Goal: Transaction & Acquisition: Book appointment/travel/reservation

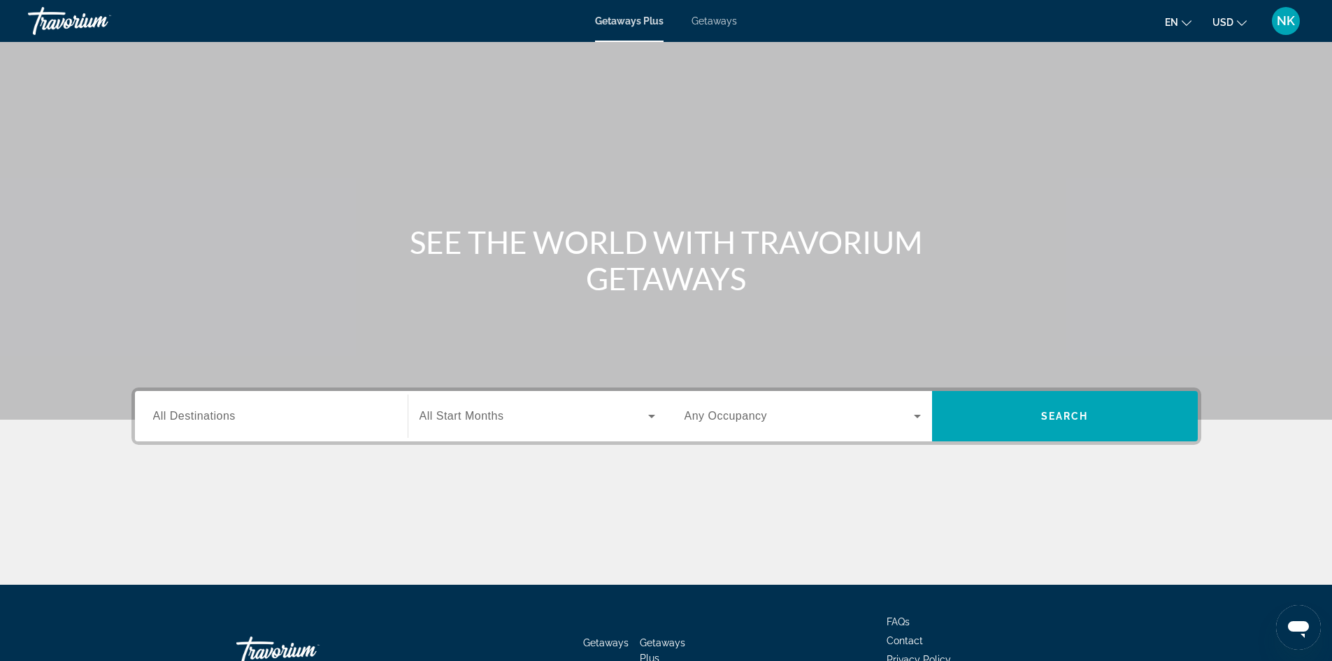
click at [240, 400] on div "Search widget" at bounding box center [271, 417] width 236 height 40
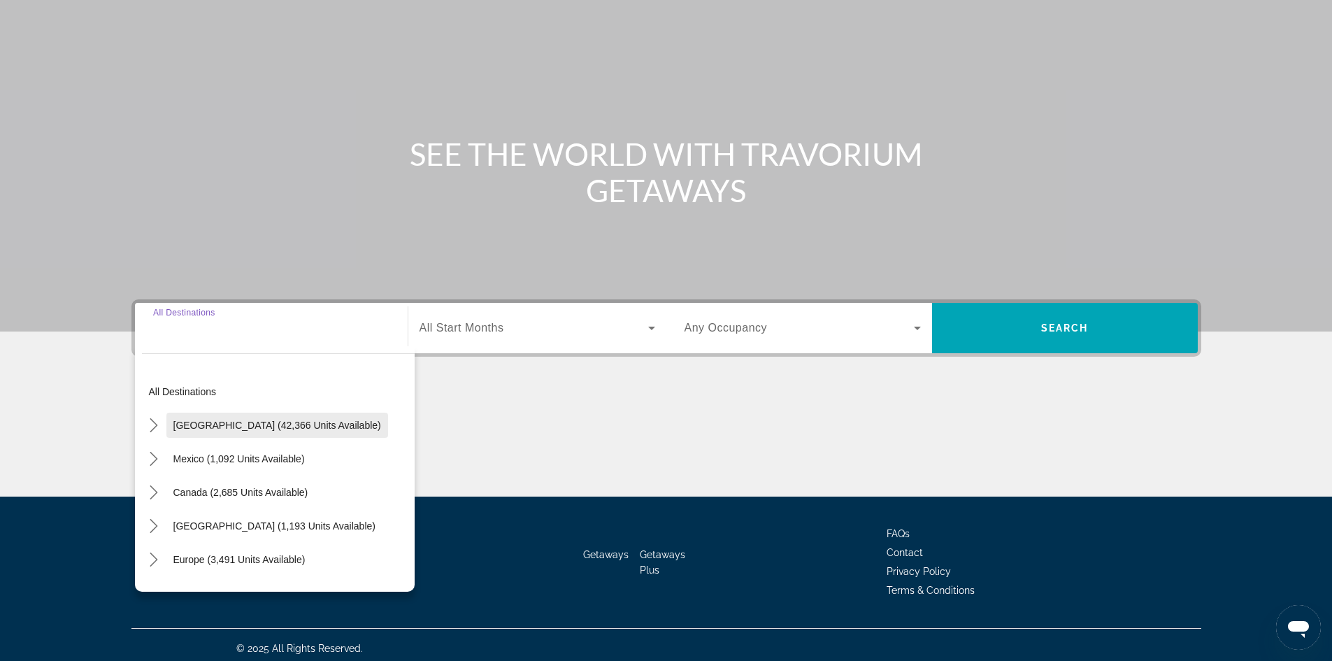
scroll to position [95, 0]
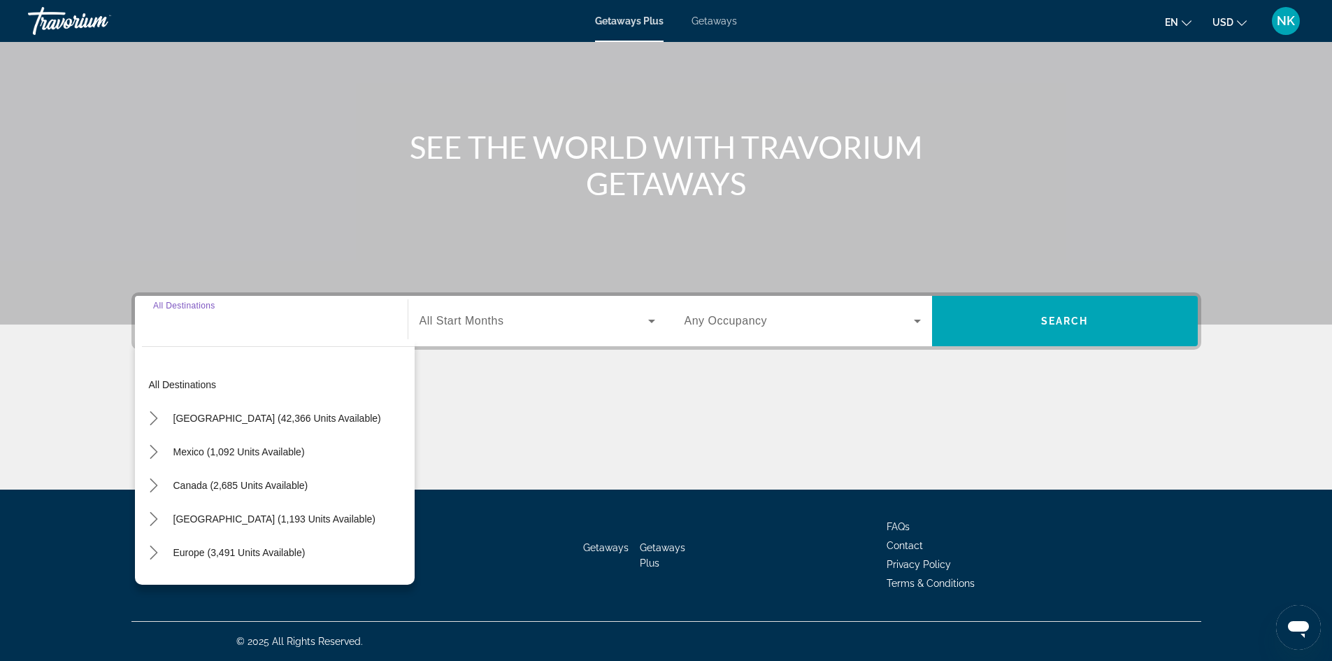
click at [227, 411] on span "Select destination: United States (42,366 units available)" at bounding box center [277, 418] width 222 height 34
type input "**********"
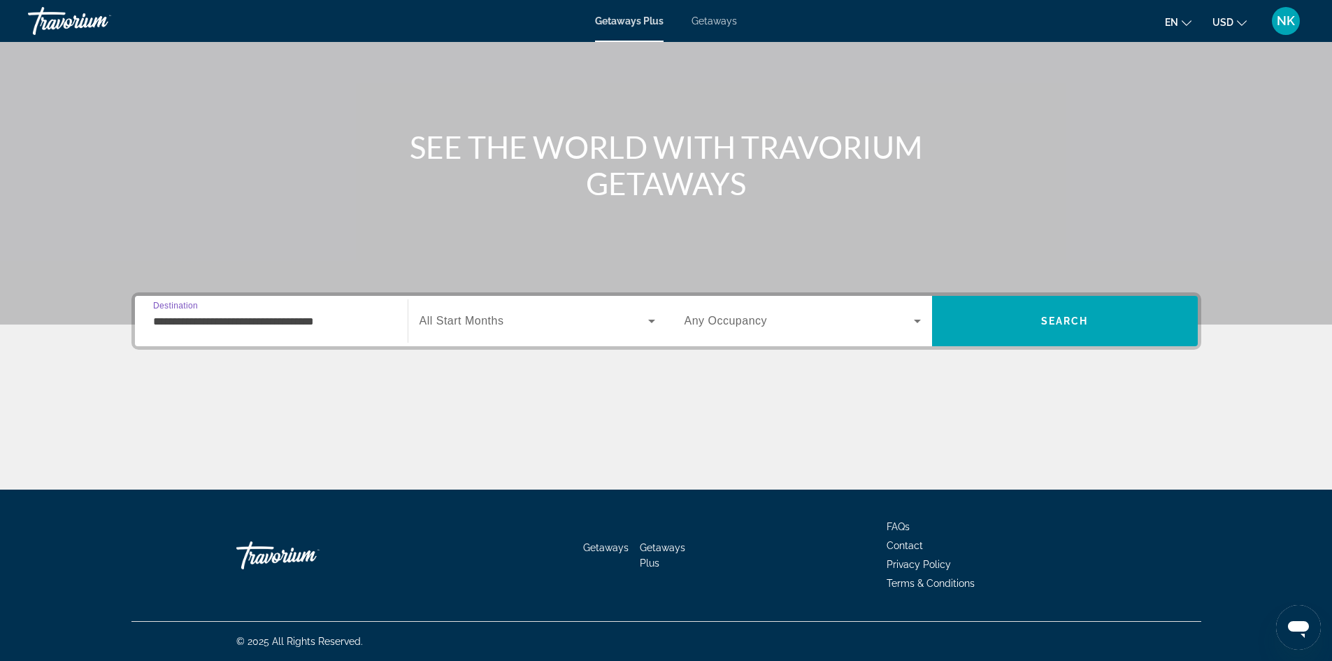
click at [520, 312] on div "Search widget" at bounding box center [538, 320] width 236 height 39
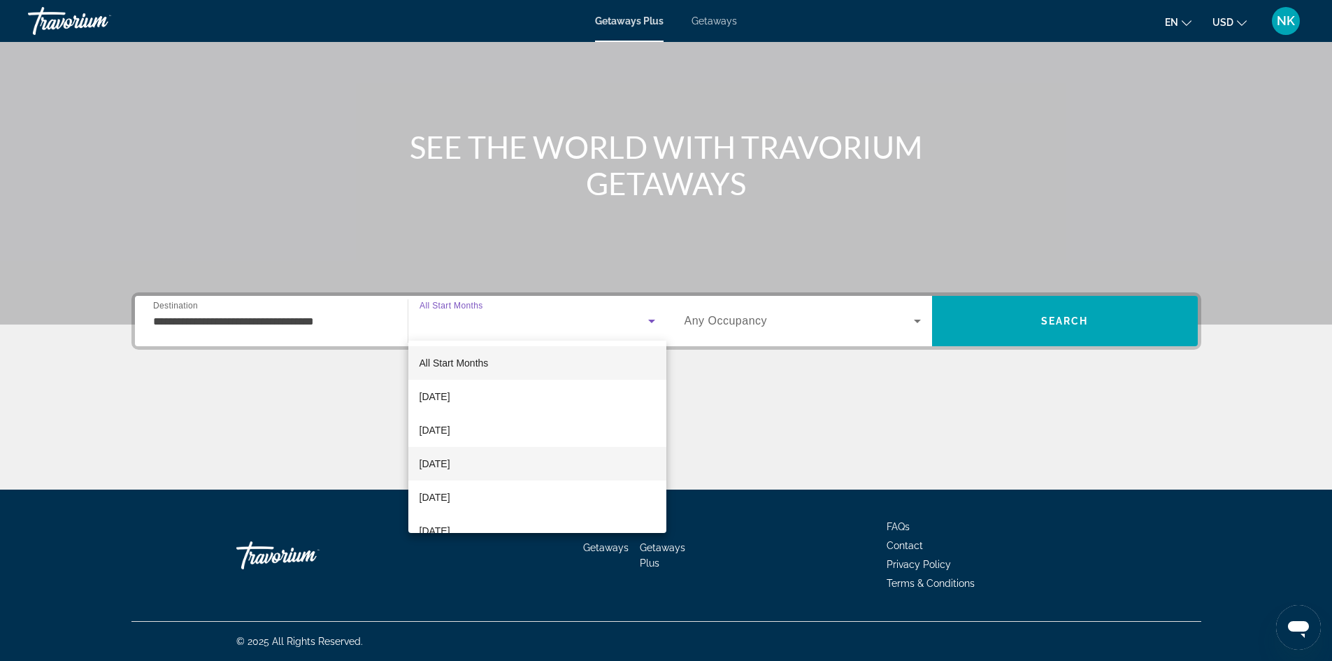
click at [480, 451] on mat-option "[DATE]" at bounding box center [537, 464] width 258 height 34
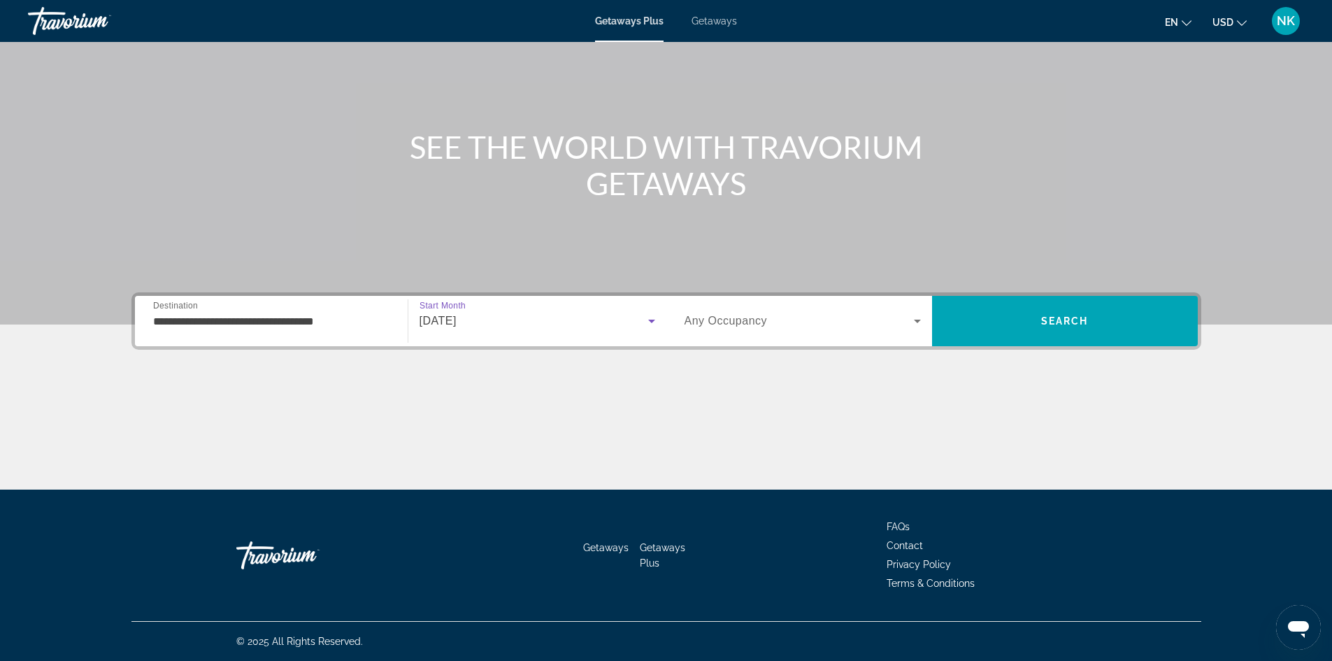
click at [717, 325] on span "Any Occupancy" at bounding box center [726, 321] width 83 height 12
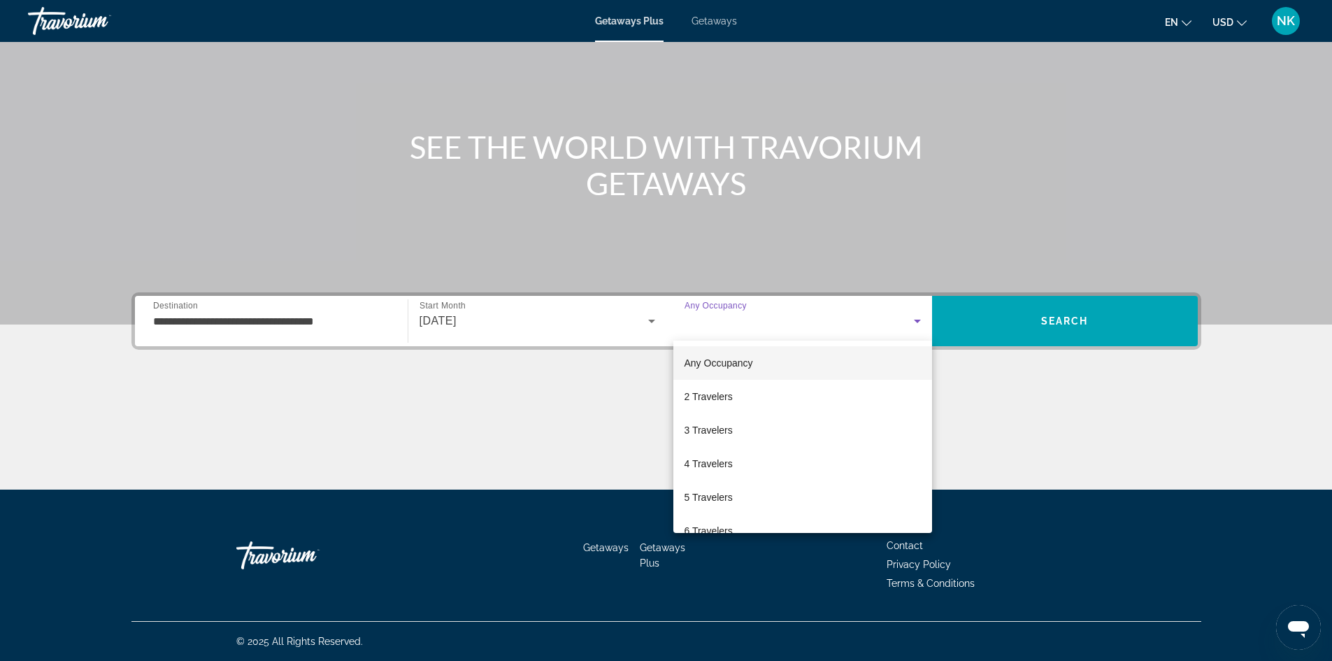
click at [1053, 438] on div at bounding box center [666, 330] width 1332 height 661
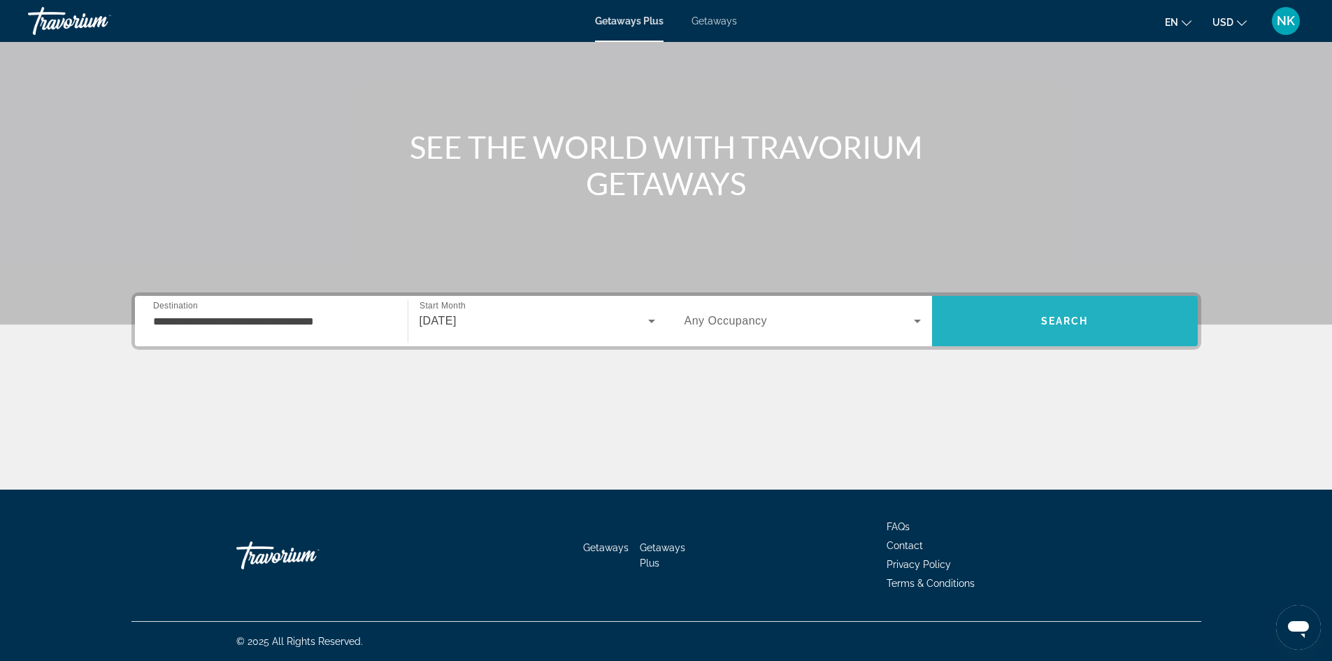
click at [1056, 333] on span "Search" at bounding box center [1065, 321] width 266 height 34
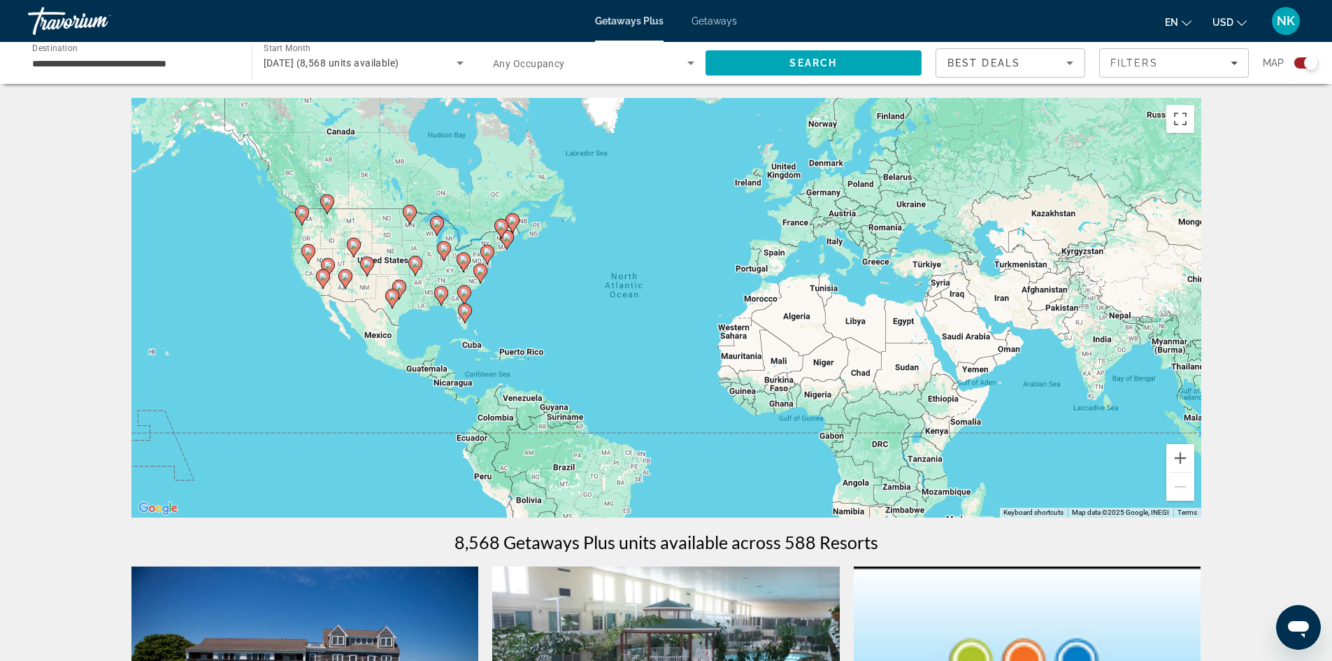
click at [511, 280] on div "To activate drag with keyboard, press Alt + Enter. Once in keyboard drag state,…" at bounding box center [666, 308] width 1070 height 420
click at [1188, 465] on button "Zoom in" at bounding box center [1181, 458] width 28 height 28
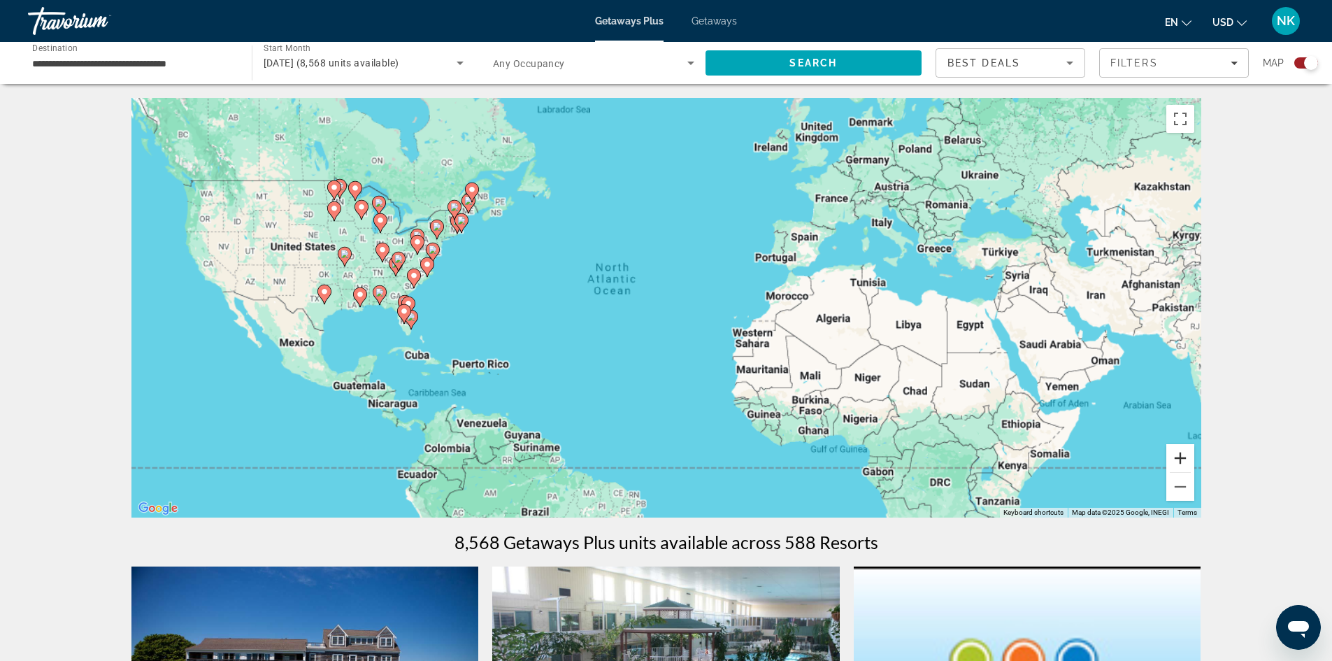
click at [1188, 464] on button "Zoom in" at bounding box center [1181, 458] width 28 height 28
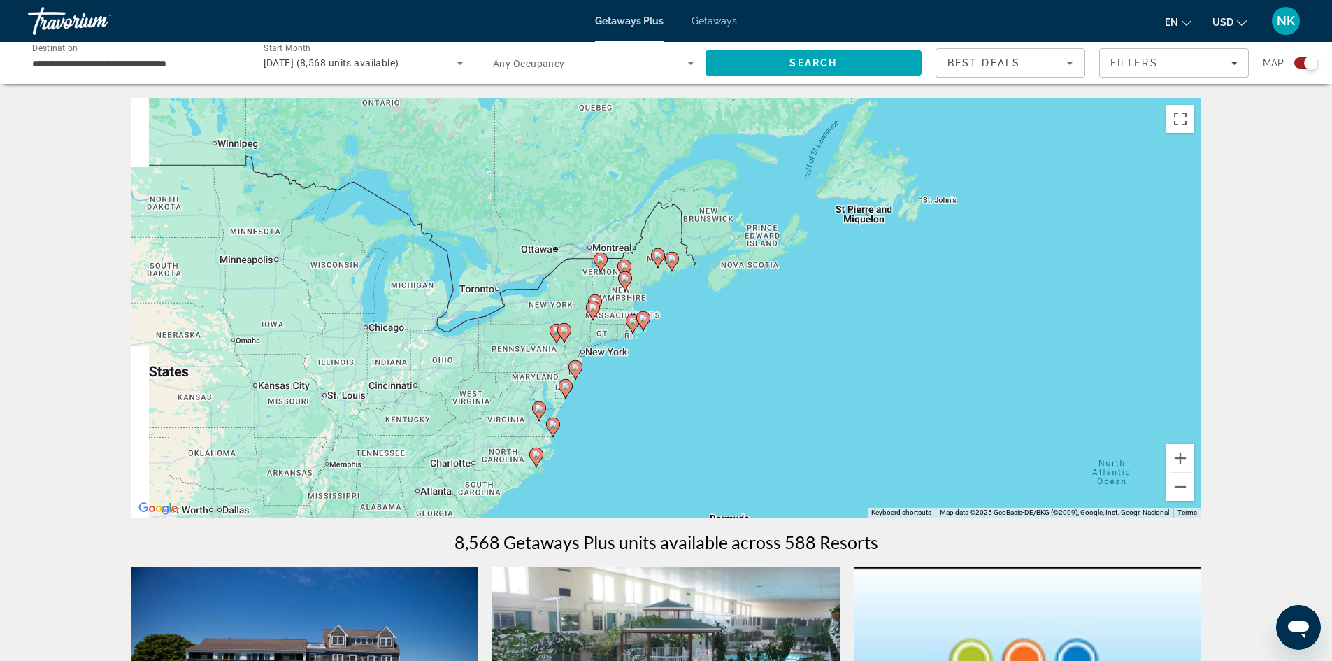
drag, startPoint x: 408, startPoint y: 281, endPoint x: 1023, endPoint y: 520, distance: 659.7
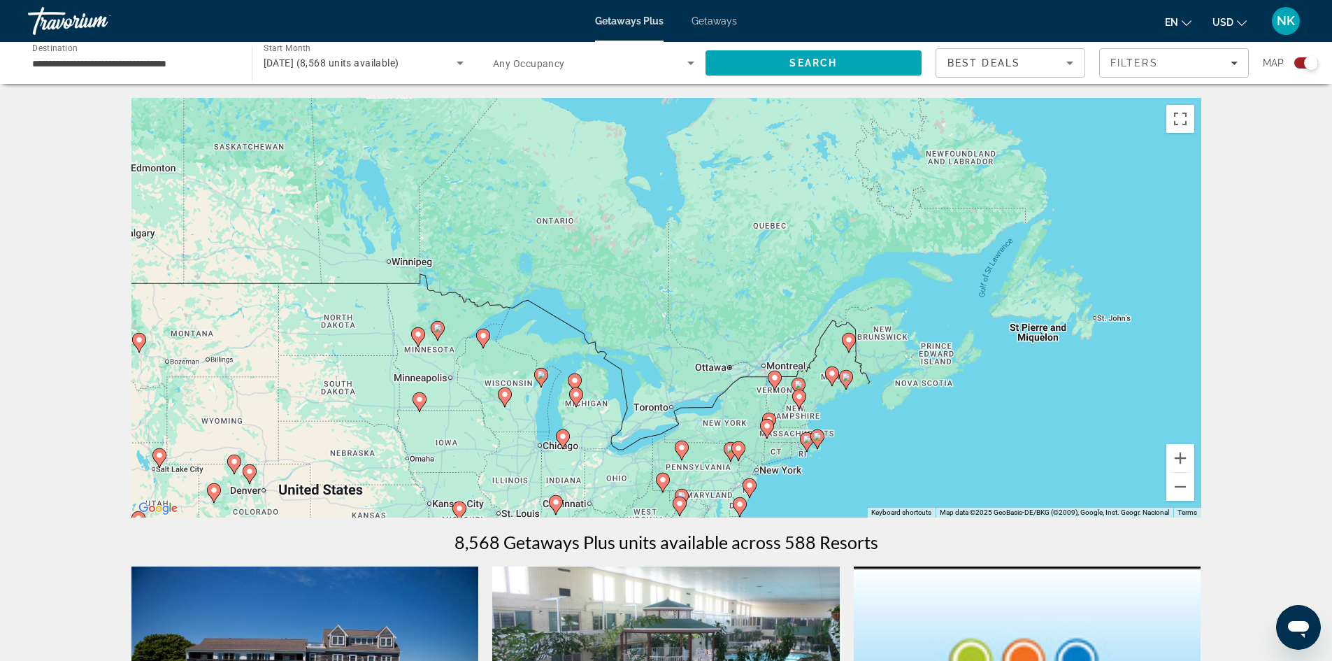
drag, startPoint x: 728, startPoint y: 385, endPoint x: 807, endPoint y: 442, distance: 97.6
click at [808, 443] on image "Main content" at bounding box center [807, 439] width 8 height 8
click at [1178, 459] on button "Zoom in" at bounding box center [1181, 458] width 28 height 28
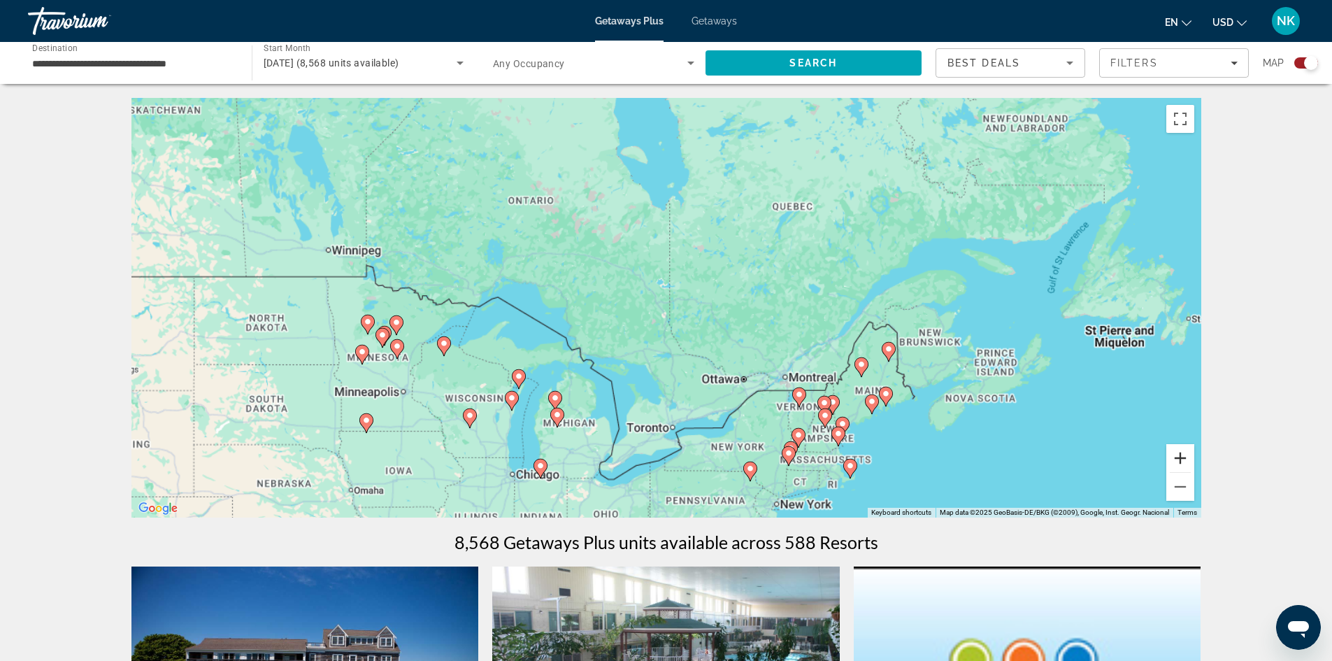
click at [1178, 459] on button "Zoom in" at bounding box center [1181, 458] width 28 height 28
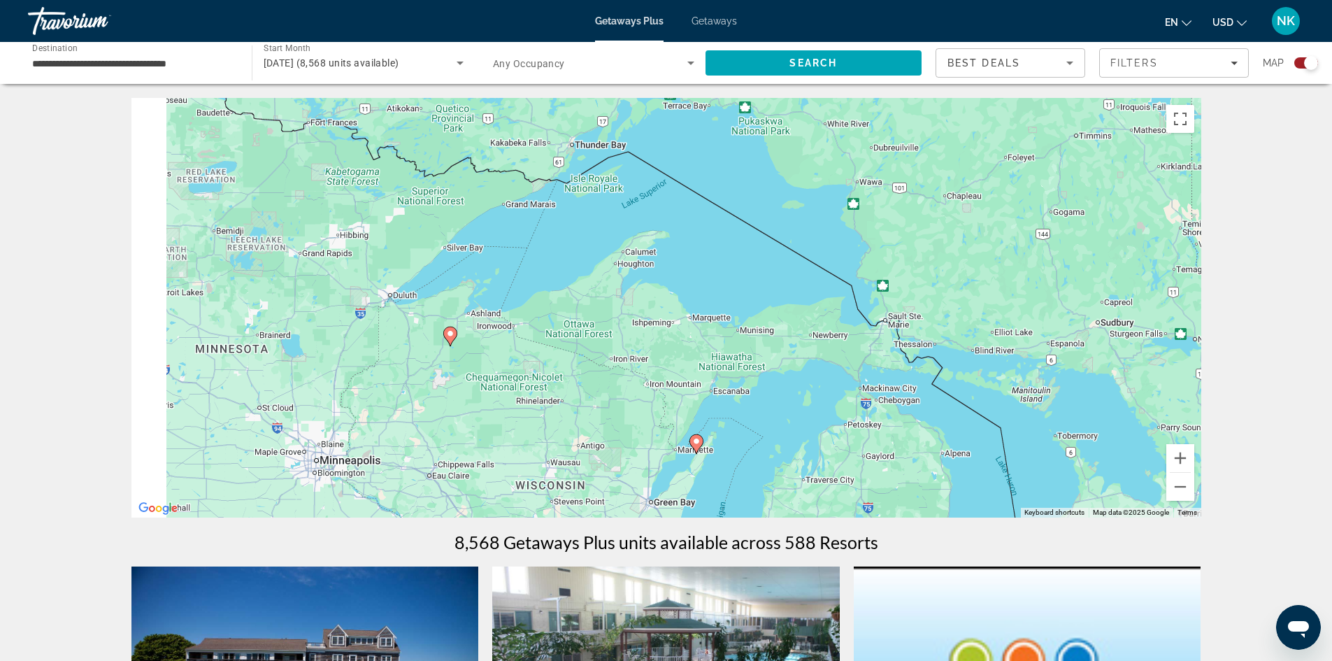
drag, startPoint x: 754, startPoint y: 305, endPoint x: 1088, endPoint y: 275, distance: 335.0
click at [1089, 271] on div "To activate drag with keyboard, press Alt + Enter. Once in keyboard drag state,…" at bounding box center [666, 308] width 1070 height 420
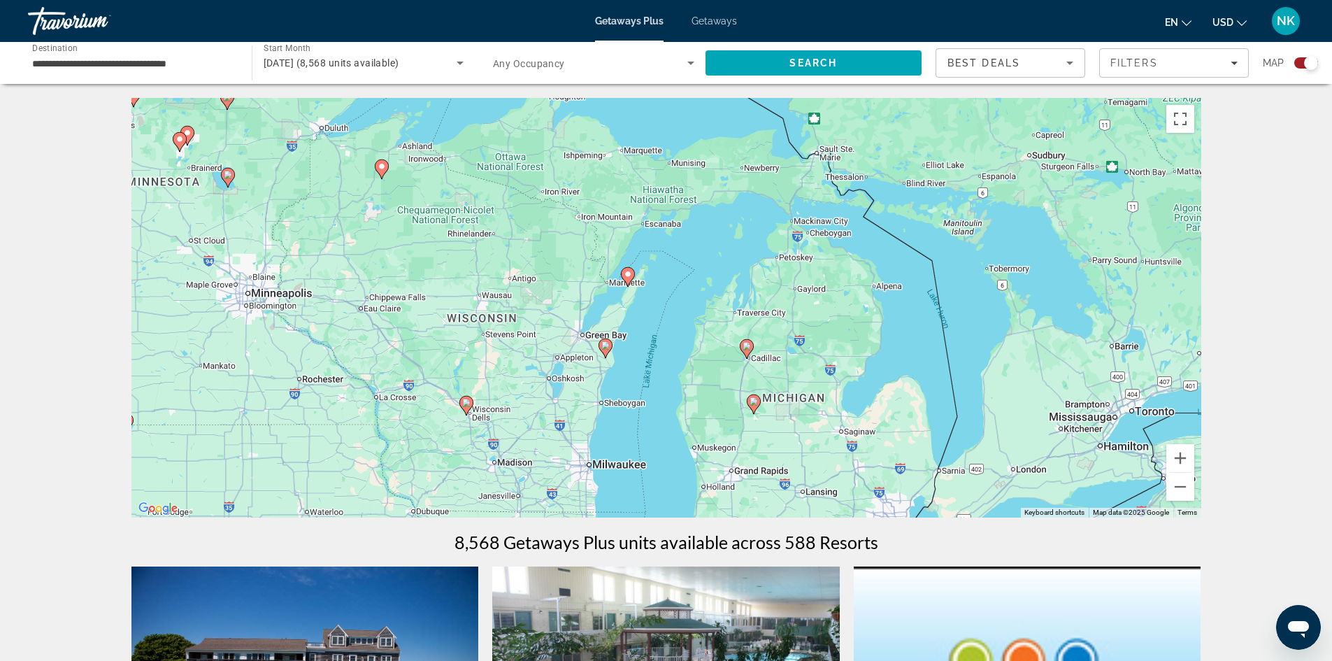
drag, startPoint x: 930, startPoint y: 339, endPoint x: 783, endPoint y: 203, distance: 200.5
click at [783, 203] on div "To activate drag with keyboard, press Alt + Enter. Once in keyboard drag state,…" at bounding box center [666, 308] width 1070 height 420
click at [1181, 457] on button "Zoom in" at bounding box center [1181, 458] width 28 height 28
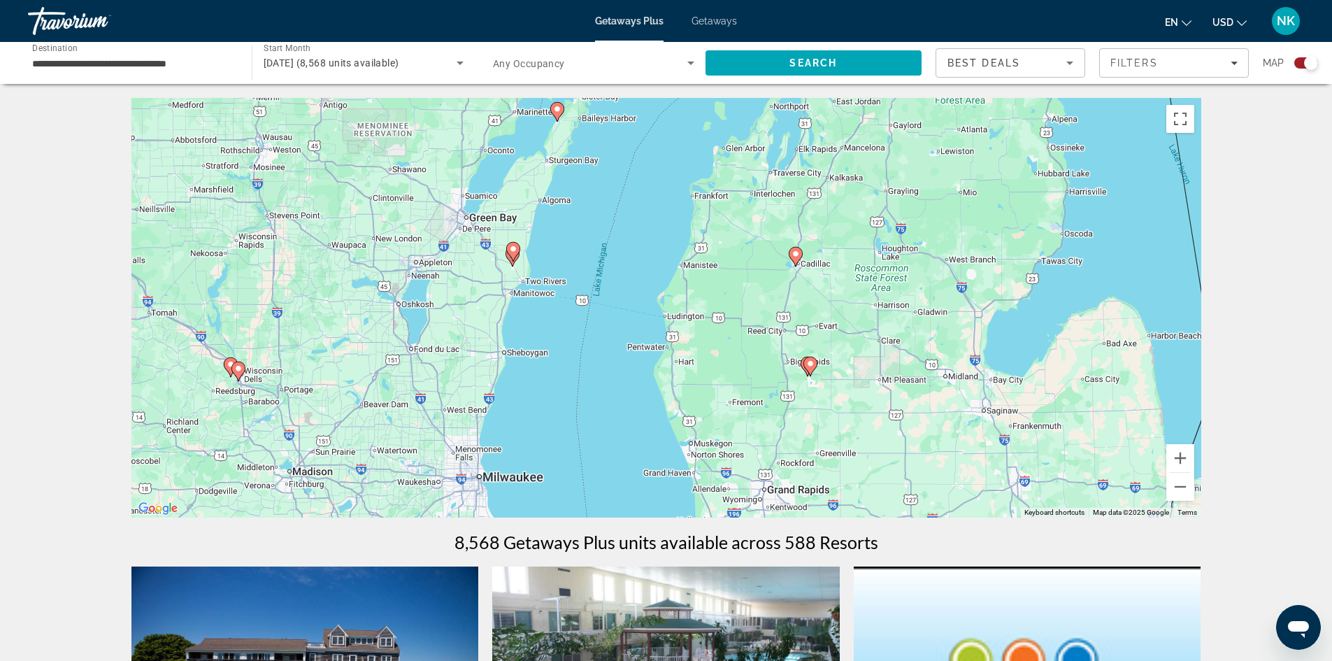
drag, startPoint x: 888, startPoint y: 411, endPoint x: 855, endPoint y: 262, distance: 152.7
click at [855, 256] on div "To activate drag with keyboard, press Alt + Enter. Once in keyboard drag state,…" at bounding box center [666, 308] width 1070 height 420
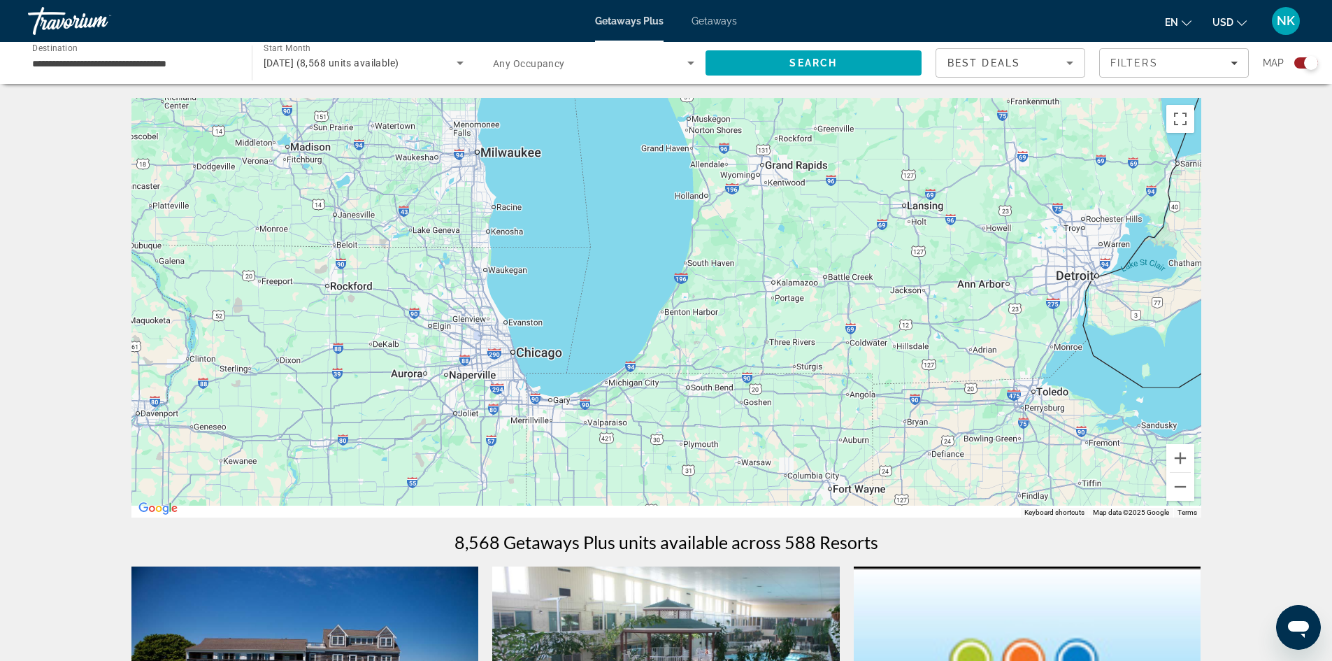
drag, startPoint x: 871, startPoint y: 441, endPoint x: 869, endPoint y: 118, distance: 322.4
click at [869, 118] on div "To activate drag with keyboard, press Alt + Enter. Once in keyboard drag state,…" at bounding box center [666, 308] width 1070 height 420
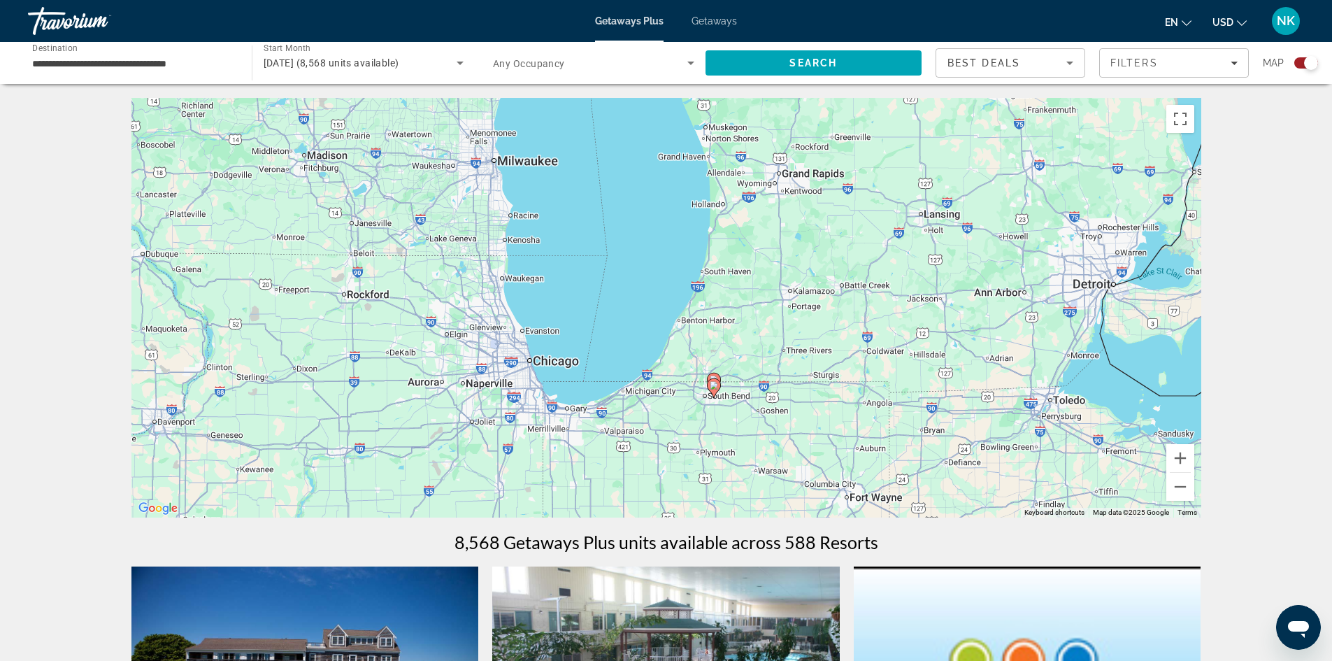
drag, startPoint x: 857, startPoint y: 340, endPoint x: 874, endPoint y: 356, distance: 23.2
click at [874, 356] on div "To activate drag with keyboard, press Alt + Enter. Once in keyboard drag state,…" at bounding box center [666, 308] width 1070 height 420
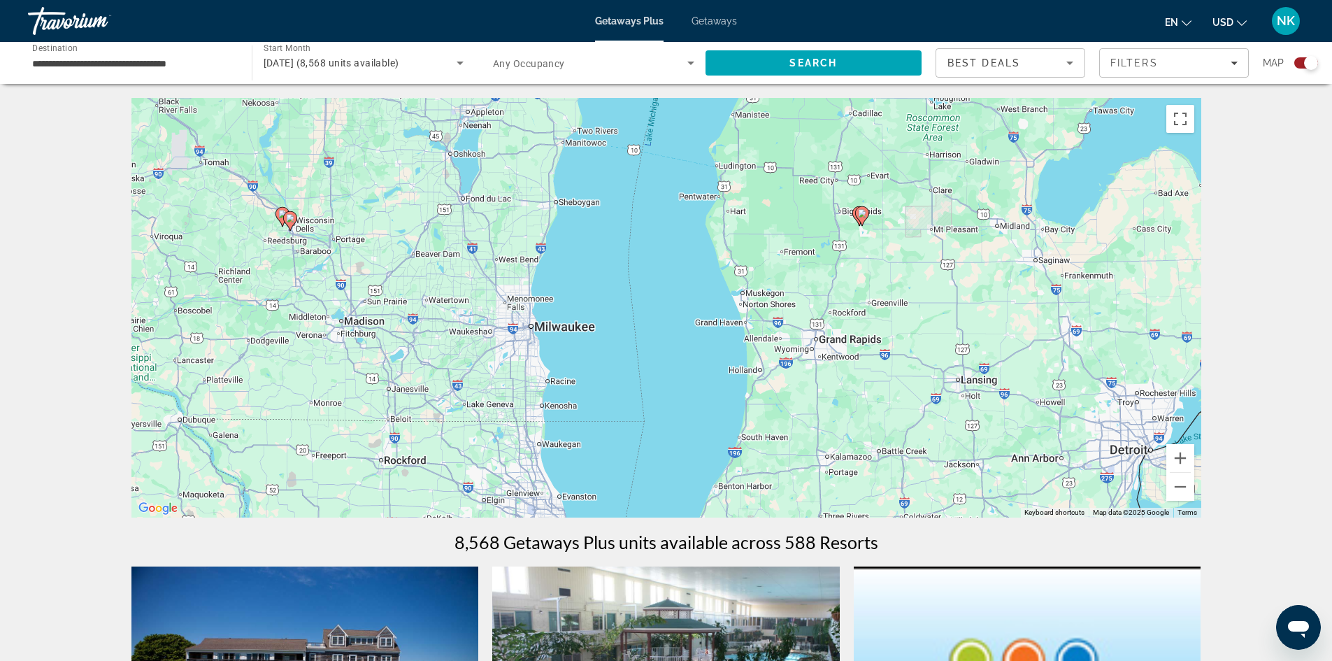
drag, startPoint x: 752, startPoint y: 272, endPoint x: 781, endPoint y: 430, distance: 160.8
click at [781, 432] on div "To activate drag with keyboard, press Alt + Enter. Once in keyboard drag state,…" at bounding box center [666, 308] width 1070 height 420
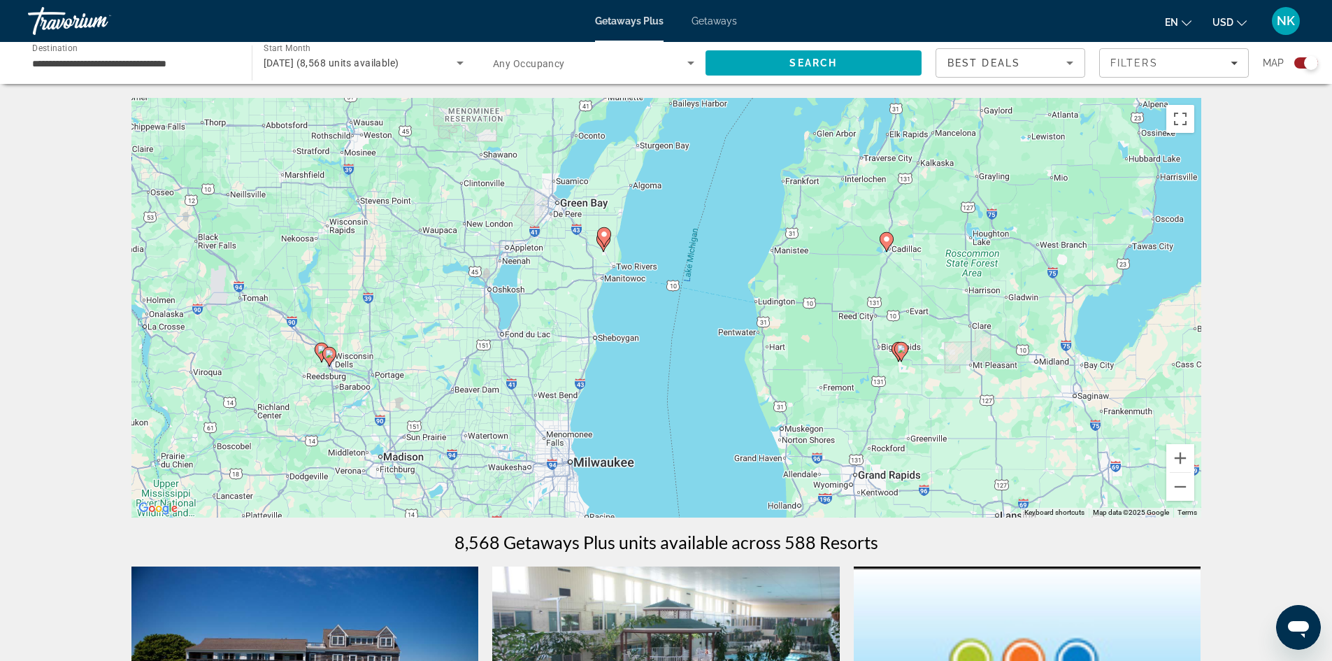
drag, startPoint x: 754, startPoint y: 216, endPoint x: 792, endPoint y: 338, distance: 127.6
click at [792, 338] on div "To activate drag with keyboard, press Alt + Enter. Once in keyboard drag state,…" at bounding box center [666, 308] width 1070 height 420
click at [885, 237] on image "Main content" at bounding box center [887, 239] width 8 height 8
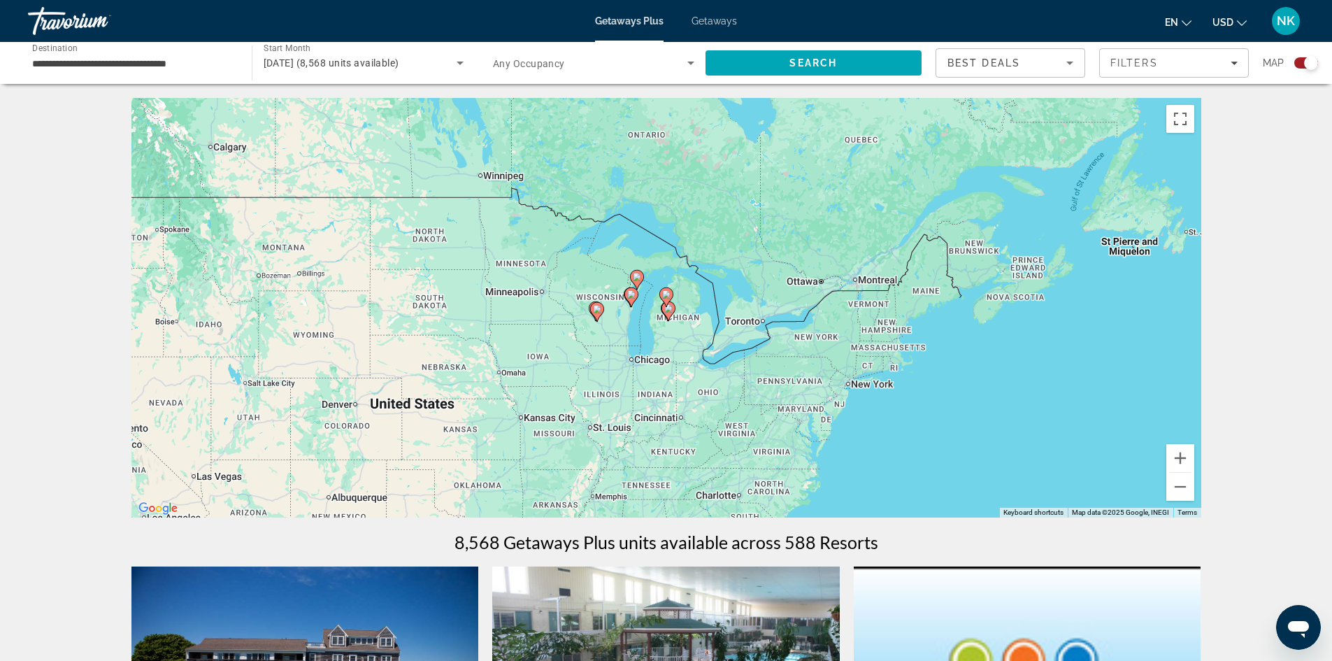
click at [668, 299] on icon "Main content" at bounding box center [666, 297] width 13 height 18
type input "**********"
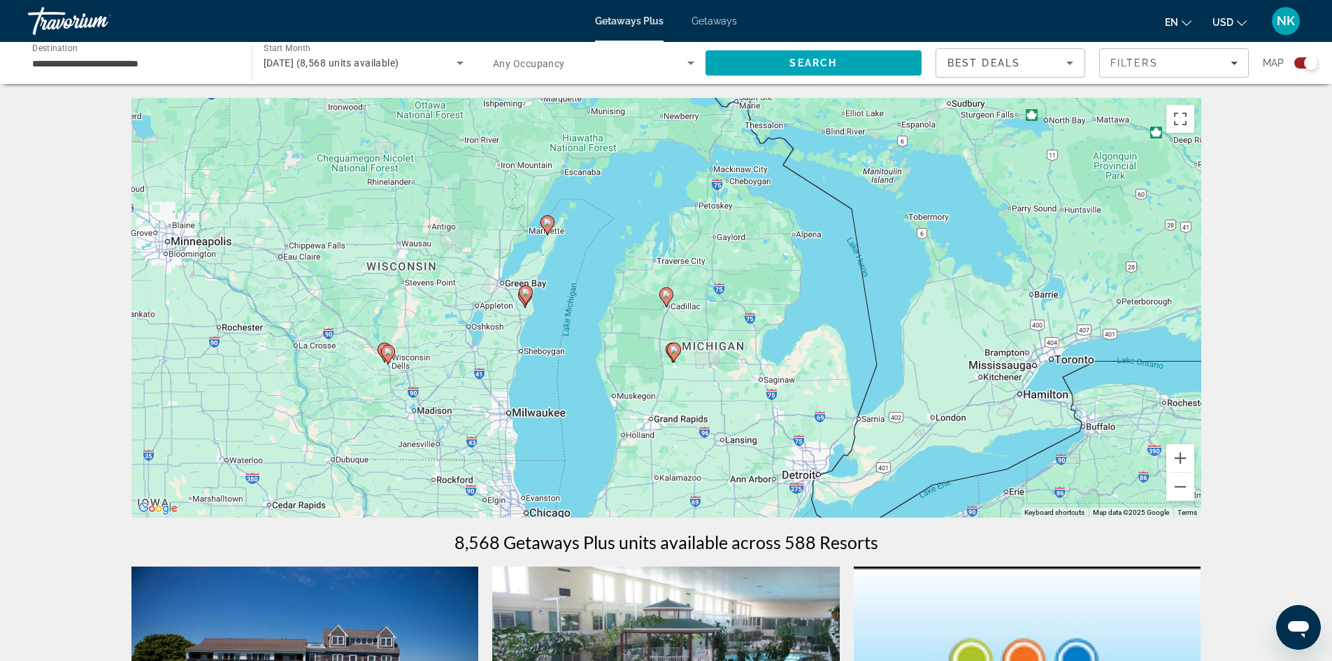
click at [668, 299] on icon "Main content" at bounding box center [666, 297] width 13 height 18
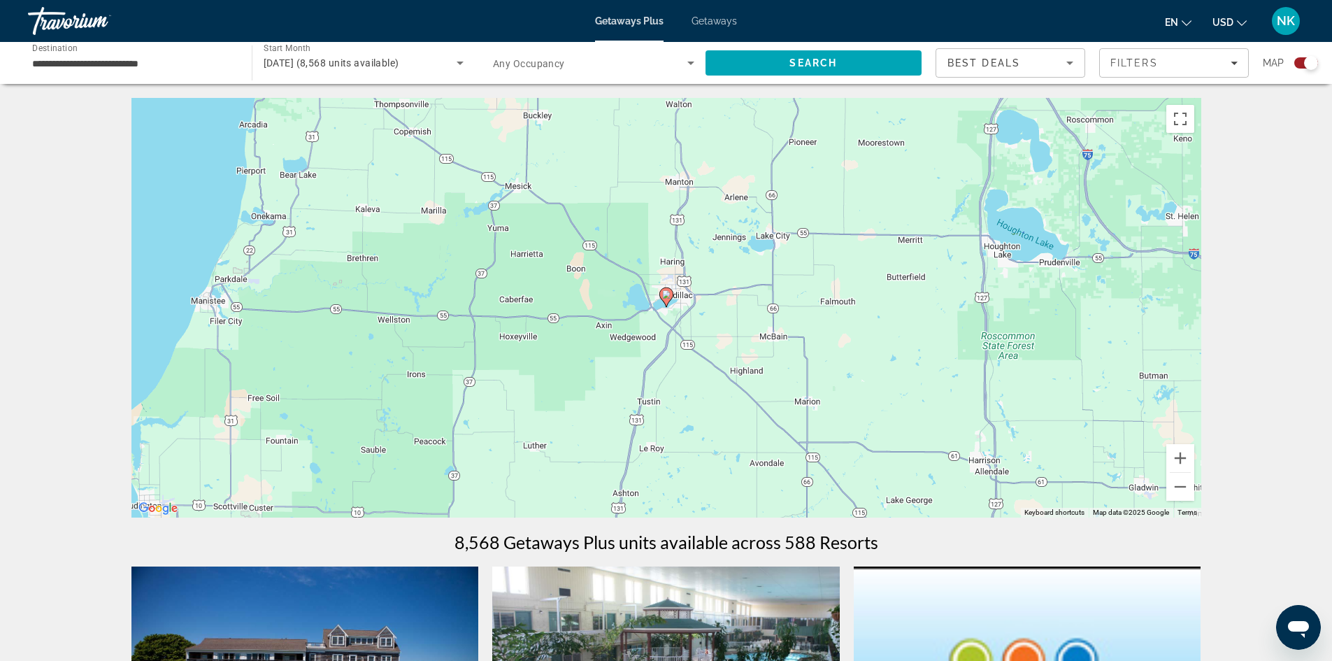
click at [668, 299] on icon "Main content" at bounding box center [666, 297] width 13 height 18
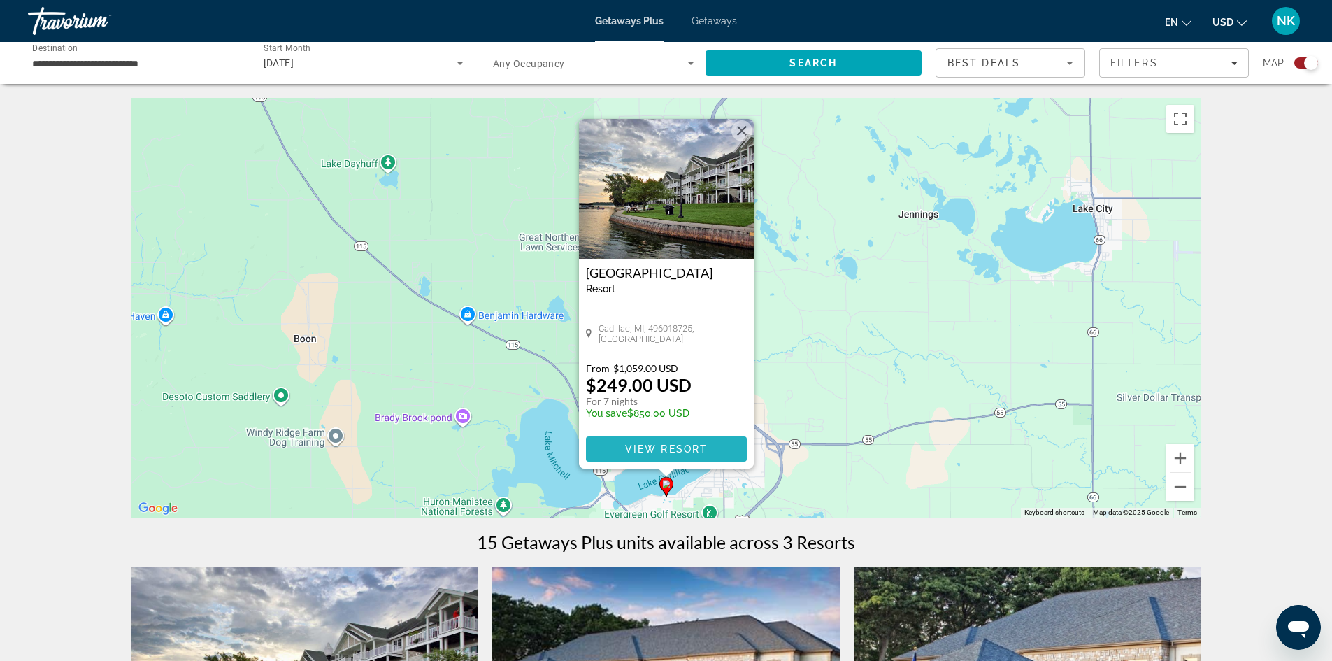
click at [704, 446] on span "View Resort" at bounding box center [666, 448] width 83 height 11
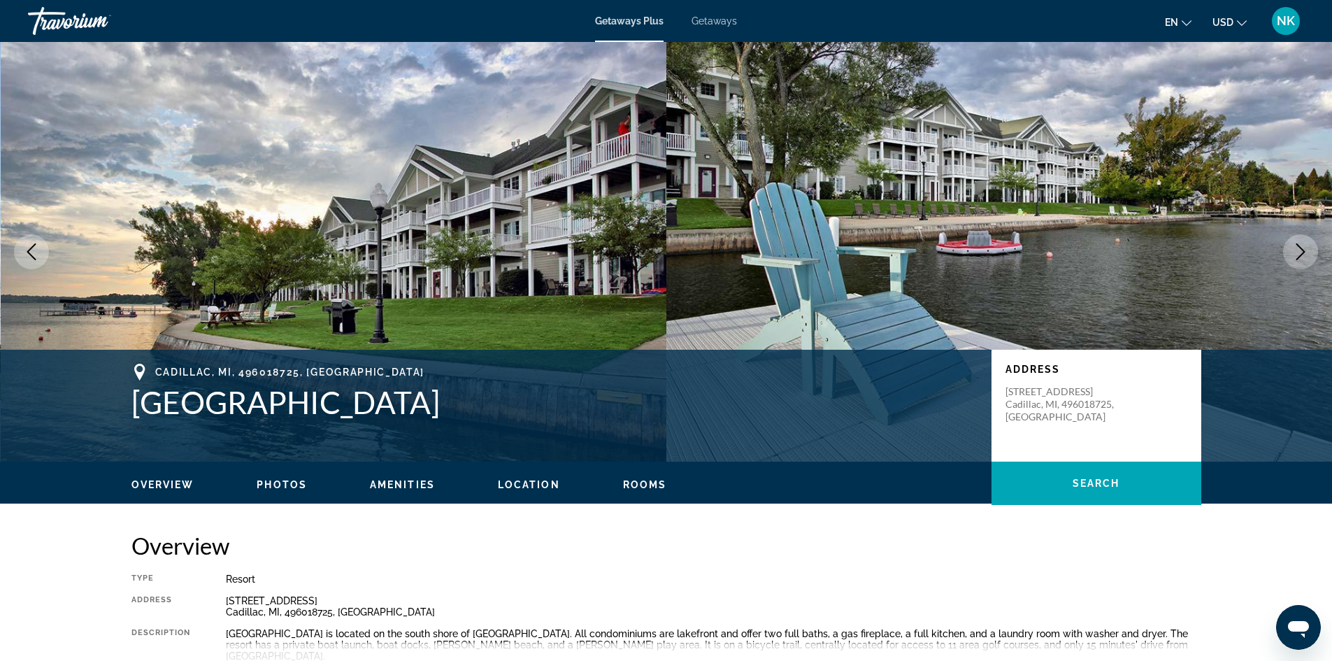
click at [1301, 249] on icon "Next image" at bounding box center [1300, 251] width 17 height 17
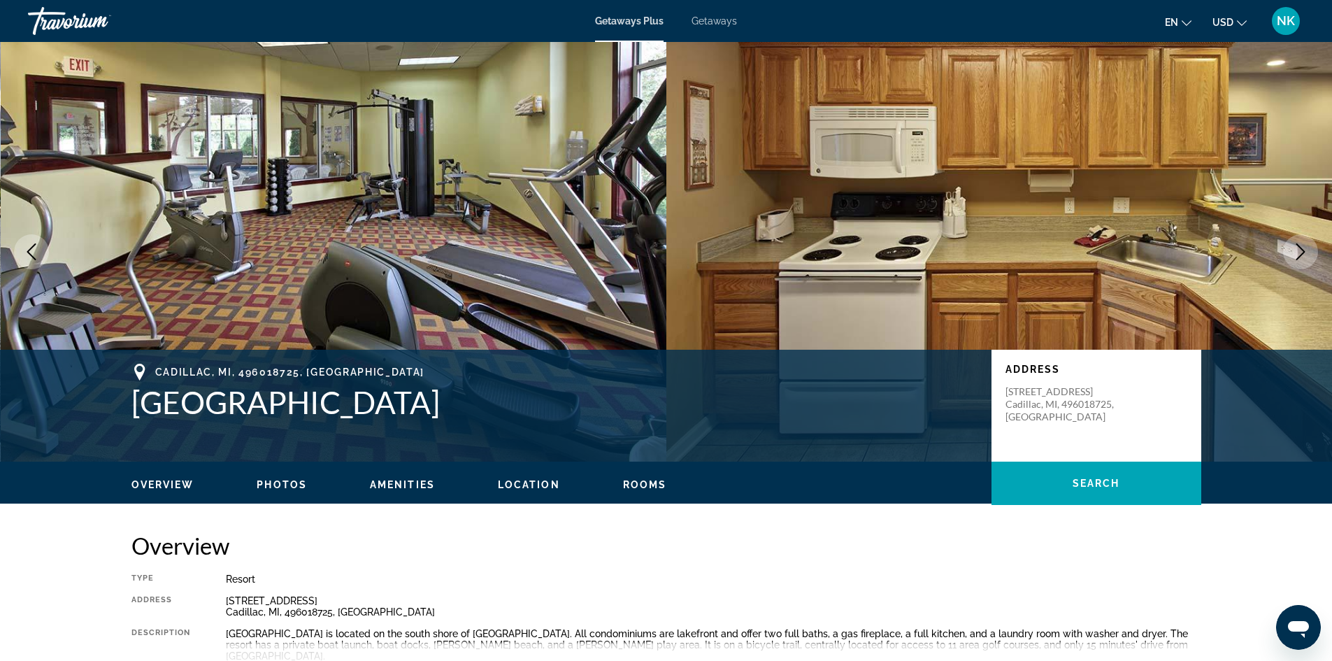
click at [1301, 249] on icon "Next image" at bounding box center [1300, 251] width 17 height 17
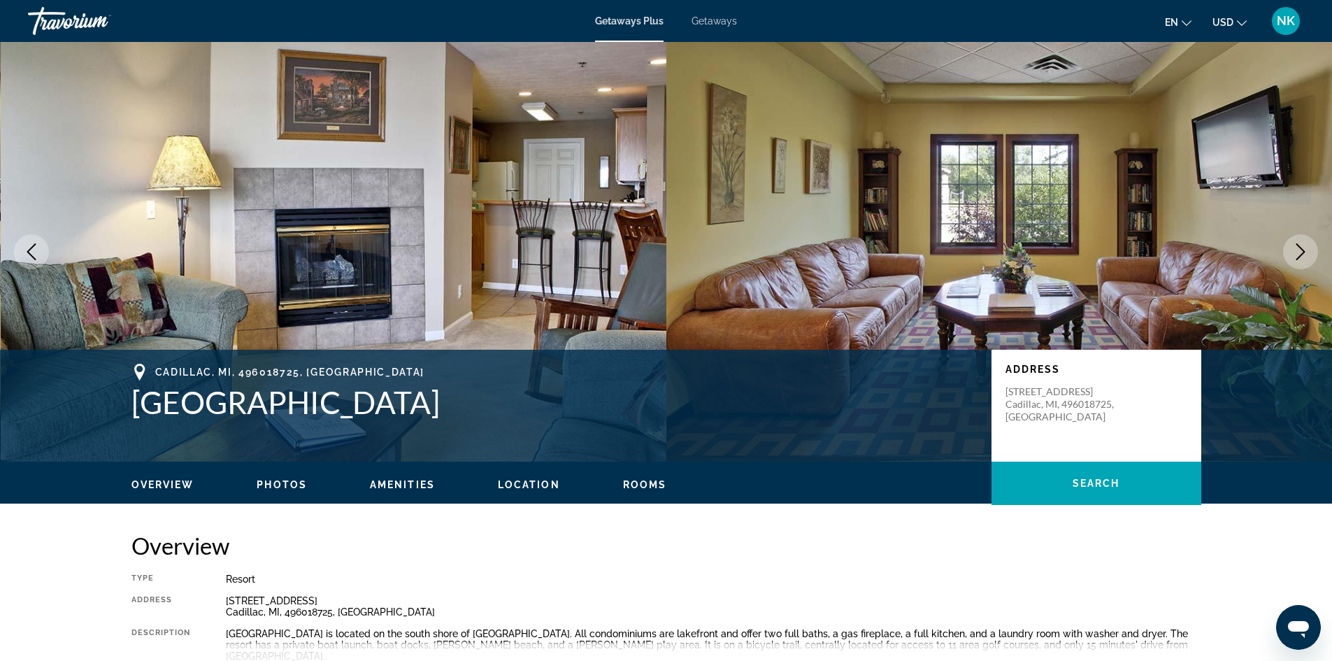
click at [1301, 248] on icon "Next image" at bounding box center [1301, 251] width 9 height 17
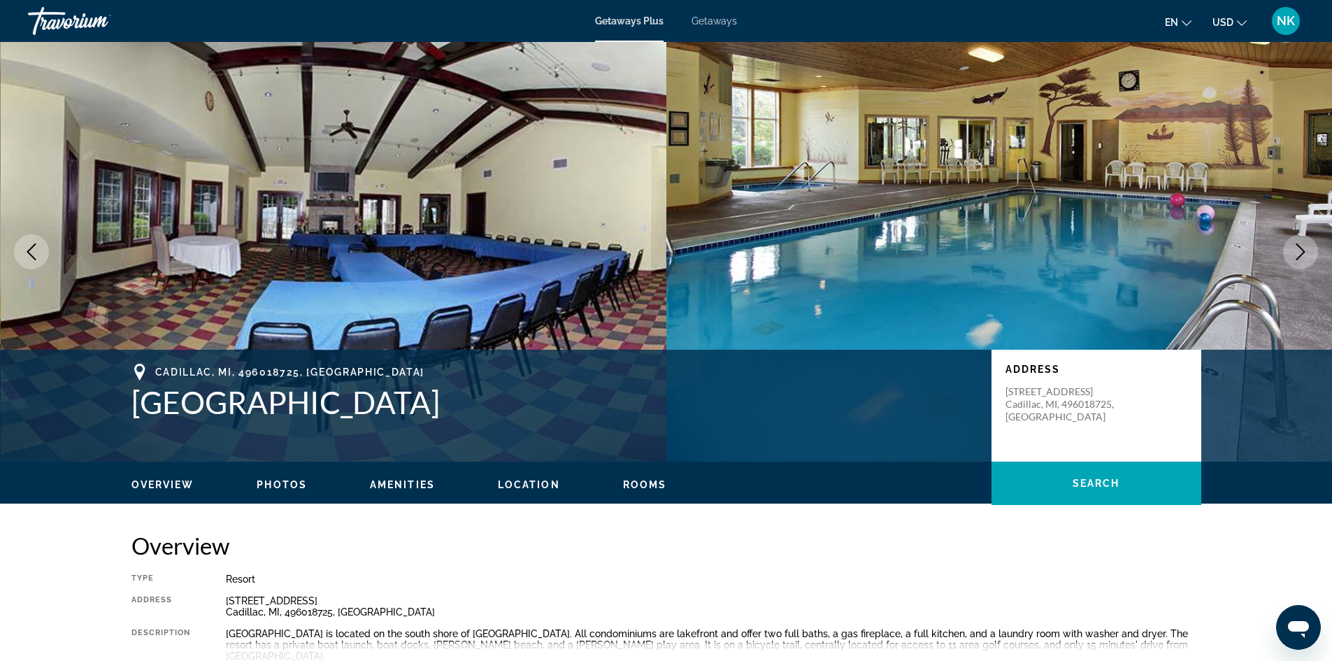
click at [1301, 248] on icon "Next image" at bounding box center [1301, 251] width 9 height 17
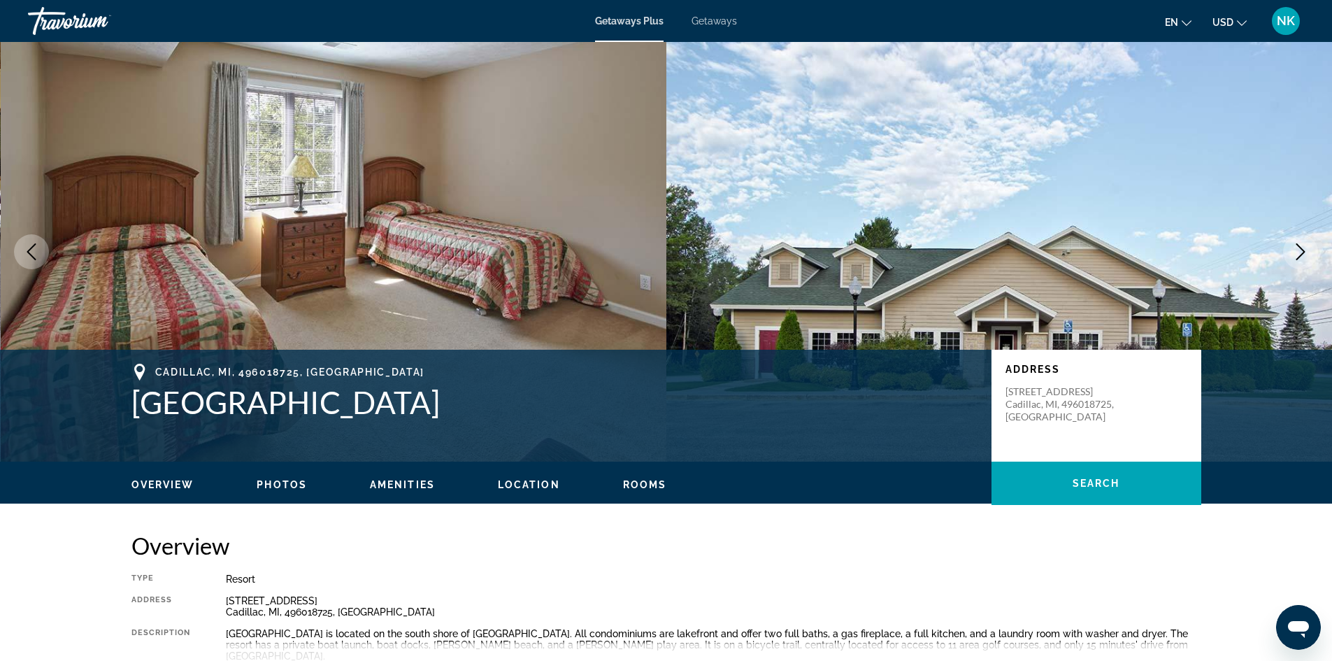
click at [1301, 248] on icon "Next image" at bounding box center [1301, 251] width 9 height 17
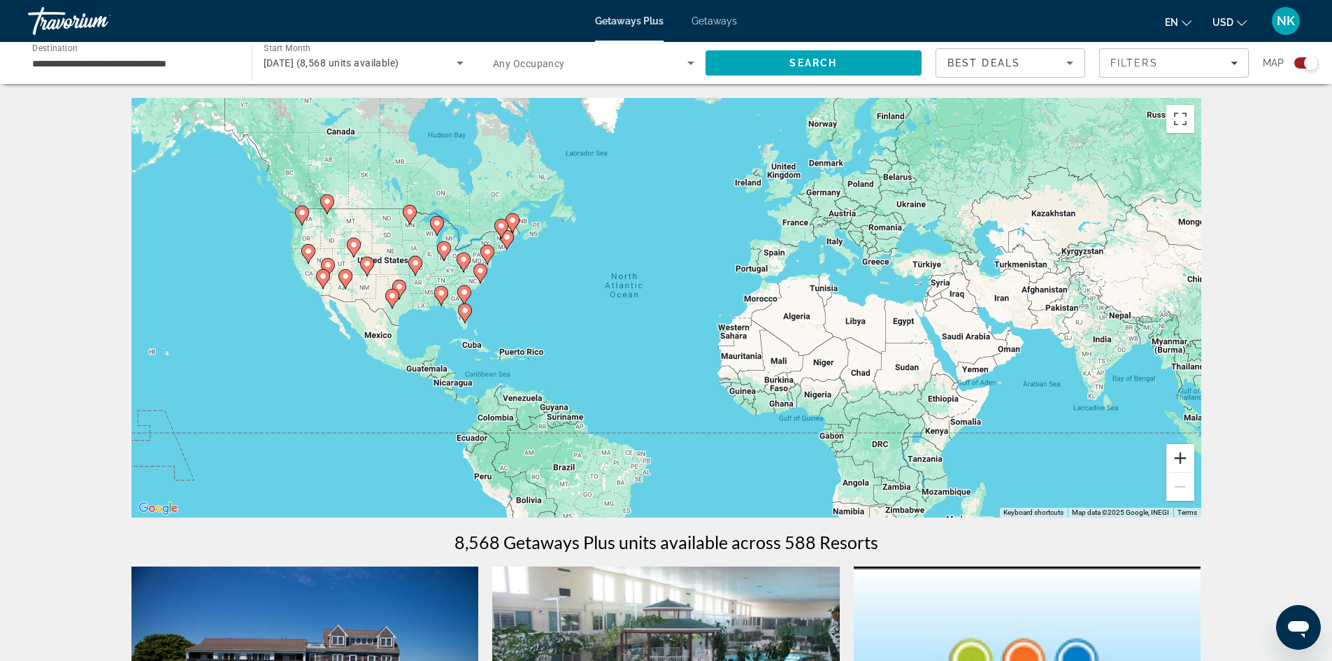
click at [1181, 457] on button "Zoom in" at bounding box center [1181, 458] width 28 height 28
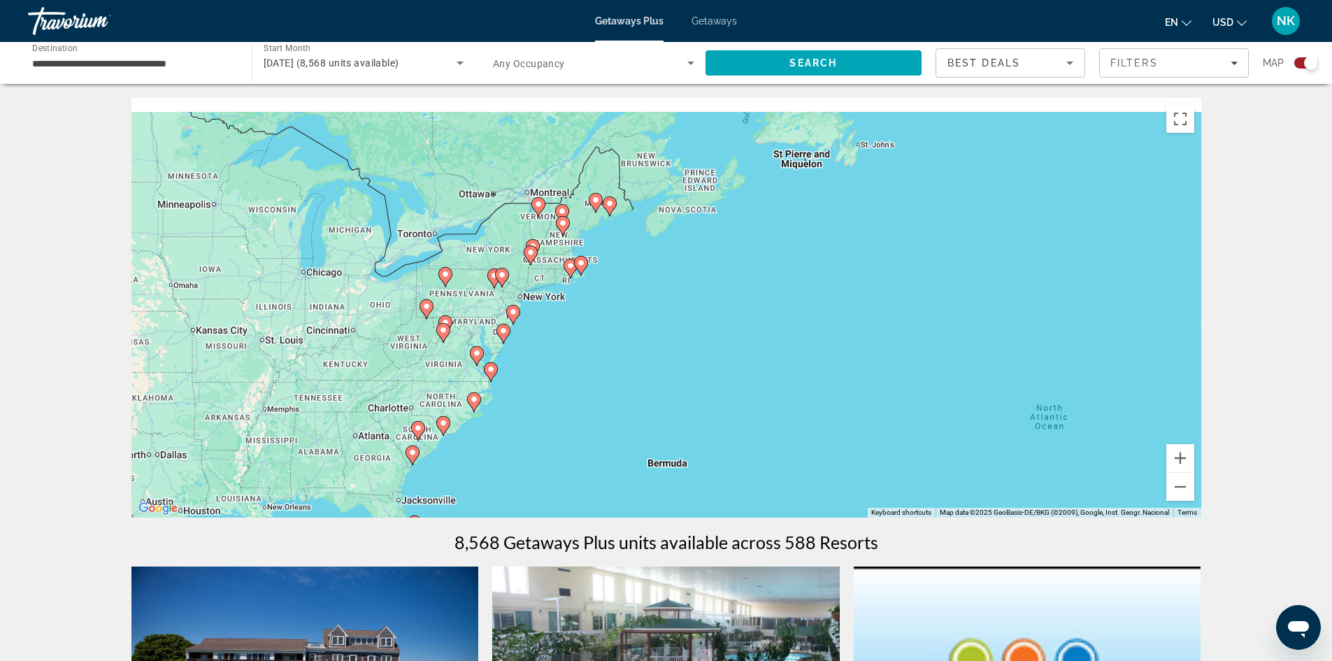
drag, startPoint x: 457, startPoint y: 297, endPoint x: 1190, endPoint y: 510, distance: 763.8
click at [1189, 510] on div "To activate drag with keyboard, press Alt + Enter. Once in keyboard drag state,…" at bounding box center [666, 308] width 1070 height 420
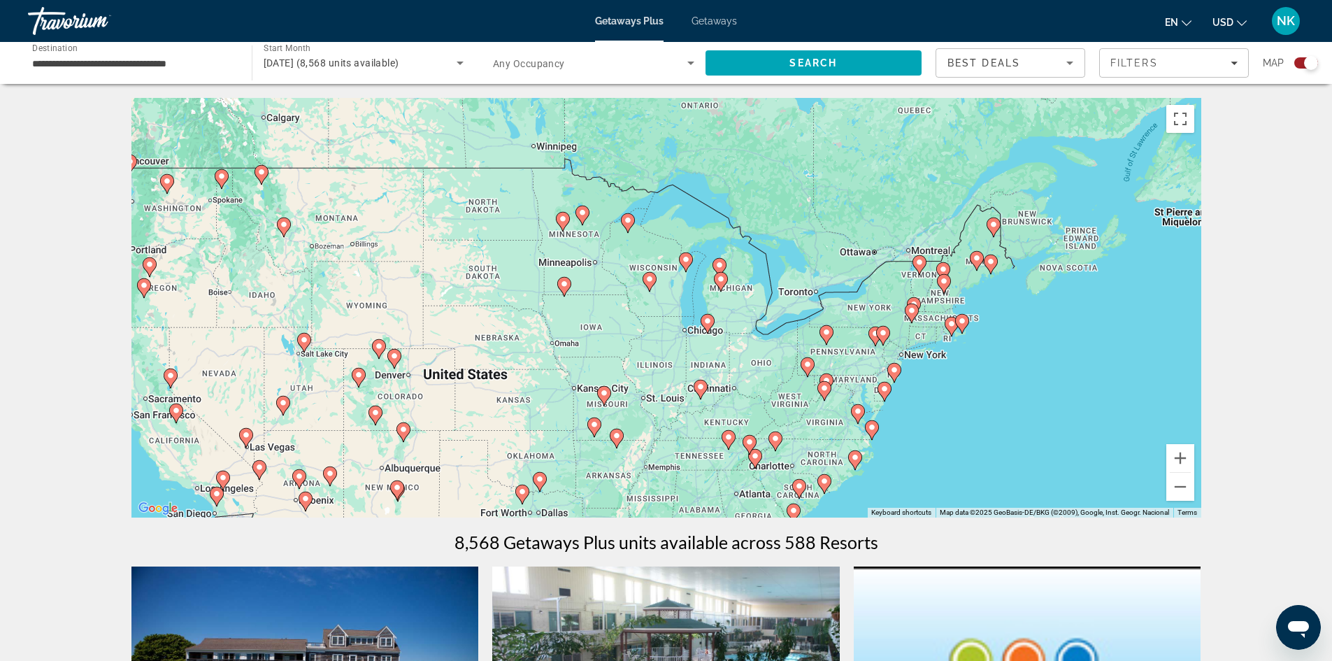
drag, startPoint x: 511, startPoint y: 231, endPoint x: 541, endPoint y: 306, distance: 80.4
click at [541, 306] on div "To activate drag with keyboard, press Alt + Enter. Once in keyboard drag state,…" at bounding box center [666, 308] width 1070 height 420
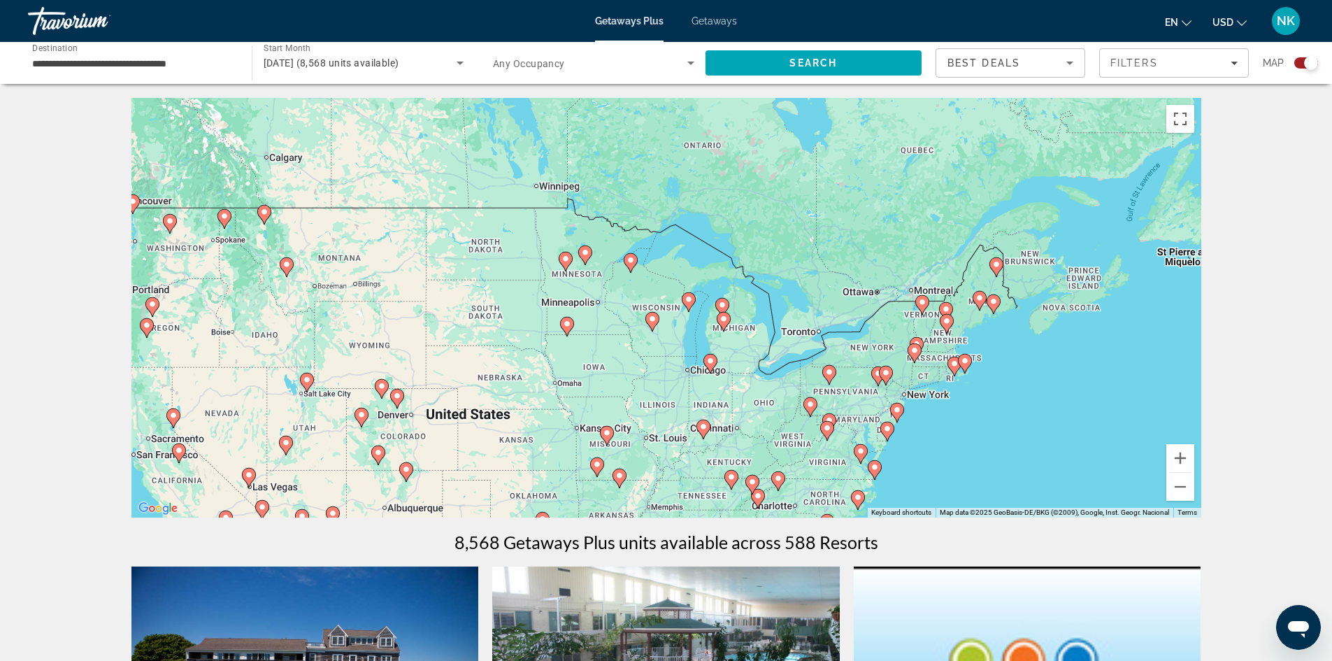
click at [658, 325] on gmp-advanced-marker "Main content" at bounding box center [653, 321] width 14 height 21
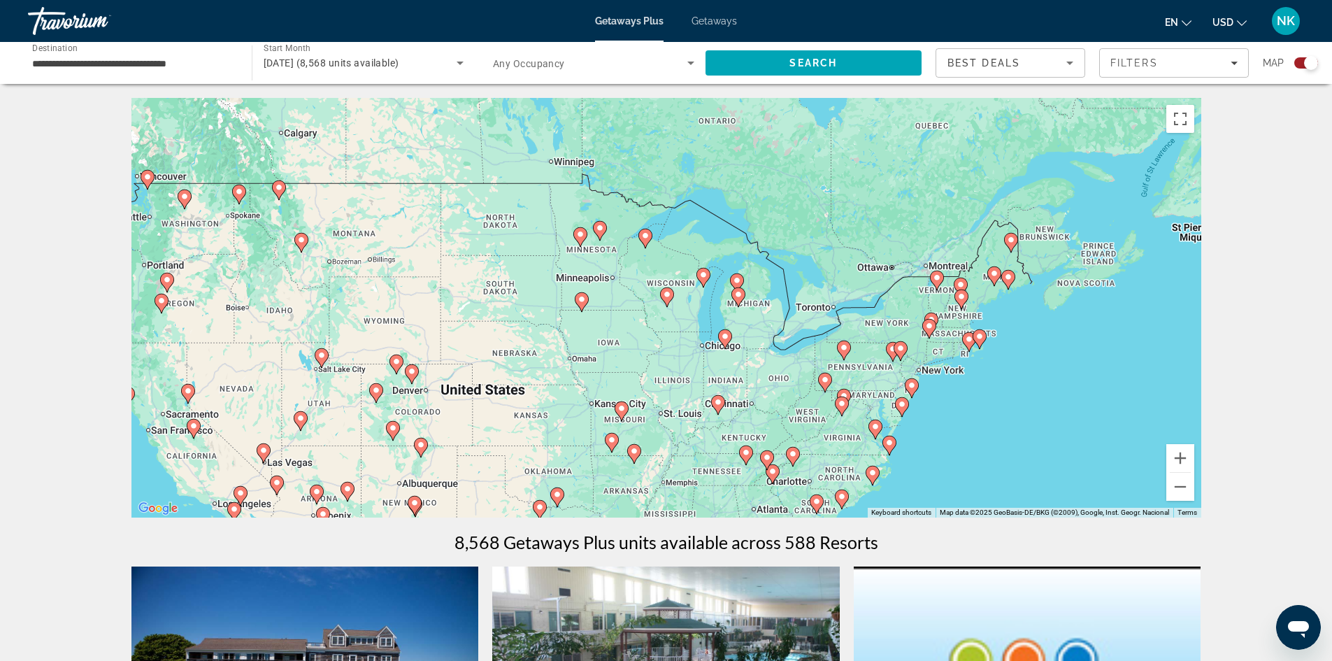
click at [668, 309] on div "To activate drag with keyboard, press Alt + Enter. Once in keyboard drag state,…" at bounding box center [666, 308] width 1070 height 420
click at [667, 299] on icon "Main content" at bounding box center [666, 297] width 13 height 18
type input "**********"
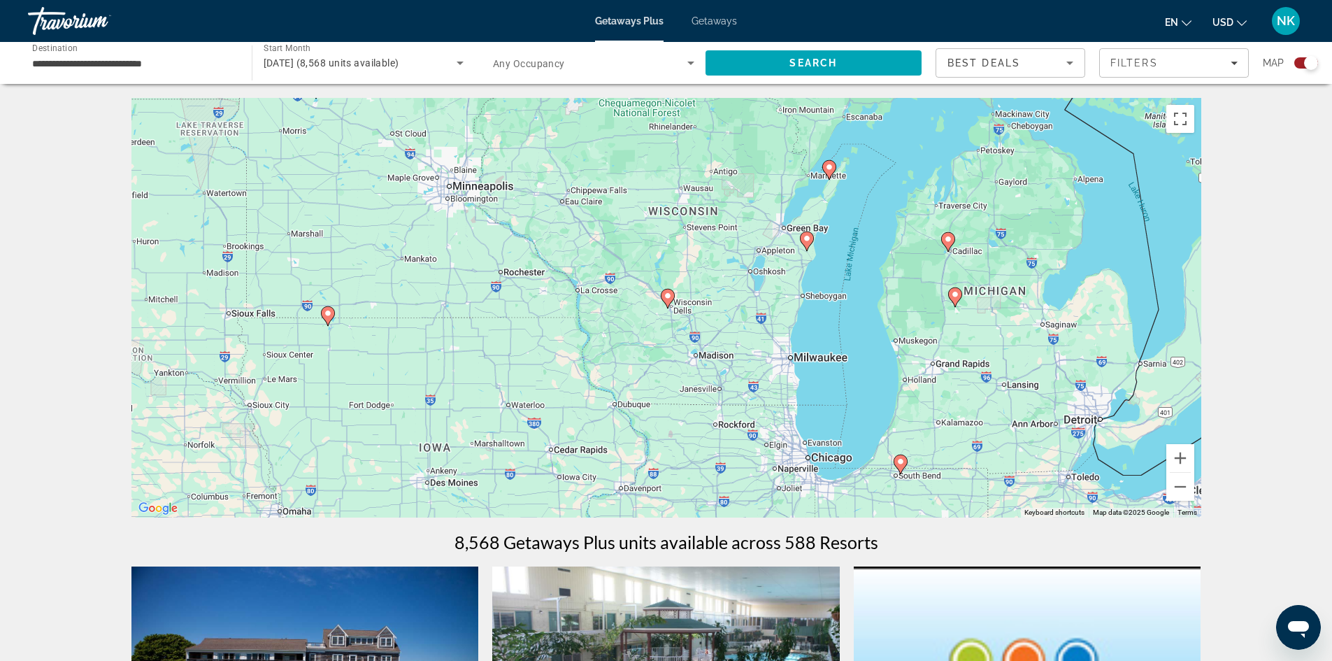
click at [667, 299] on image "Main content" at bounding box center [668, 296] width 8 height 8
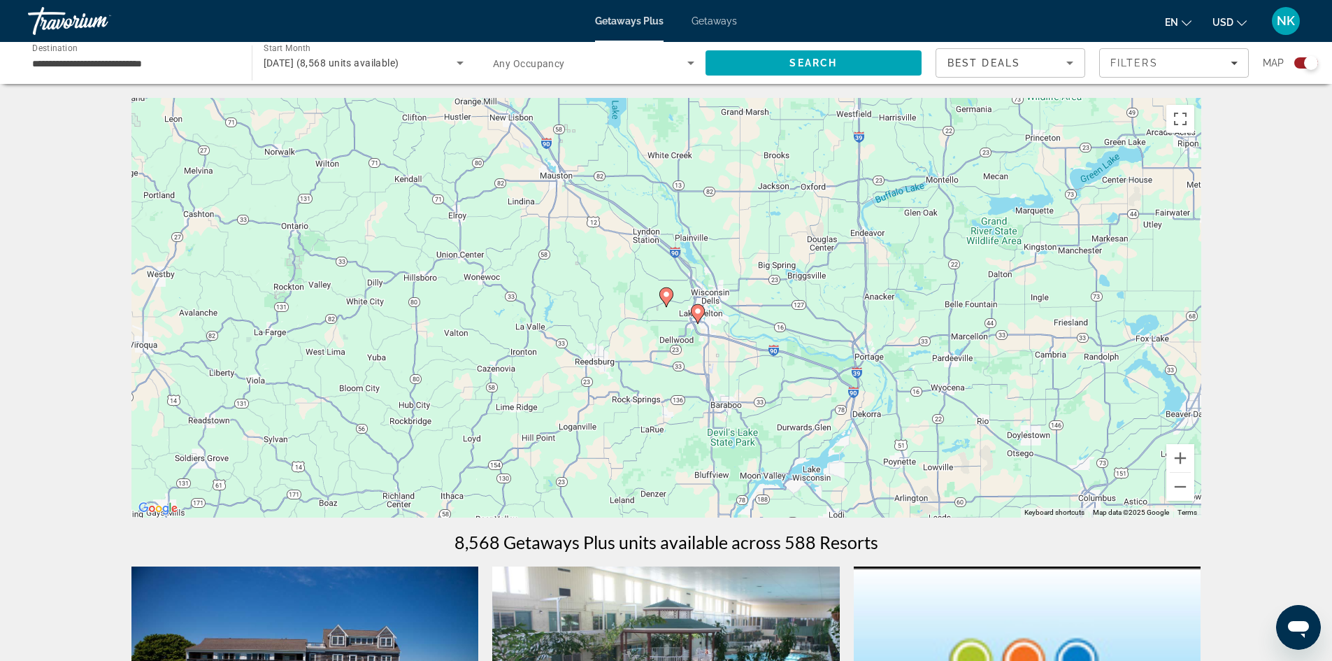
click at [664, 297] on image "Main content" at bounding box center [666, 294] width 8 height 8
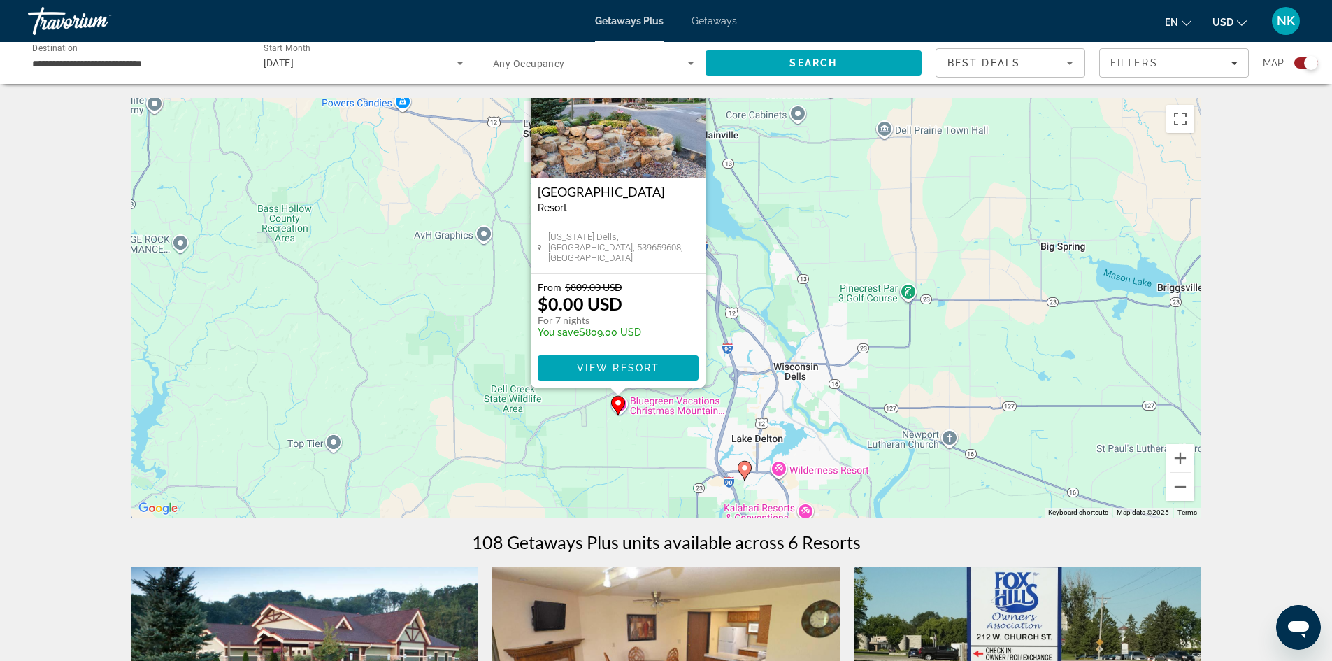
drag, startPoint x: 809, startPoint y: 458, endPoint x: 761, endPoint y: 383, distance: 89.6
click at [761, 383] on div "To activate drag with keyboard, press Alt + Enter. Once in keyboard drag state,…" at bounding box center [666, 308] width 1070 height 420
click at [747, 471] on image "Main content" at bounding box center [745, 468] width 8 height 8
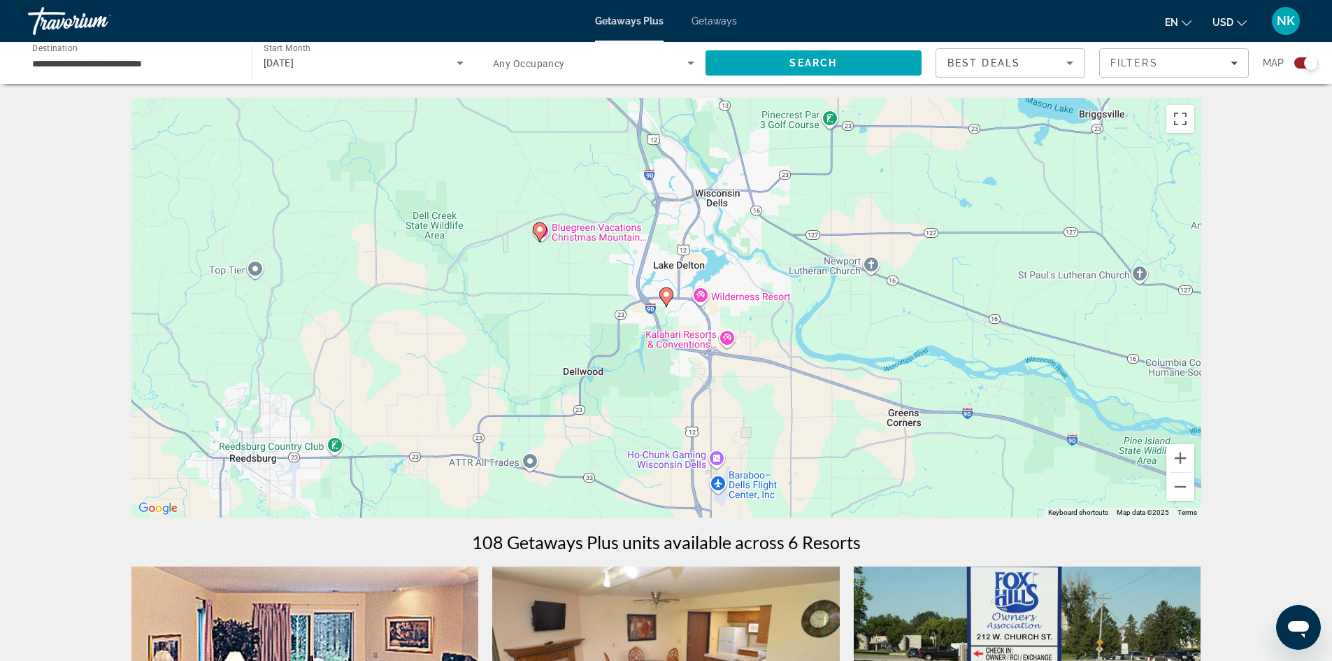
click at [667, 296] on image "Main content" at bounding box center [666, 294] width 8 height 8
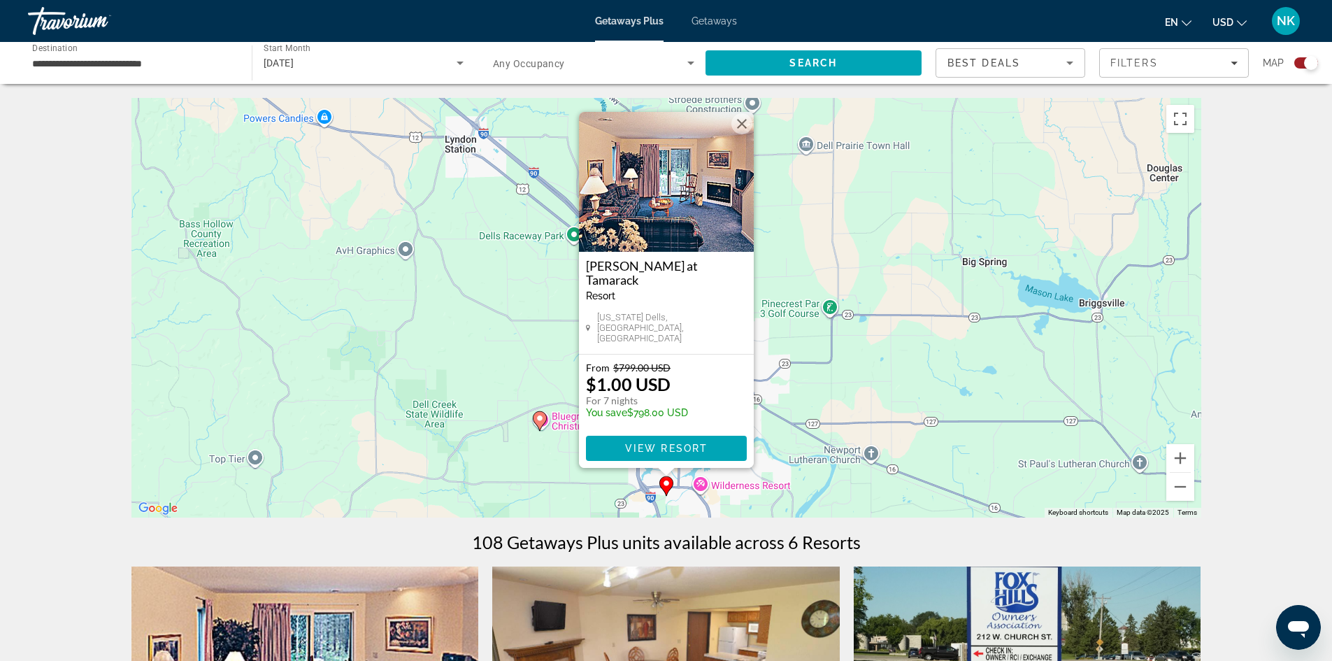
click at [671, 498] on div "To activate drag with keyboard, press Alt + Enter. Once in keyboard drag state,…" at bounding box center [666, 308] width 1070 height 420
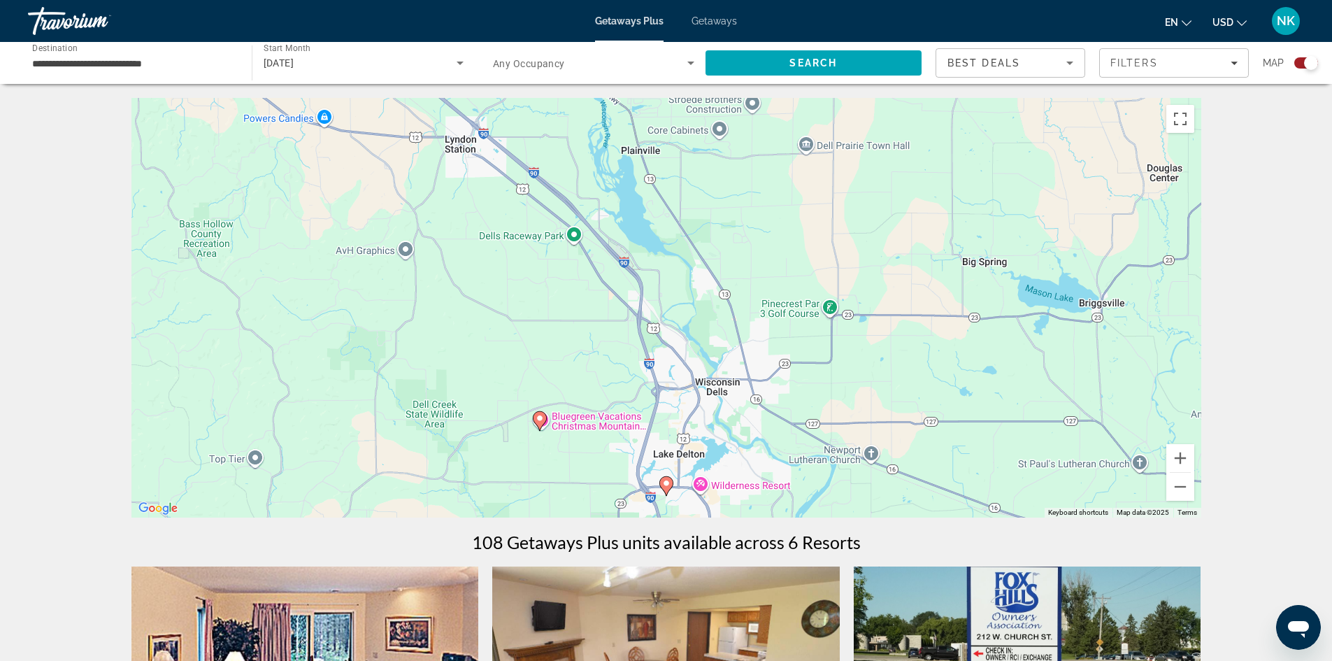
drag, startPoint x: 678, startPoint y: 503, endPoint x: 673, endPoint y: 494, distance: 10.1
click at [678, 501] on div "To activate drag with keyboard, press Alt + Enter. Once in keyboard drag state,…" at bounding box center [666, 308] width 1070 height 420
drag, startPoint x: 1170, startPoint y: 459, endPoint x: 1044, endPoint y: 443, distance: 126.8
click at [1169, 459] on button "Zoom in" at bounding box center [1181, 458] width 28 height 28
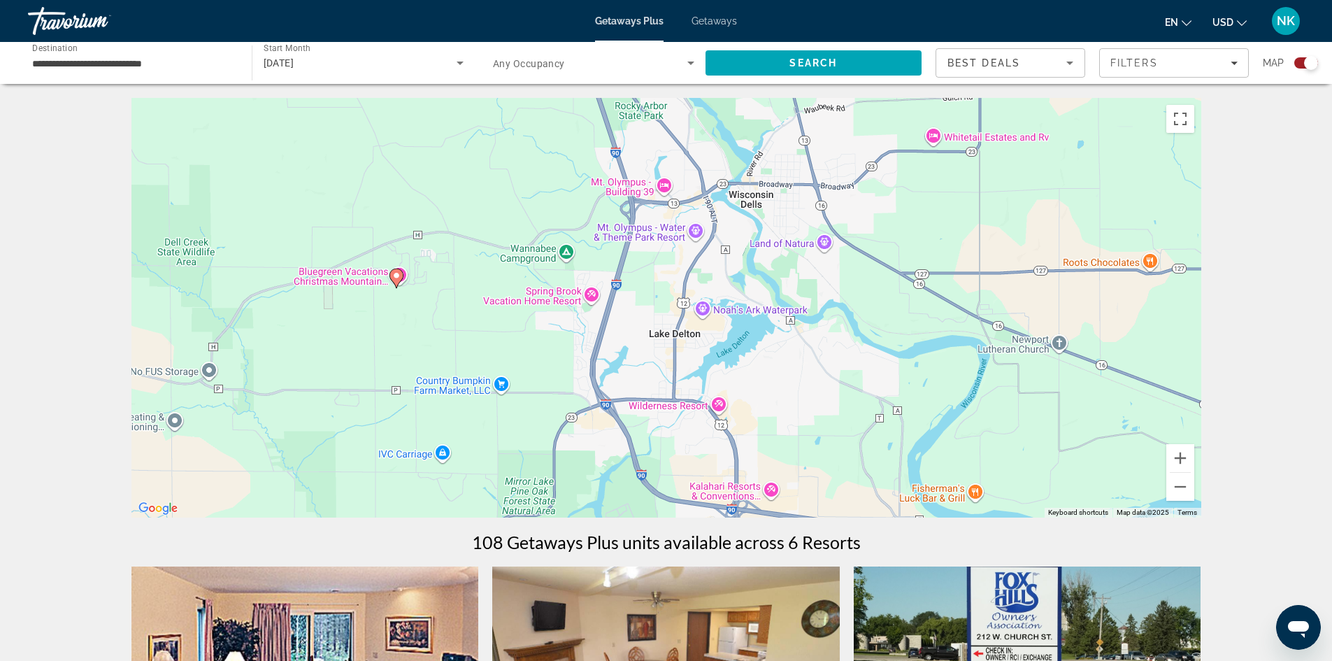
drag, startPoint x: 742, startPoint y: 486, endPoint x: 725, endPoint y: 218, distance: 268.4
click at [725, 218] on div "To activate drag with keyboard, press Alt + Enter. Once in keyboard drag state,…" at bounding box center [666, 308] width 1070 height 420
click at [1179, 455] on button "Zoom in" at bounding box center [1181, 458] width 28 height 28
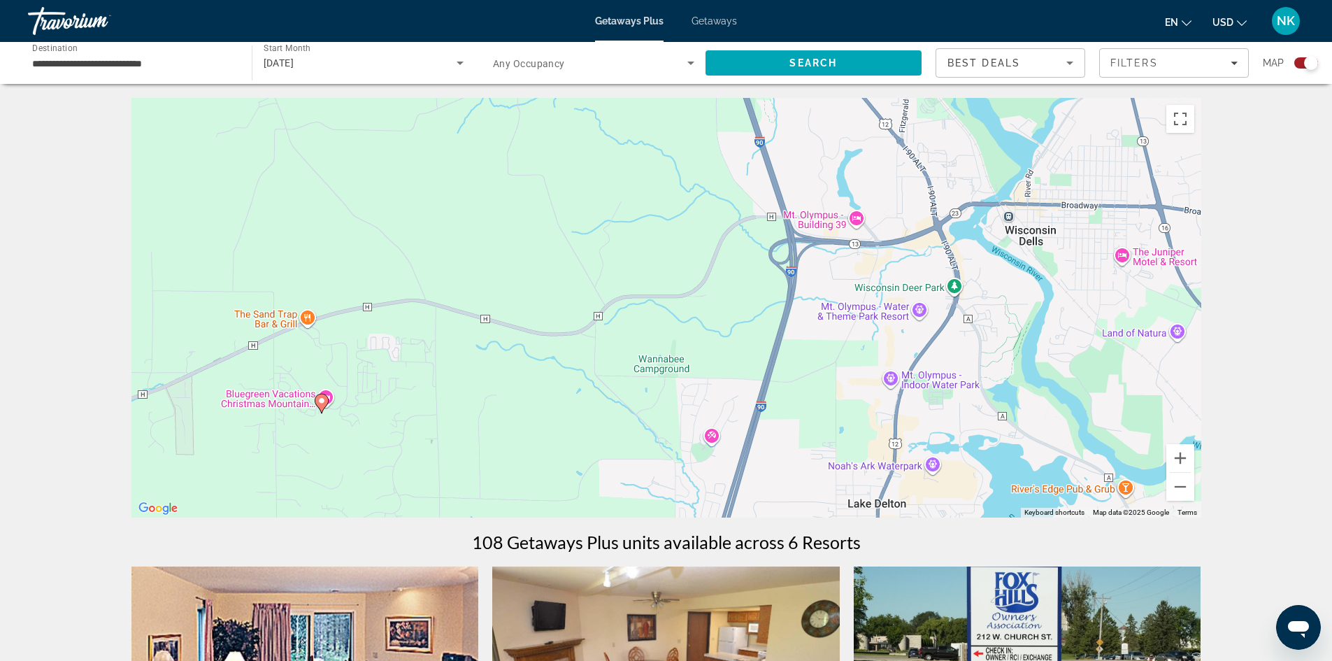
drag, startPoint x: 755, startPoint y: 432, endPoint x: 949, endPoint y: 576, distance: 241.9
click at [323, 400] on image "Main content" at bounding box center [322, 401] width 8 height 8
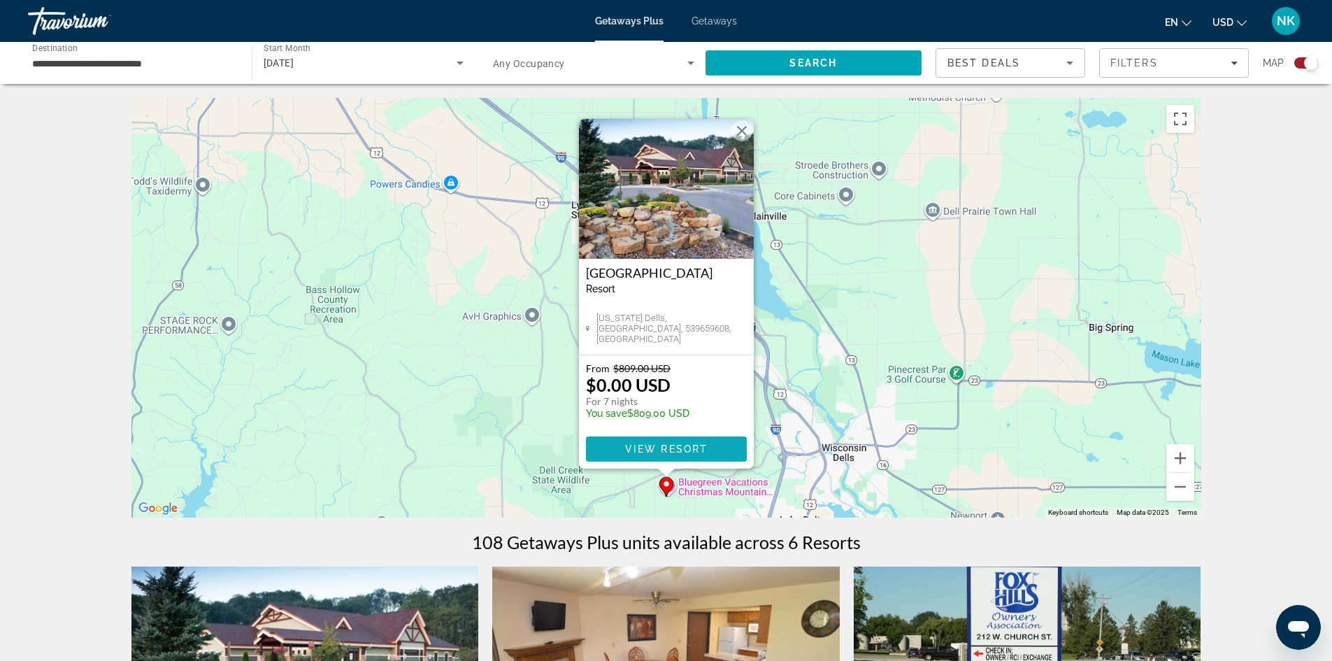
click at [627, 450] on span "View Resort" at bounding box center [666, 448] width 83 height 11
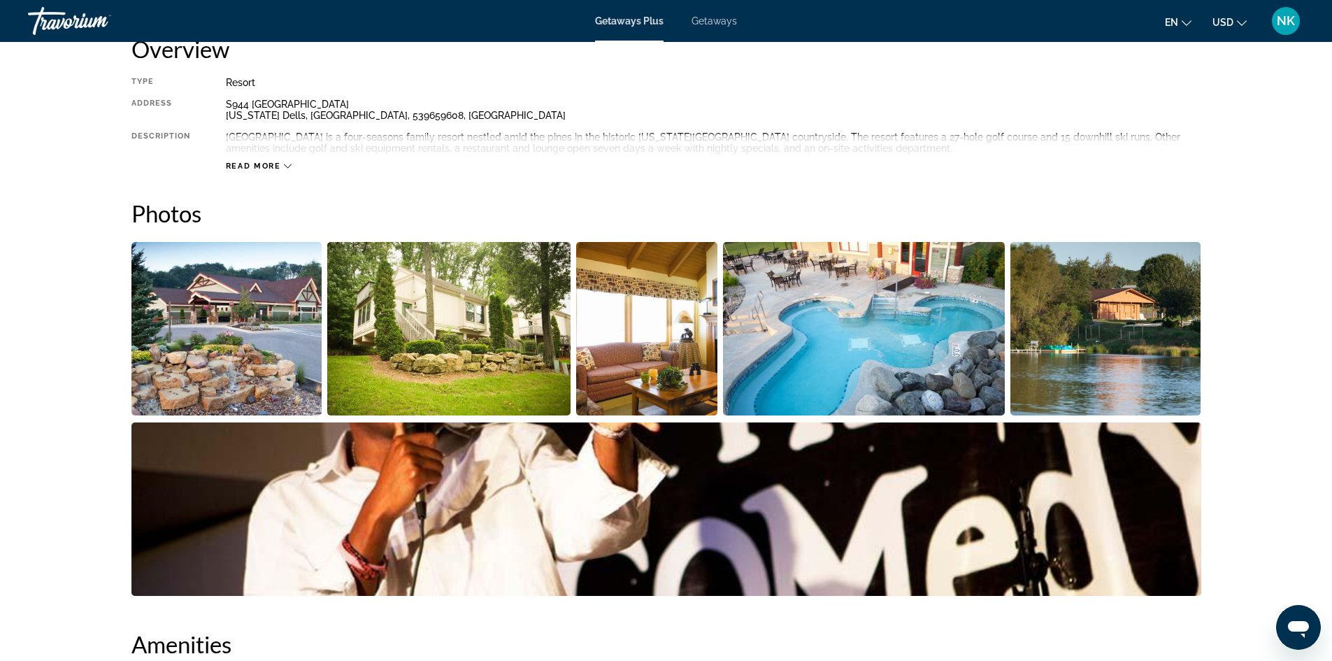
scroll to position [613, 0]
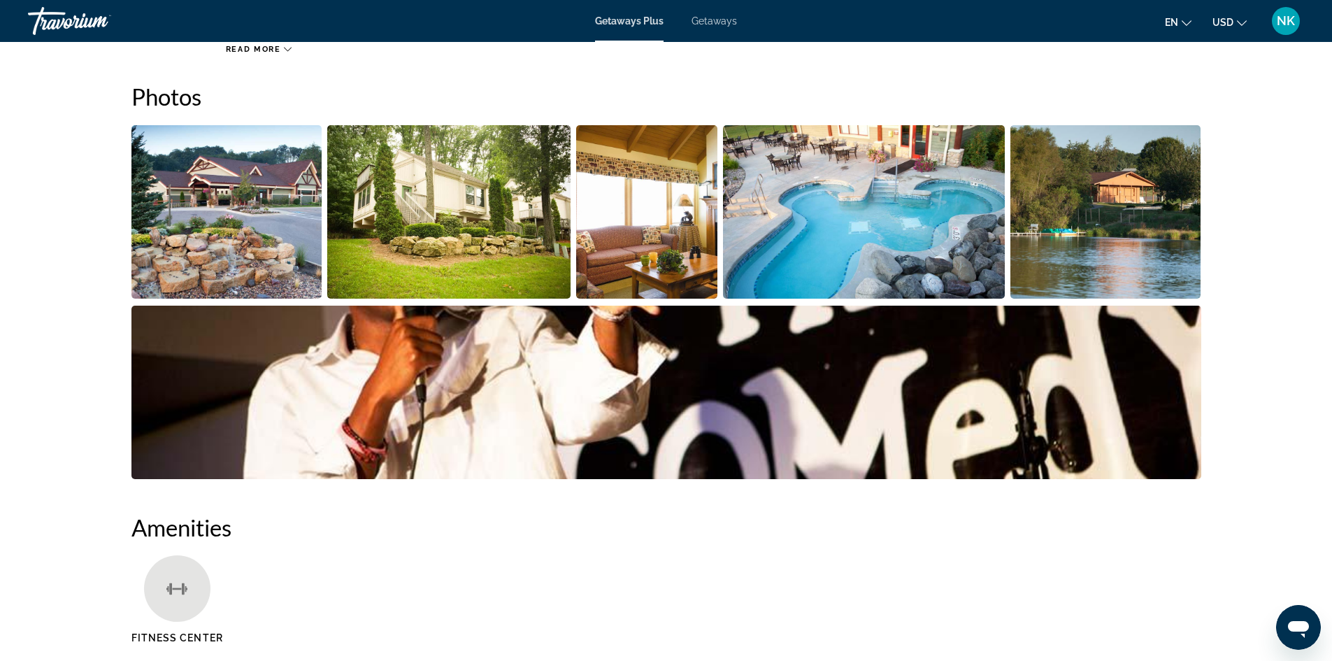
click at [227, 216] on img "Open full-screen image slider" at bounding box center [226, 211] width 191 height 173
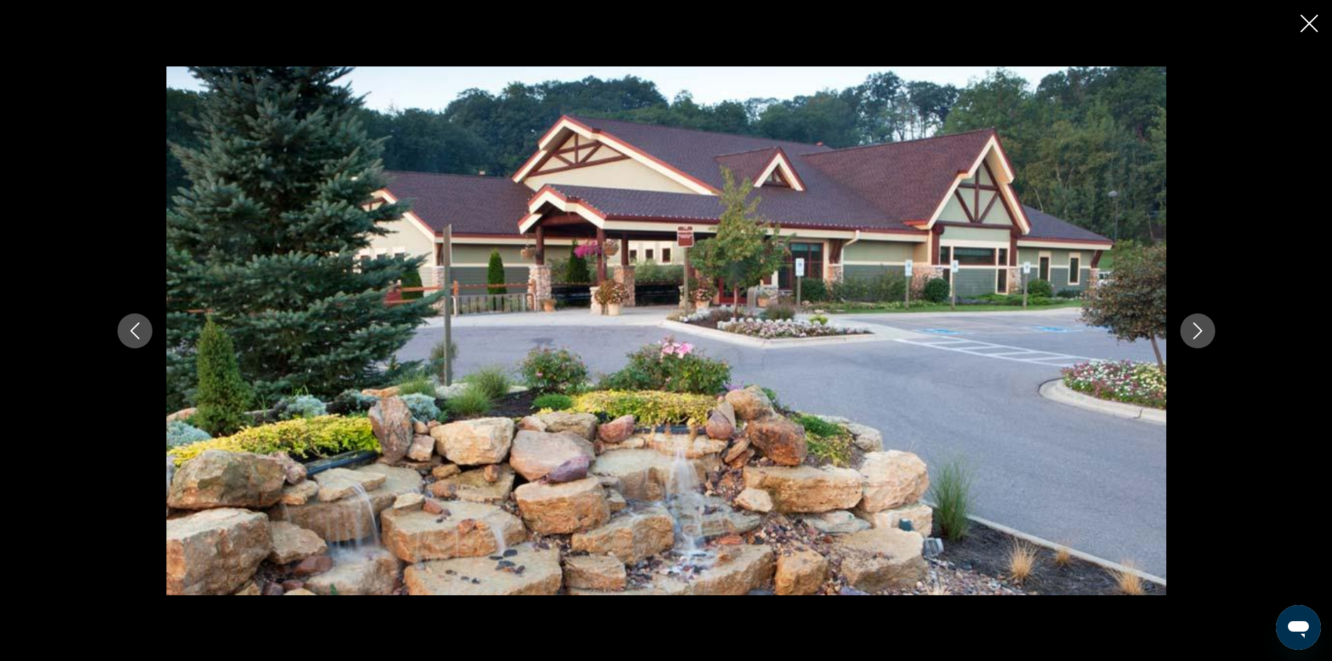
click at [1199, 335] on icon "Next image" at bounding box center [1198, 330] width 17 height 17
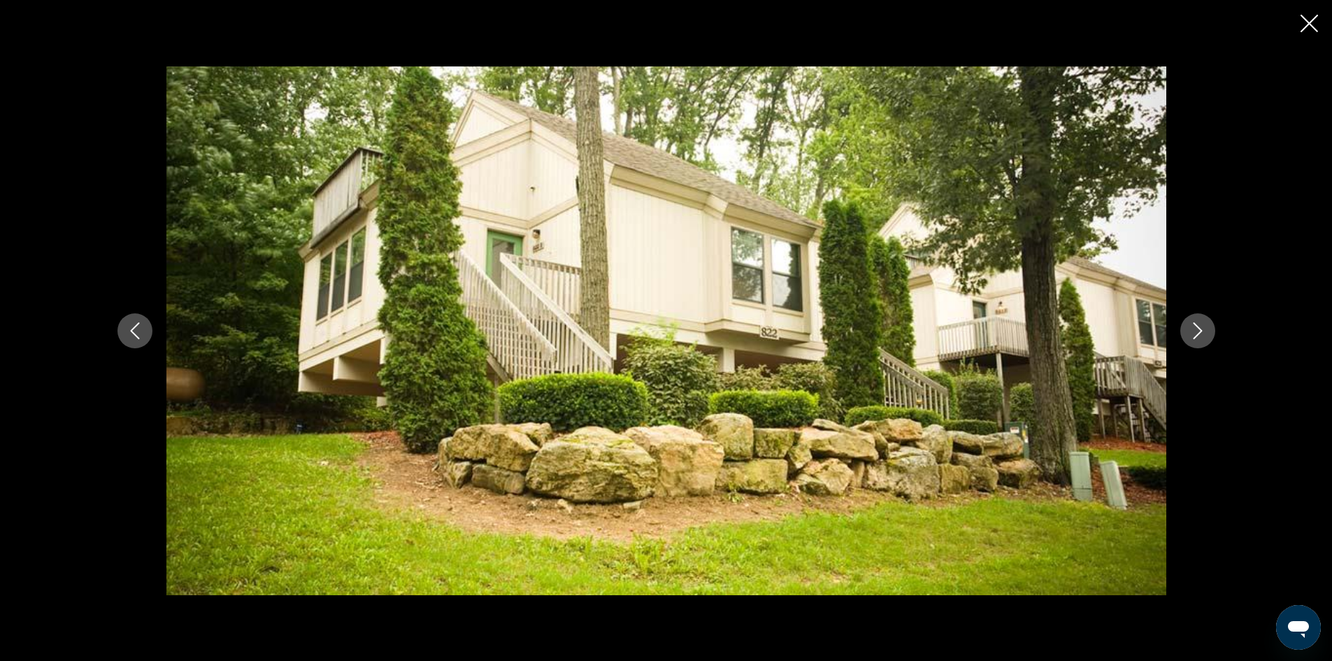
click at [1192, 333] on icon "Next image" at bounding box center [1198, 330] width 17 height 17
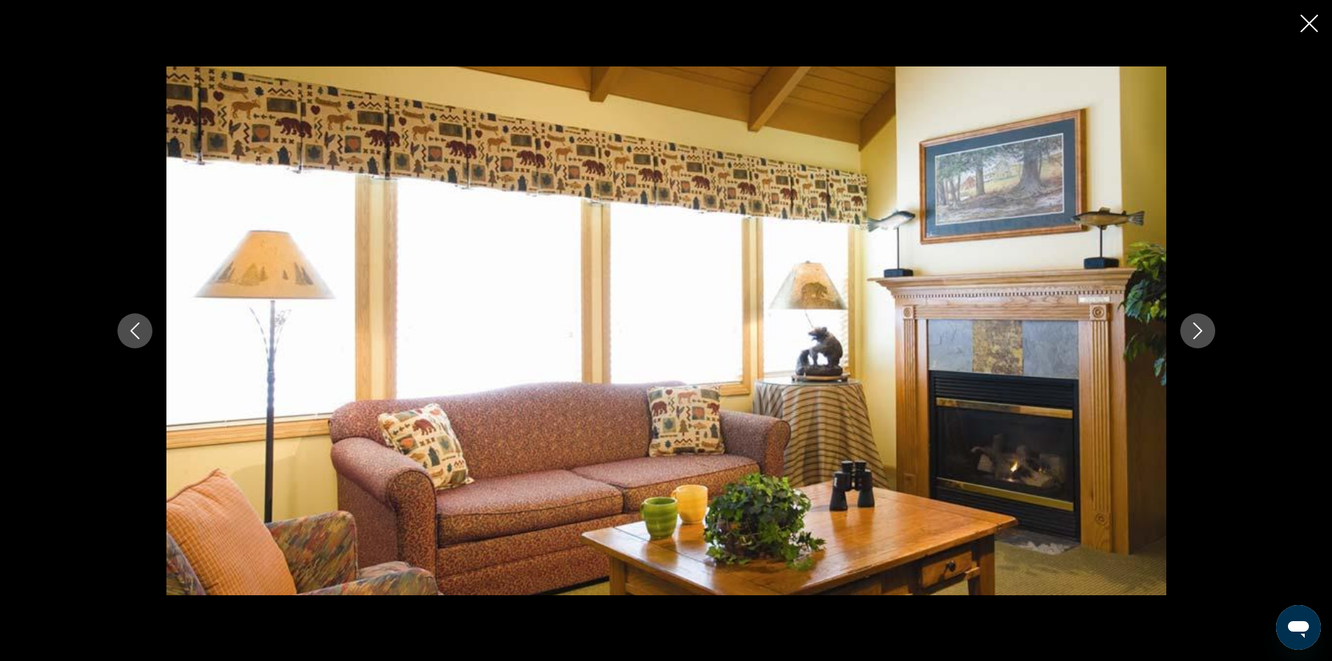
click at [1192, 332] on icon "Next image" at bounding box center [1198, 330] width 17 height 17
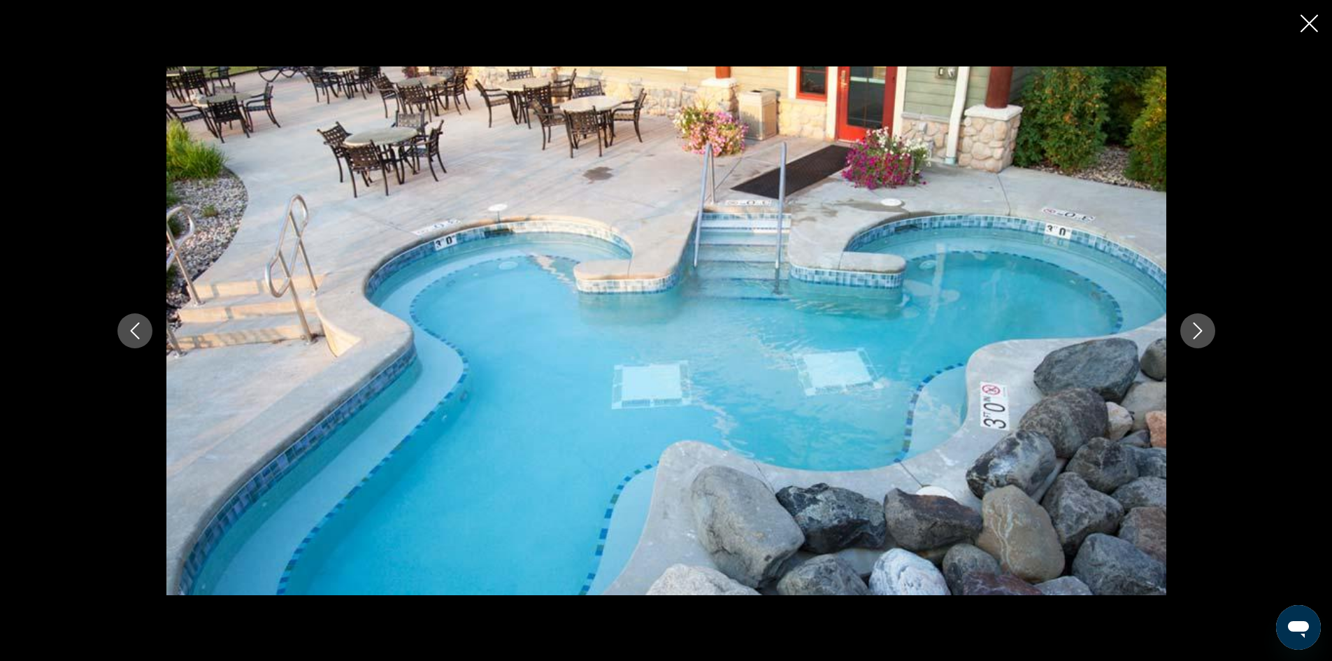
click at [1192, 332] on icon "Next image" at bounding box center [1198, 330] width 17 height 17
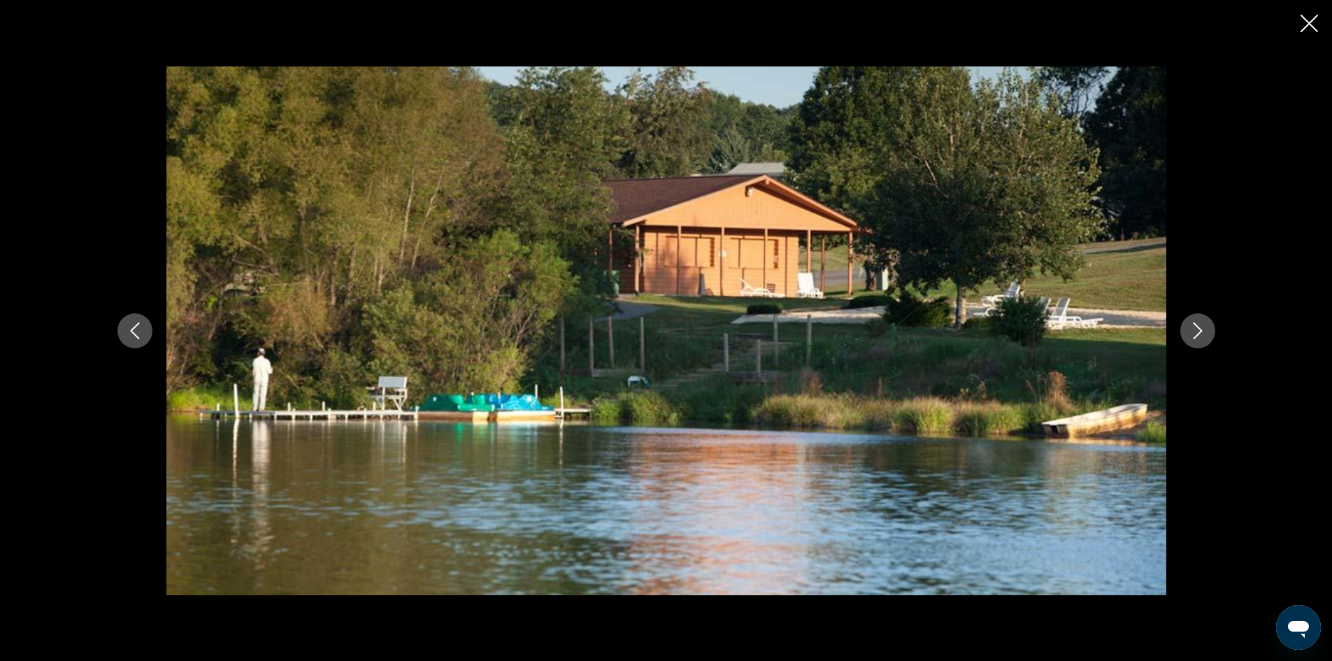
click at [1192, 332] on icon "Next image" at bounding box center [1198, 330] width 17 height 17
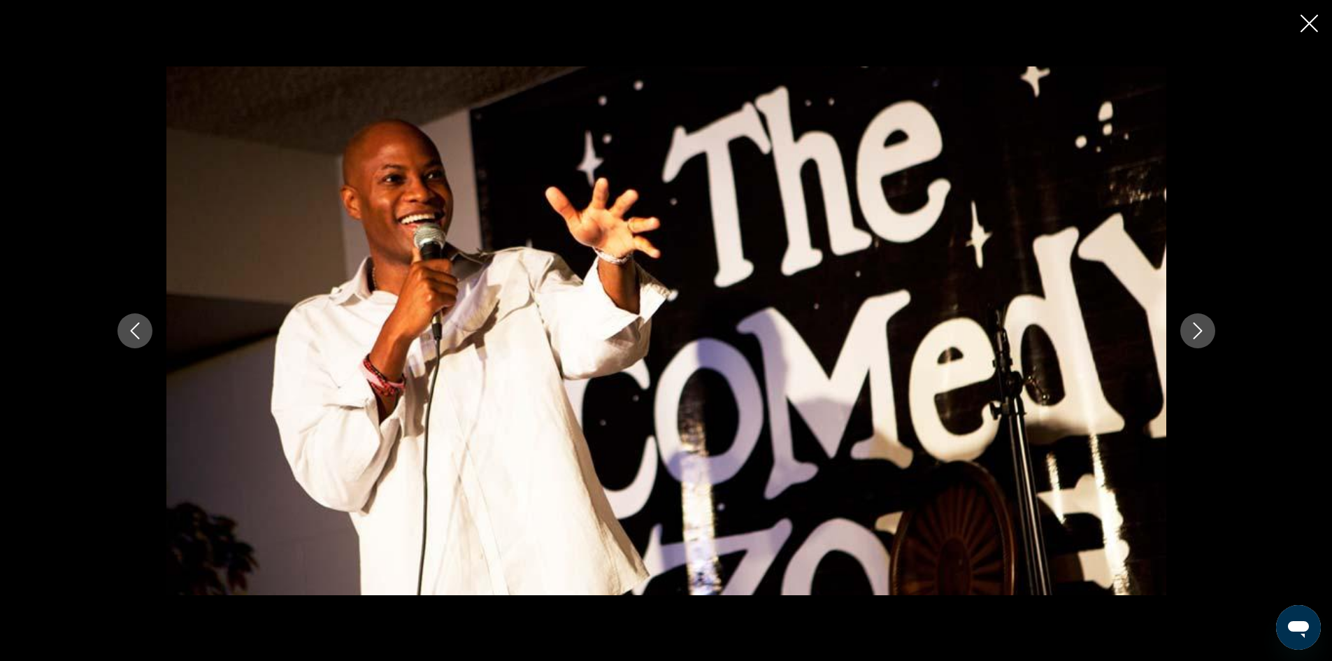
click at [1192, 332] on icon "Next image" at bounding box center [1198, 330] width 17 height 17
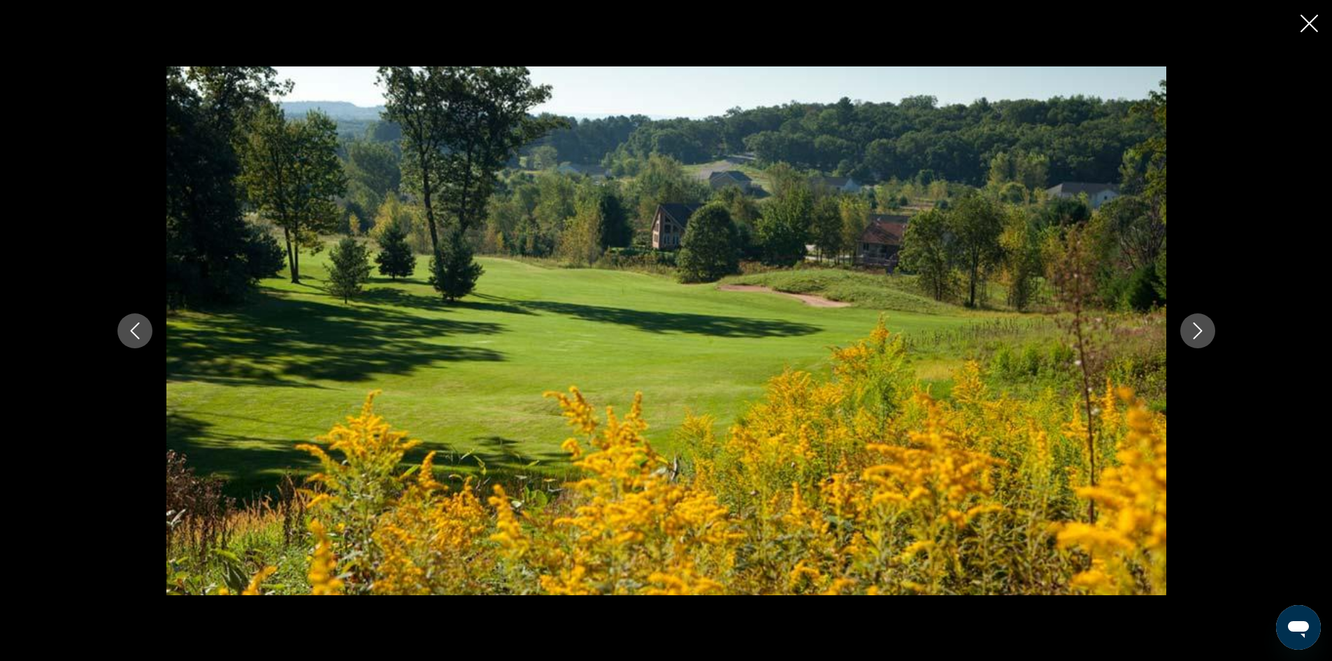
click at [1192, 332] on icon "Next image" at bounding box center [1198, 330] width 17 height 17
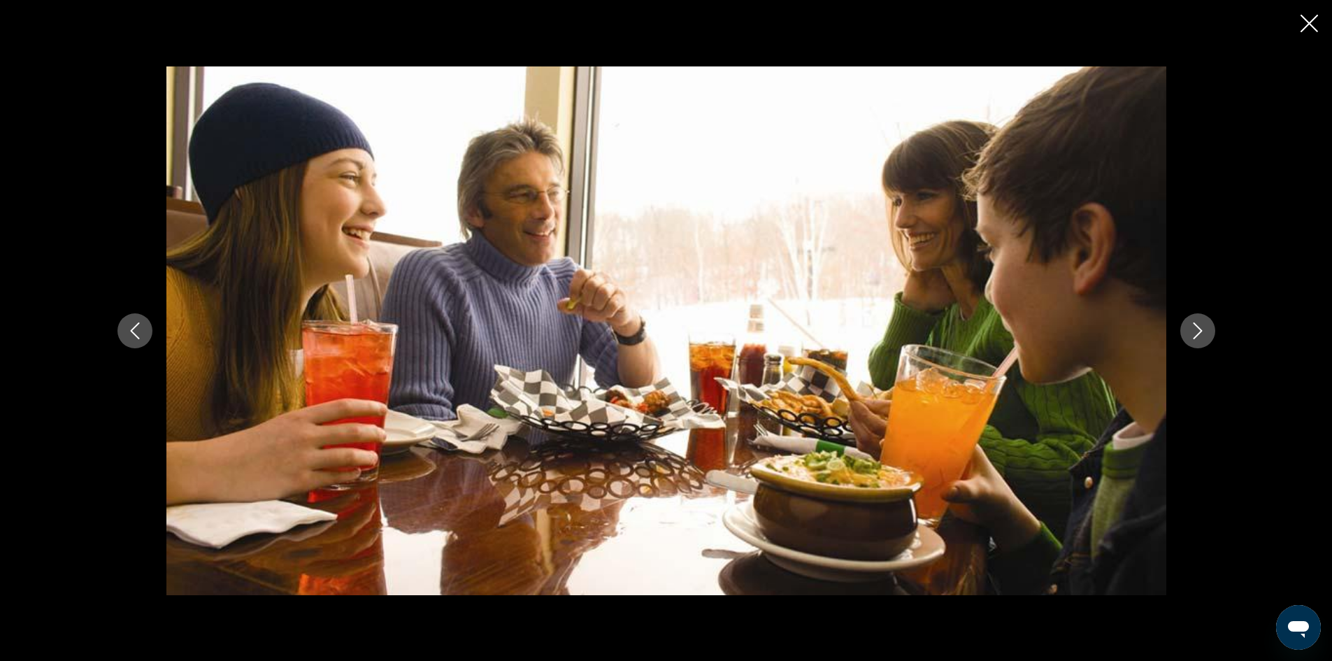
click at [1192, 332] on icon "Next image" at bounding box center [1198, 330] width 17 height 17
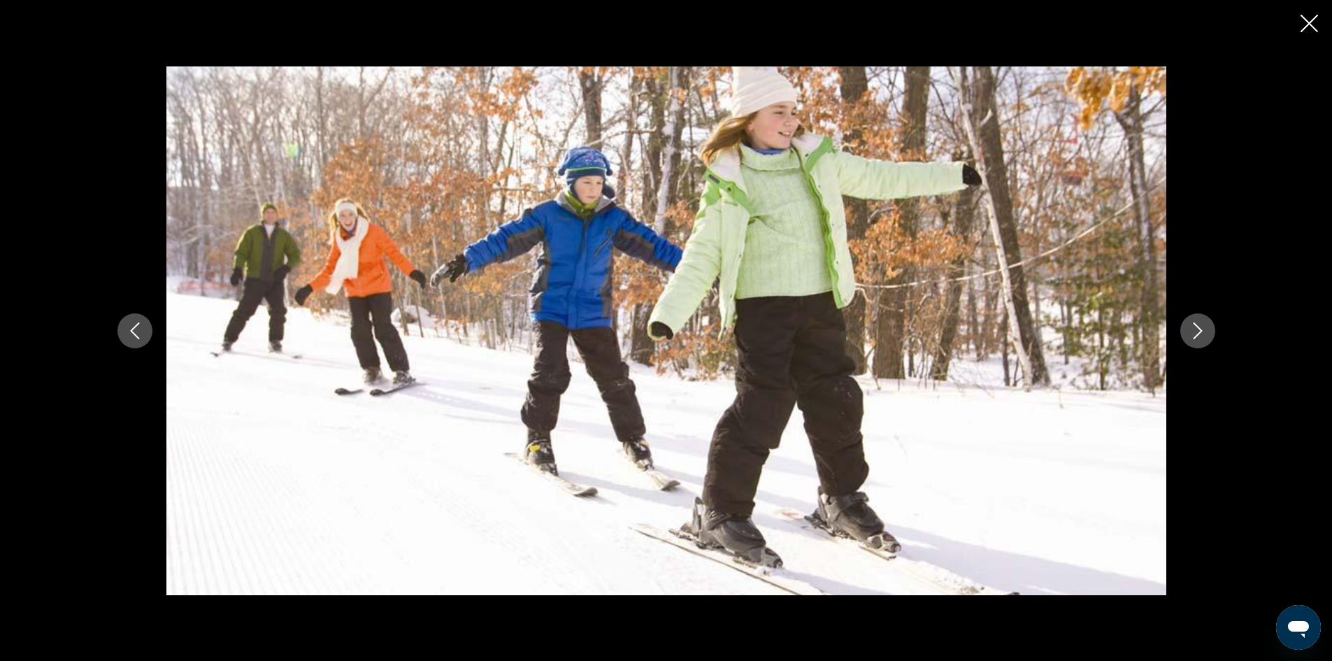
click at [1192, 332] on icon "Next image" at bounding box center [1198, 330] width 17 height 17
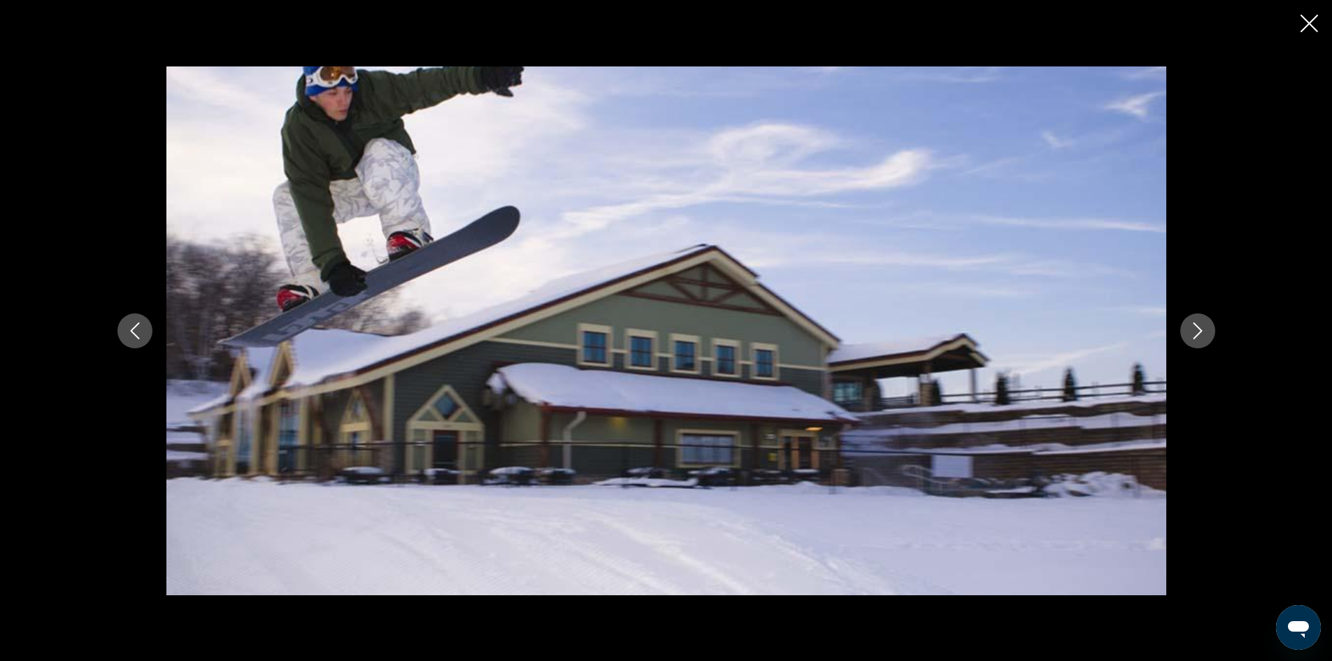
click at [1192, 332] on icon "Next image" at bounding box center [1198, 330] width 17 height 17
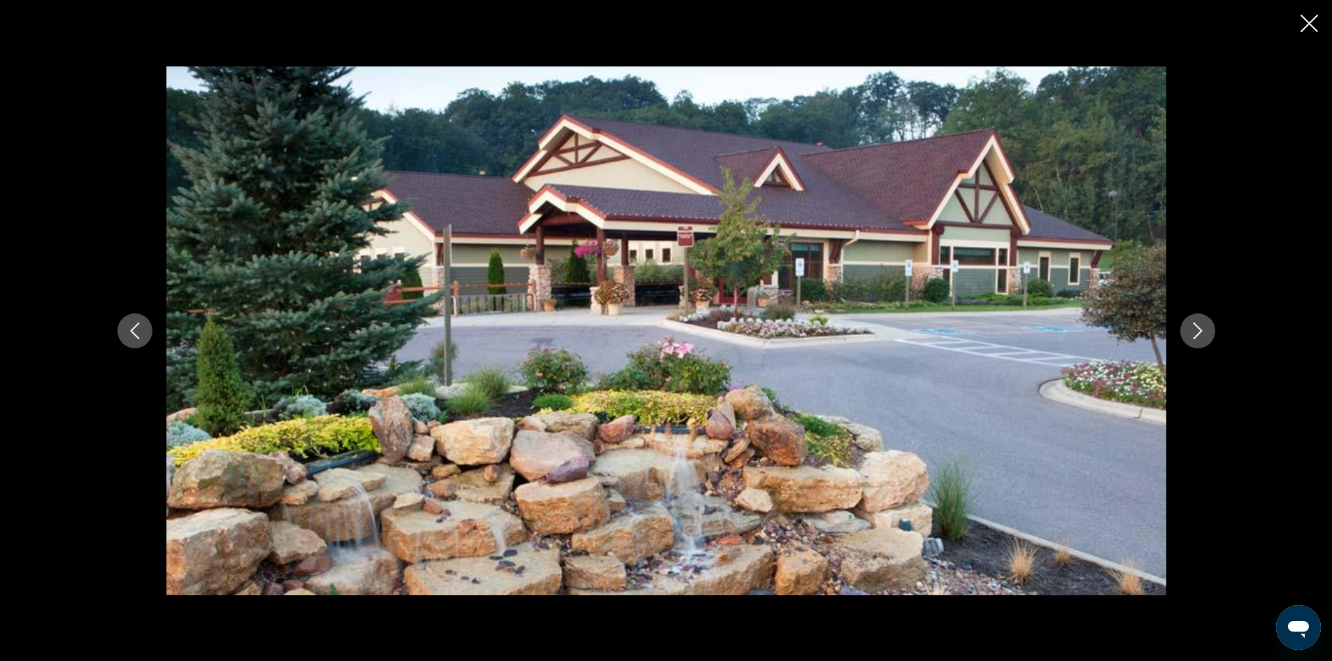
click at [1308, 30] on icon "Close slideshow" at bounding box center [1309, 23] width 17 height 17
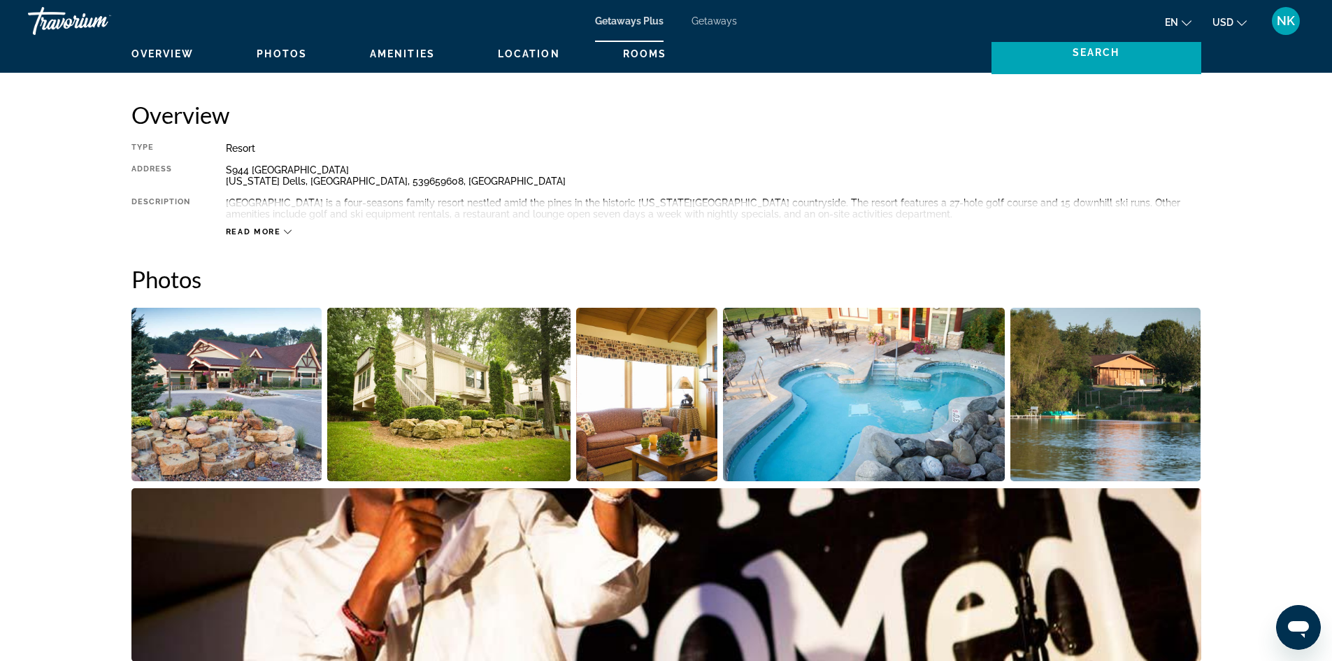
scroll to position [124, 0]
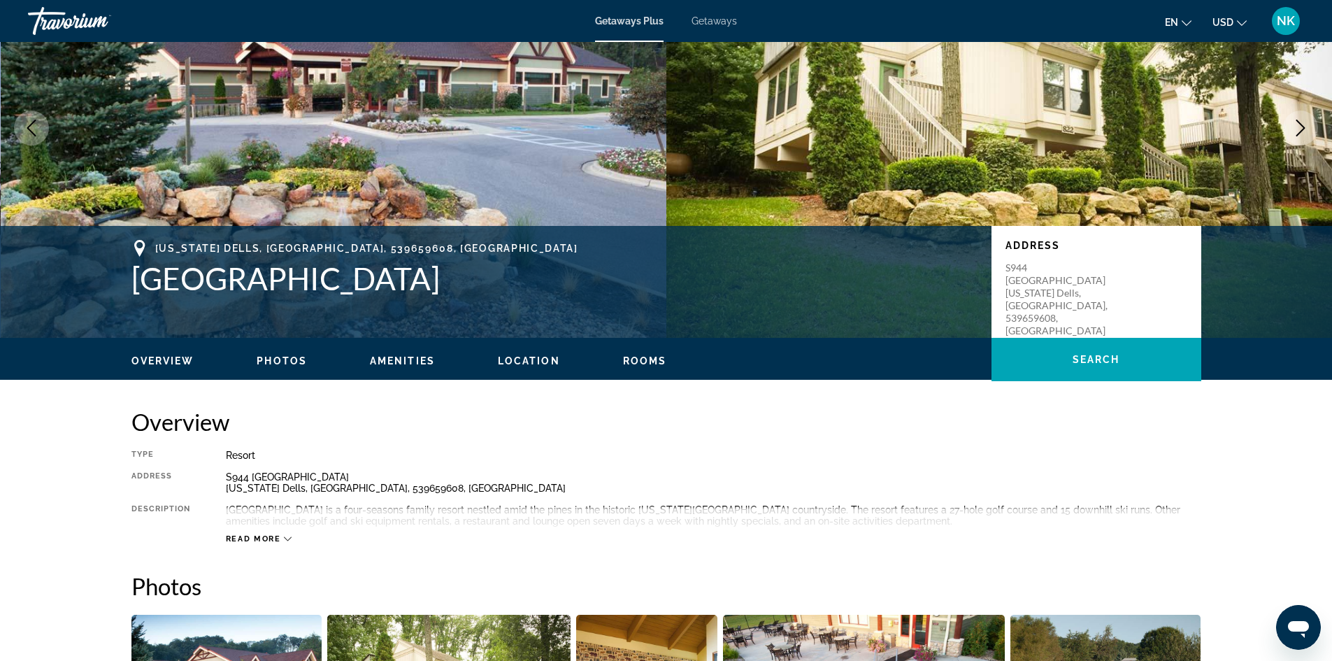
click at [280, 534] on button "Read more" at bounding box center [259, 539] width 66 height 10
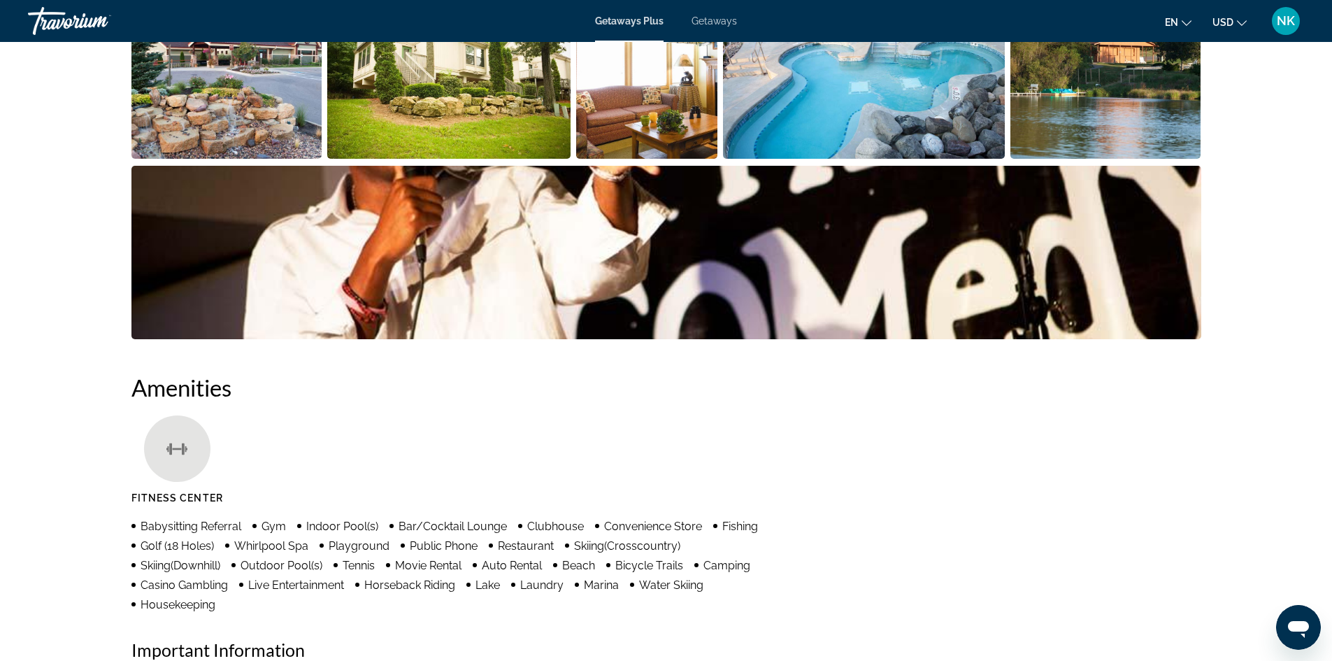
scroll to position [264, 0]
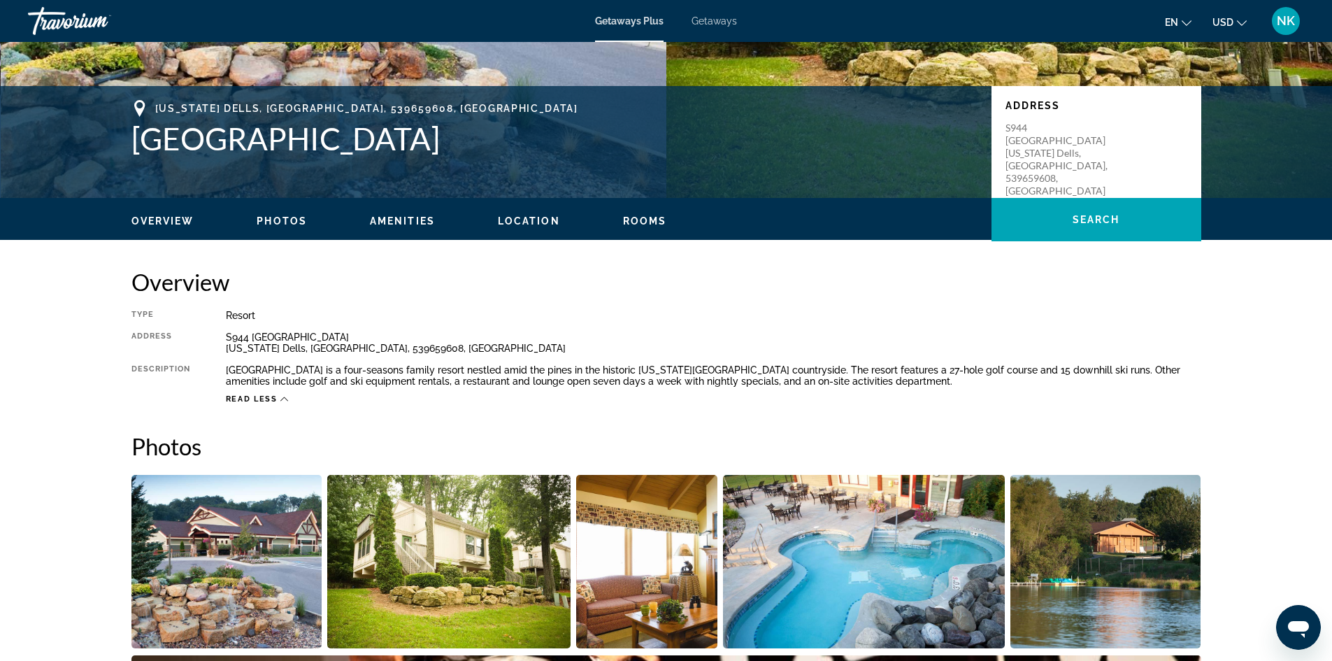
click at [632, 210] on div "Overview Photos Amenities Location Rooms Search" at bounding box center [667, 219] width 1126 height 43
click at [632, 221] on span "Rooms" at bounding box center [645, 220] width 44 height 11
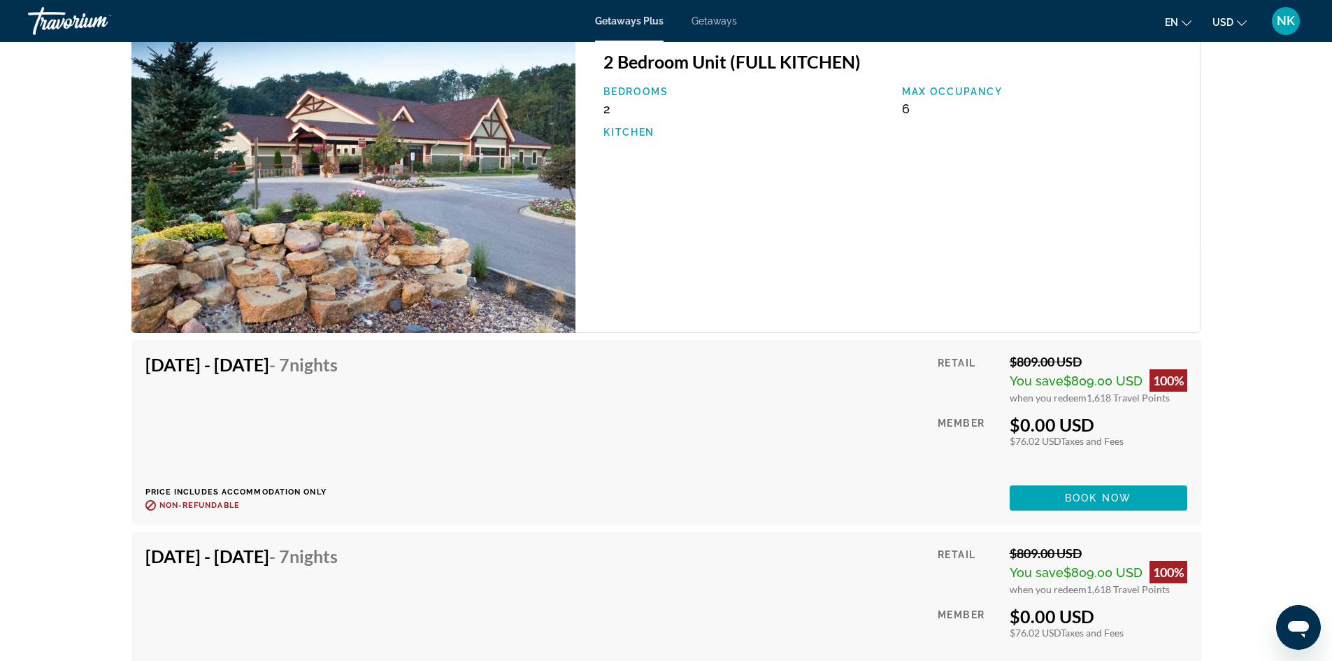
scroll to position [2379, 0]
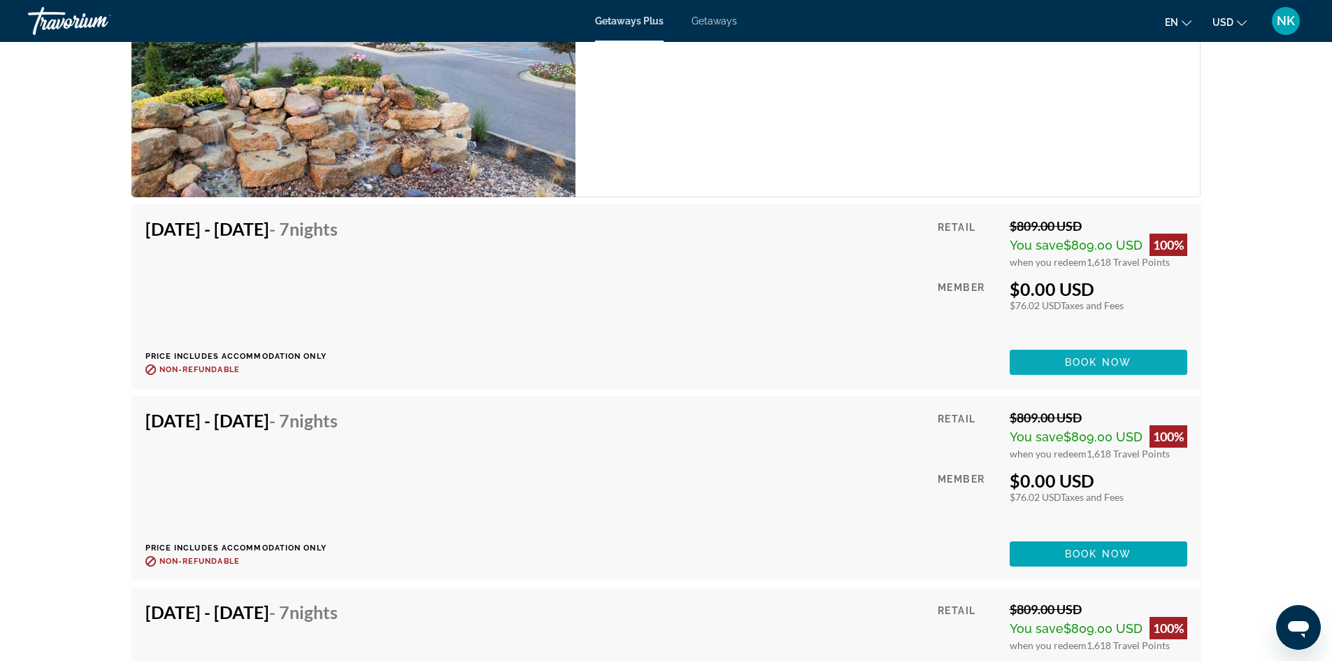
click at [1088, 368] on span "Book now" at bounding box center [1098, 362] width 66 height 11
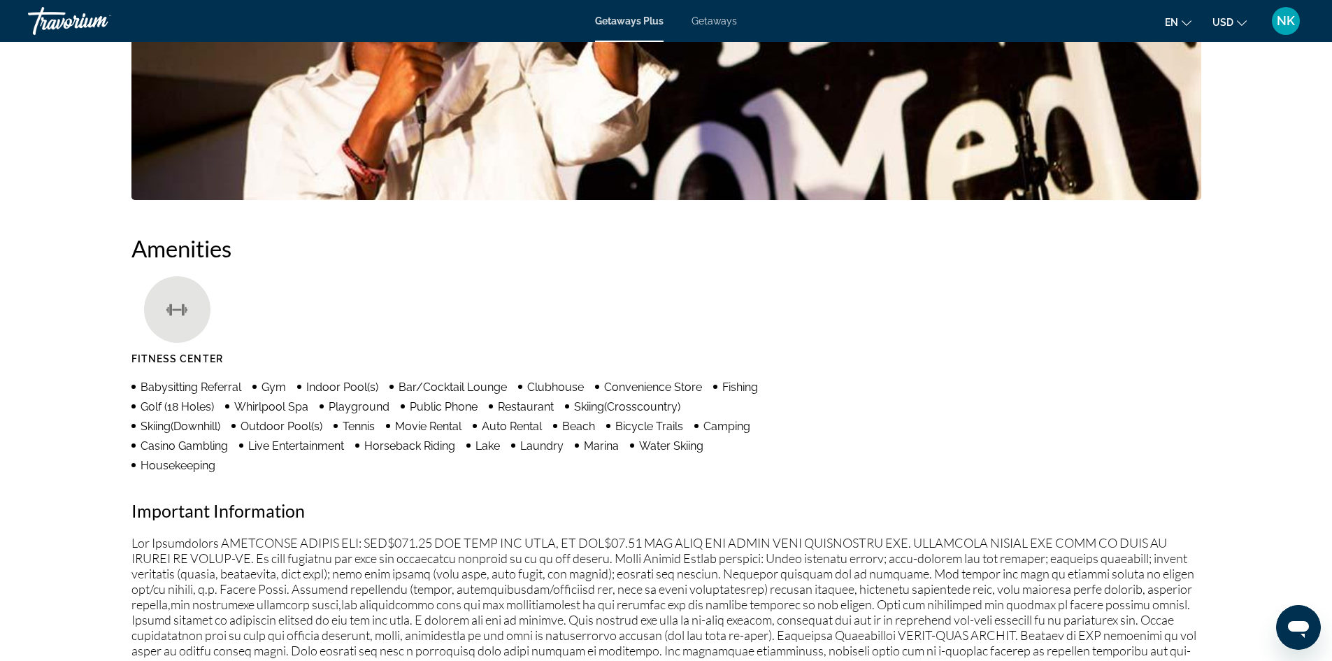
scroll to position [1189, 0]
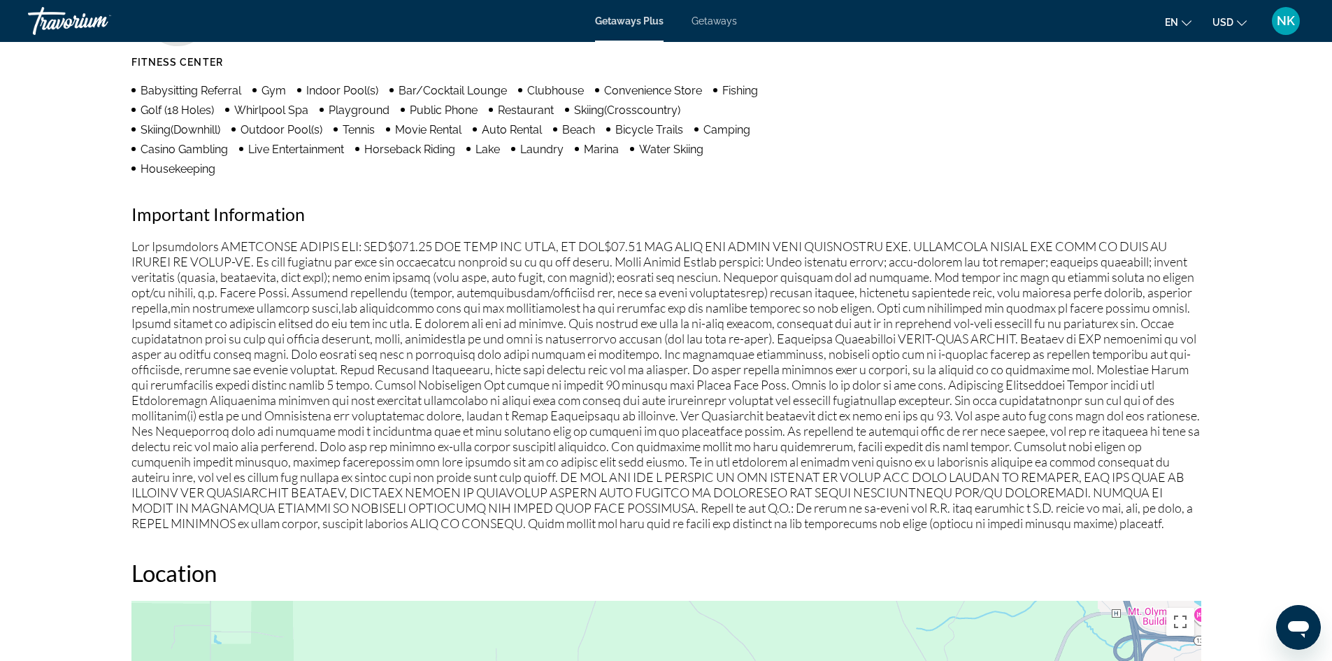
drag, startPoint x: 586, startPoint y: 249, endPoint x: 658, endPoint y: 180, distance: 99.9
click at [655, 180] on div "Amenities Fitness Center Babysitting Referral Gym Indoor Pool(s) Bar/Cocktail L…" at bounding box center [666, 234] width 1070 height 593
drag, startPoint x: 266, startPoint y: 263, endPoint x: 634, endPoint y: 268, distance: 368.6
click at [634, 268] on p "Main content" at bounding box center [666, 384] width 1070 height 292
drag, startPoint x: 307, startPoint y: 248, endPoint x: 325, endPoint y: 250, distance: 17.5
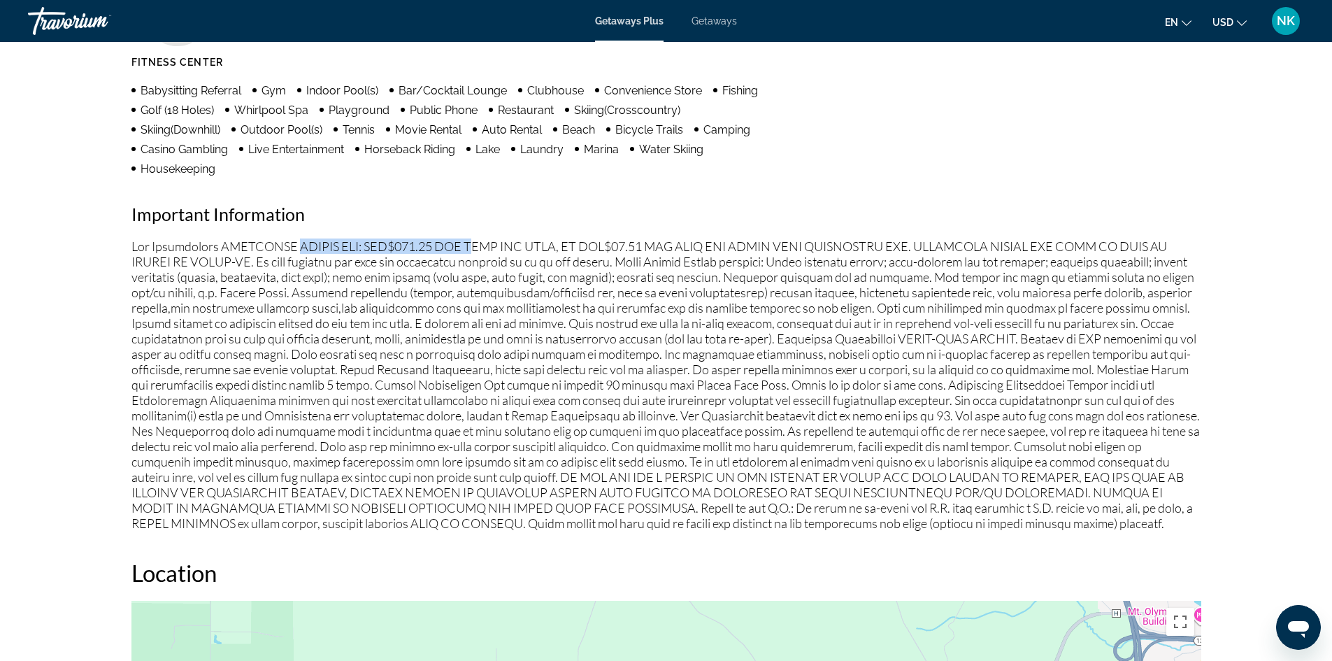
click at [488, 244] on p "Main content" at bounding box center [666, 384] width 1070 height 292
drag, startPoint x: 259, startPoint y: 269, endPoint x: 605, endPoint y: 263, distance: 345.5
click at [605, 263] on p "Main content" at bounding box center [666, 384] width 1070 height 292
drag, startPoint x: 397, startPoint y: 250, endPoint x: 592, endPoint y: 246, distance: 194.5
click at [583, 245] on p "Main content" at bounding box center [666, 384] width 1070 height 292
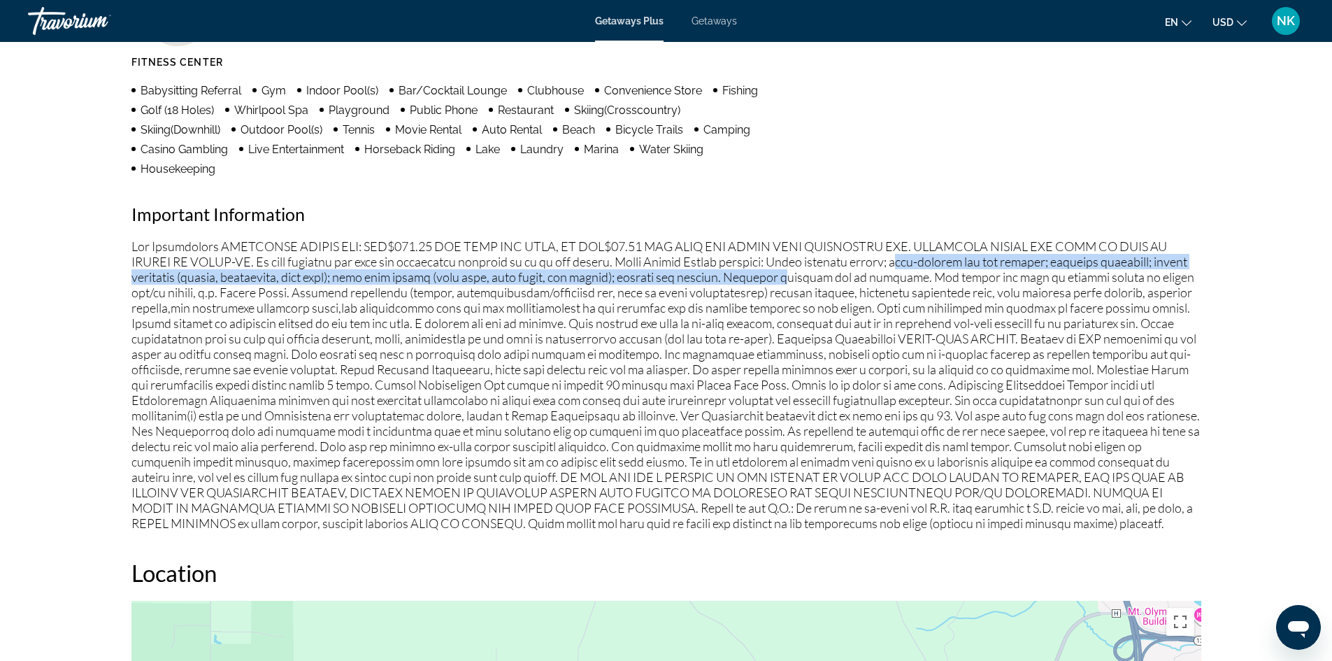
drag, startPoint x: 895, startPoint y: 270, endPoint x: 907, endPoint y: 262, distance: 14.2
click at [918, 266] on p "Main content" at bounding box center [666, 384] width 1070 height 292
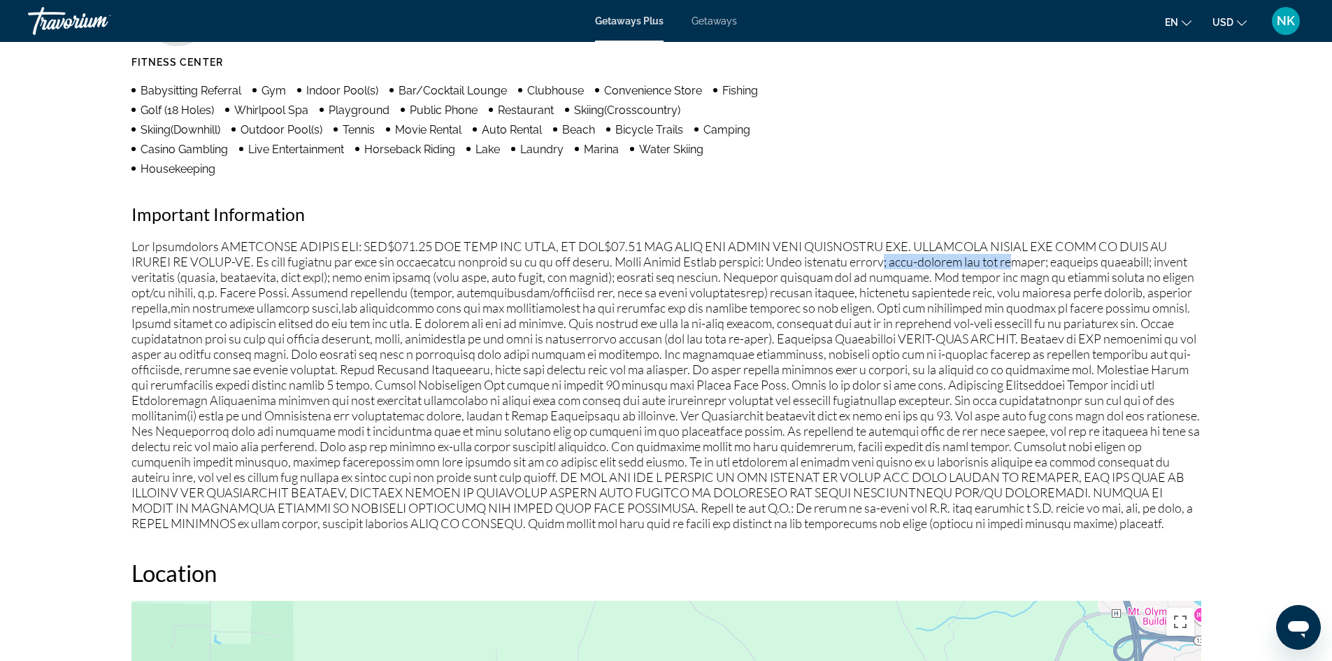
drag, startPoint x: 922, startPoint y: 262, endPoint x: 1033, endPoint y: 262, distance: 111.2
click at [1033, 262] on p "Main content" at bounding box center [666, 384] width 1070 height 292
drag, startPoint x: 1084, startPoint y: 261, endPoint x: 1022, endPoint y: 249, distance: 63.4
click at [1159, 267] on p "Main content" at bounding box center [666, 384] width 1070 height 292
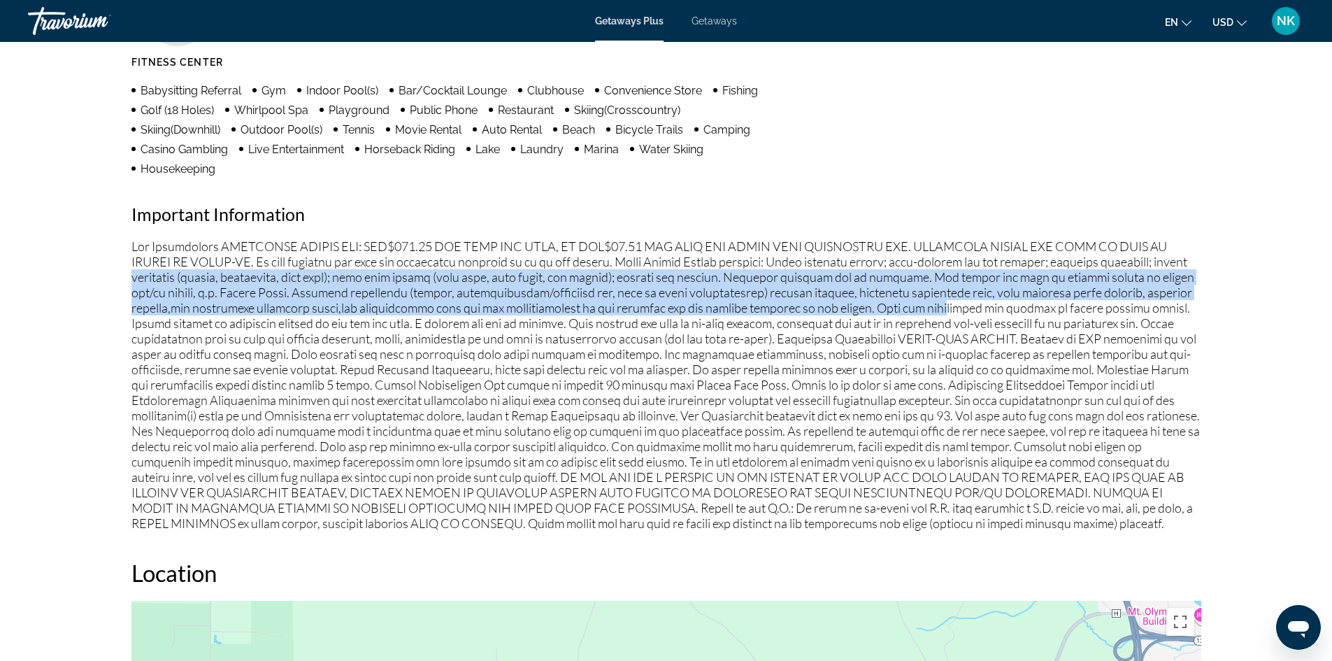
drag, startPoint x: 163, startPoint y: 277, endPoint x: 1036, endPoint y: 314, distance: 874.3
click at [1036, 314] on p "Main content" at bounding box center [666, 384] width 1070 height 292
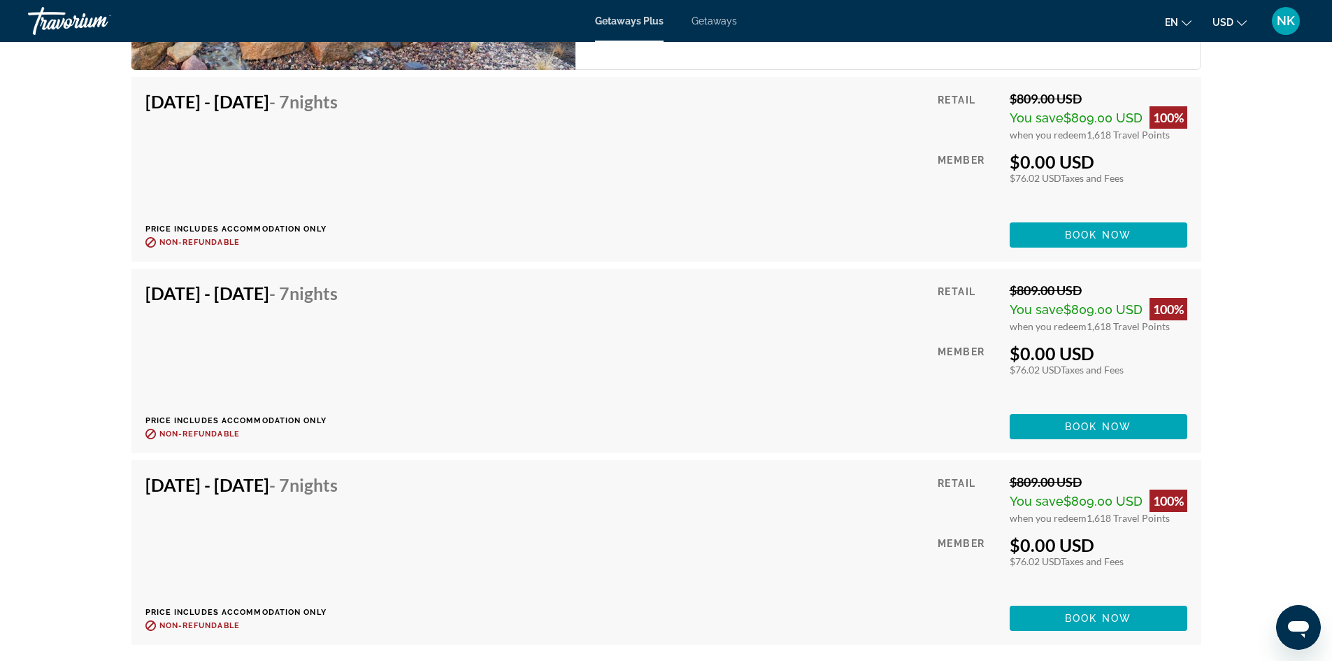
scroll to position [2502, 0]
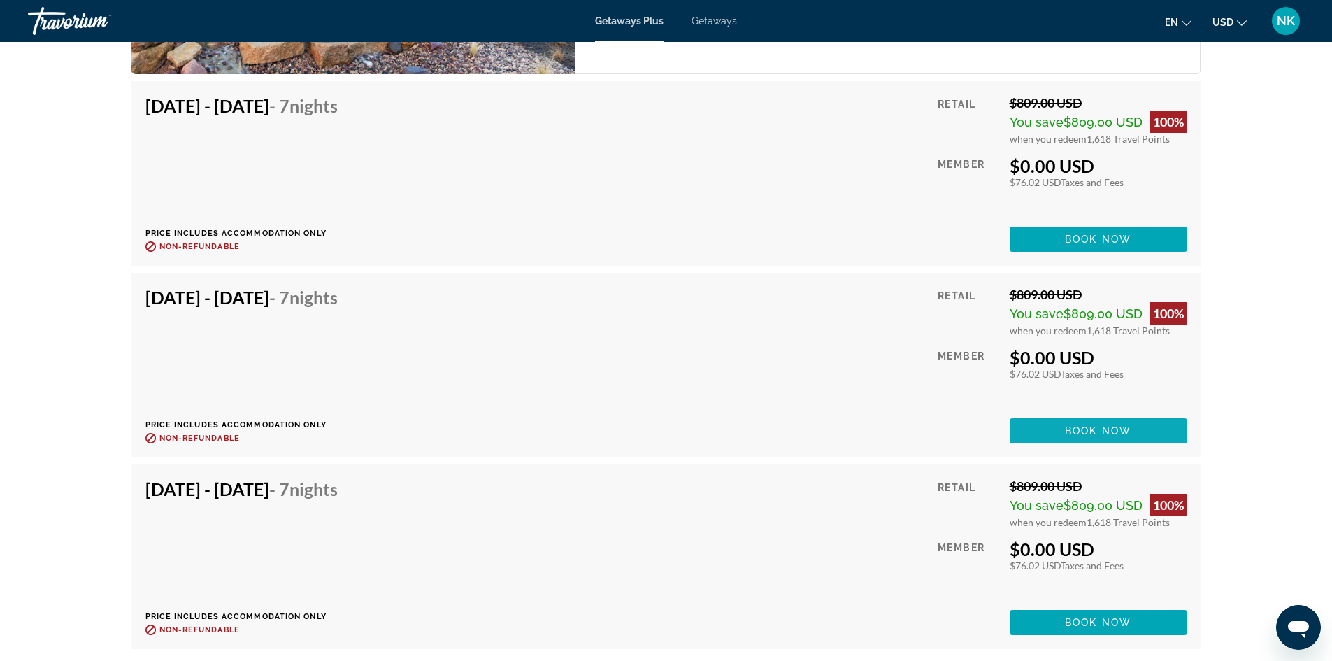
click at [1036, 446] on span "Main content" at bounding box center [1099, 431] width 178 height 34
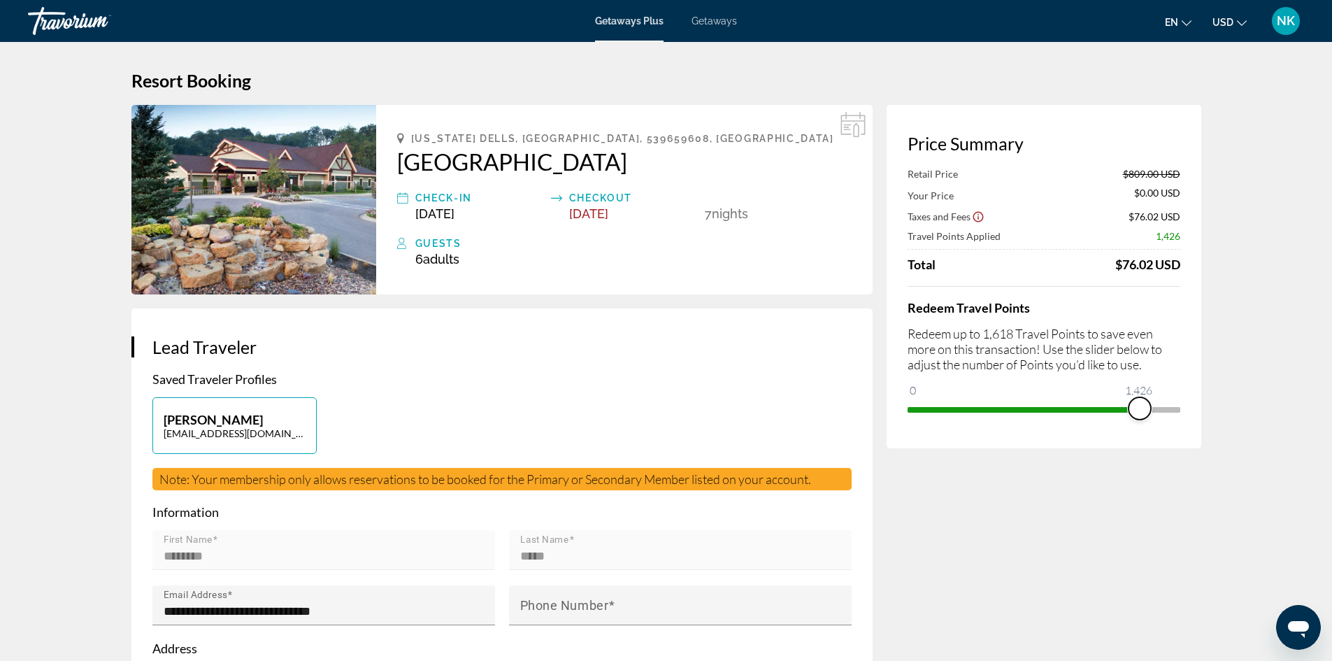
drag, startPoint x: 1171, startPoint y: 415, endPoint x: 1130, endPoint y: 414, distance: 42.0
click at [1136, 418] on span "ngx-slider" at bounding box center [1140, 408] width 22 height 22
drag, startPoint x: 1139, startPoint y: 409, endPoint x: 1071, endPoint y: 411, distance: 68.6
click at [1125, 411] on span "ngx-slider" at bounding box center [1136, 408] width 22 height 22
drag, startPoint x: 1074, startPoint y: 406, endPoint x: 1016, endPoint y: 413, distance: 58.4
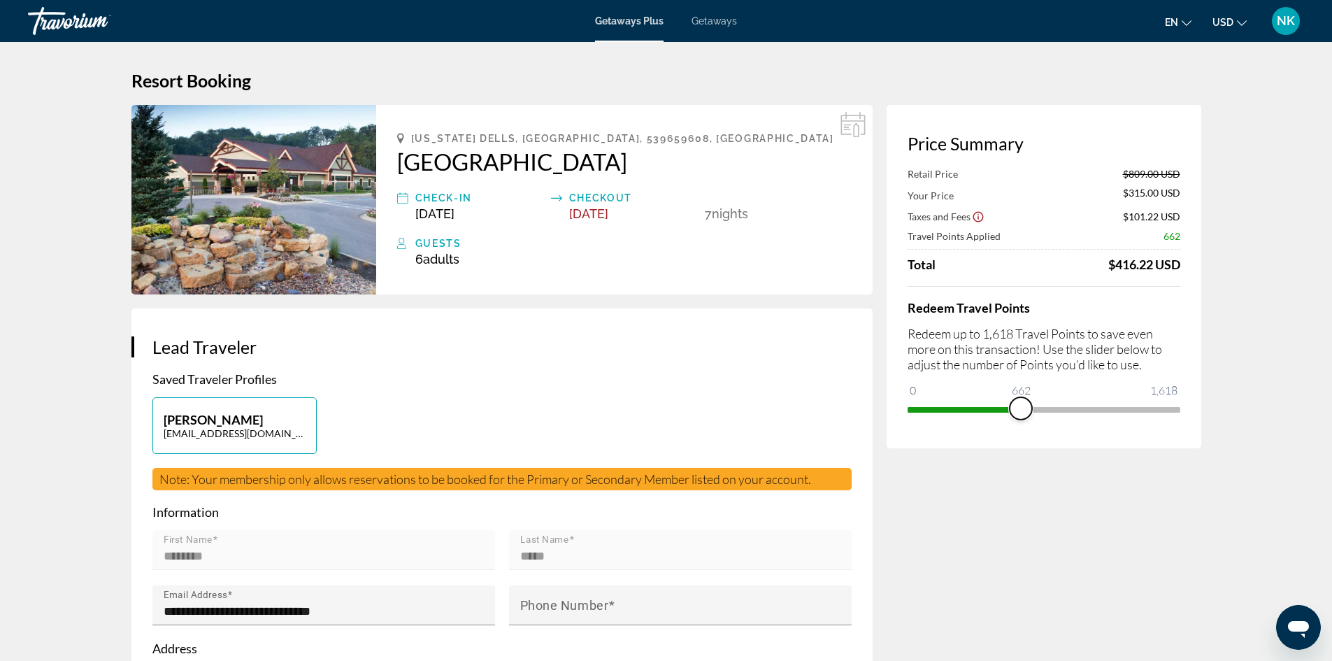
click at [1020, 415] on span "ngx-slider" at bounding box center [1021, 408] width 22 height 22
drag, startPoint x: 1016, startPoint y: 413, endPoint x: 885, endPoint y: 423, distance: 131.2
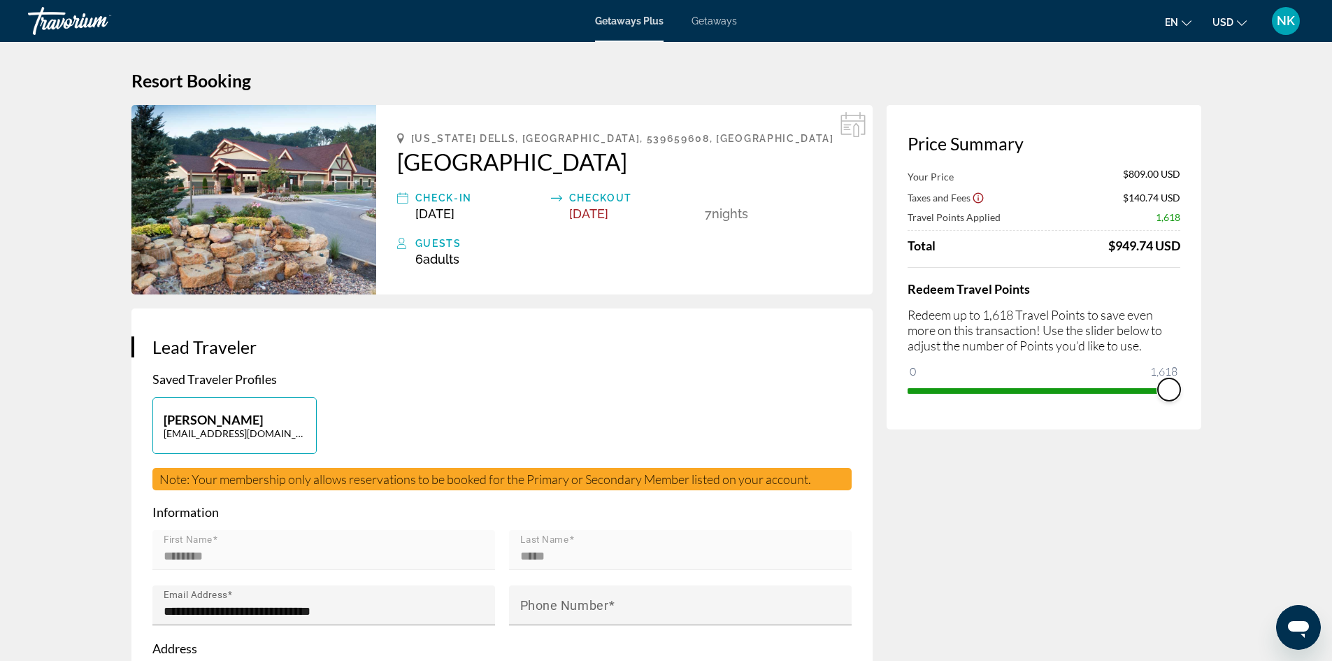
drag, startPoint x: 914, startPoint y: 374, endPoint x: 1342, endPoint y: 359, distance: 428.3
click at [1332, 359] on html "Skip to main content Getaways Plus Getaways en English Español Français Italian…" at bounding box center [666, 330] width 1332 height 661
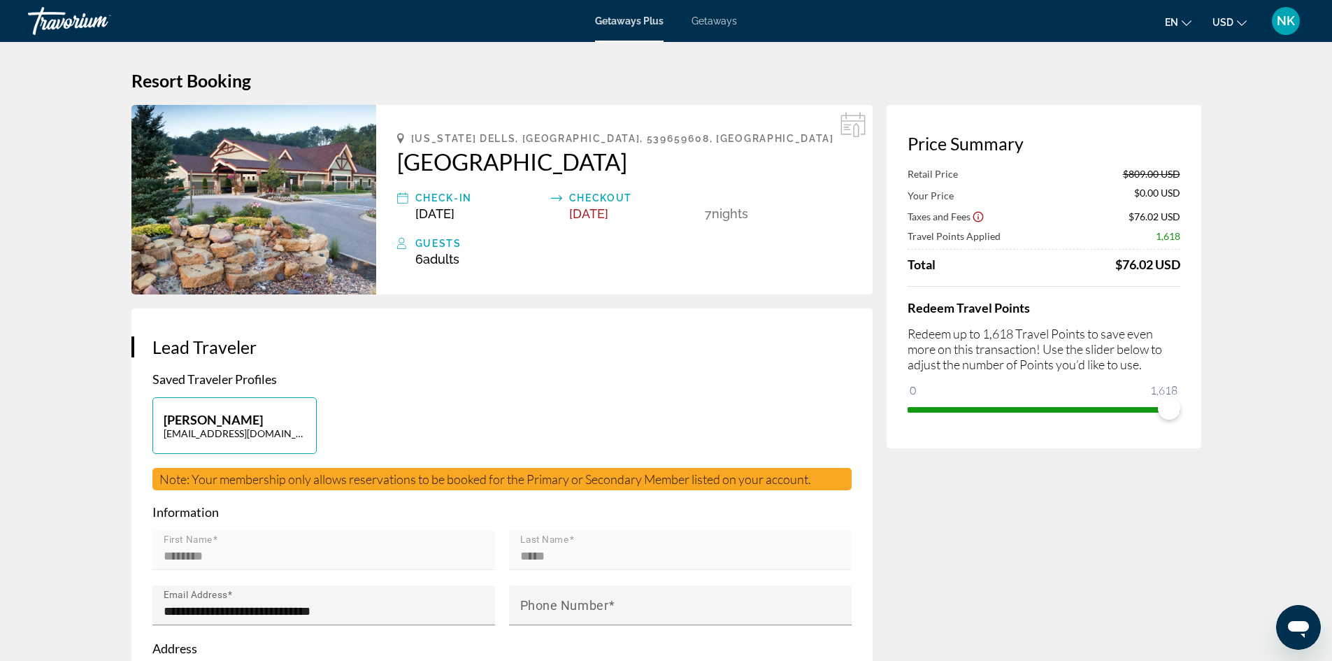
click at [975, 218] on icon "Show Taxes and Fees disclaimer" at bounding box center [978, 217] width 13 height 13
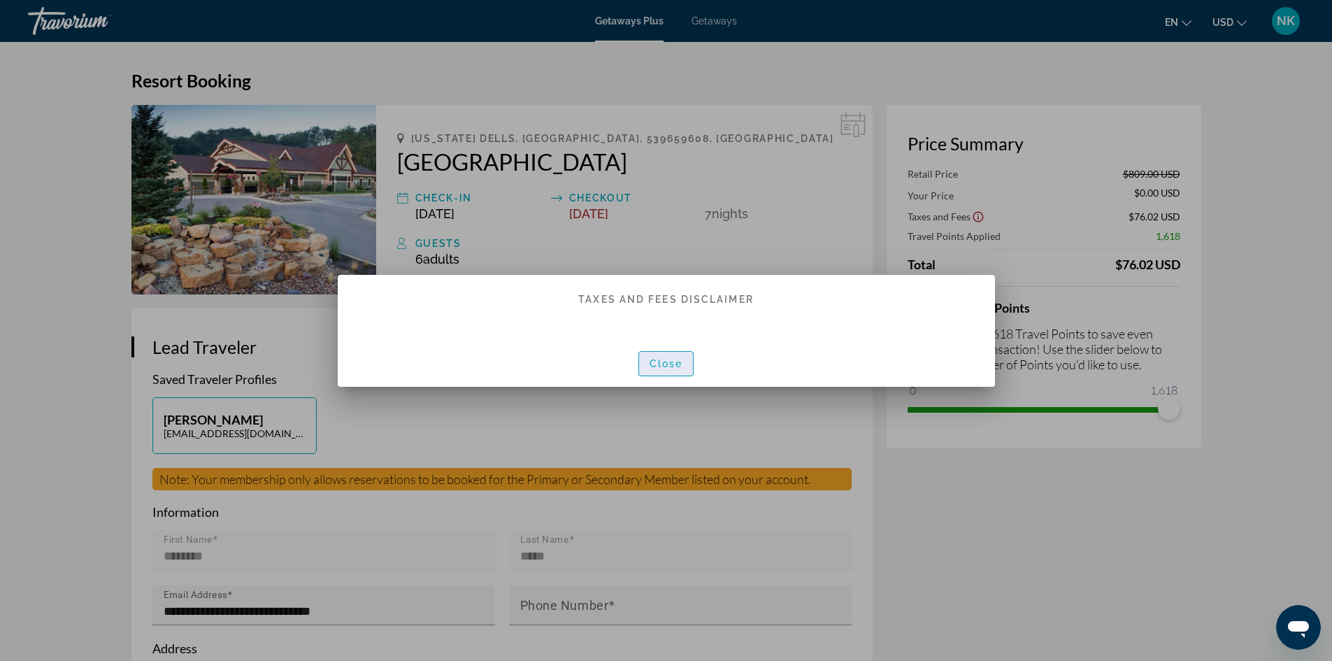
click at [667, 366] on span "Close" at bounding box center [667, 363] width 34 height 11
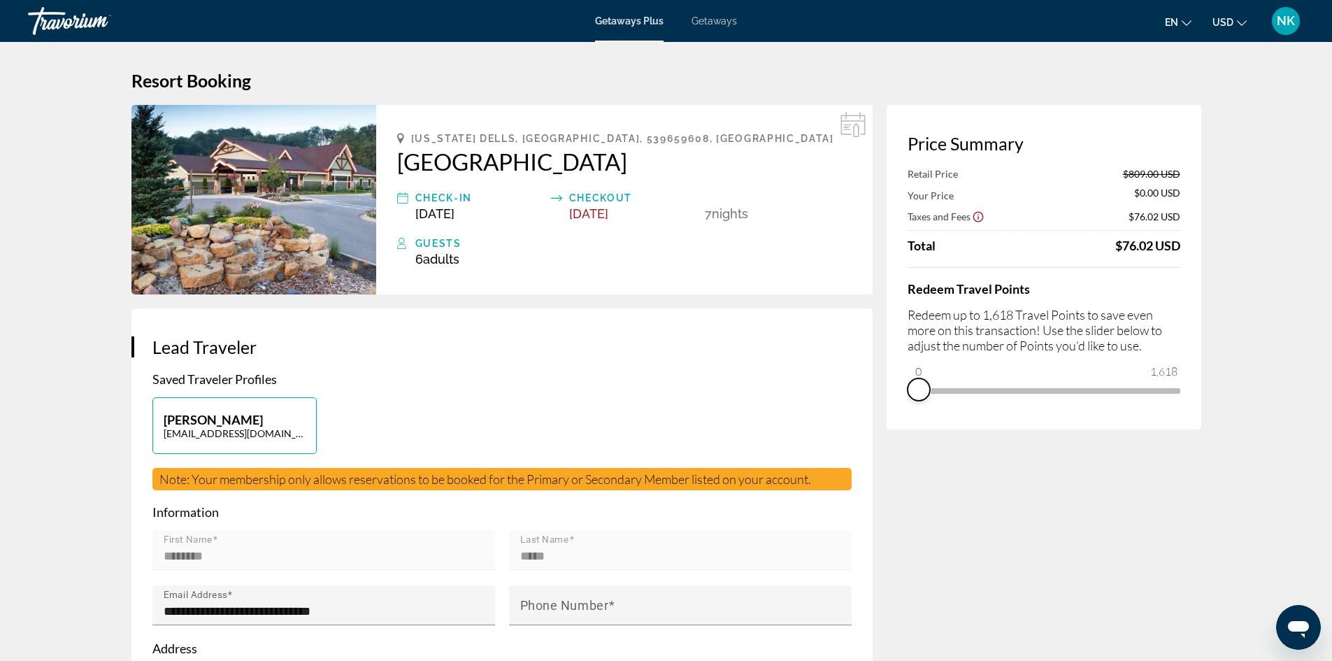
drag, startPoint x: 1167, startPoint y: 410, endPoint x: 738, endPoint y: 392, distance: 429.1
drag, startPoint x: 913, startPoint y: 374, endPoint x: 1281, endPoint y: 356, distance: 369.0
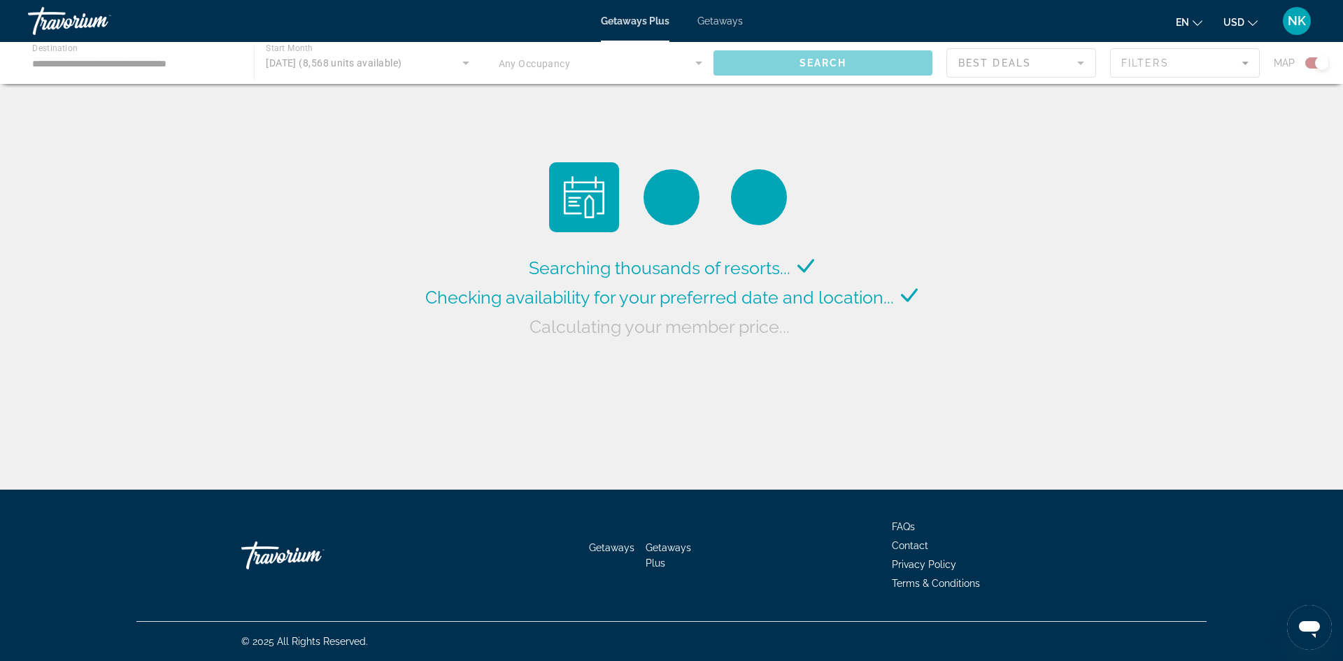
click at [407, 62] on div "Main content" at bounding box center [671, 63] width 1343 height 42
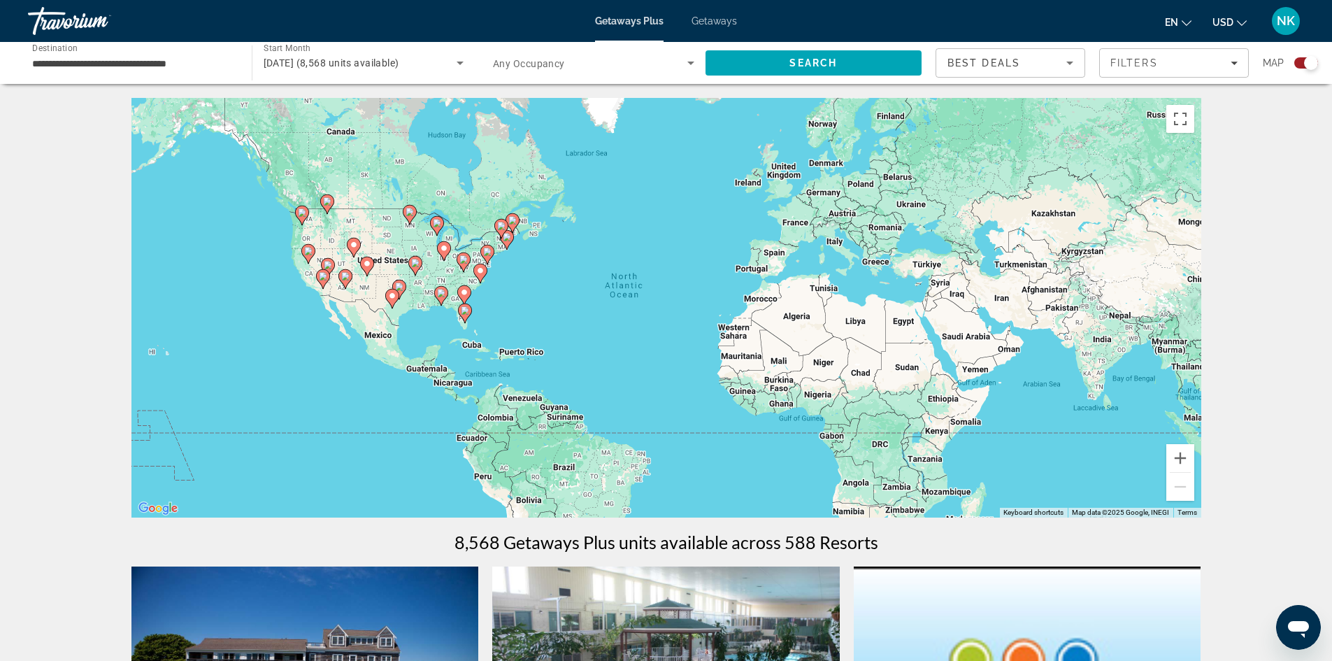
click at [399, 62] on span "[DATE] (8,568 units available)" at bounding box center [332, 62] width 136 height 11
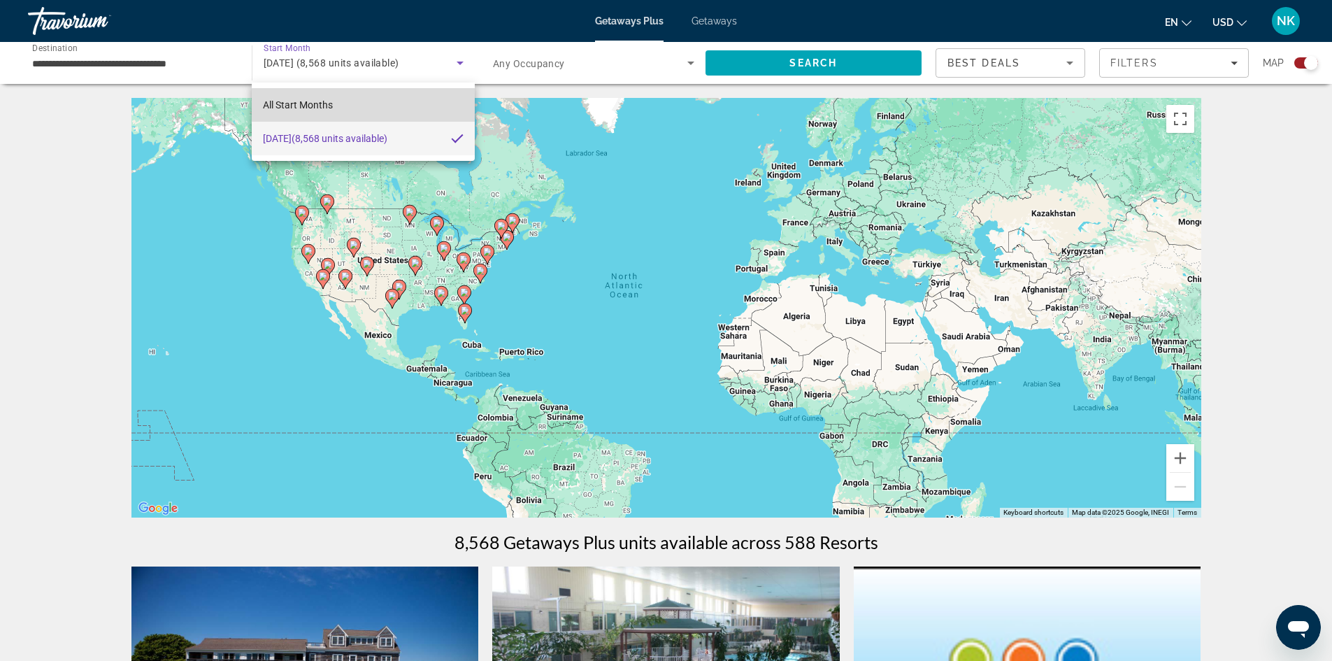
click at [383, 102] on mat-option "All Start Months" at bounding box center [363, 105] width 222 height 34
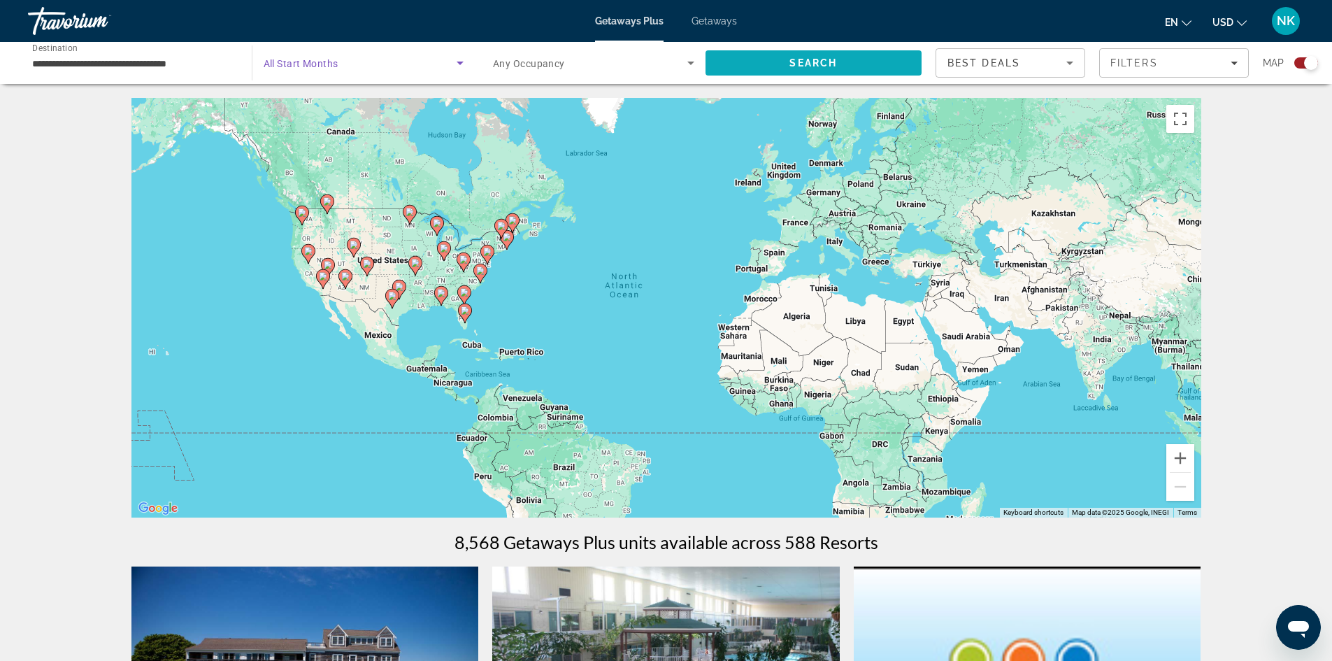
click at [807, 71] on span "Search" at bounding box center [814, 63] width 217 height 34
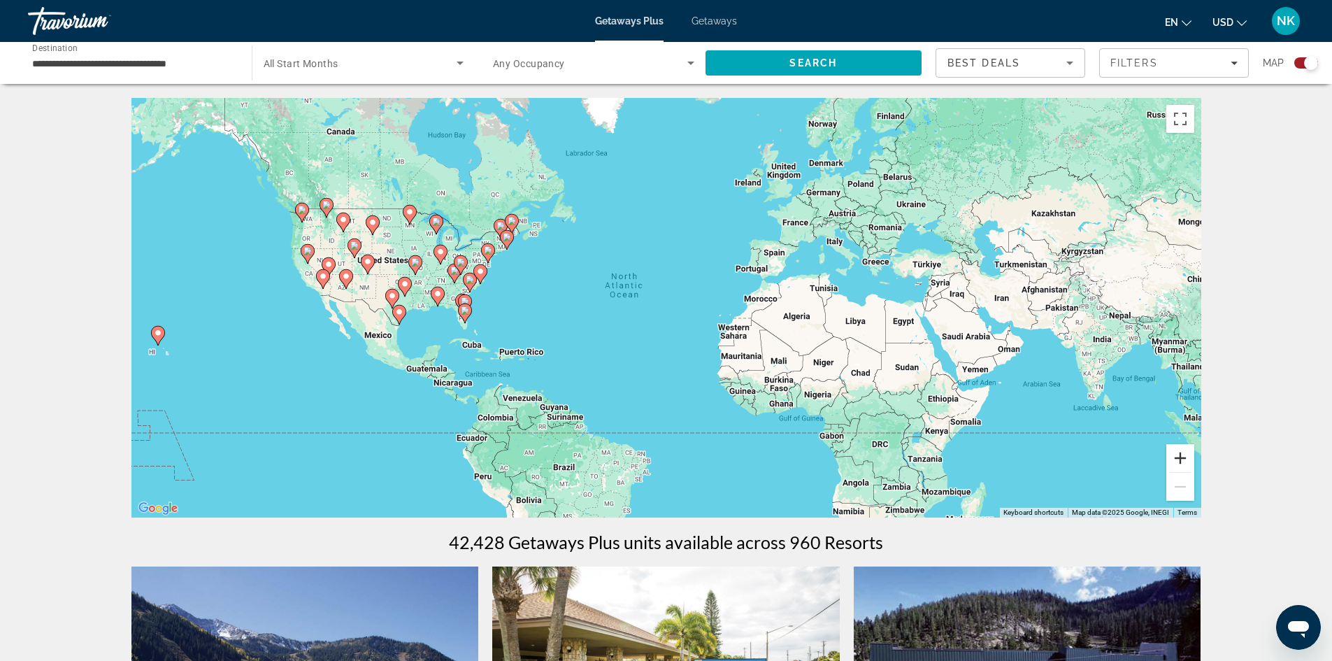
click at [1178, 452] on button "Zoom in" at bounding box center [1181, 458] width 28 height 28
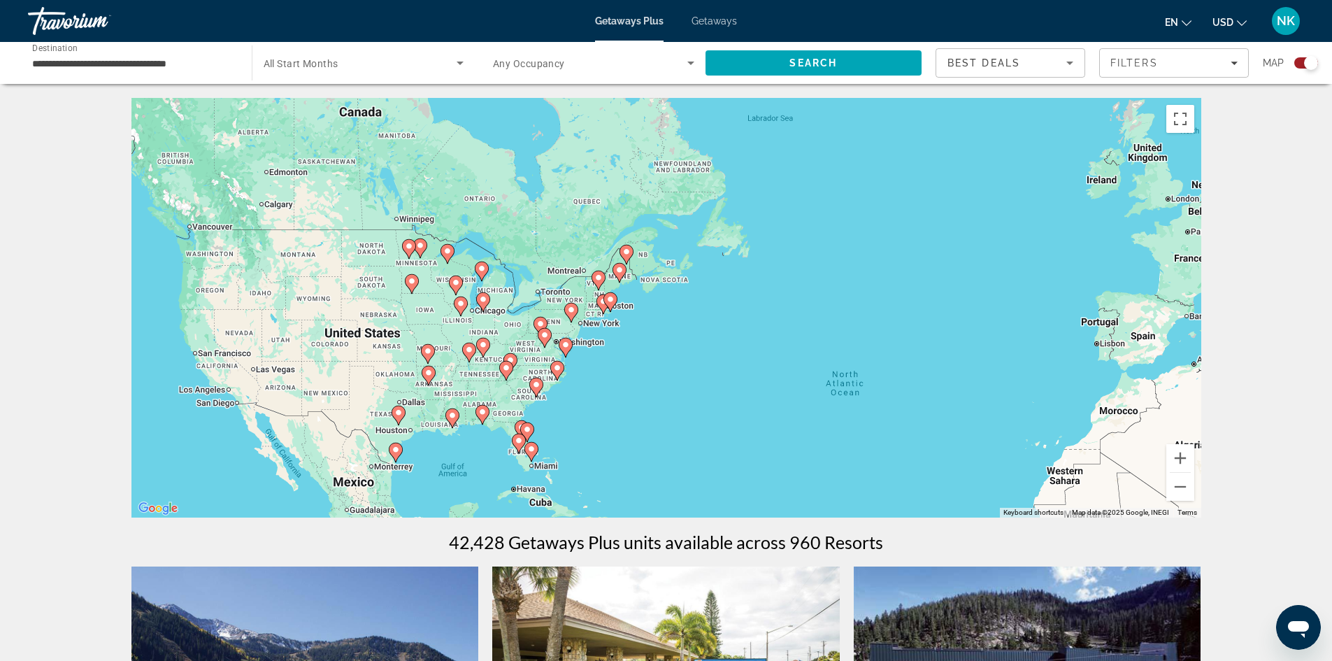
drag, startPoint x: 304, startPoint y: 270, endPoint x: 569, endPoint y: 390, distance: 291.7
click at [569, 390] on div "To activate drag with keyboard, press Alt + Enter. Once in keyboard drag state,…" at bounding box center [666, 308] width 1070 height 420
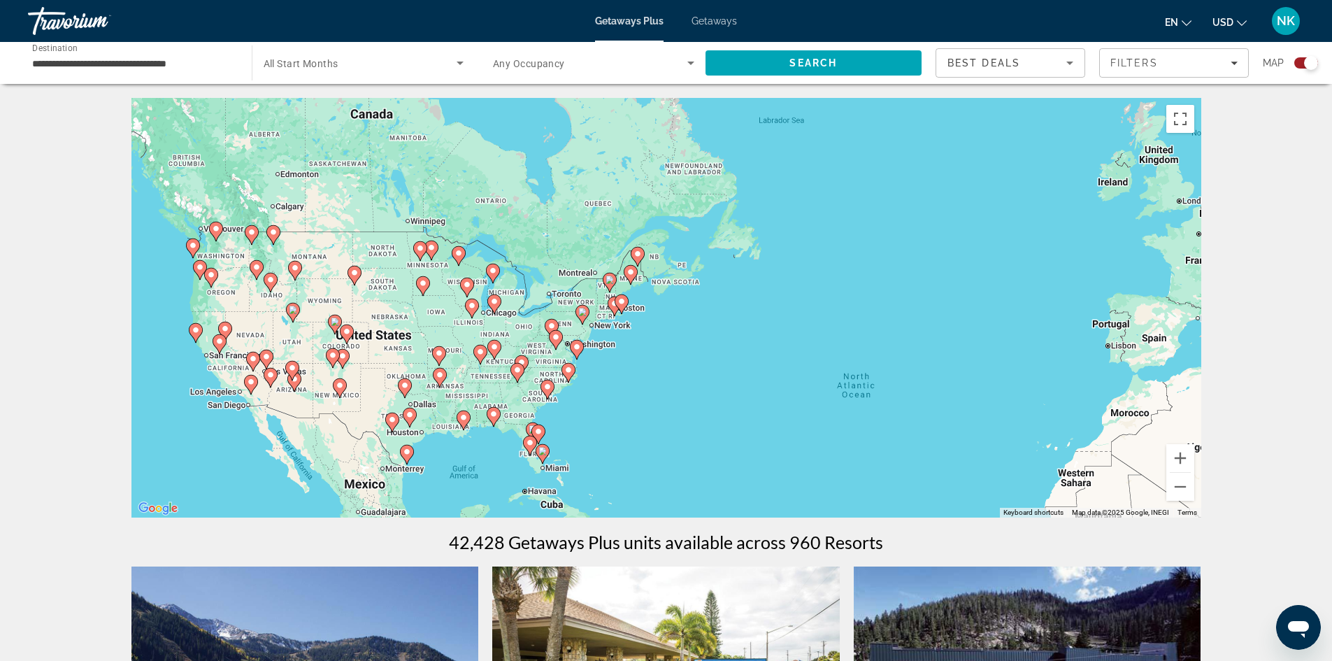
click at [484, 320] on div "To activate drag with keyboard, press Alt + Enter. Once in keyboard drag state,…" at bounding box center [666, 308] width 1070 height 420
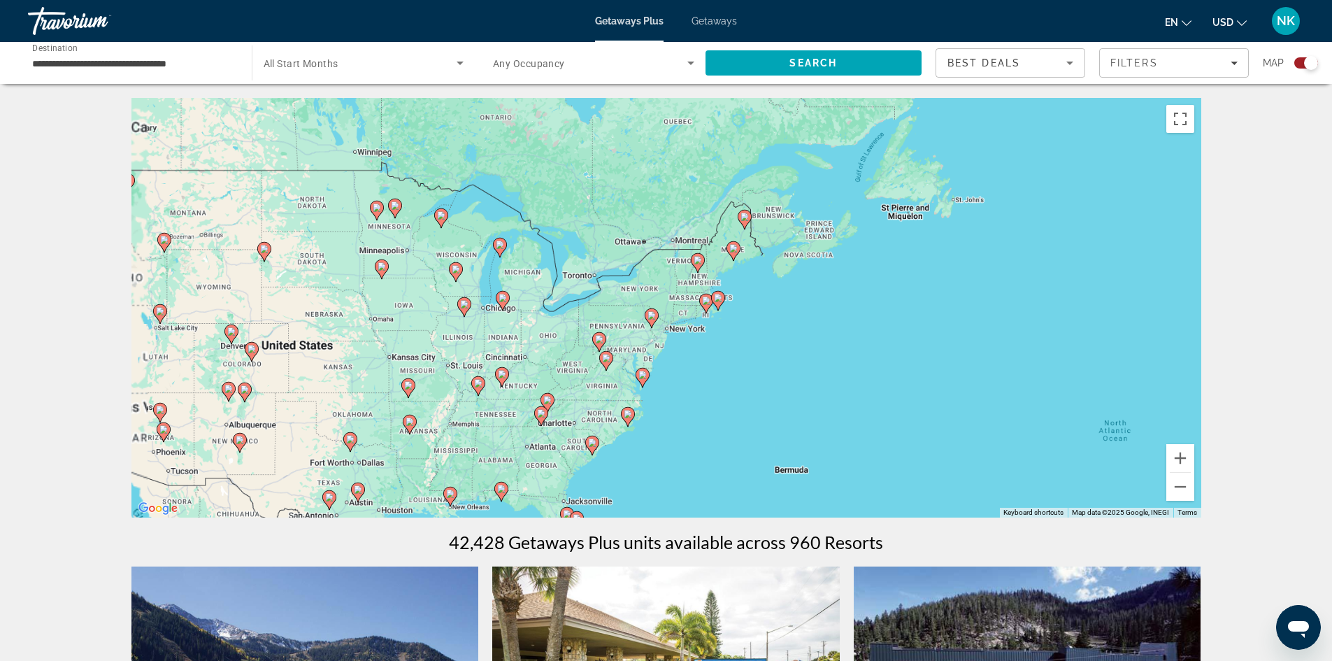
click at [484, 320] on div "To activate drag with keyboard, press Alt + Enter. Once in keyboard drag state,…" at bounding box center [666, 308] width 1070 height 420
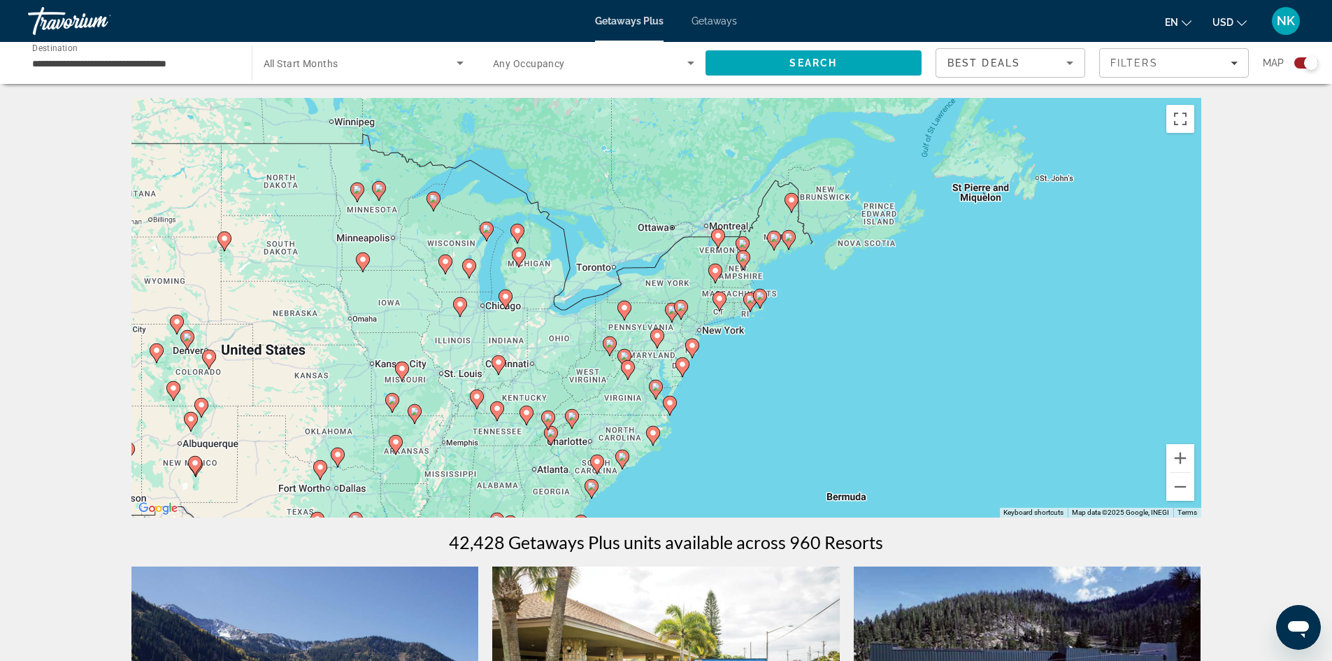
click at [484, 320] on div "To activate drag with keyboard, press Alt + Enter. Once in keyboard drag state,…" at bounding box center [666, 308] width 1070 height 420
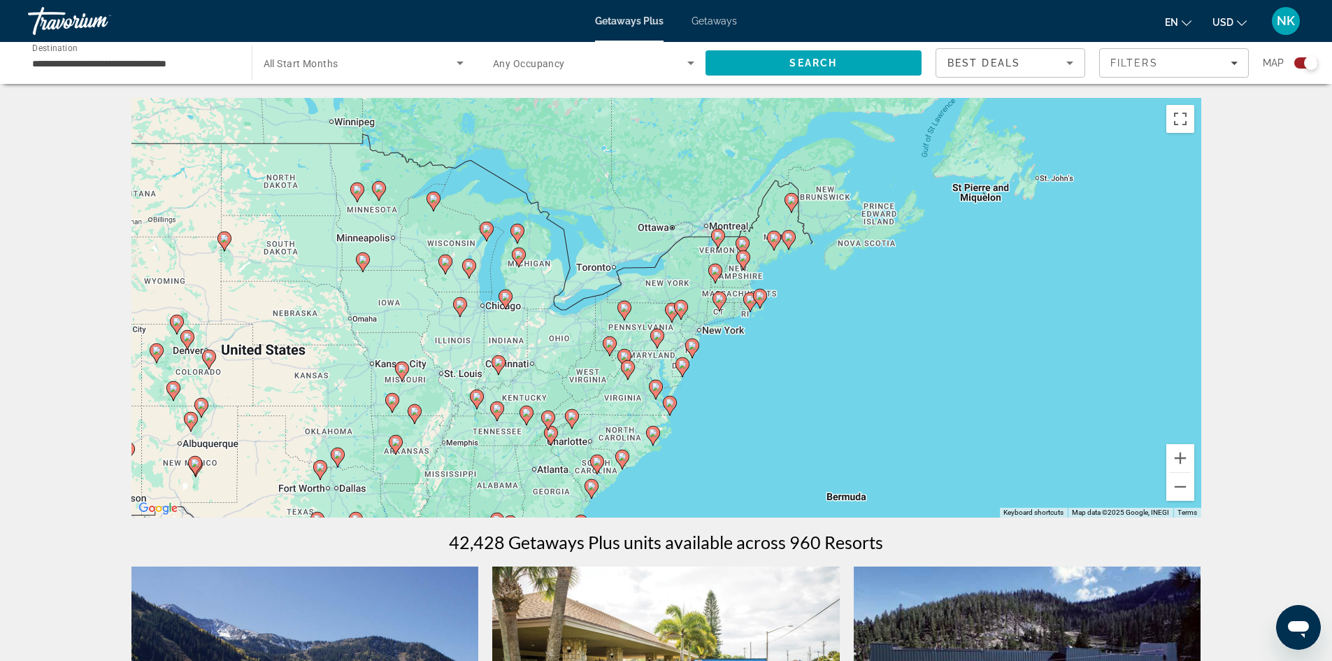
drag, startPoint x: 484, startPoint y: 320, endPoint x: 482, endPoint y: 308, distance: 11.4
click at [484, 315] on div "To activate drag with keyboard, press Alt + Enter. Once in keyboard drag state,…" at bounding box center [666, 308] width 1070 height 420
drag, startPoint x: 485, startPoint y: 318, endPoint x: 497, endPoint y: 367, distance: 50.6
click at [497, 367] on div "To activate drag with keyboard, press Alt + Enter. Once in keyboard drag state,…" at bounding box center [666, 308] width 1070 height 420
click at [468, 266] on image "Main content" at bounding box center [469, 266] width 8 height 8
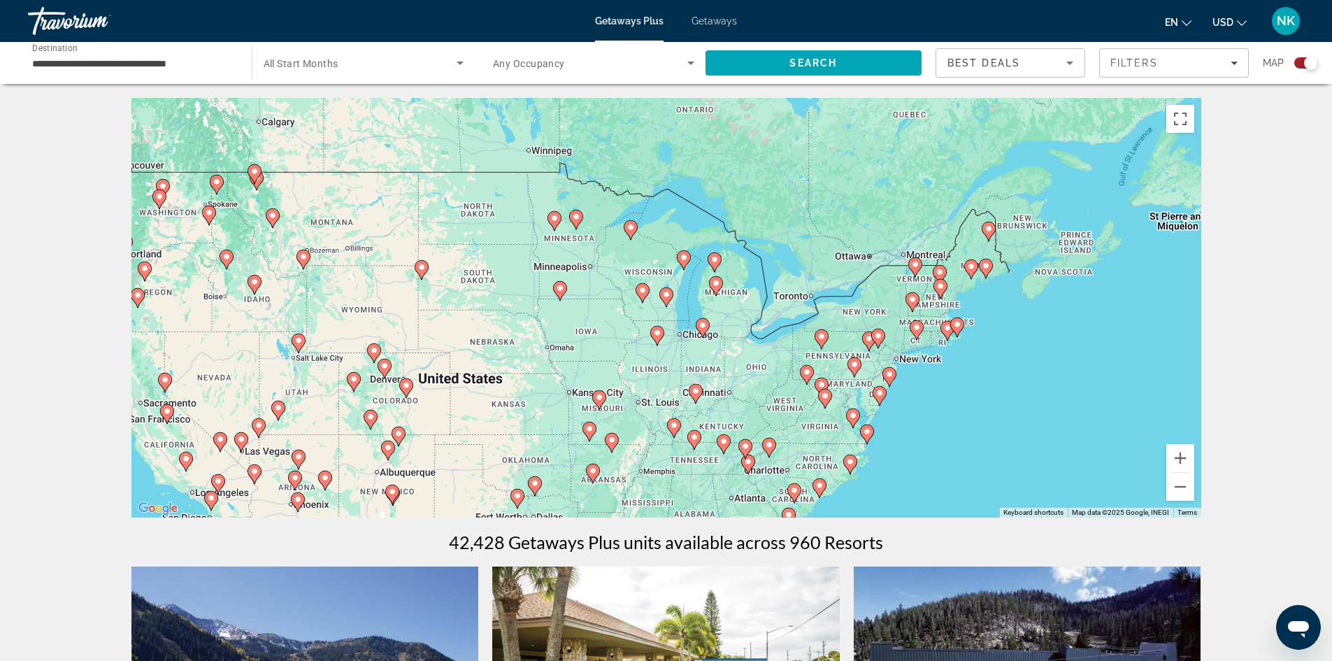
click at [666, 298] on image "Main content" at bounding box center [666, 294] width 8 height 8
type input "**********"
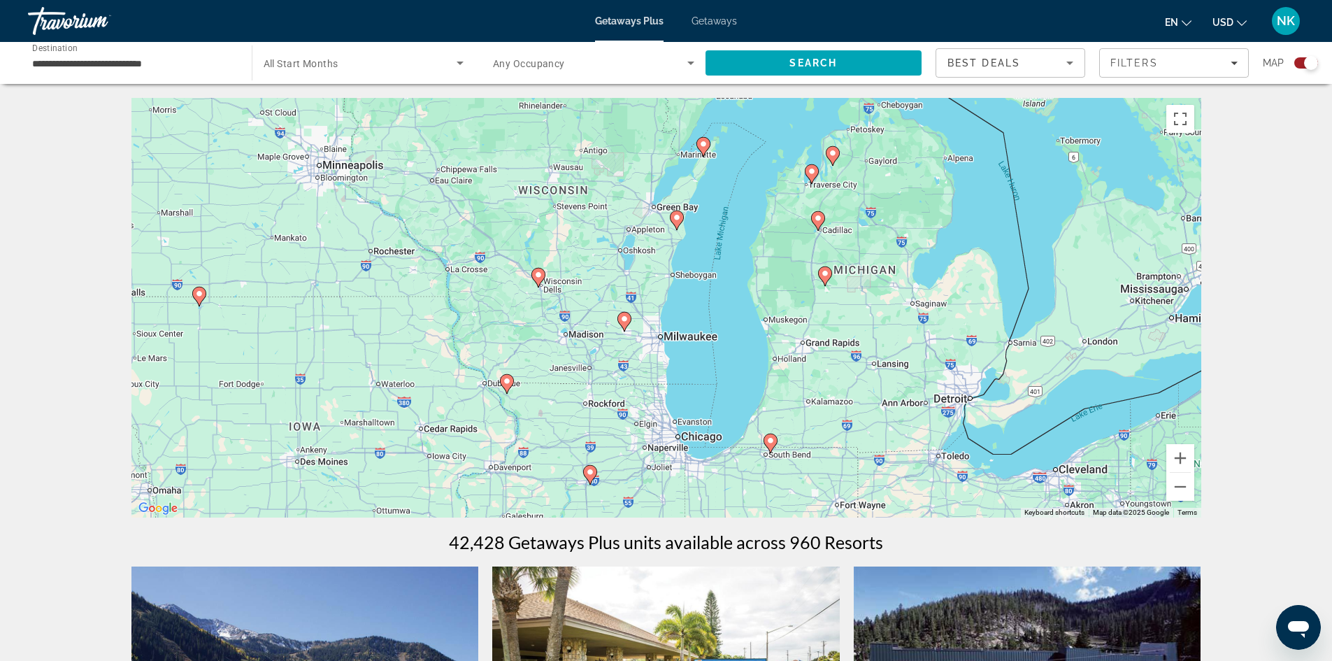
drag, startPoint x: 685, startPoint y: 248, endPoint x: 643, endPoint y: 275, distance: 49.7
click at [643, 275] on div "To activate drag with keyboard, press Alt + Enter. Once in keyboard drag state,…" at bounding box center [666, 308] width 1070 height 420
click at [624, 322] on image "Main content" at bounding box center [624, 319] width 8 height 8
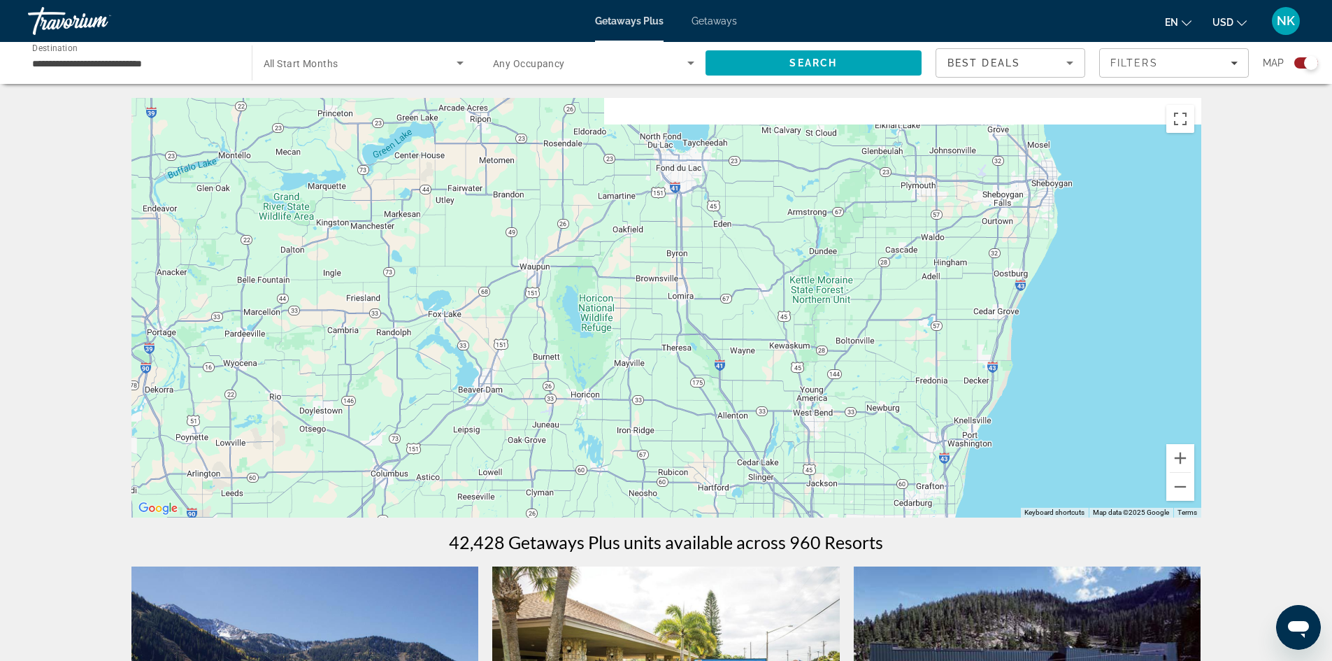
drag, startPoint x: 504, startPoint y: 428, endPoint x: 821, endPoint y: 400, distance: 318.1
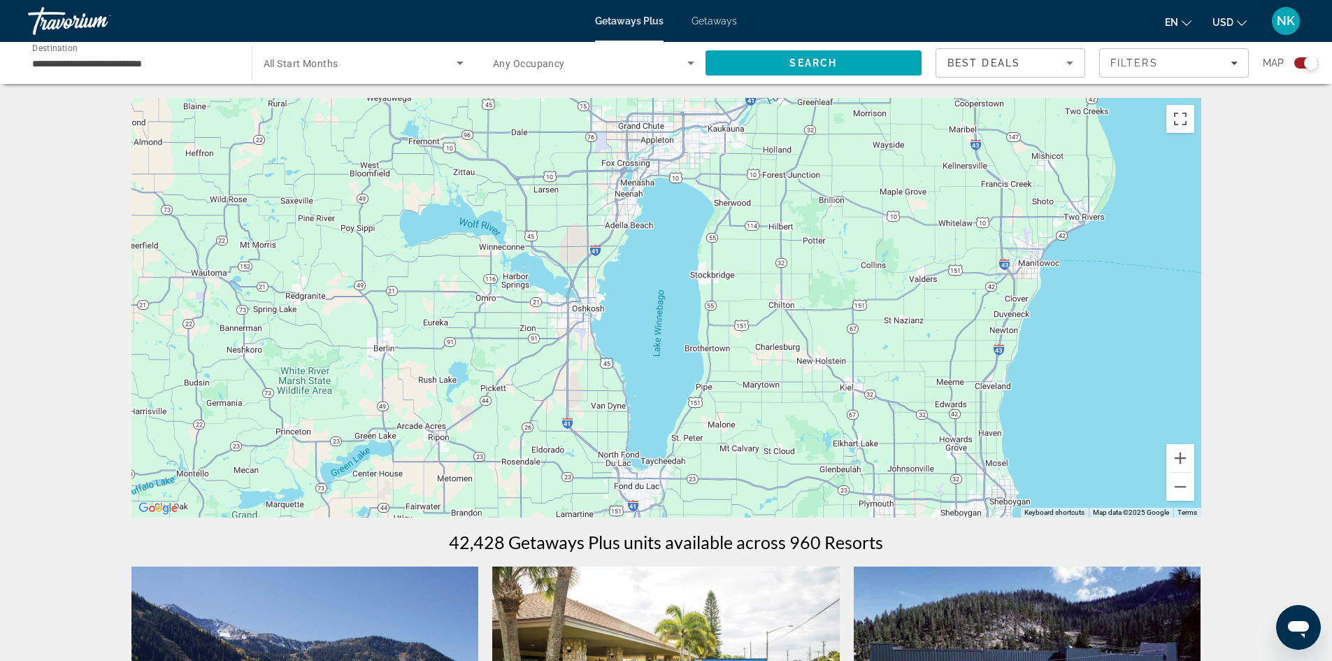
drag, startPoint x: 850, startPoint y: 225, endPoint x: 811, endPoint y: 537, distance: 315.1
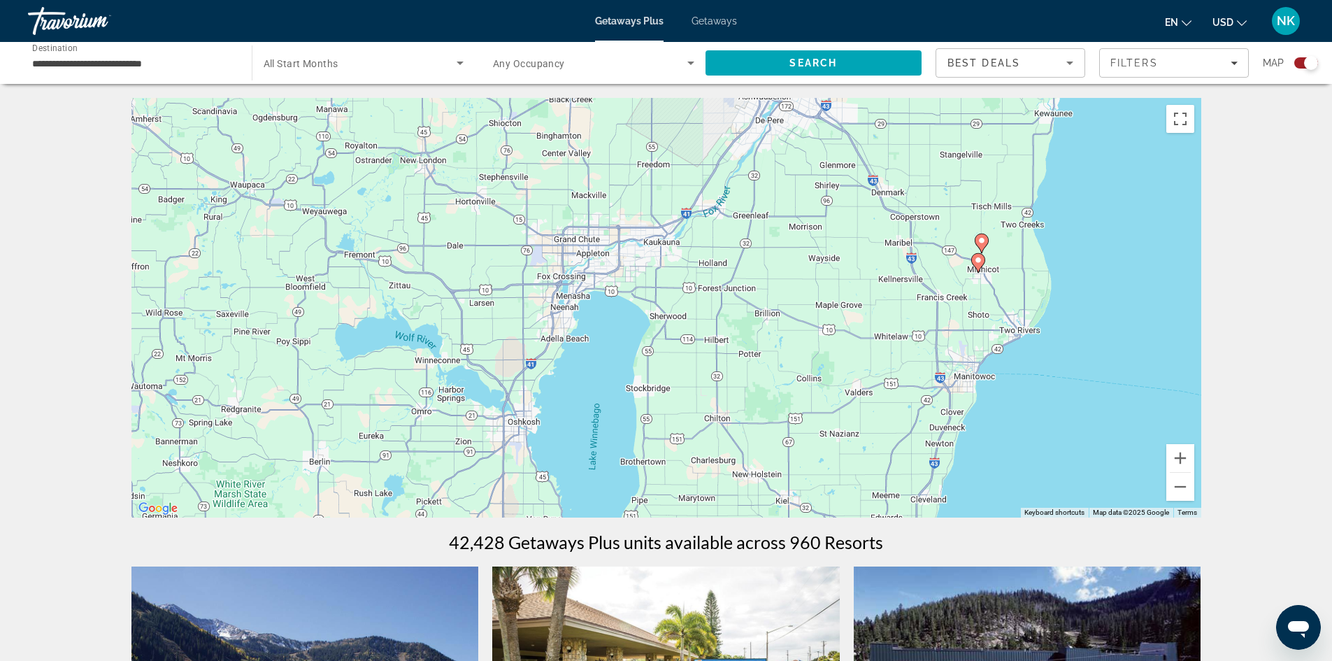
drag, startPoint x: 963, startPoint y: 176, endPoint x: 897, endPoint y: 378, distance: 213.2
click at [899, 290] on div "To activate drag with keyboard, press Alt + Enter. Once in keyboard drag state,…" at bounding box center [666, 308] width 1070 height 420
click at [984, 243] on image "Main content" at bounding box center [981, 240] width 8 height 8
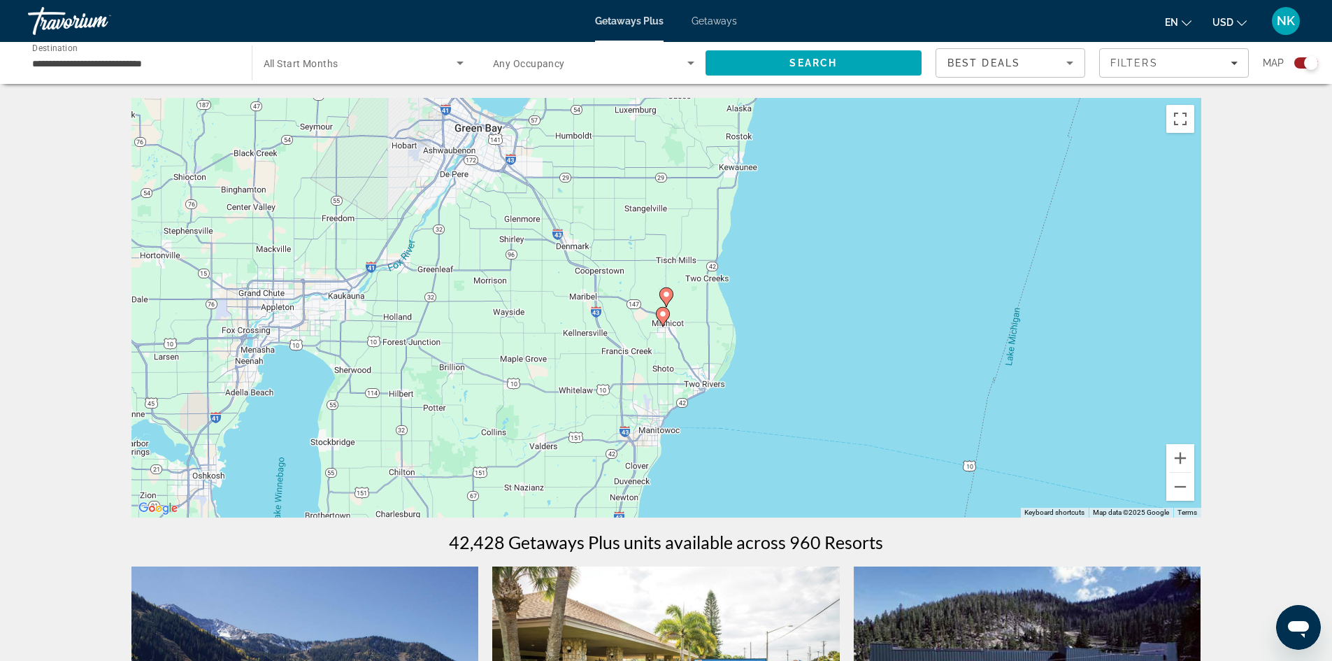
click at [700, 304] on div "To navigate, press the arrow keys. To activate drag with keyboard, press Alt + …" at bounding box center [666, 308] width 1070 height 420
click at [669, 299] on icon "Main content" at bounding box center [666, 297] width 13 height 18
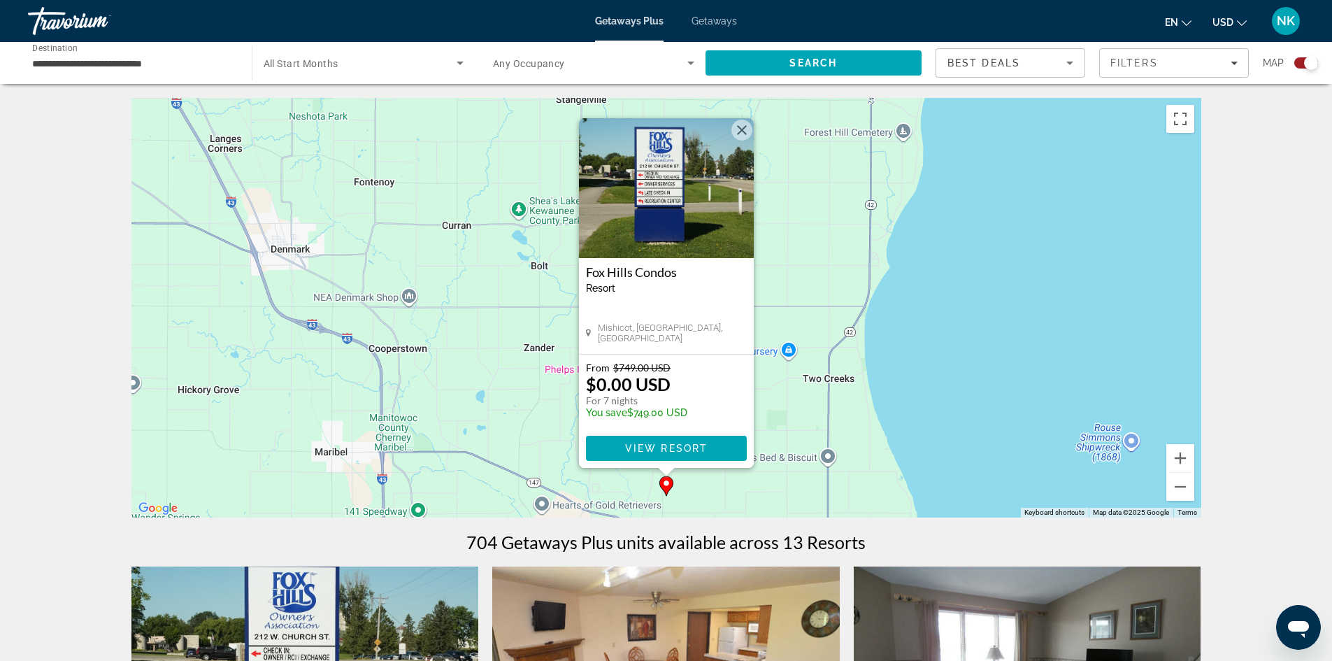
click at [741, 359] on div "From $749.00 USD $0.00 USD For 7 nights You save $749.00 USD View Resort" at bounding box center [666, 411] width 175 height 113
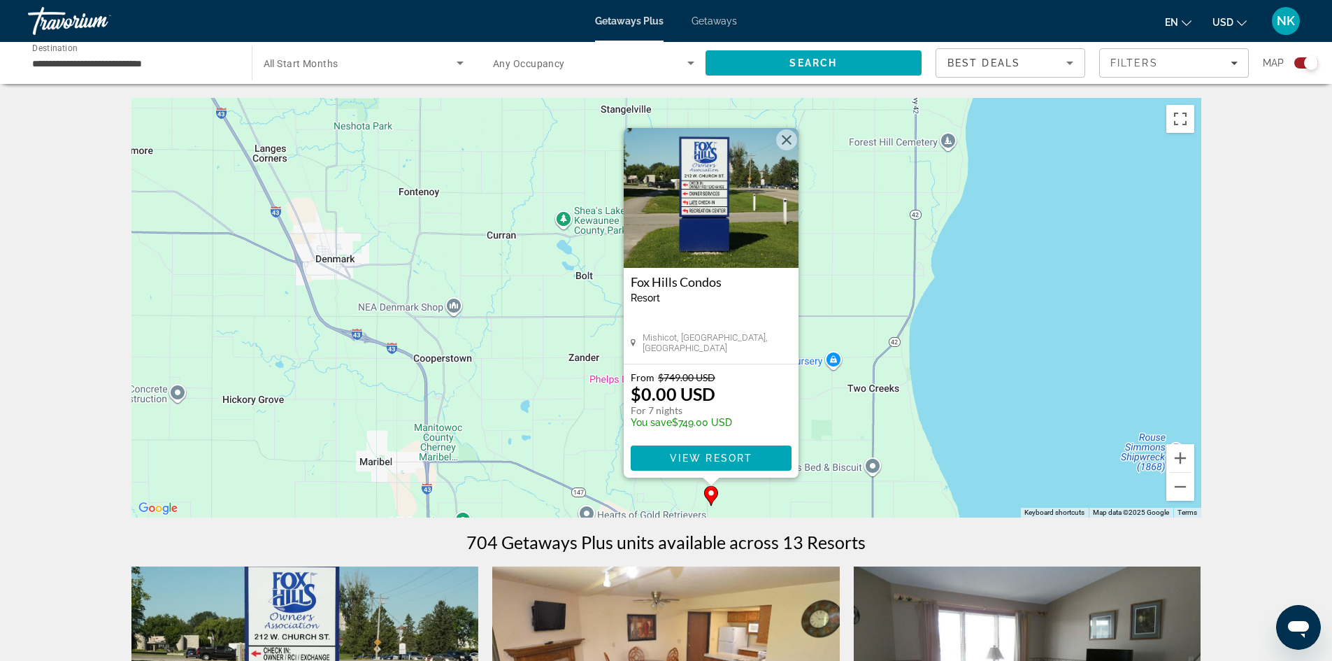
drag, startPoint x: 776, startPoint y: 407, endPoint x: 822, endPoint y: 415, distance: 46.2
click at [822, 415] on div "To activate drag with keyboard, press Alt + Enter. Once in keyboard drag state,…" at bounding box center [666, 308] width 1070 height 420
click at [786, 133] on button "Close" at bounding box center [786, 139] width 21 height 21
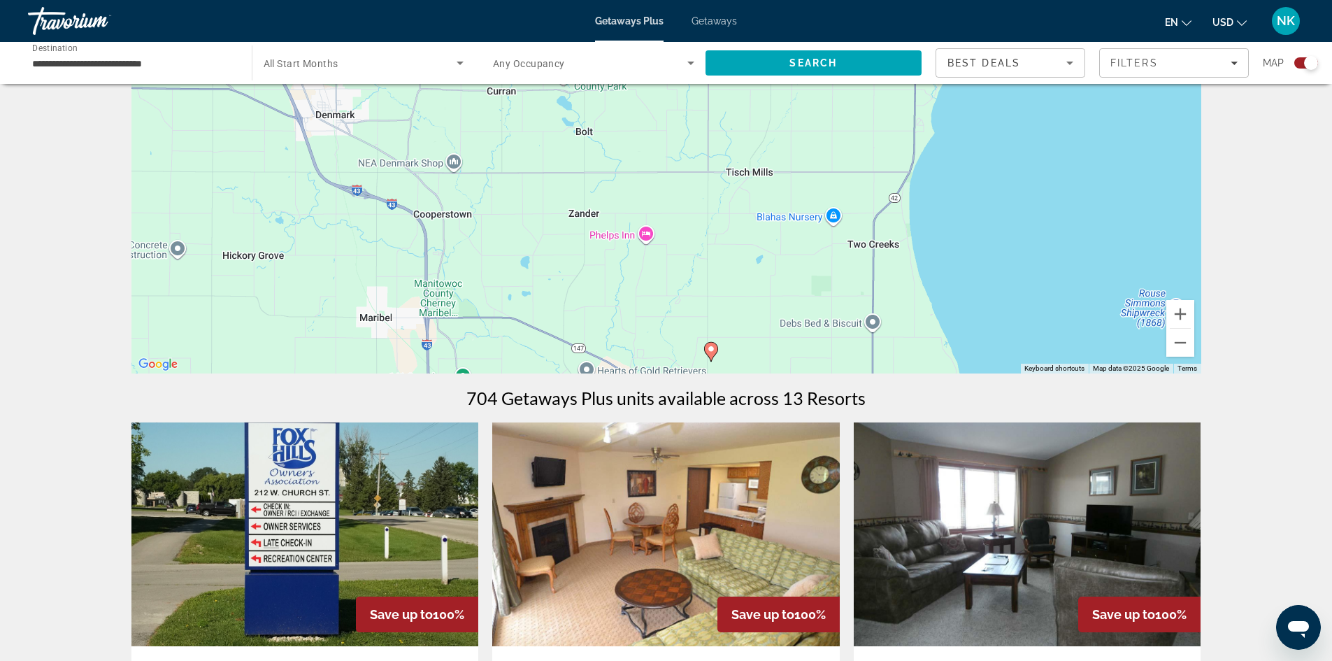
scroll to position [280, 0]
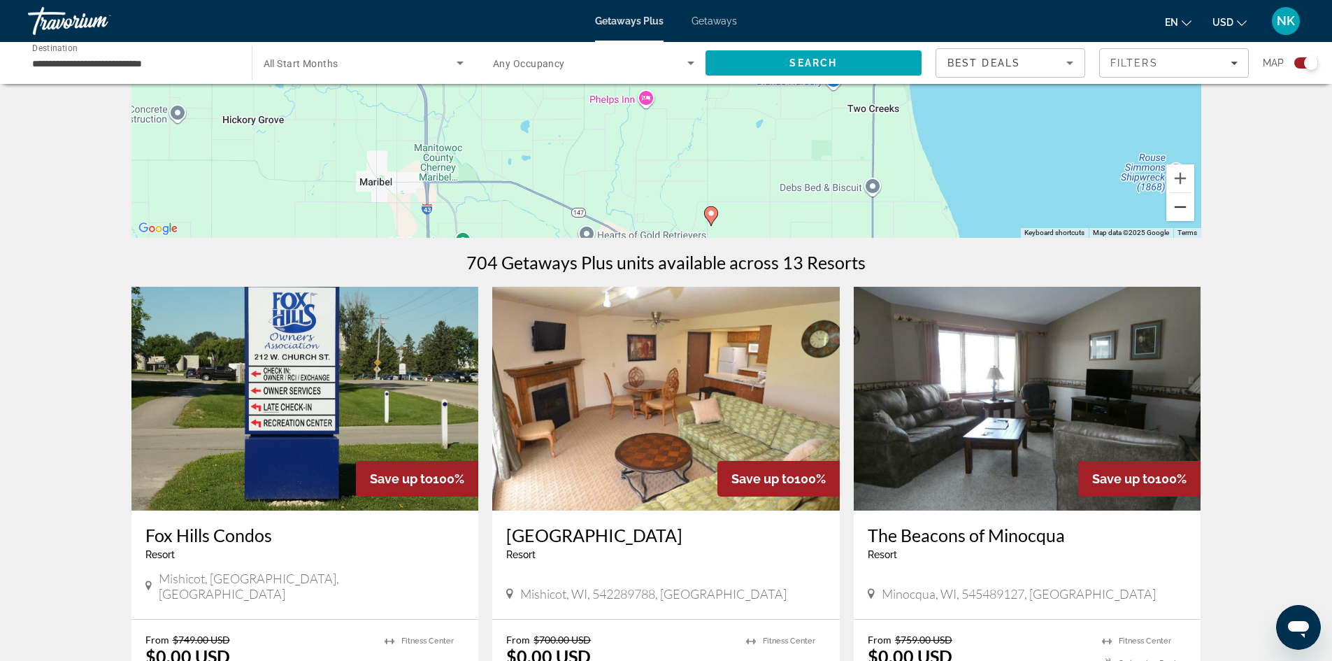
click at [1181, 210] on button "Zoom out" at bounding box center [1181, 207] width 28 height 28
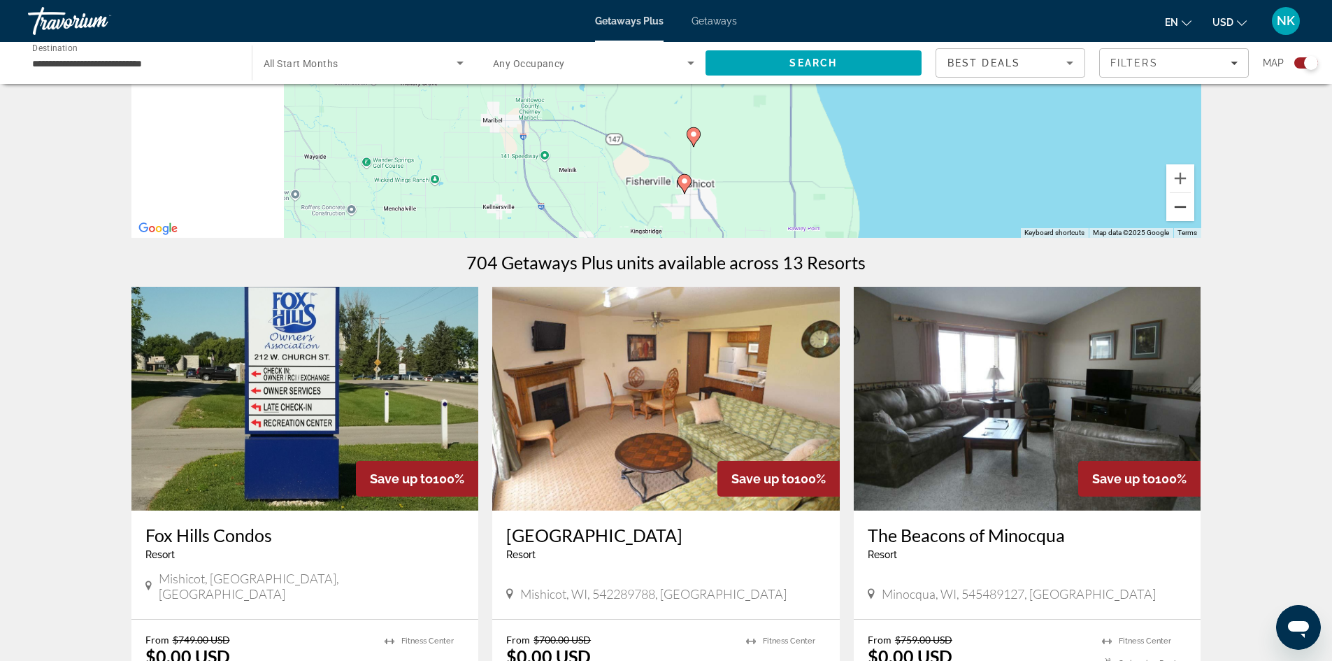
click at [1181, 210] on button "Zoom out" at bounding box center [1181, 207] width 28 height 28
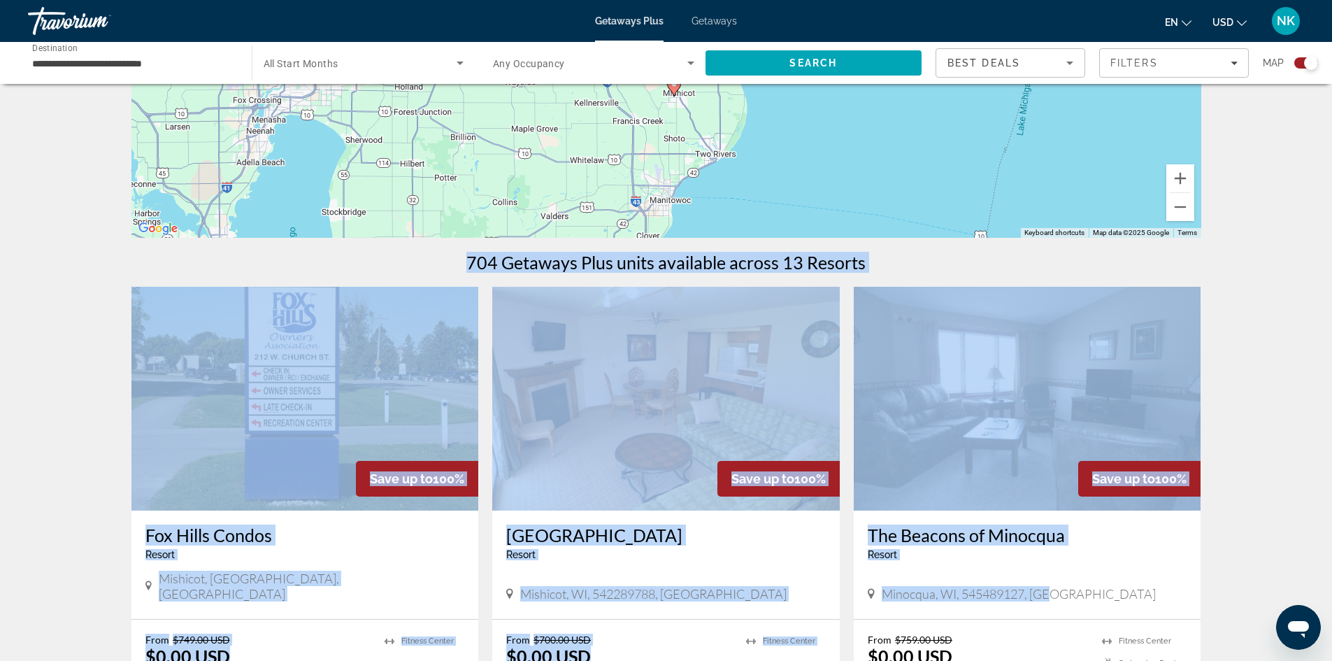
drag, startPoint x: 1253, startPoint y: 218, endPoint x: 1276, endPoint y: 601, distance: 384.0
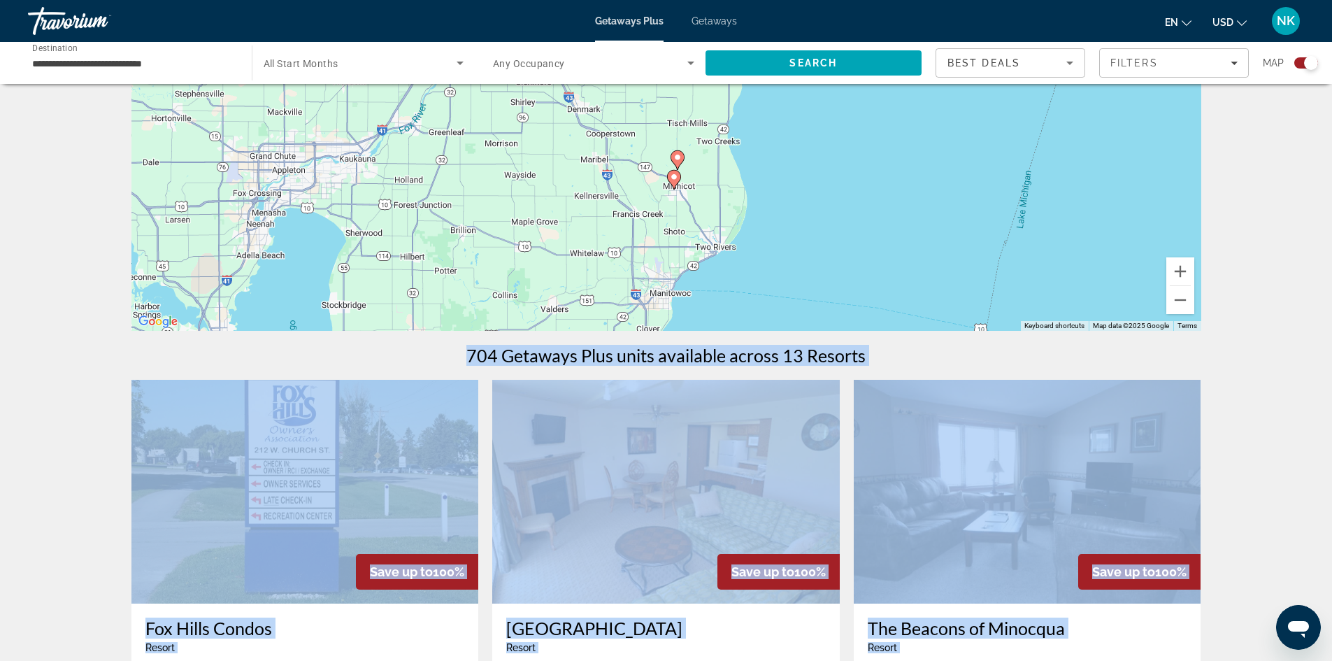
scroll to position [0, 0]
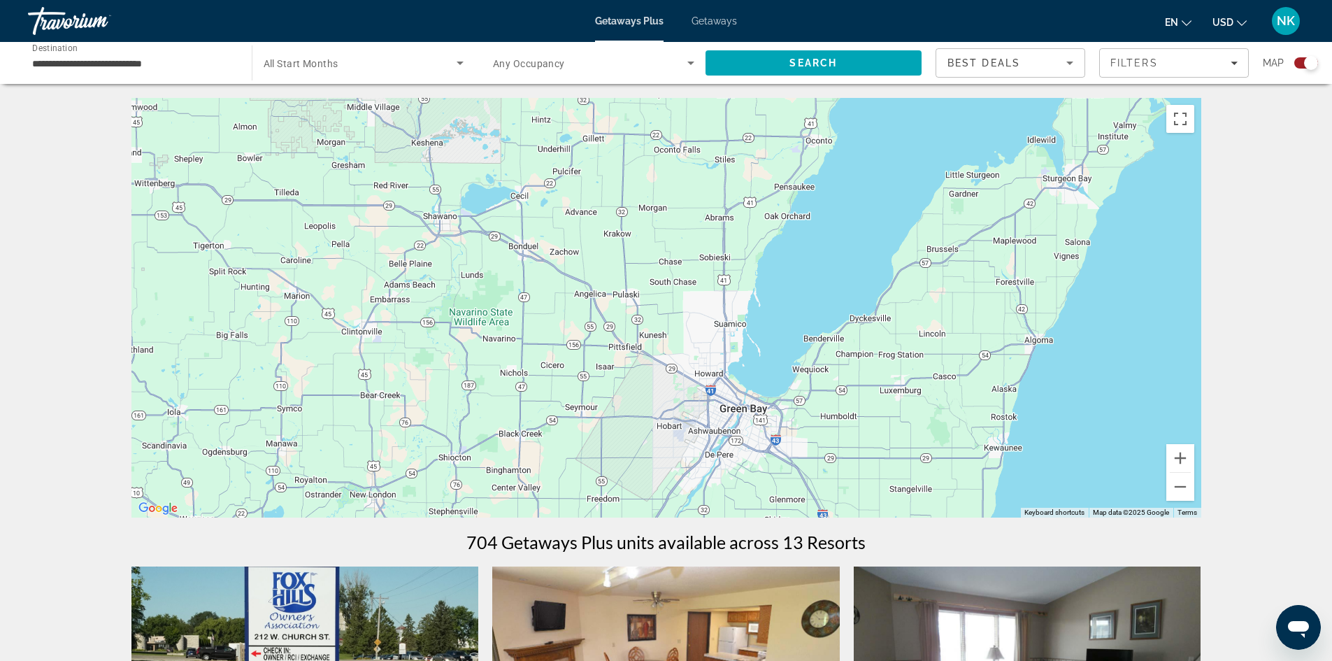
drag, startPoint x: 831, startPoint y: 303, endPoint x: 1079, endPoint y: 526, distance: 333.8
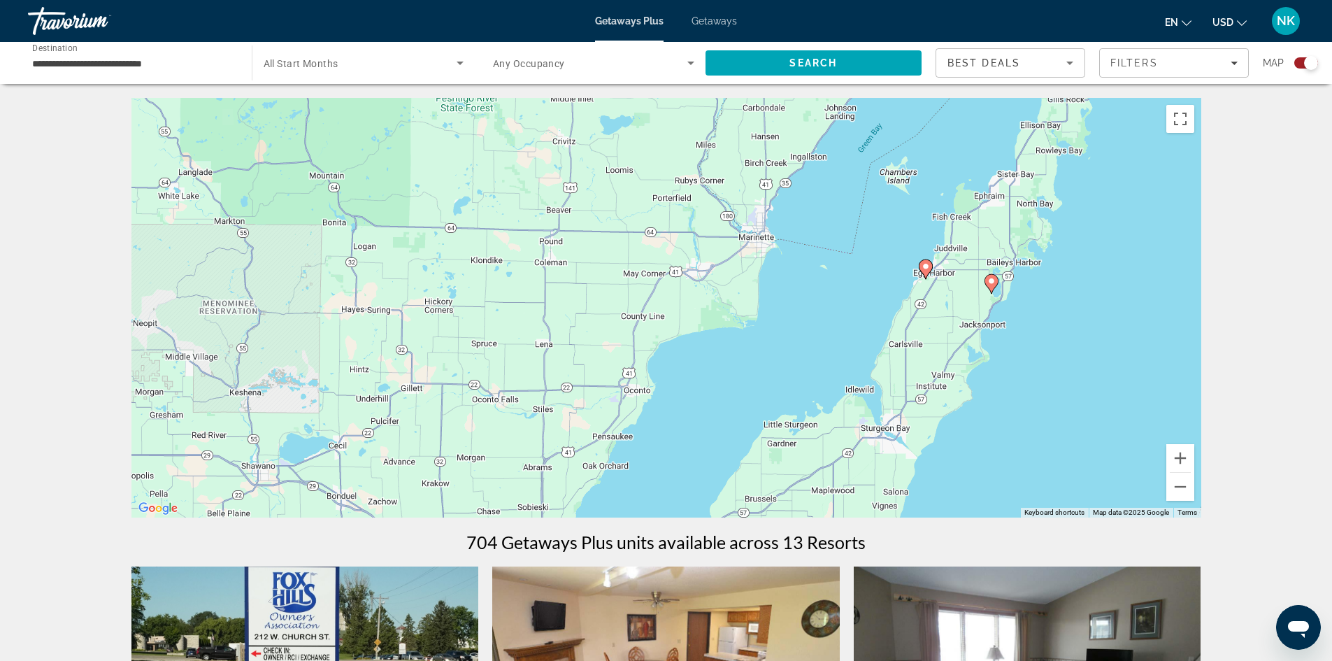
drag, startPoint x: 1079, startPoint y: 219, endPoint x: 894, endPoint y: 469, distance: 311.0
click at [894, 469] on div "To activate drag with keyboard, press Alt + Enter. Once in keyboard drag state,…" at bounding box center [666, 308] width 1070 height 420
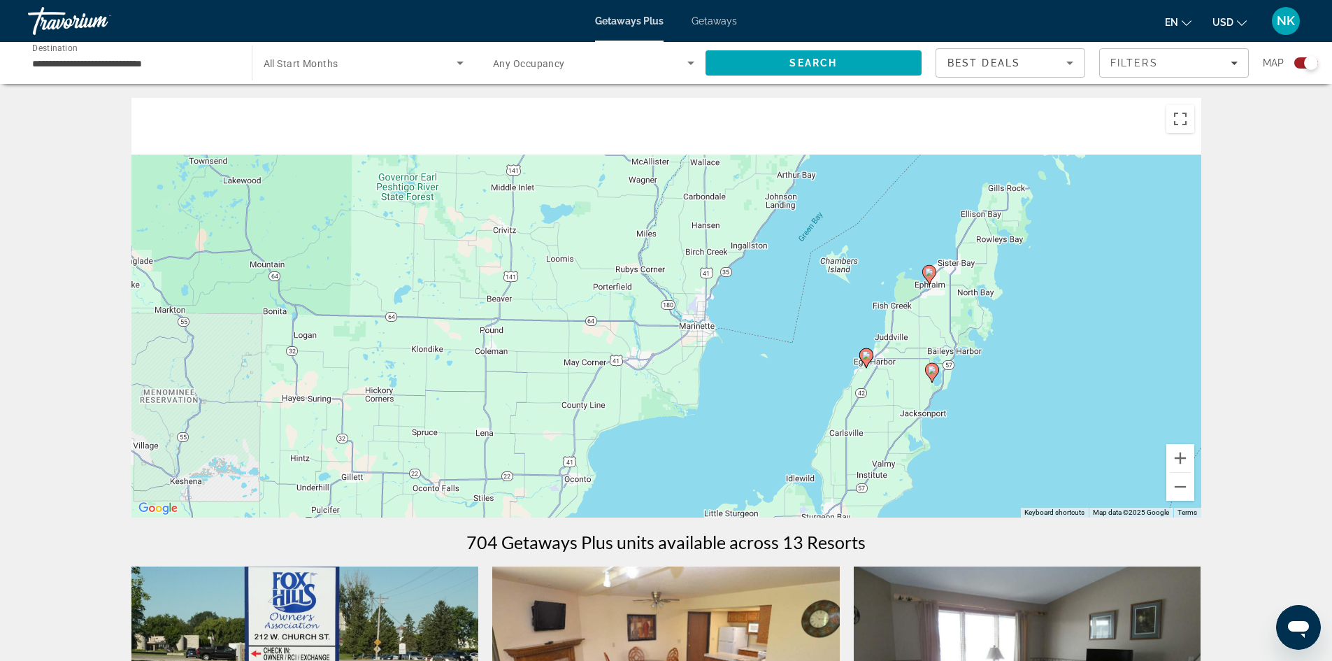
drag, startPoint x: 984, startPoint y: 321, endPoint x: 912, endPoint y: 425, distance: 126.7
click at [912, 425] on div "To activate drag with keyboard, press Alt + Enter. Once in keyboard drag state,…" at bounding box center [666, 308] width 1070 height 420
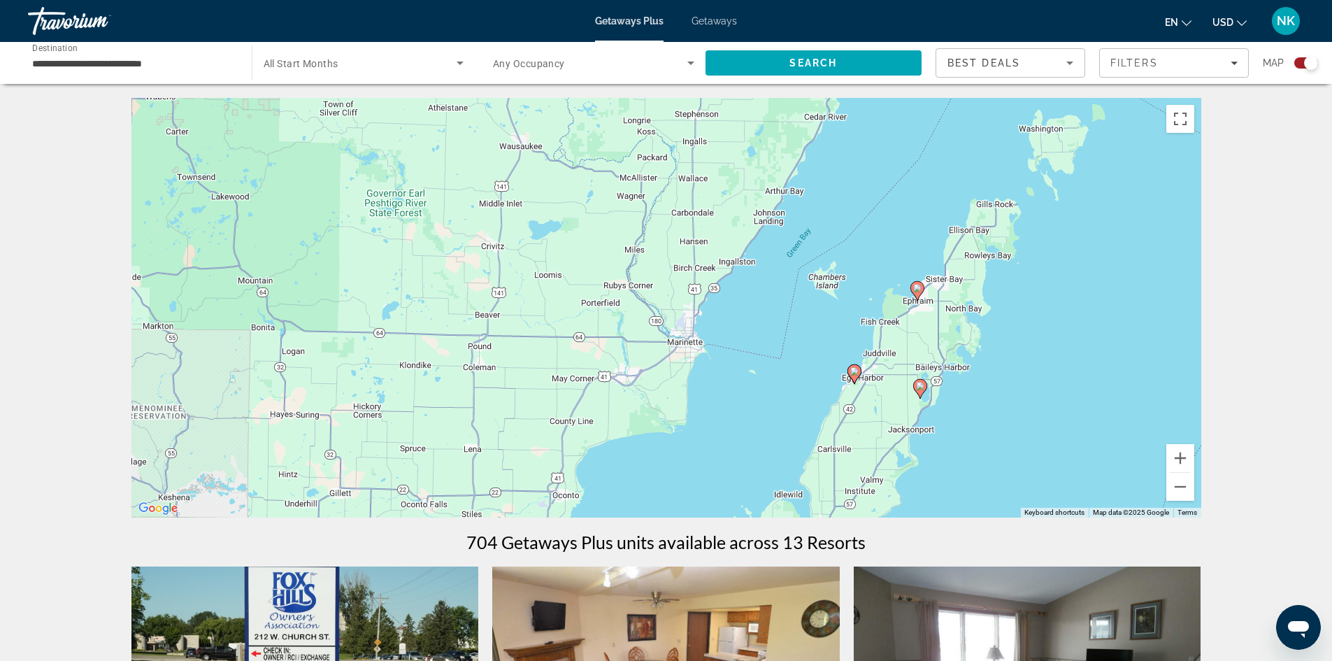
click at [922, 393] on icon "Main content" at bounding box center [919, 389] width 13 height 18
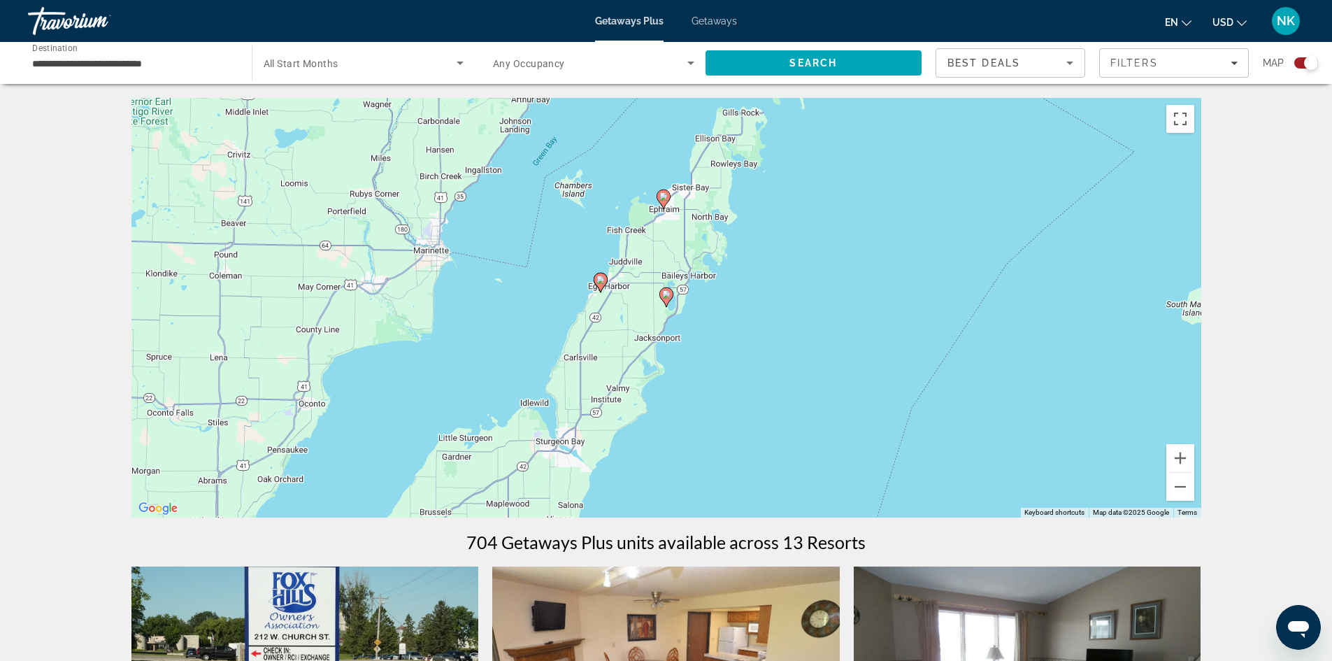
click at [666, 301] on icon "Main content" at bounding box center [666, 297] width 13 height 18
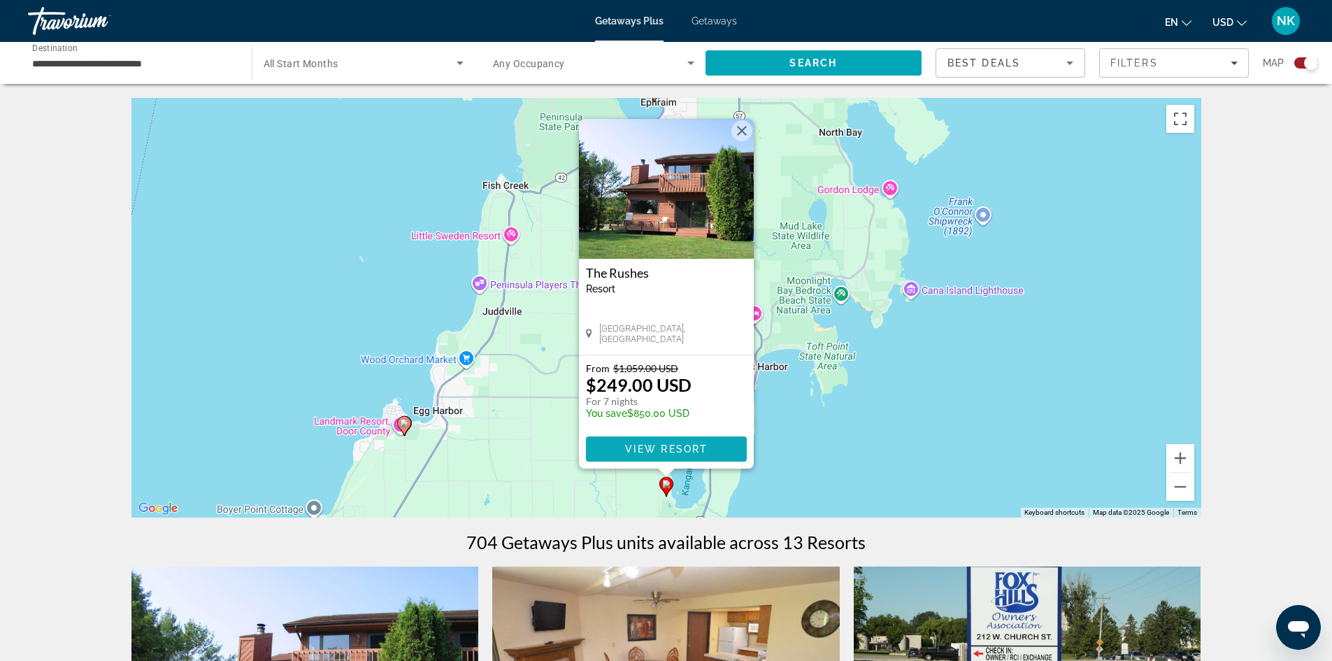
click at [639, 453] on span "View Resort" at bounding box center [666, 448] width 83 height 11
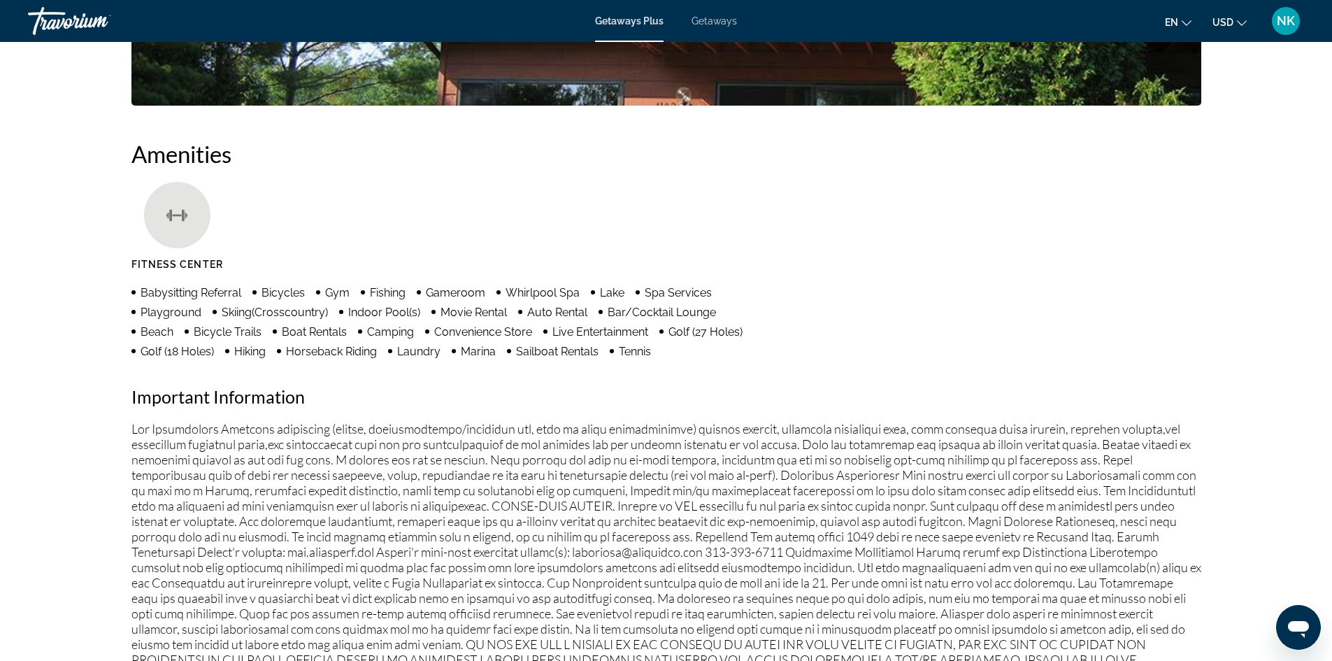
scroll to position [604, 0]
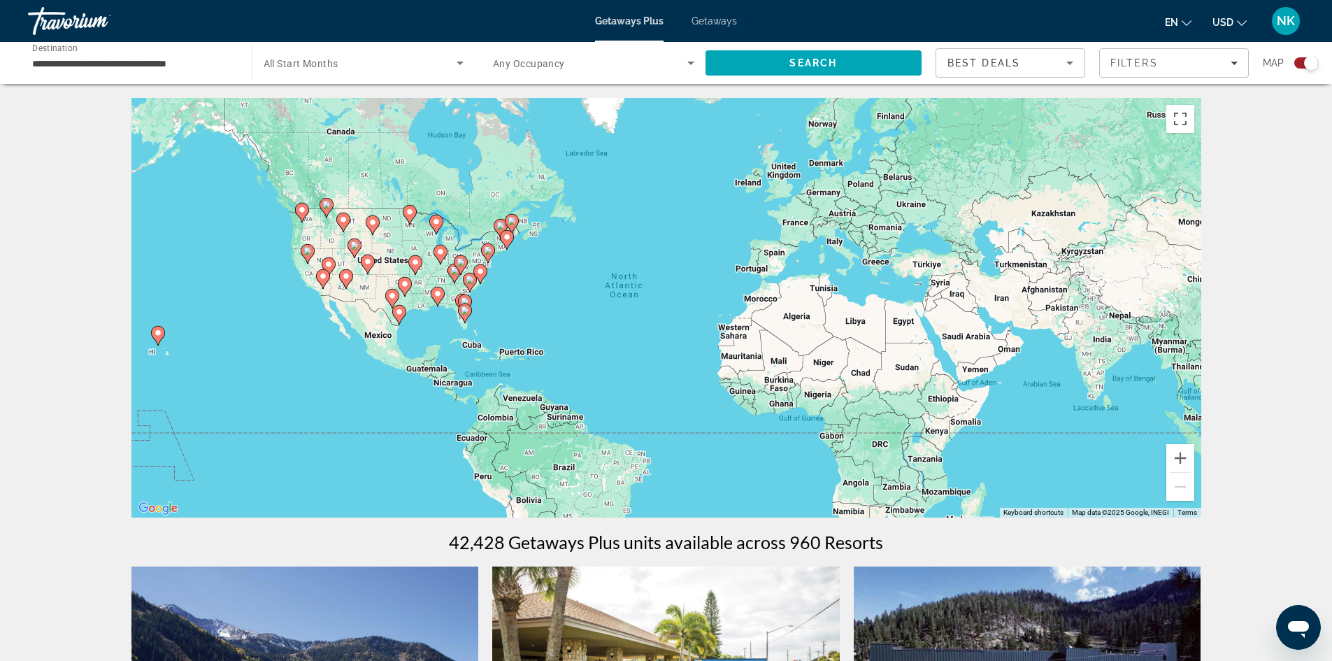
click at [409, 258] on gmp-advanced-marker "Main content" at bounding box center [415, 265] width 14 height 21
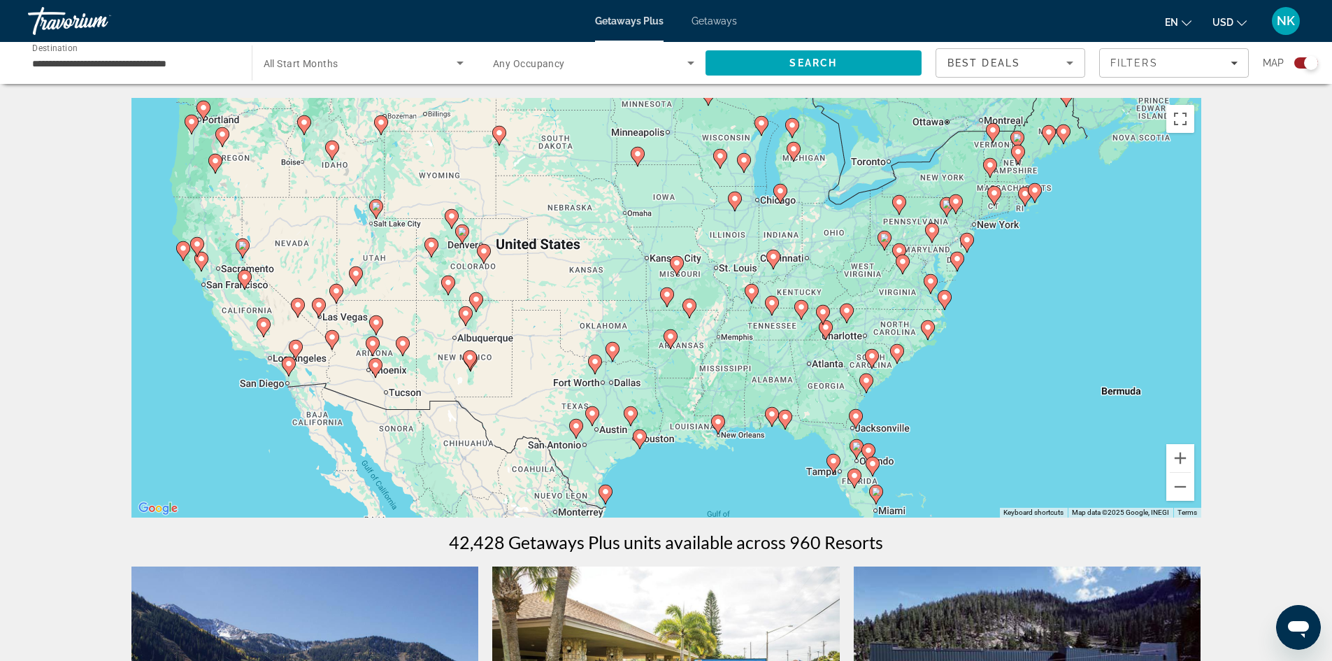
click at [738, 203] on g "Main content" at bounding box center [735, 202] width 14 height 20
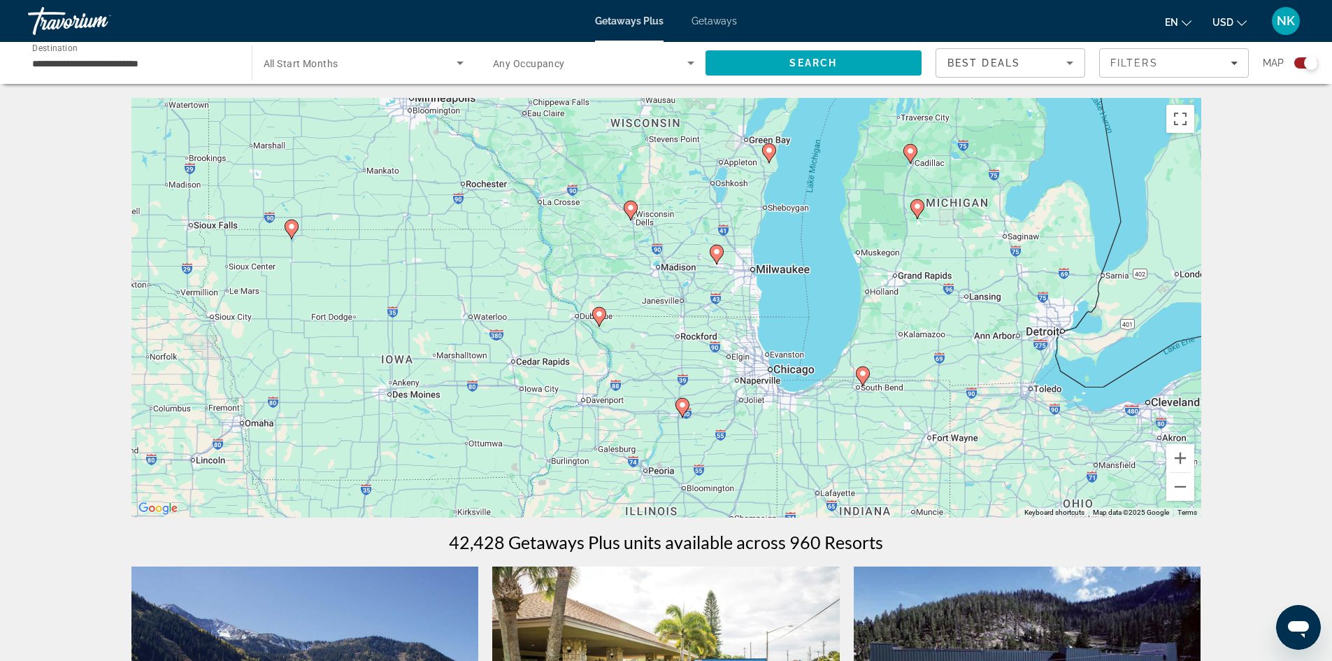
drag, startPoint x: 631, startPoint y: 250, endPoint x: 632, endPoint y: 299, distance: 49.7
click at [632, 299] on div "To activate drag with keyboard, press Alt + Enter. Once in keyboard drag state,…" at bounding box center [666, 308] width 1070 height 420
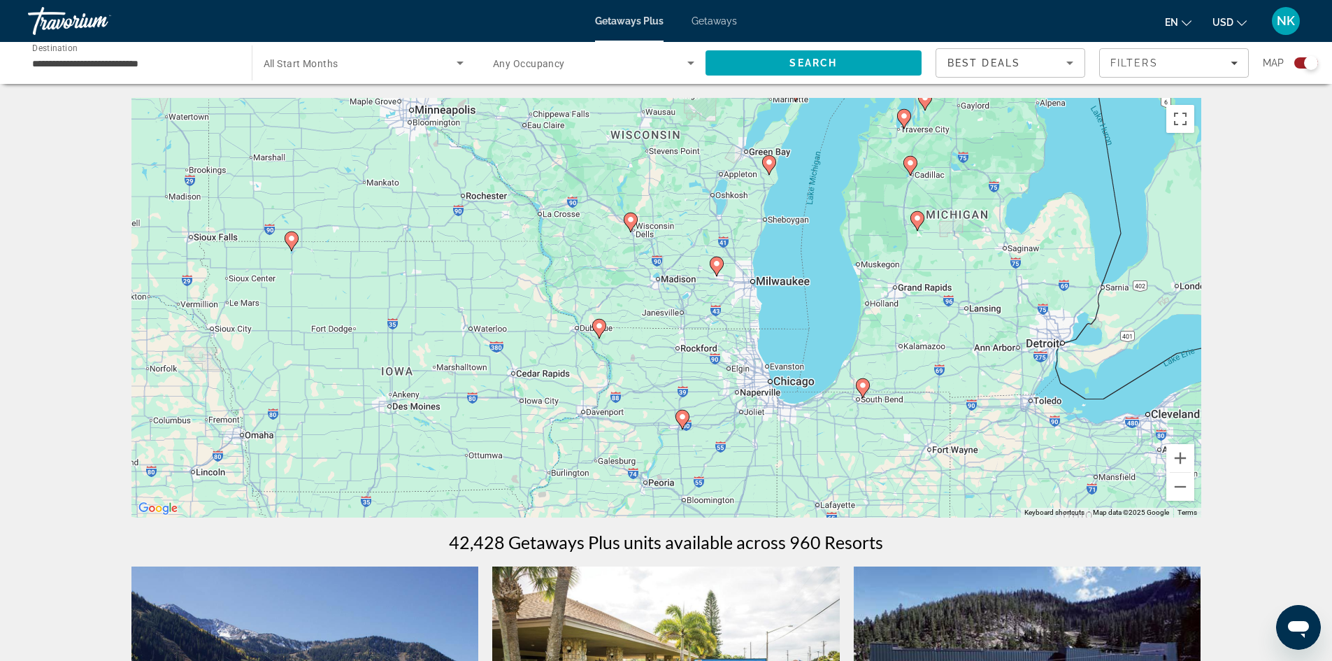
click at [633, 227] on icon "Main content" at bounding box center [630, 222] width 13 height 18
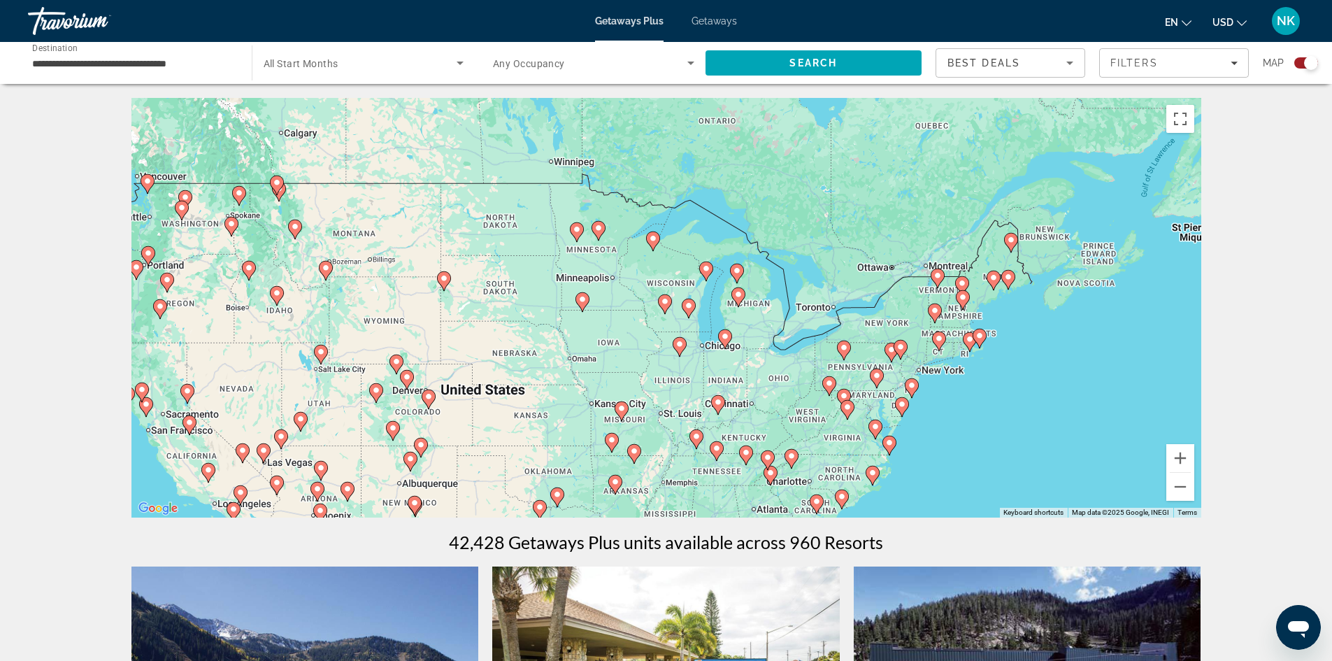
click at [669, 305] on icon "Main content" at bounding box center [664, 304] width 13 height 18
type input "**********"
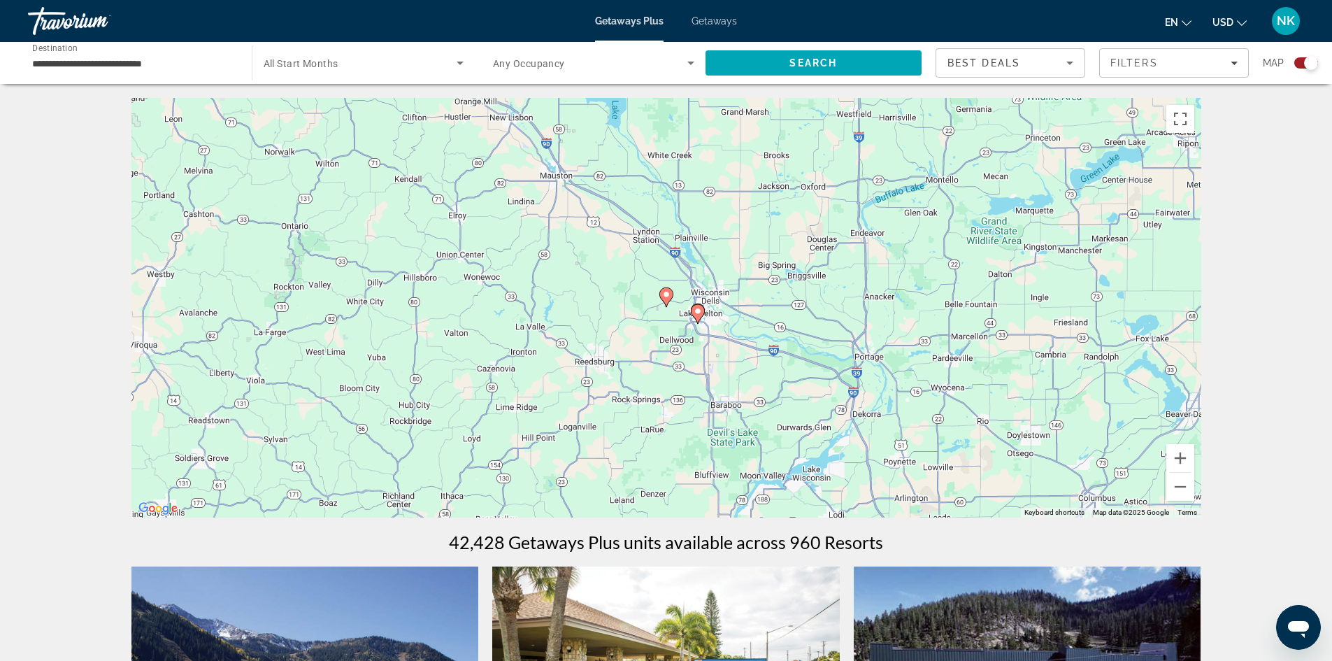
click at [667, 304] on icon "Main content" at bounding box center [666, 297] width 13 height 18
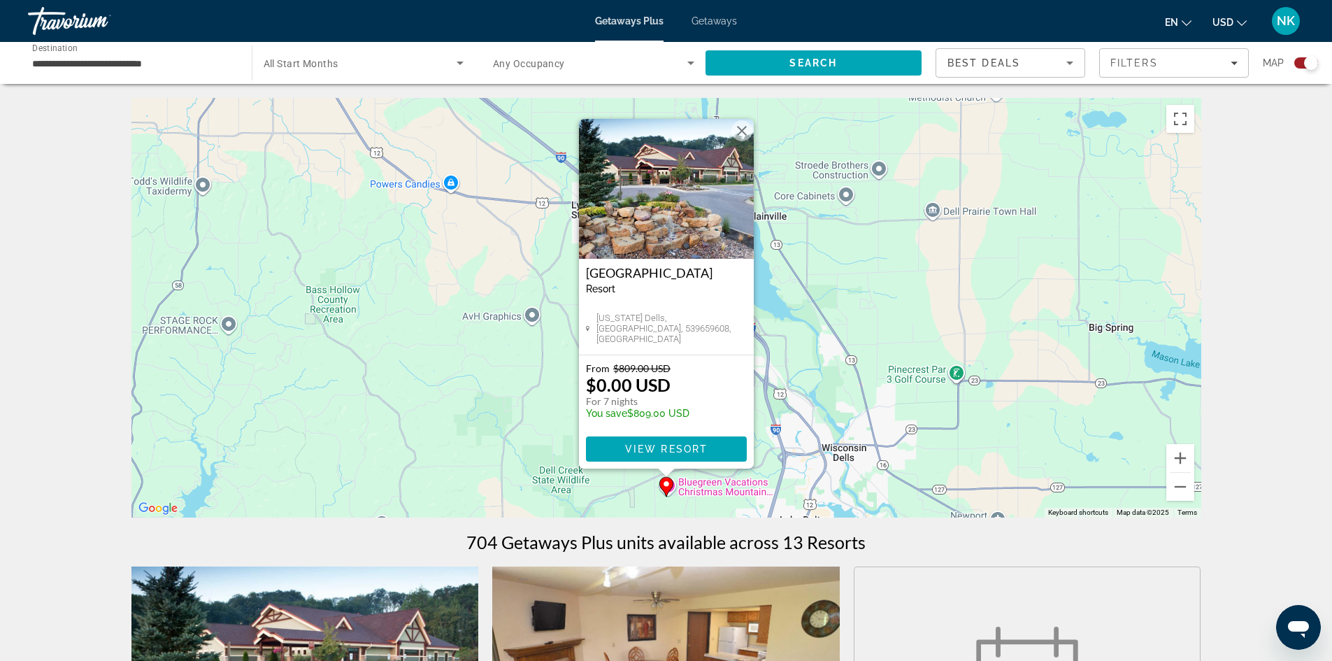
click at [674, 439] on span "Main content" at bounding box center [666, 449] width 161 height 34
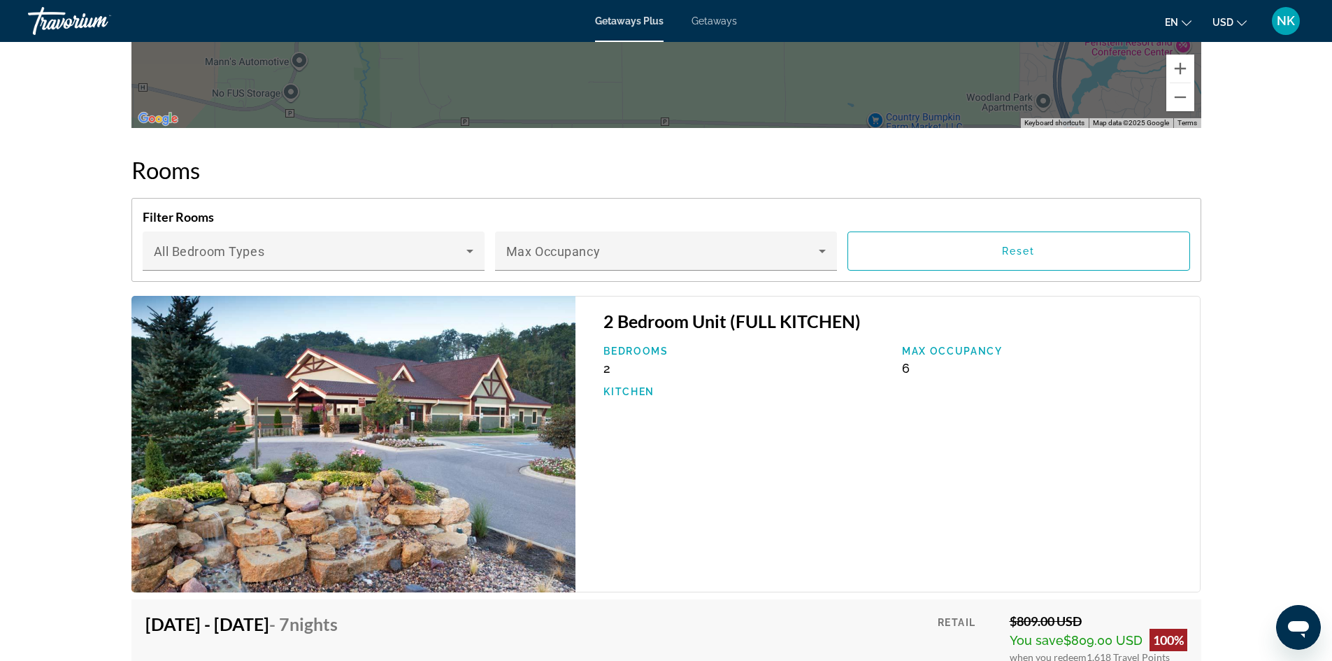
scroll to position [2098, 0]
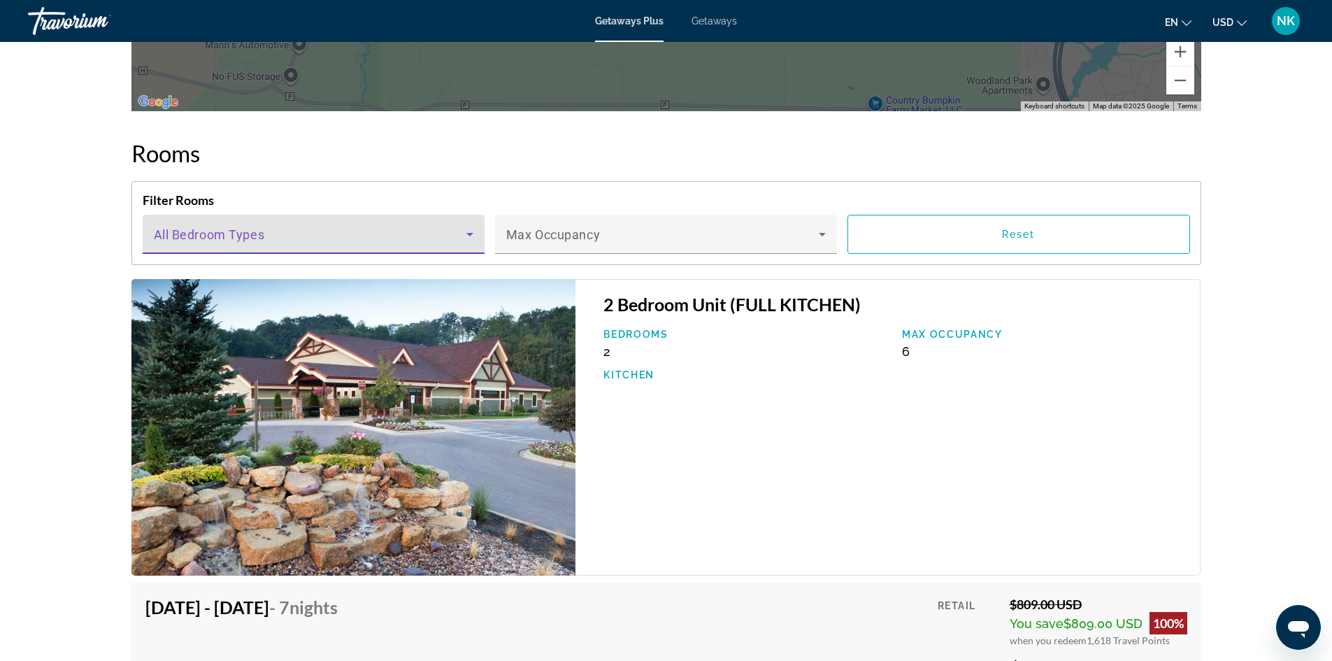
click at [469, 243] on icon "Main content" at bounding box center [470, 234] width 17 height 17
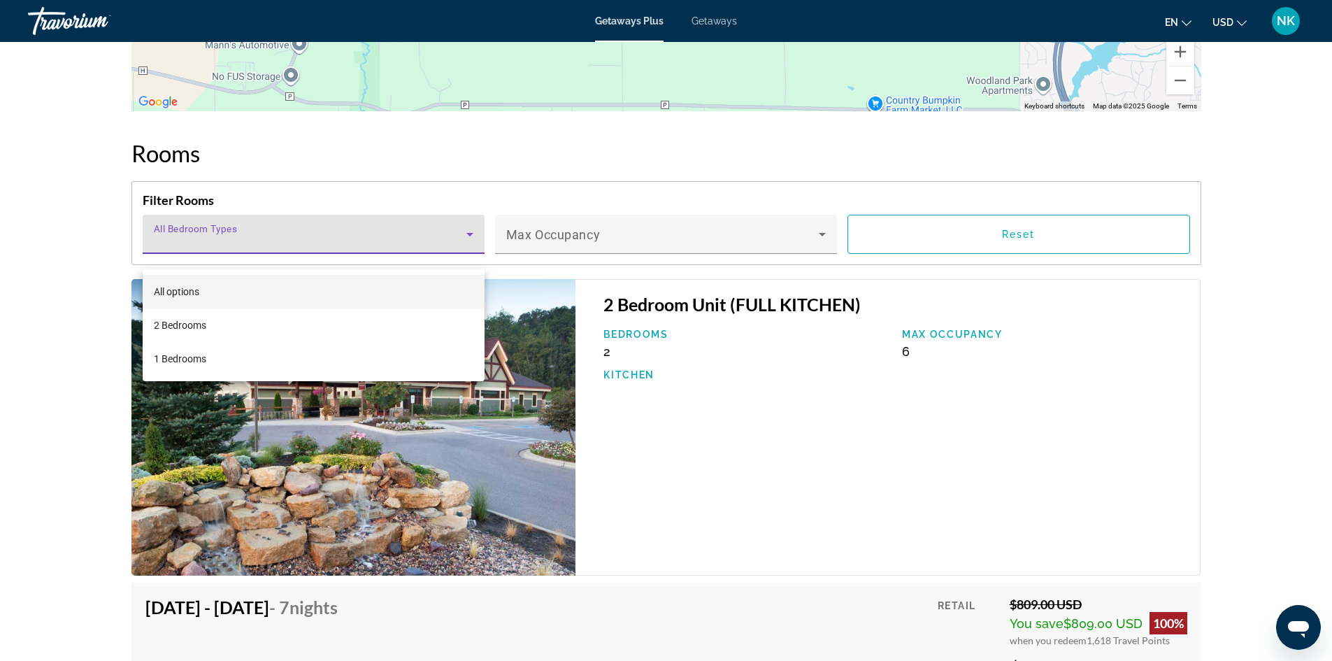
click at [1288, 250] on div at bounding box center [666, 330] width 1332 height 661
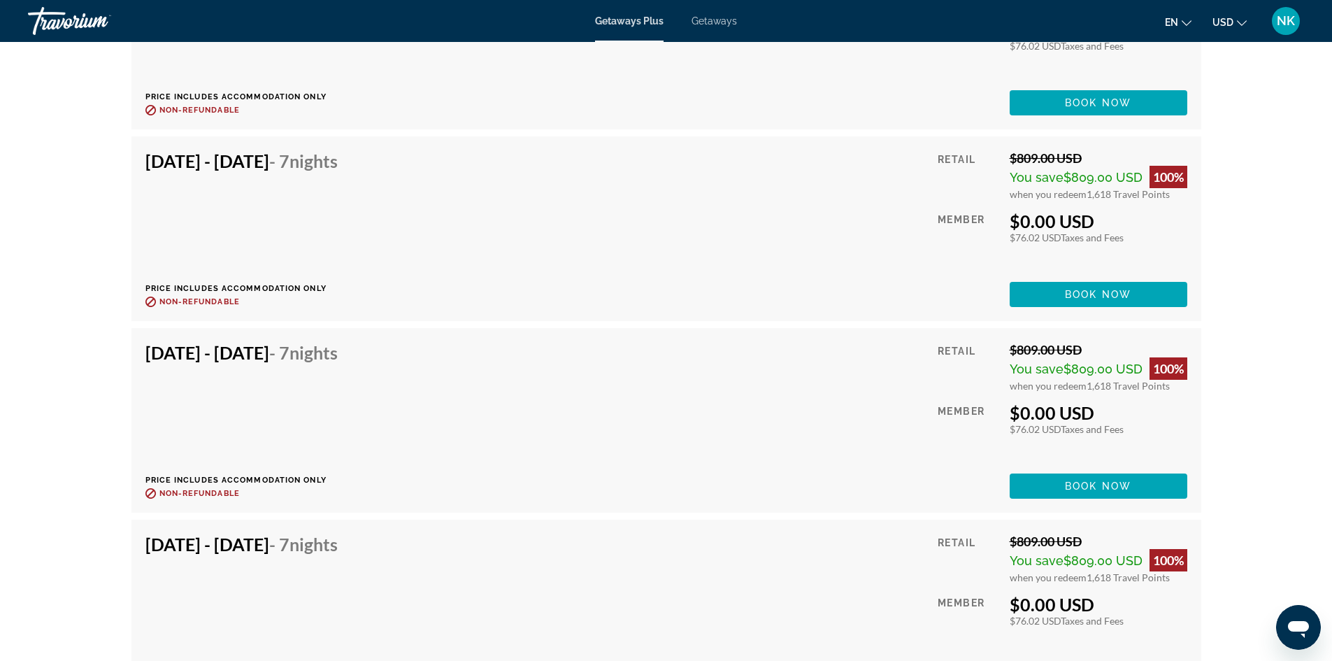
scroll to position [3117, 0]
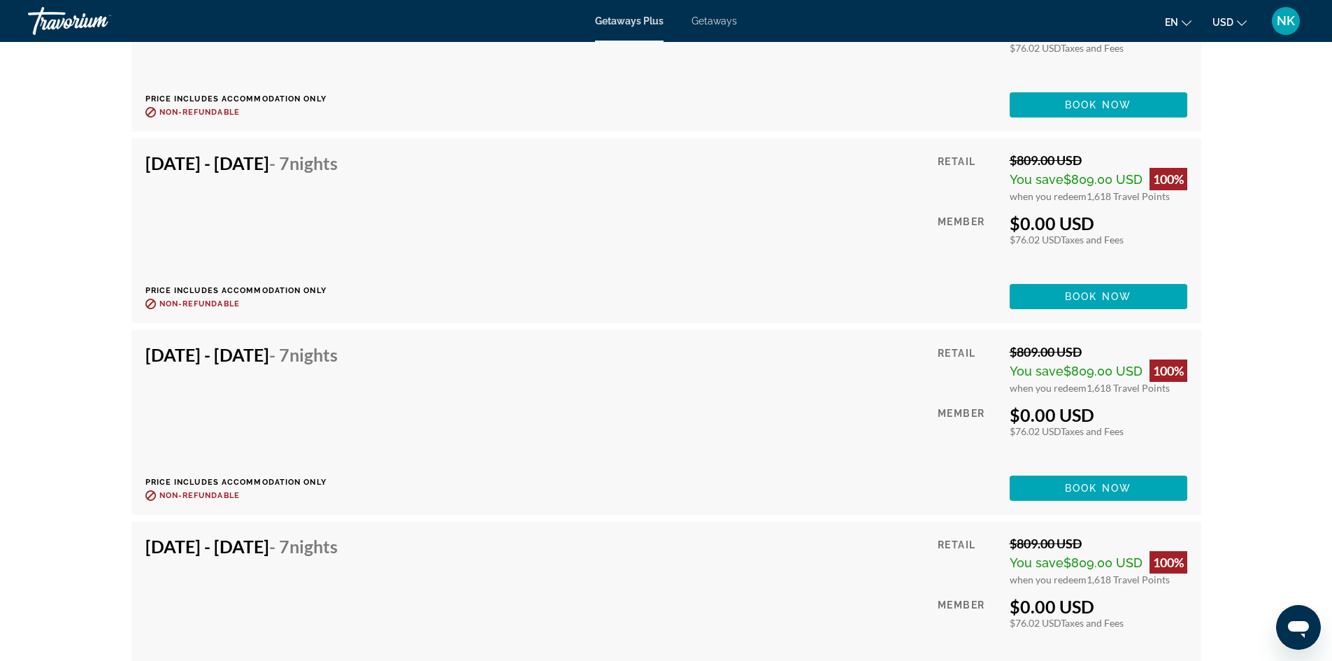
click at [1073, 494] on span "Book now" at bounding box center [1098, 488] width 66 height 11
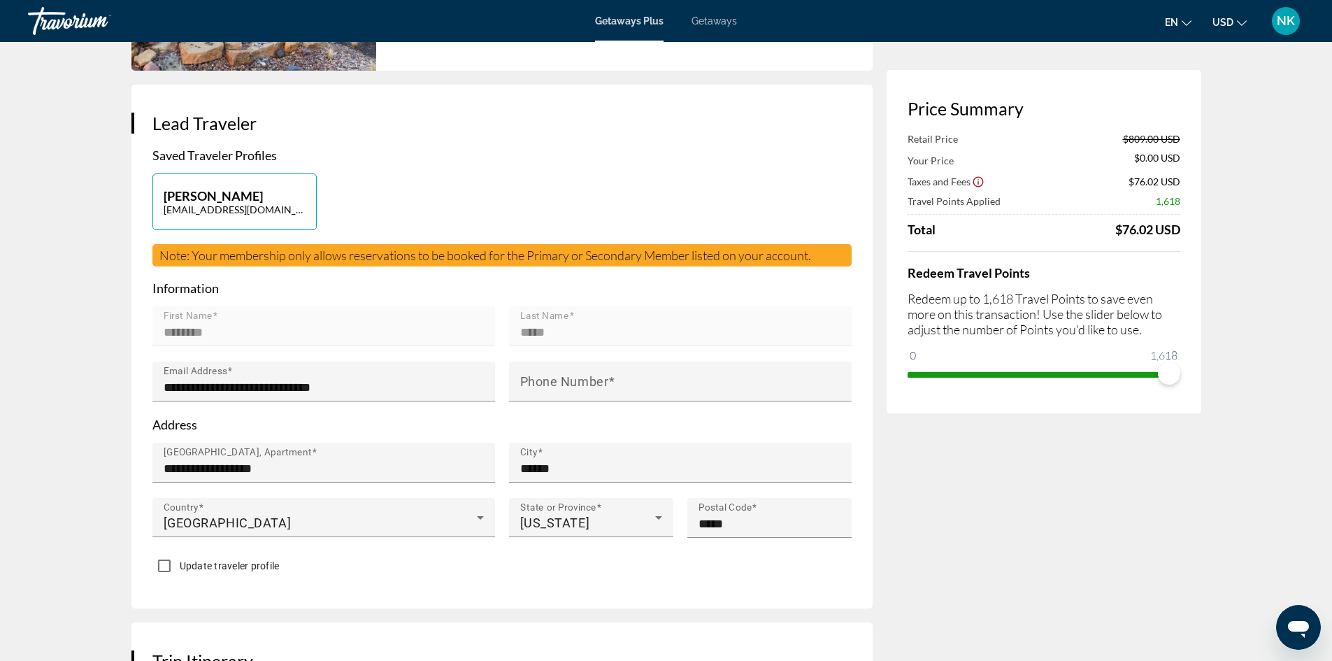
scroll to position [280, 0]
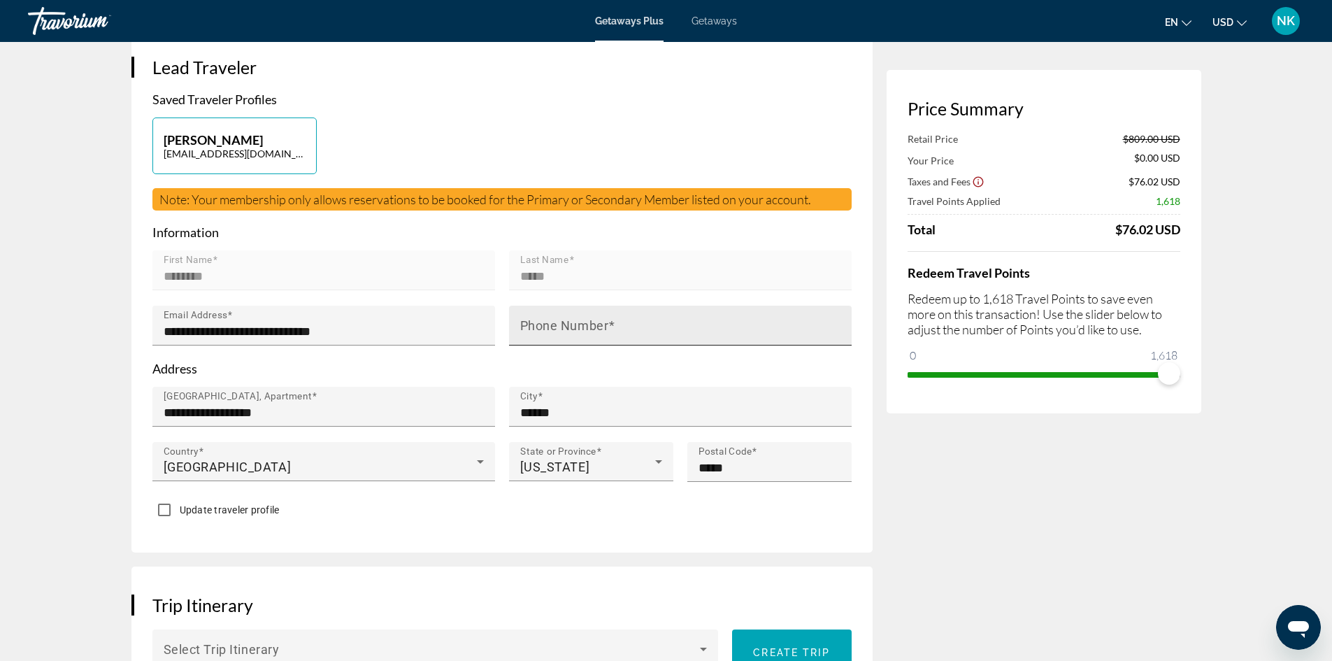
click at [607, 323] on mat-label "Phone Number" at bounding box center [564, 325] width 89 height 15
click at [607, 323] on input "Phone Number" at bounding box center [684, 331] width 329 height 17
type input "**********"
click at [562, 356] on div "Main content" at bounding box center [680, 352] width 343 height 15
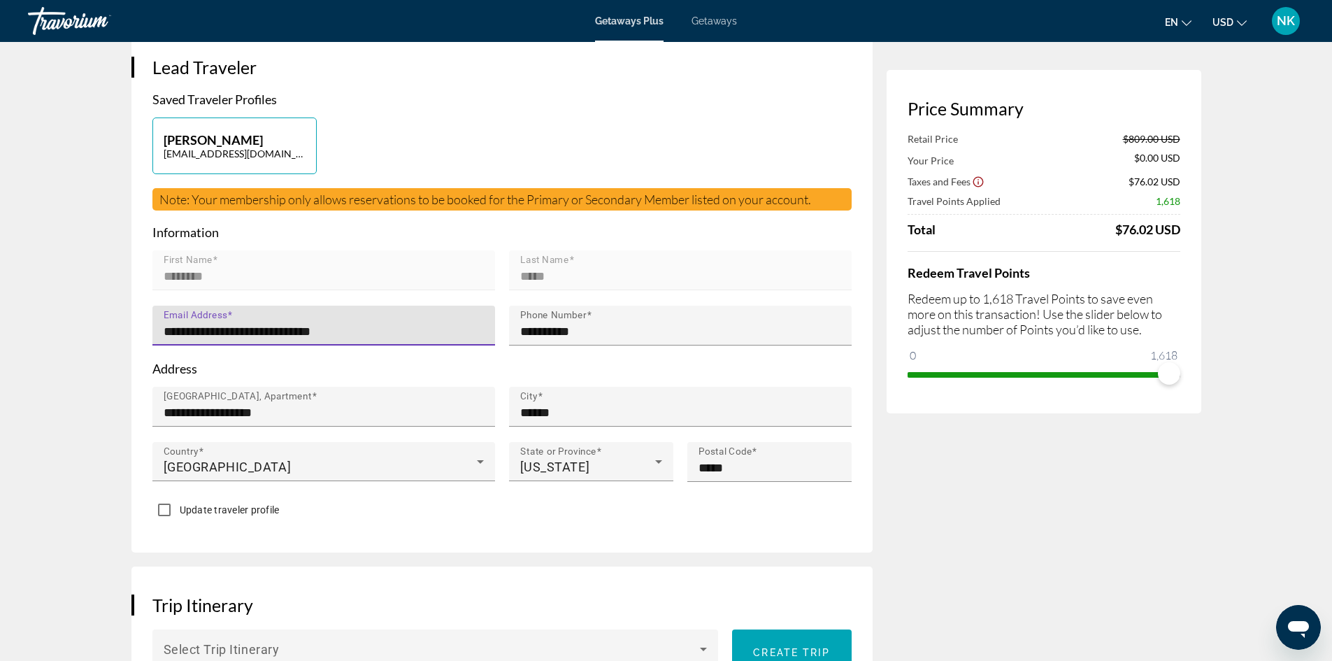
click at [373, 334] on input "**********" at bounding box center [328, 331] width 329 height 17
drag, startPoint x: 283, startPoint y: 330, endPoint x: 72, endPoint y: 334, distance: 210.6
type input "**********"
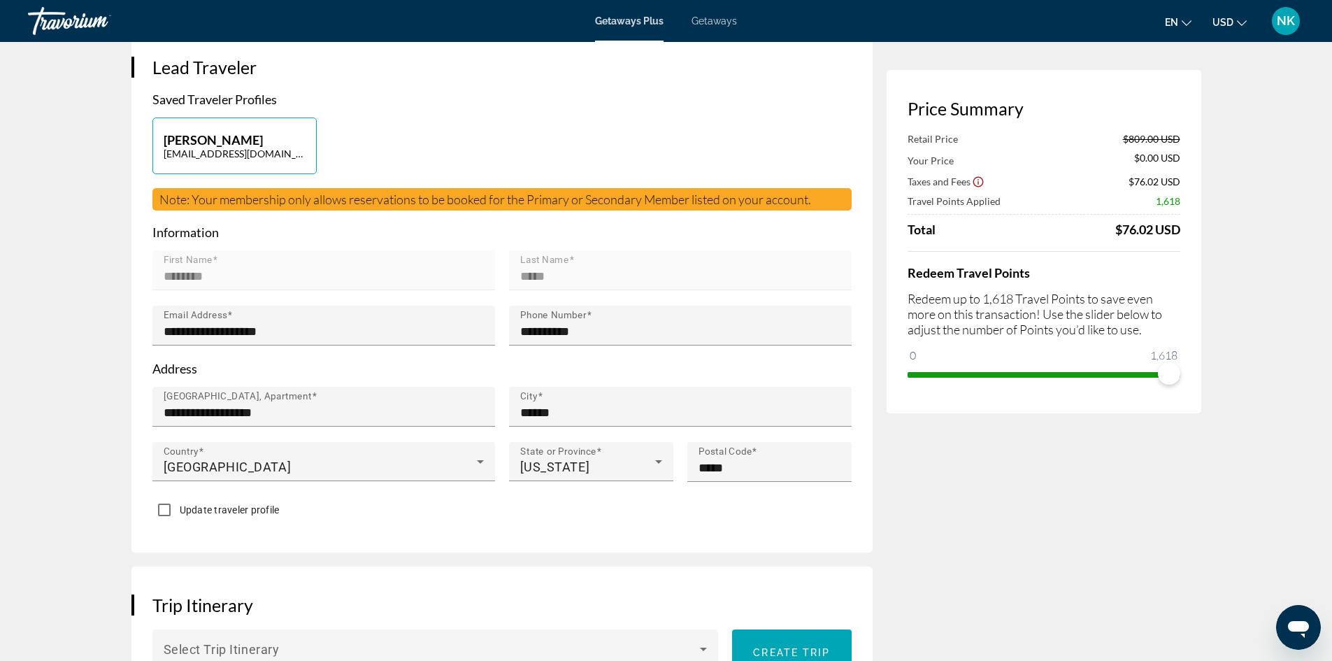
click at [341, 514] on div "Update traveler profile" at bounding box center [501, 510] width 699 height 27
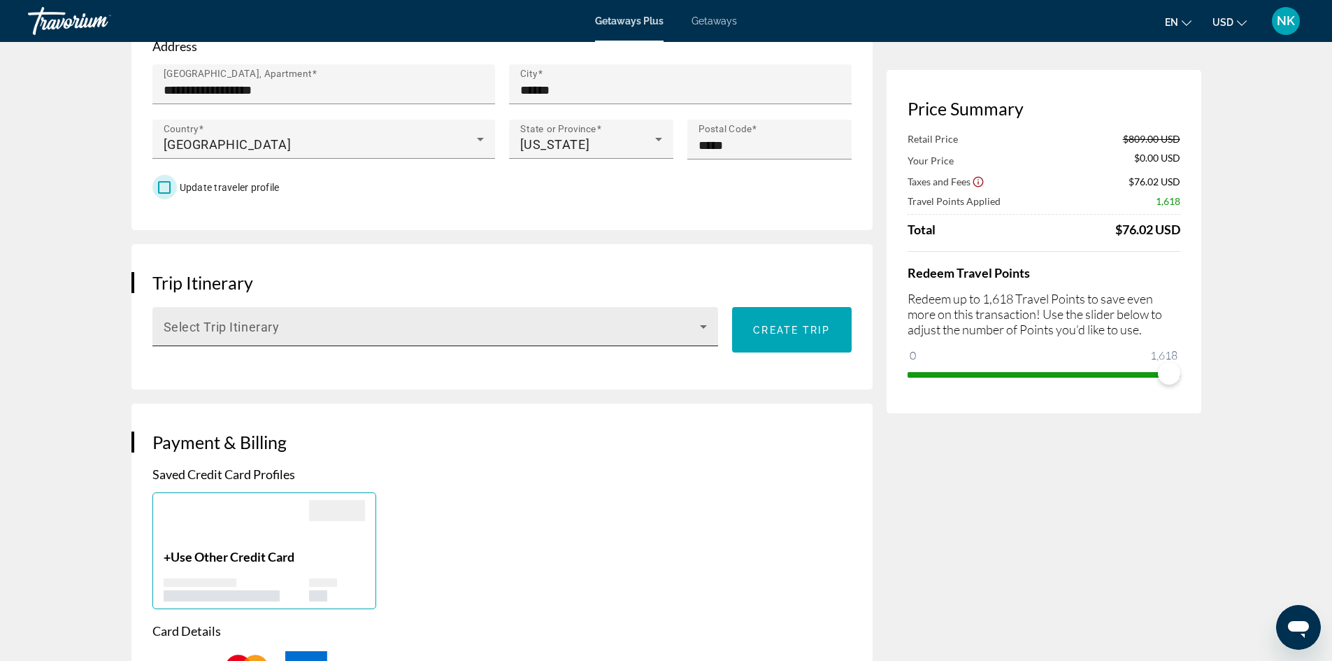
scroll to position [629, 0]
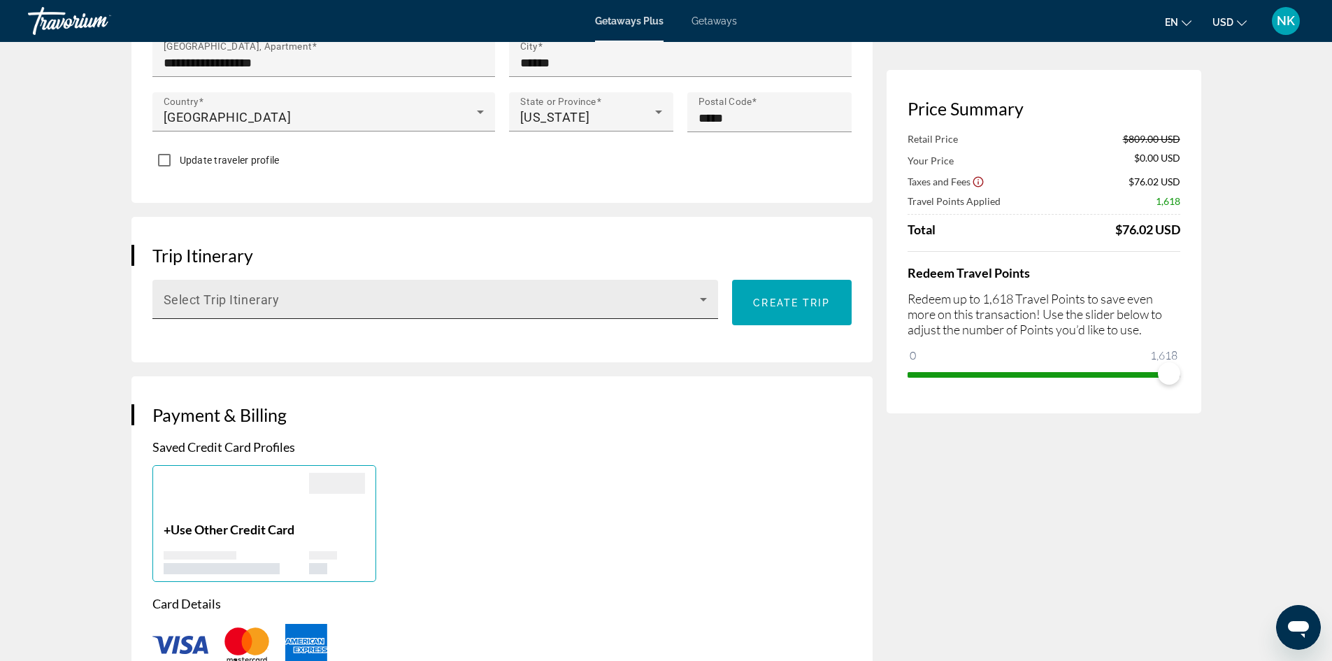
click at [550, 312] on div "Select Trip Itinerary" at bounding box center [436, 299] width 544 height 39
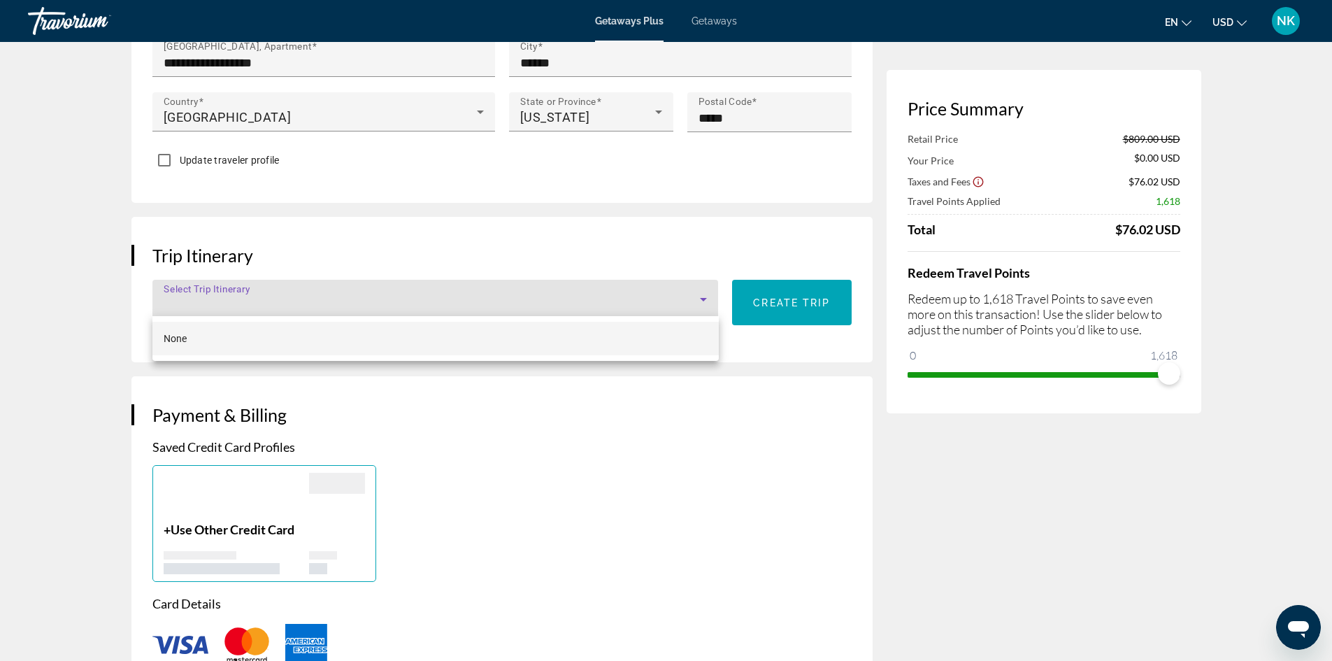
click at [757, 339] on div at bounding box center [666, 330] width 1332 height 661
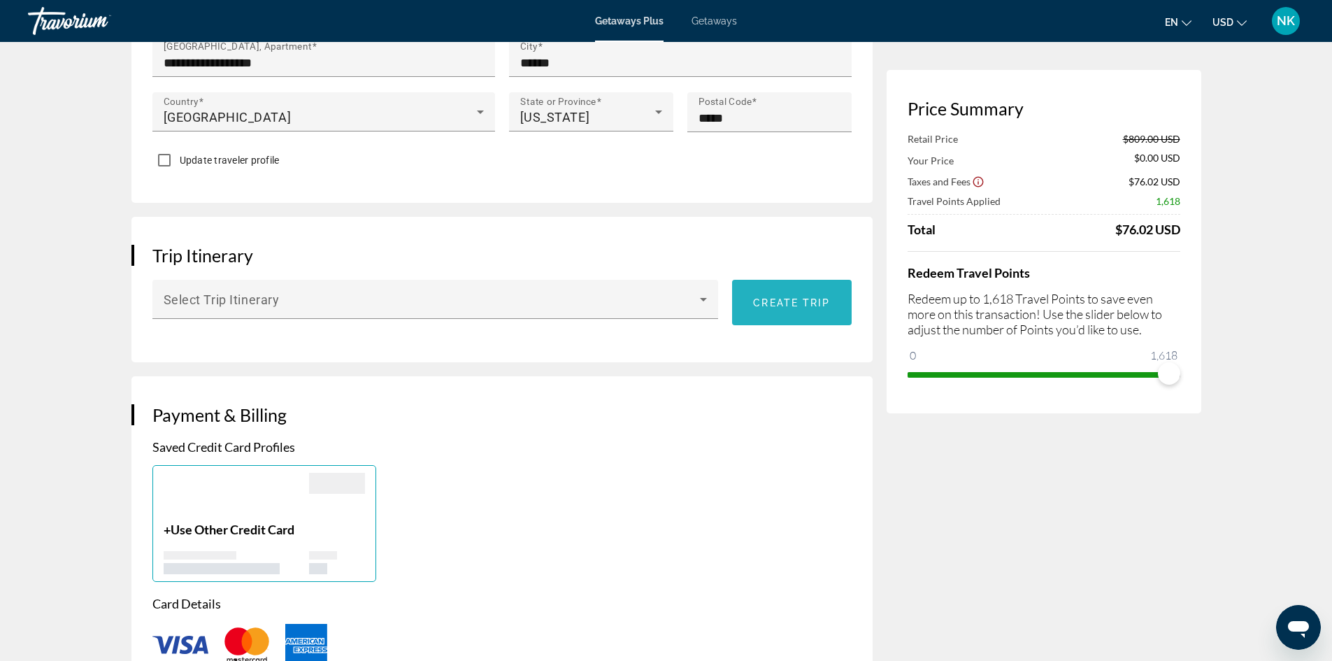
click at [797, 297] on span "Create trip" at bounding box center [791, 302] width 77 height 11
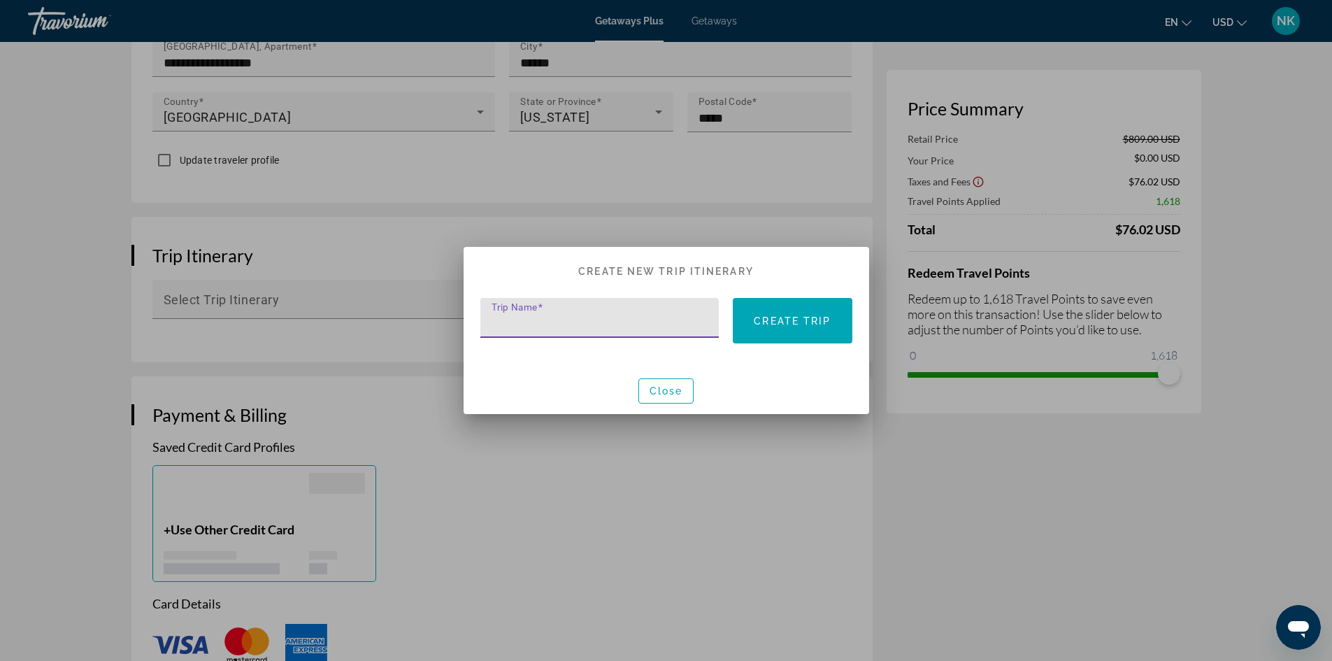
click at [654, 318] on input "Trip Name" at bounding box center [604, 323] width 225 height 17
type input "**********"
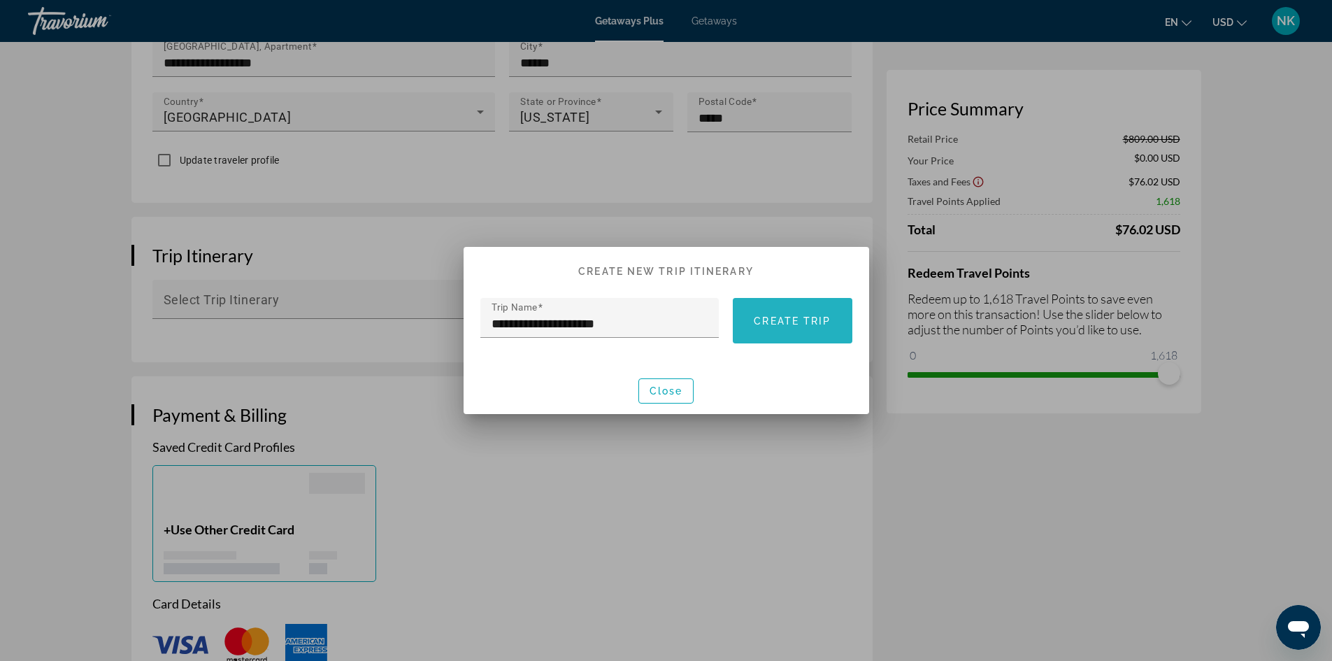
click at [808, 336] on span at bounding box center [792, 321] width 119 height 34
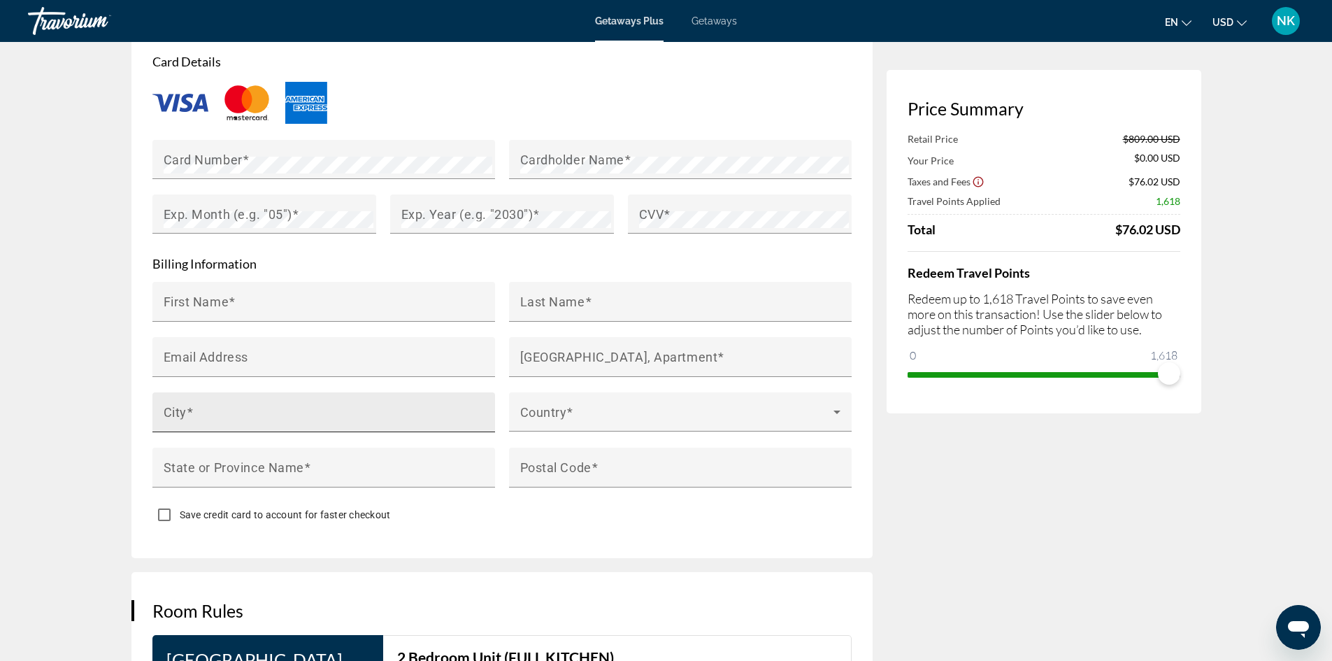
scroll to position [1189, 0]
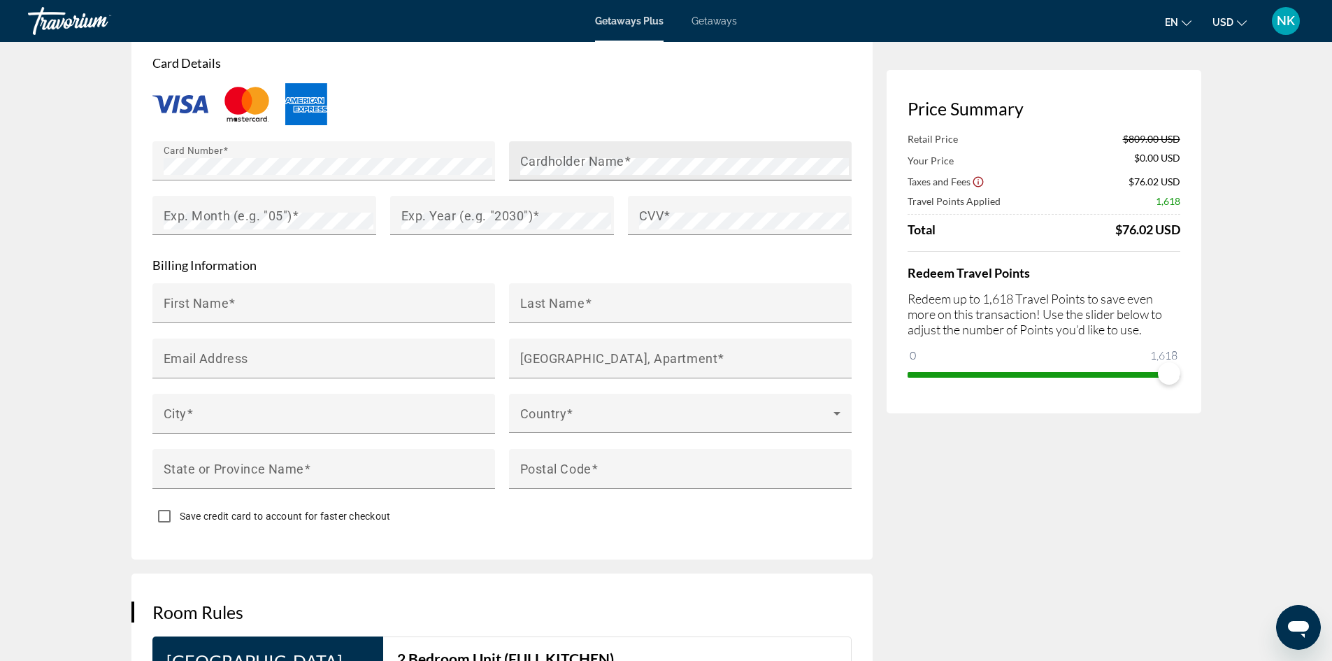
click at [670, 156] on div "Cardholder Name" at bounding box center [684, 160] width 329 height 39
click at [188, 215] on mat-label "Exp. Month (e.g. "05")" at bounding box center [228, 215] width 129 height 15
click at [415, 210] on mat-label "Exp. Year (e.g. "2030")" at bounding box center [467, 215] width 132 height 15
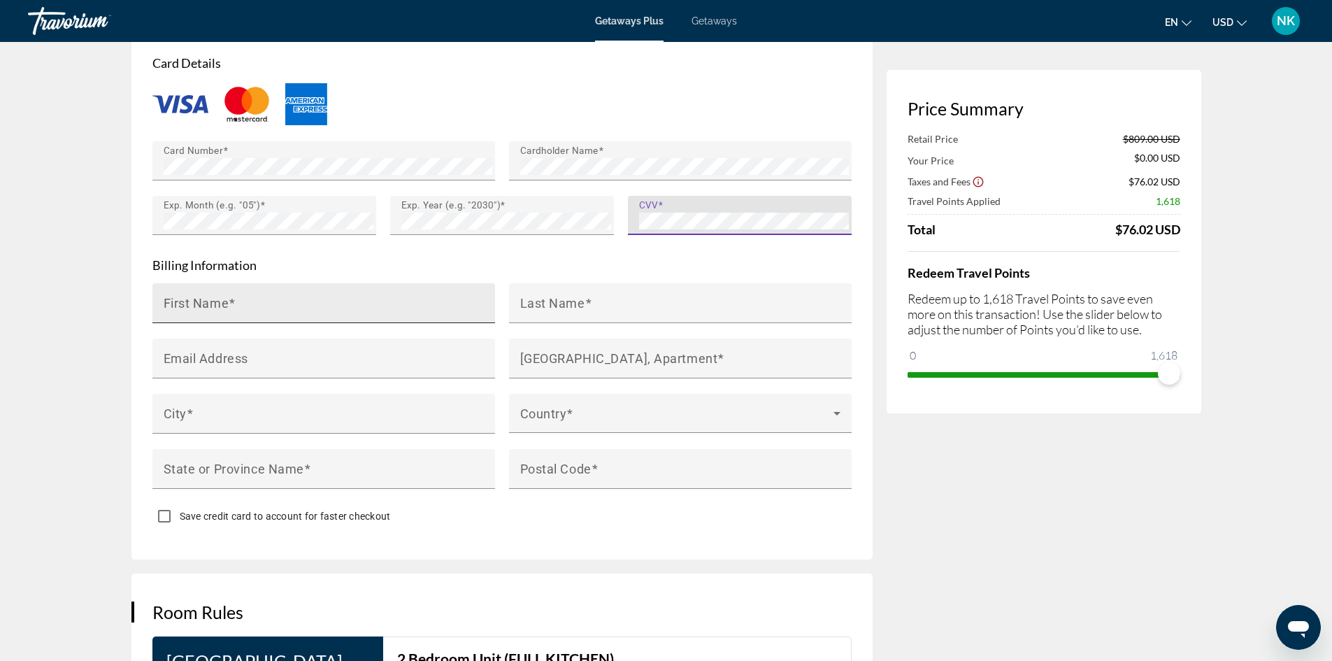
click at [380, 285] on div "First Name" at bounding box center [328, 303] width 329 height 40
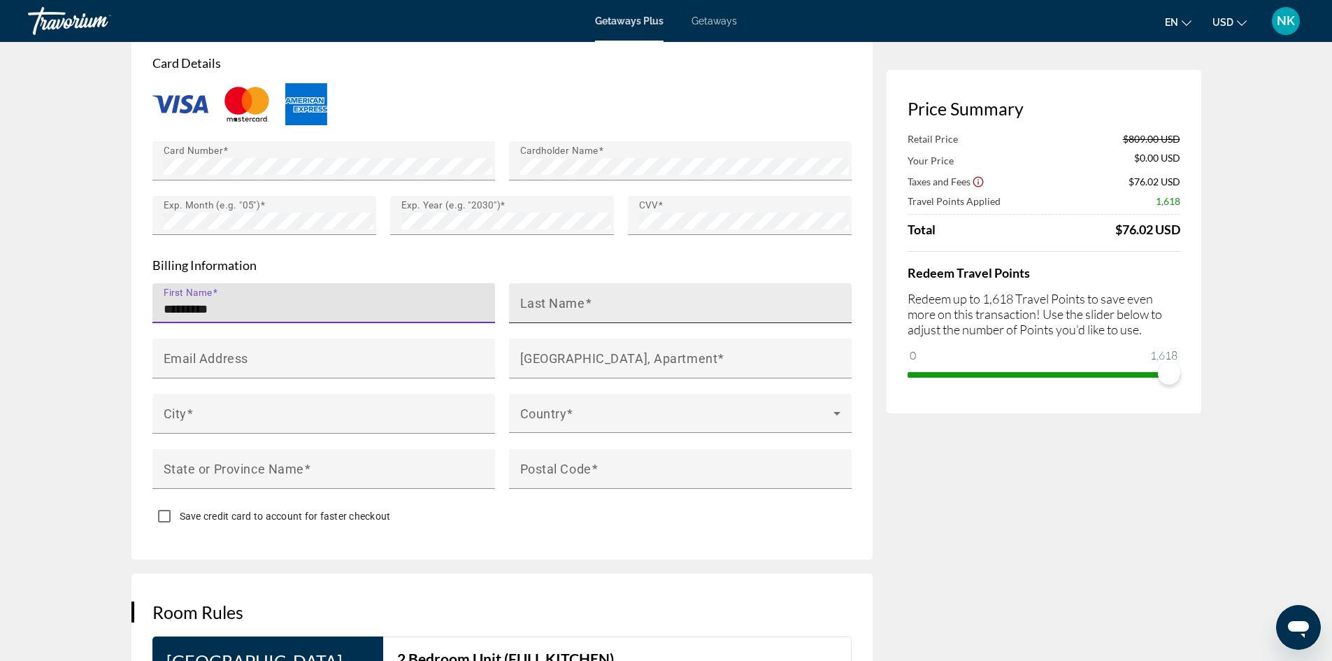
type input "********"
drag, startPoint x: 669, startPoint y: 306, endPoint x: 685, endPoint y: 296, distance: 19.2
click at [671, 306] on input "Last Name" at bounding box center [684, 309] width 329 height 17
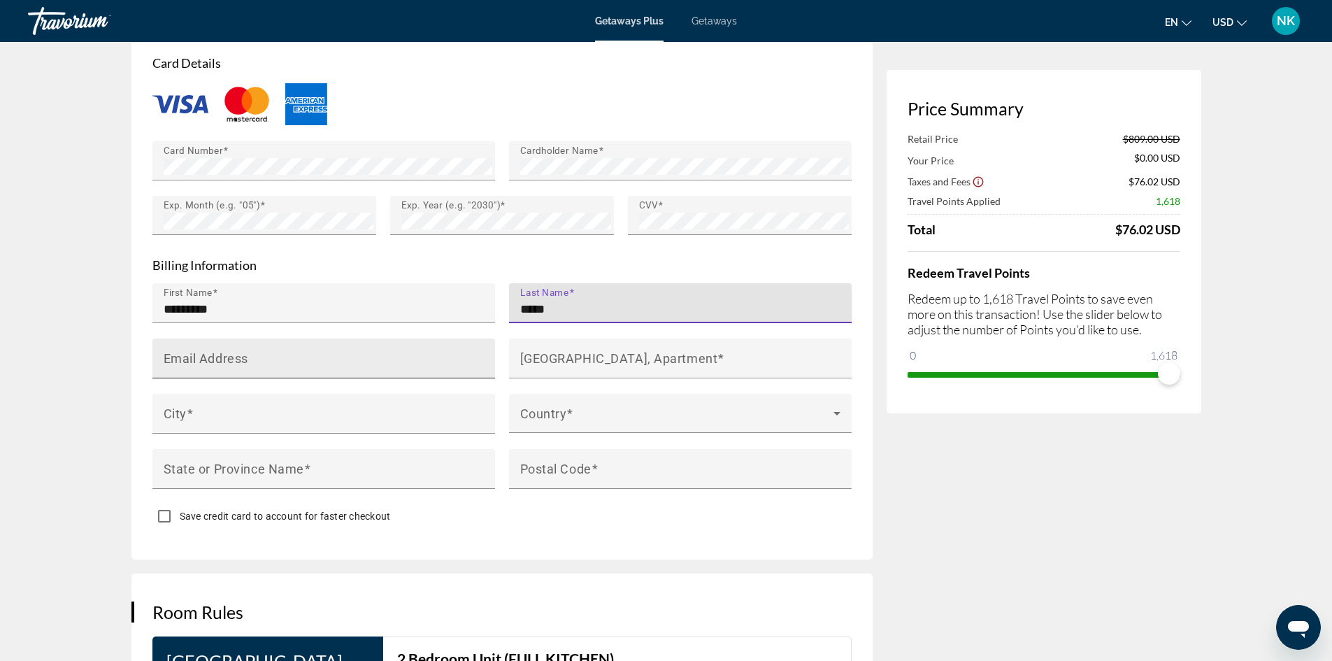
type input "*****"
click at [427, 350] on div "Email Address" at bounding box center [328, 359] width 329 height 40
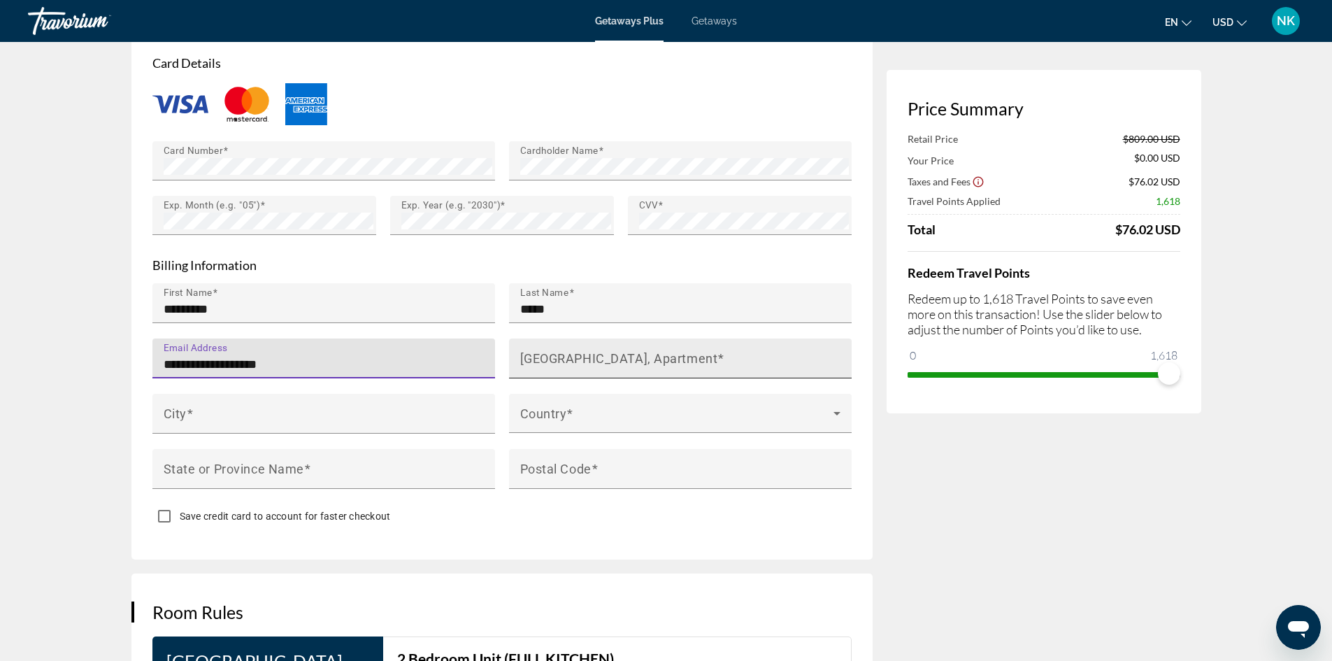
type input "**********"
click at [545, 343] on div "[GEOGRAPHIC_DATA], Apartment" at bounding box center [684, 359] width 329 height 40
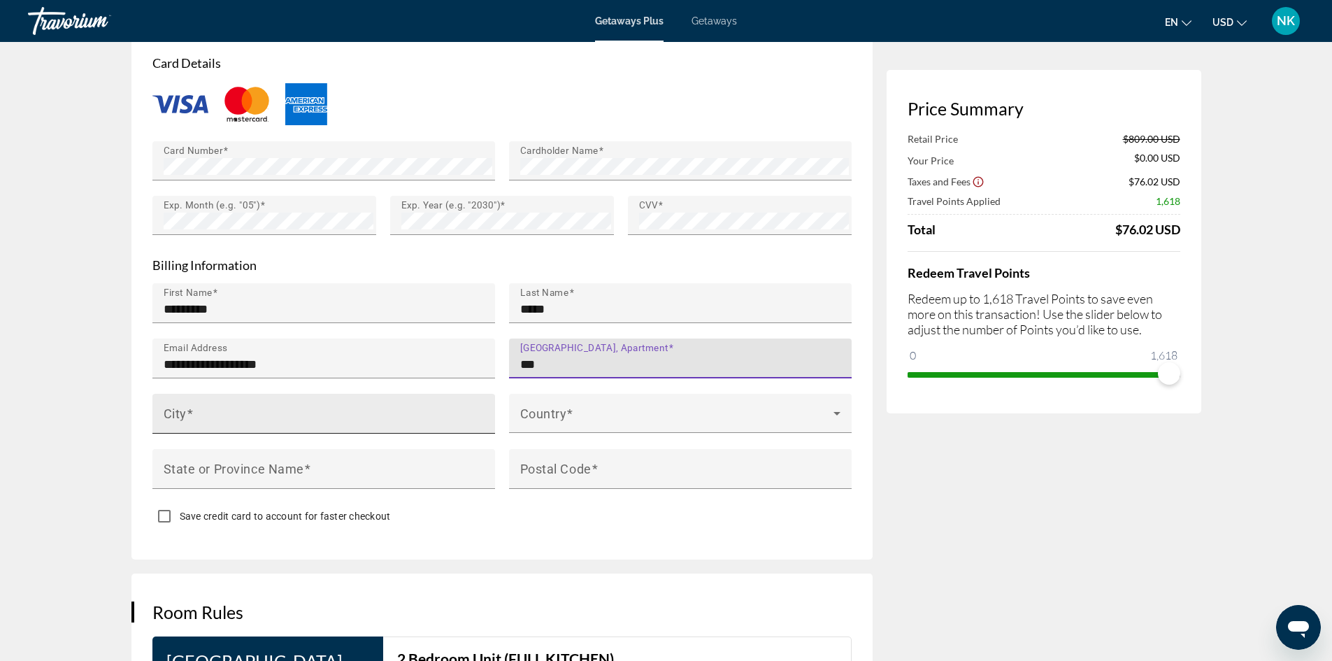
type input "***"
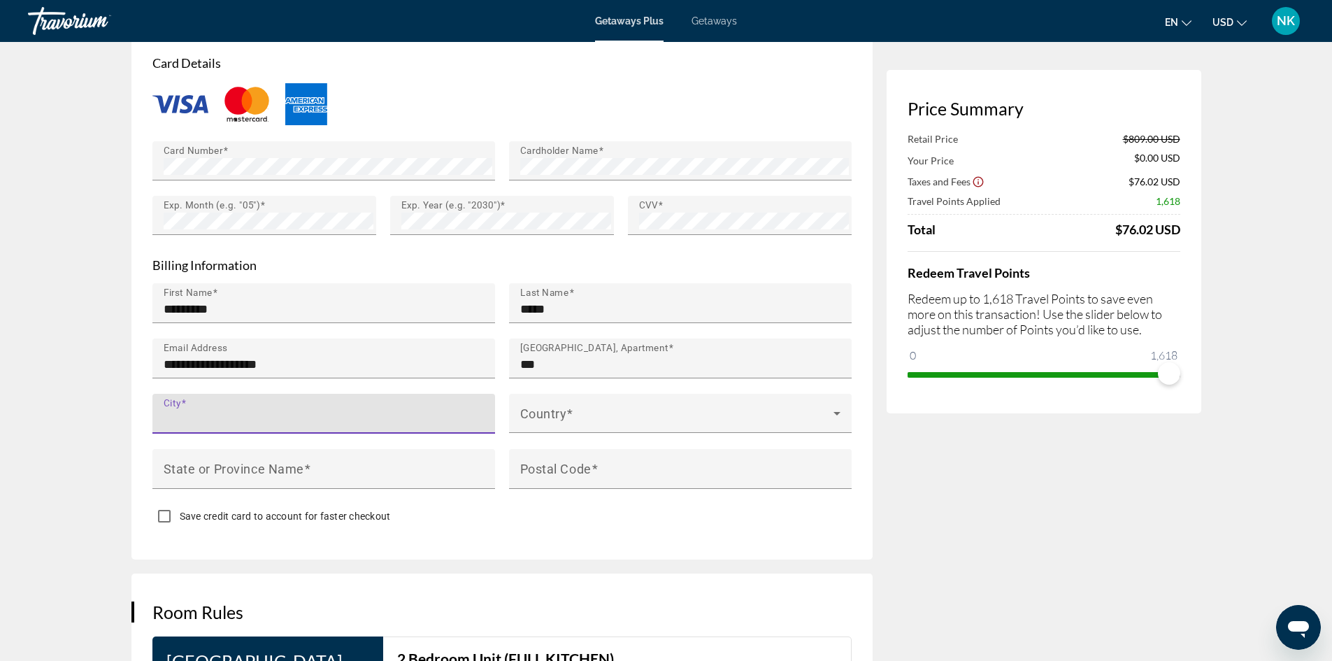
click at [320, 419] on input "City" at bounding box center [328, 419] width 329 height 17
type input "******"
click at [655, 411] on span "Main content" at bounding box center [676, 419] width 313 height 17
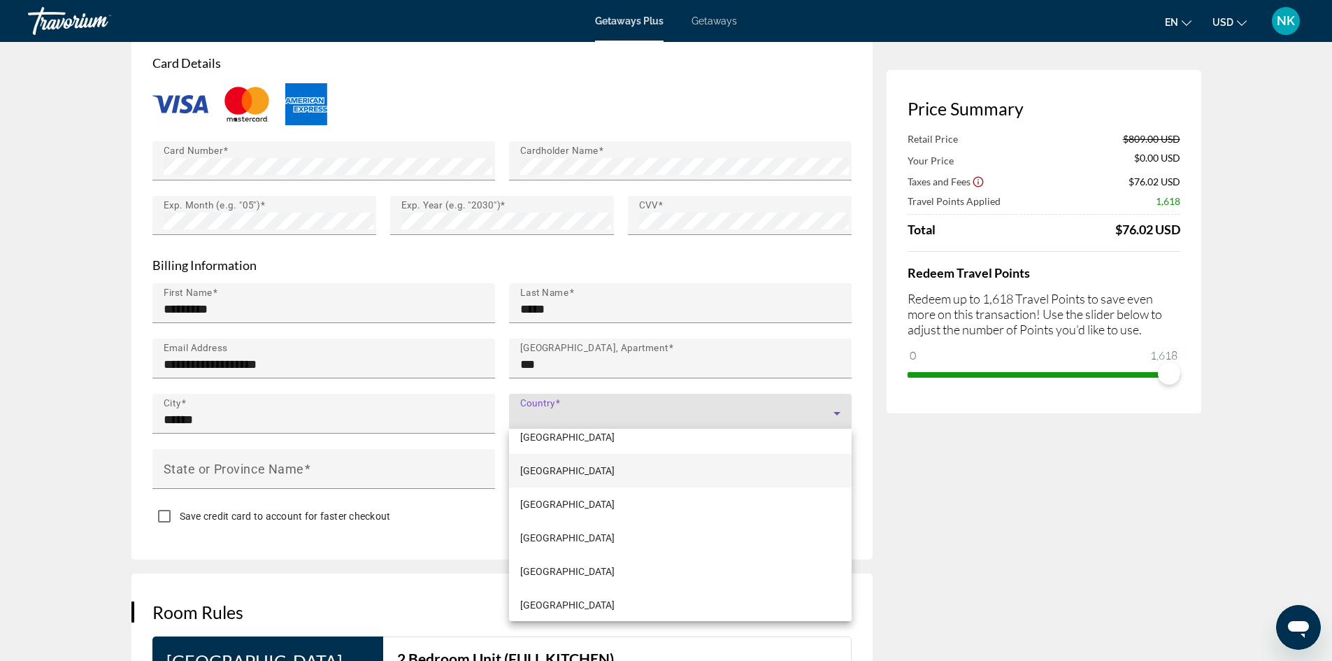
scroll to position [7977, 0]
click at [608, 591] on span "[GEOGRAPHIC_DATA]" at bounding box center [567, 598] width 94 height 17
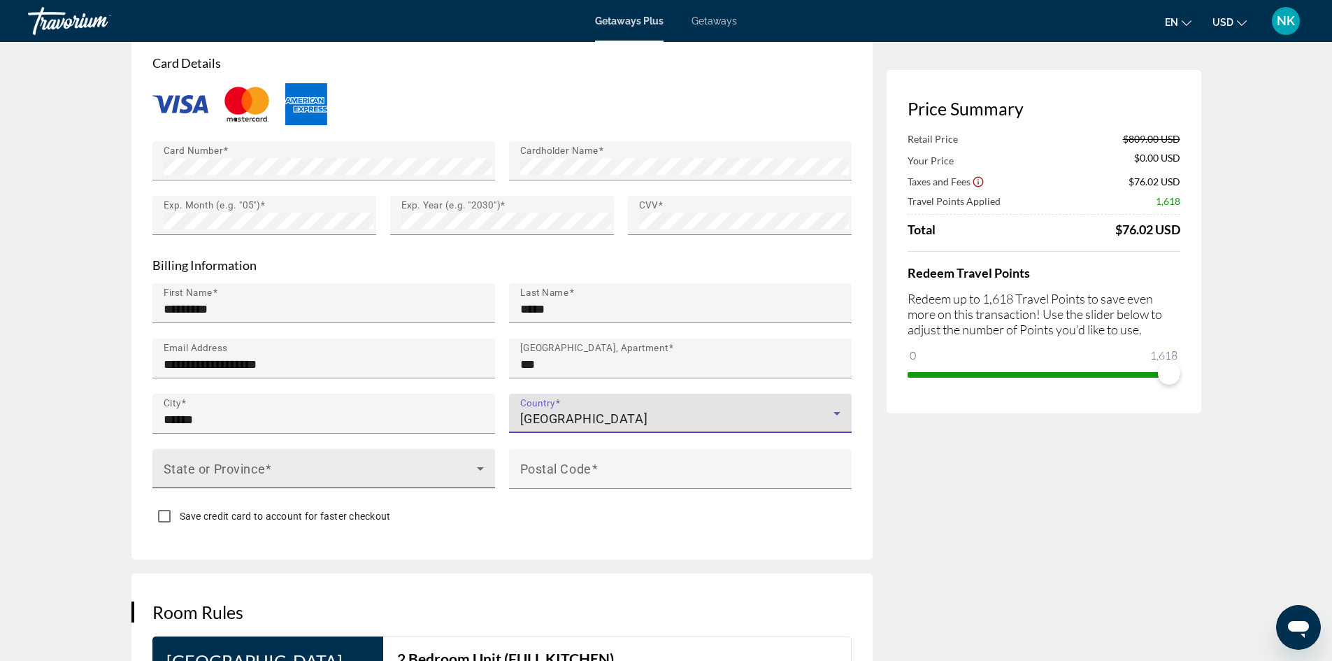
click at [382, 466] on span "Main content" at bounding box center [320, 474] width 313 height 17
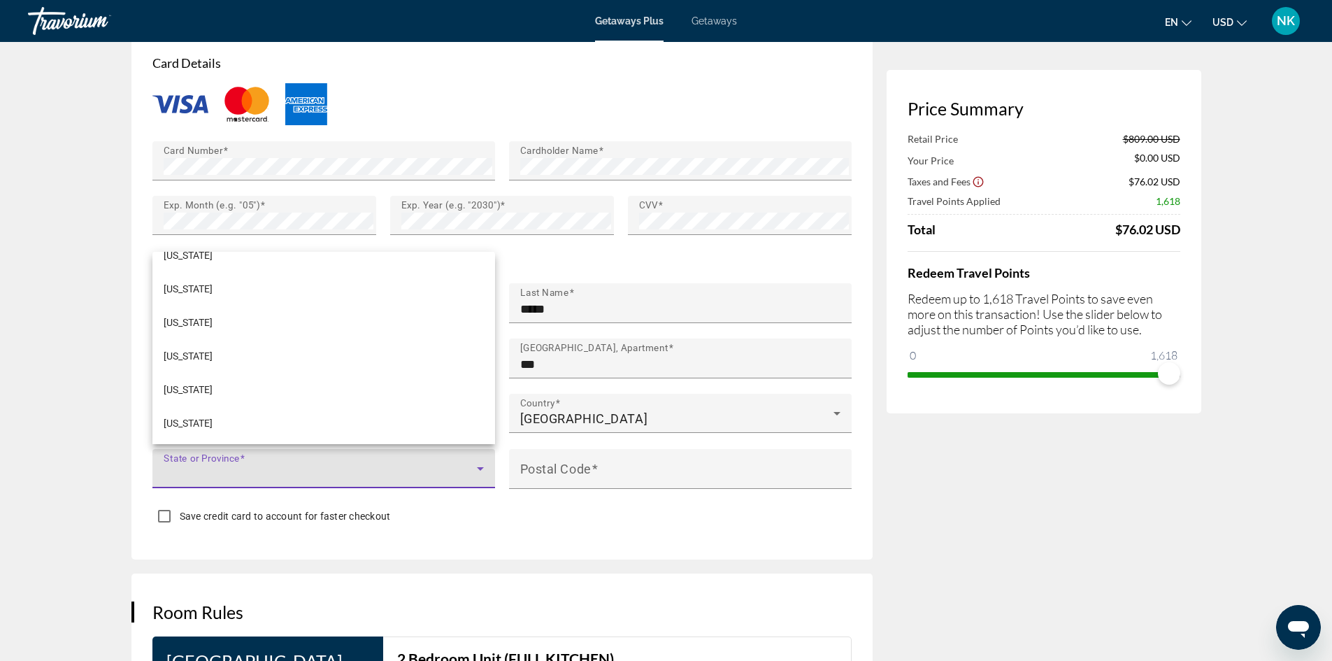
scroll to position [1598, 0]
click at [327, 387] on mat-option "[US_STATE]" at bounding box center [323, 388] width 343 height 34
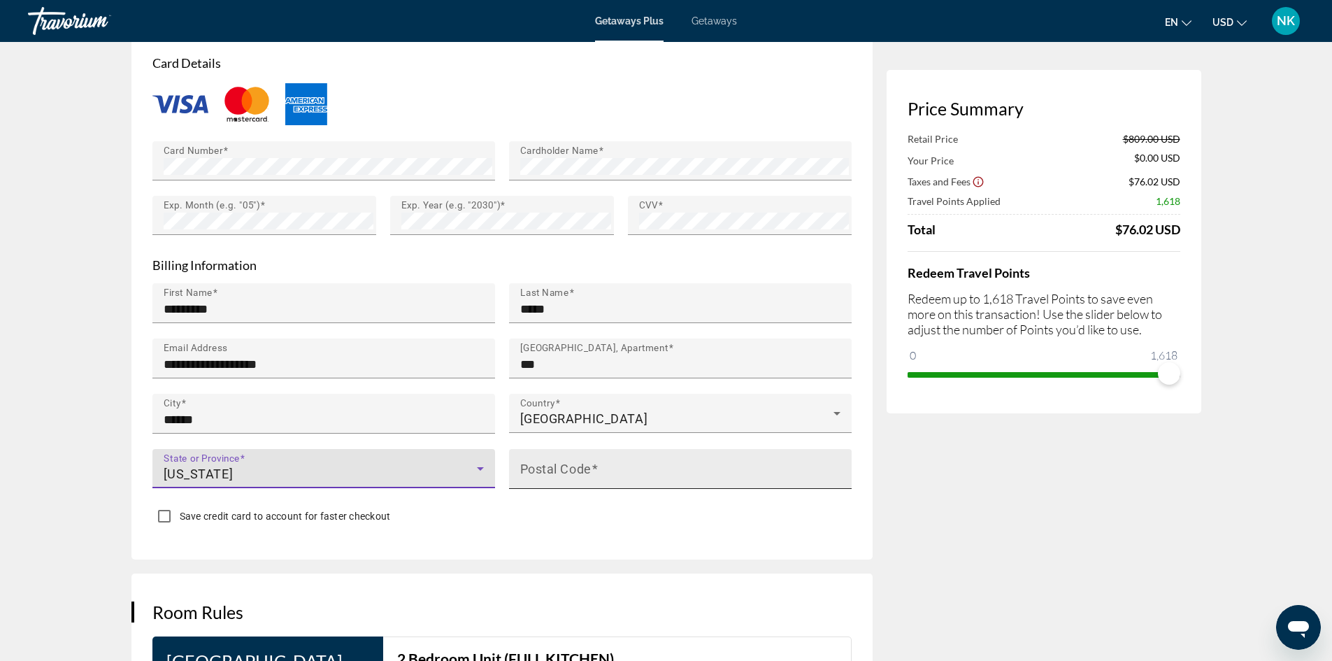
click at [534, 461] on mat-label "Postal Code" at bounding box center [555, 468] width 71 height 15
click at [534, 466] on input "Postal Code" at bounding box center [684, 474] width 329 height 17
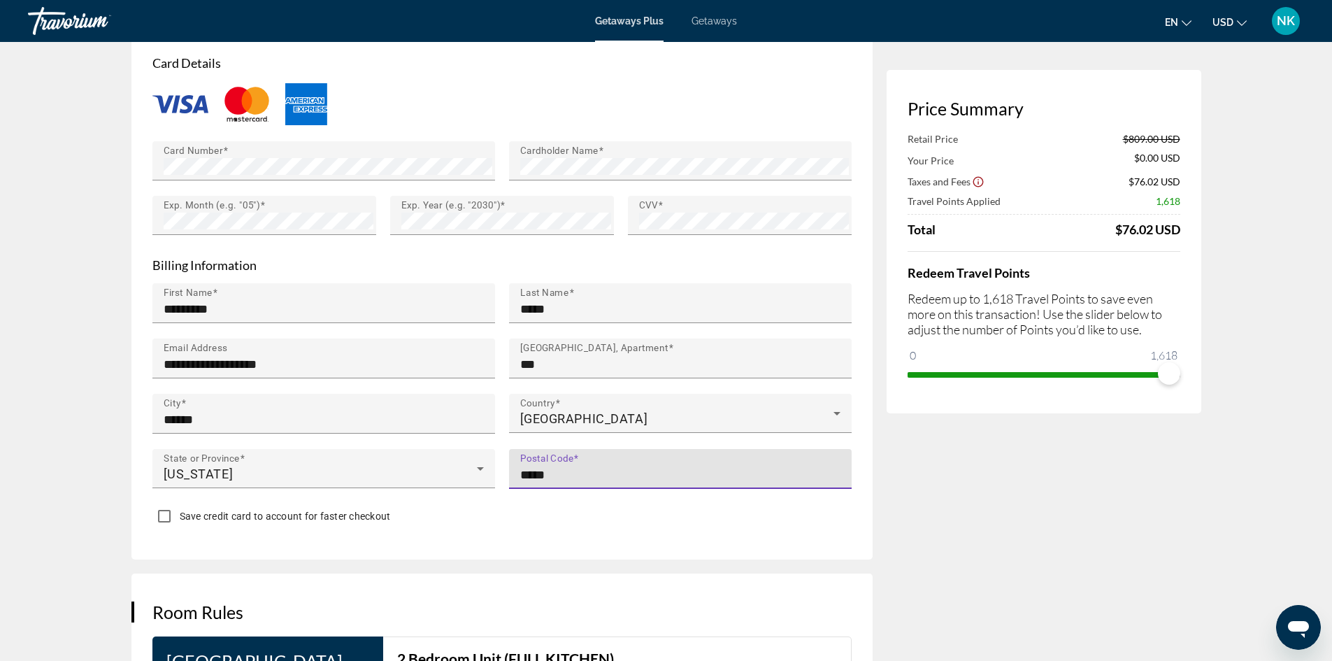
type input "*****"
click at [487, 525] on div "Save credit card to account for faster checkout" at bounding box center [501, 517] width 699 height 27
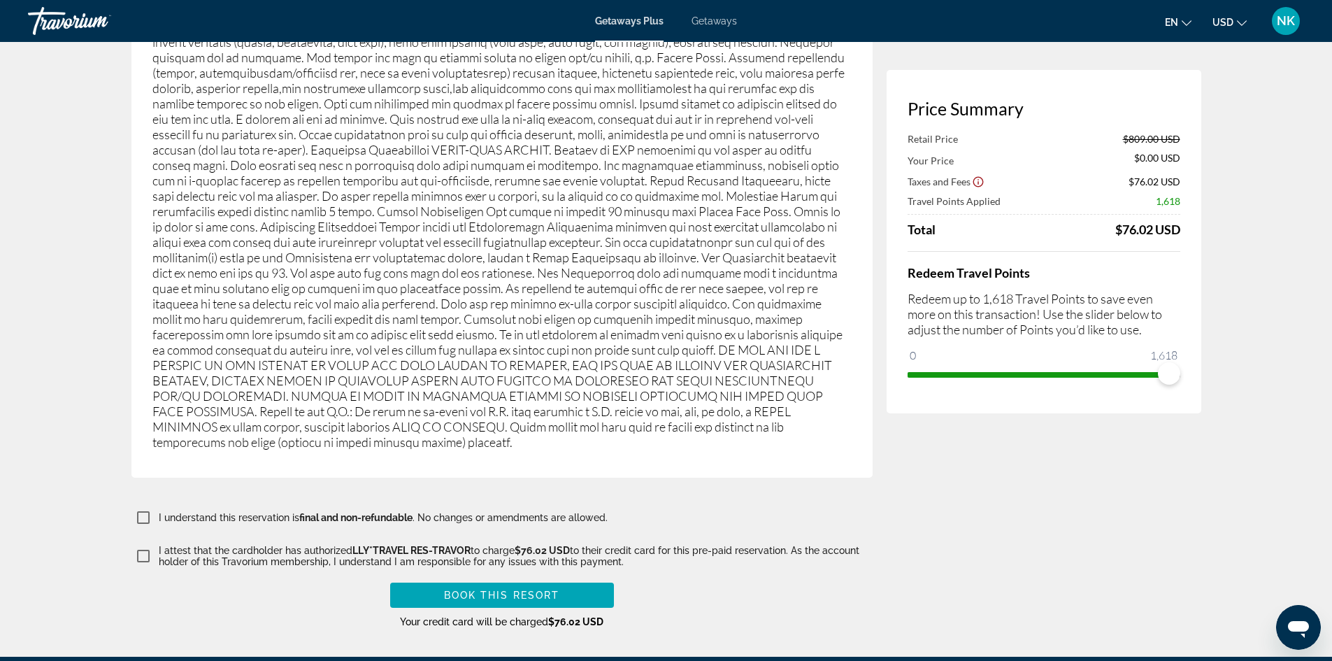
scroll to position [2314, 0]
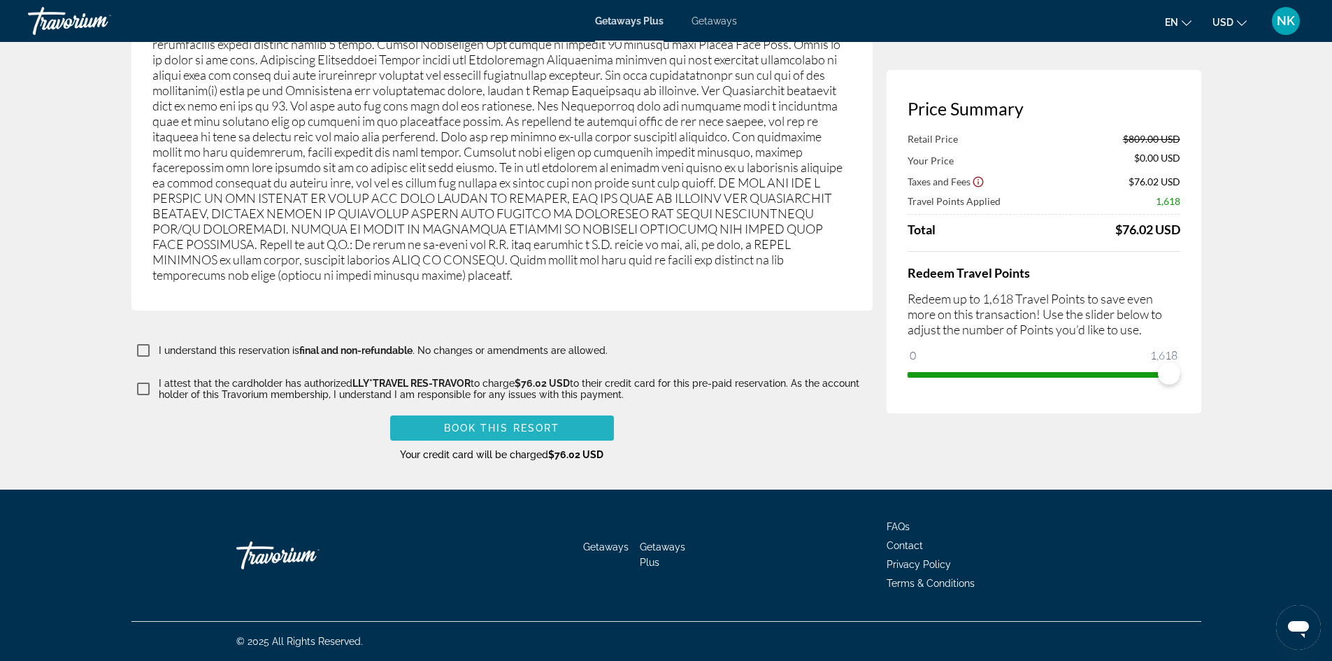
click at [466, 430] on span "Book this Resort" at bounding box center [502, 427] width 116 height 11
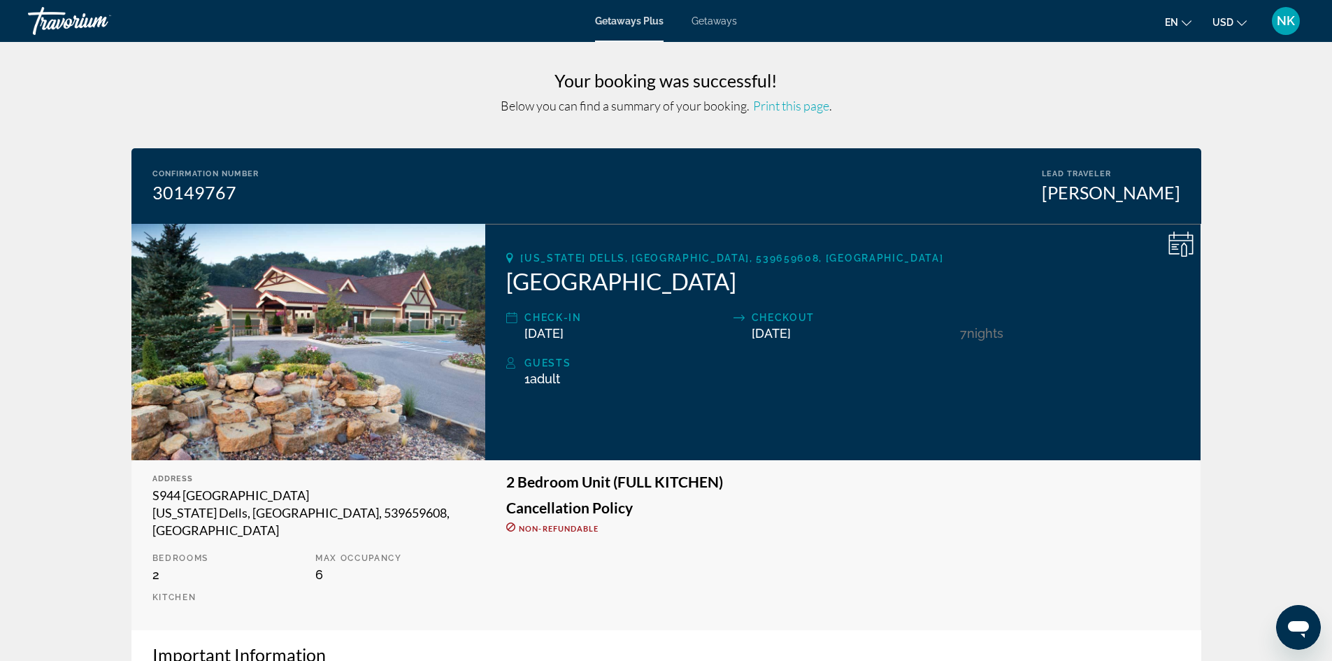
drag, startPoint x: 1176, startPoint y: 247, endPoint x: 898, endPoint y: 171, distance: 287.7
click at [1175, 247] on icon "Main content" at bounding box center [1175, 246] width 6 height 1
click at [797, 108] on span "Print this page" at bounding box center [791, 105] width 76 height 15
click at [1241, 20] on icon "Change currency" at bounding box center [1242, 23] width 10 height 10
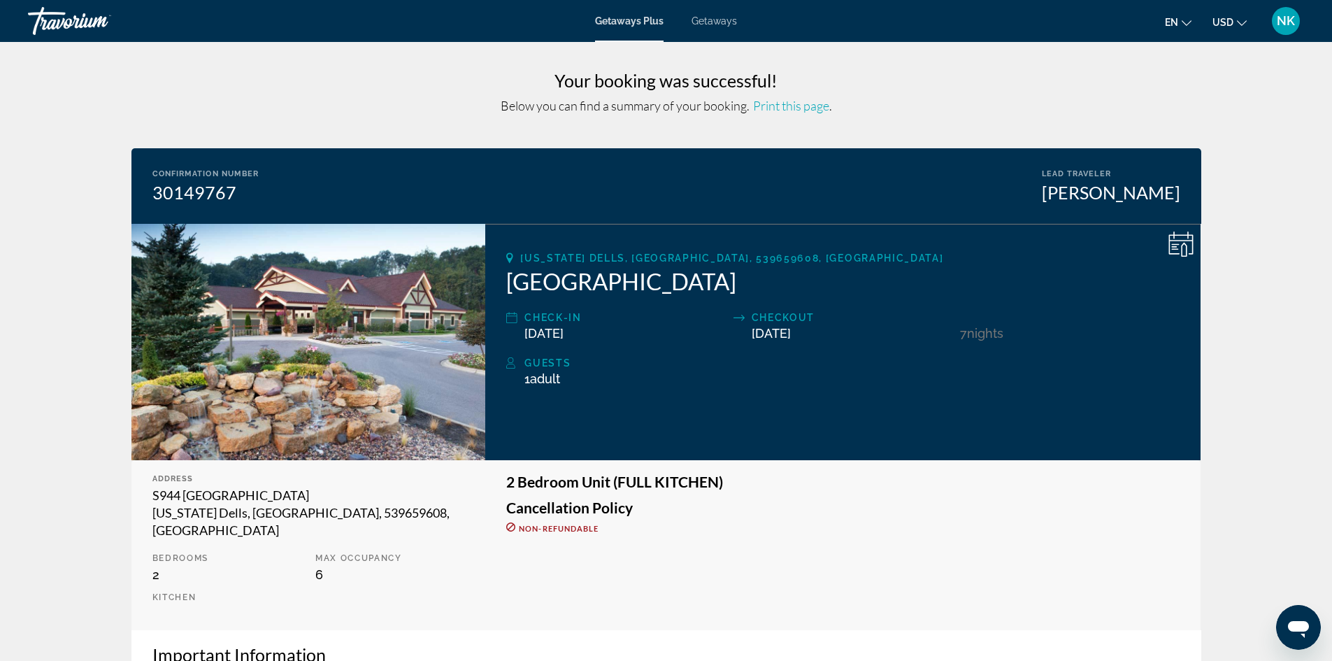
click at [1286, 20] on span "NK" at bounding box center [1286, 21] width 18 height 14
click at [1216, 136] on link "My Account" at bounding box center [1199, 135] width 69 height 18
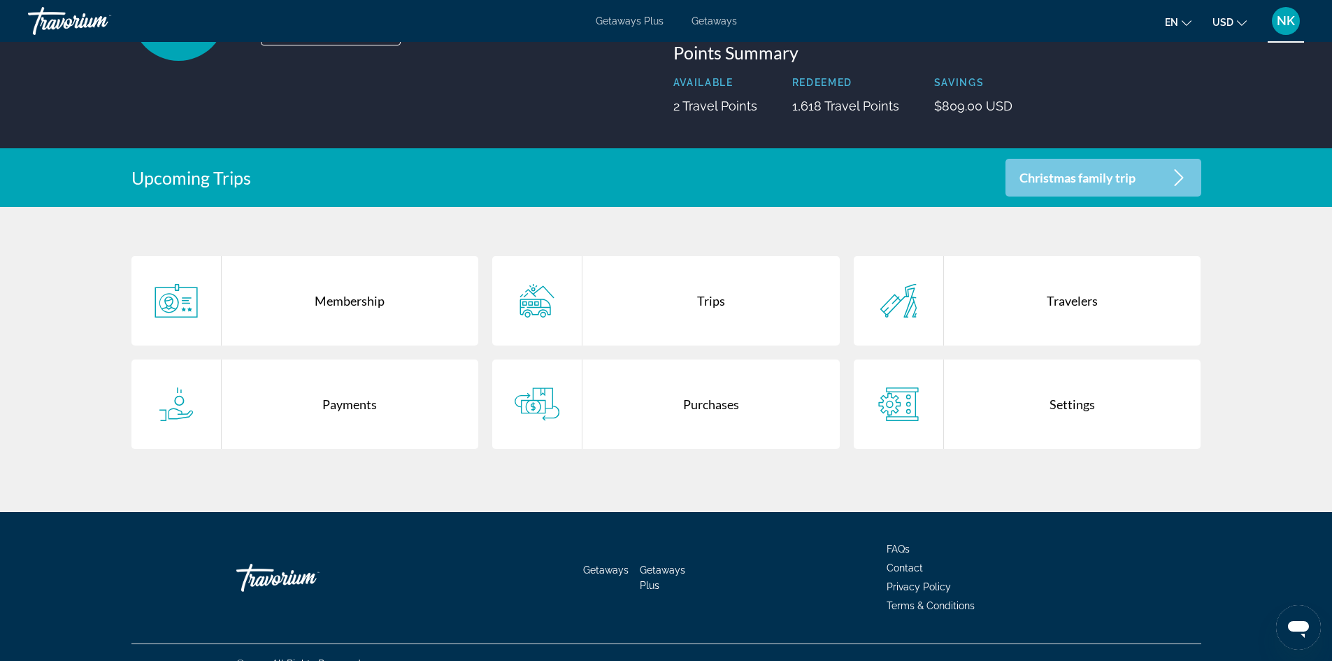
scroll to position [186, 0]
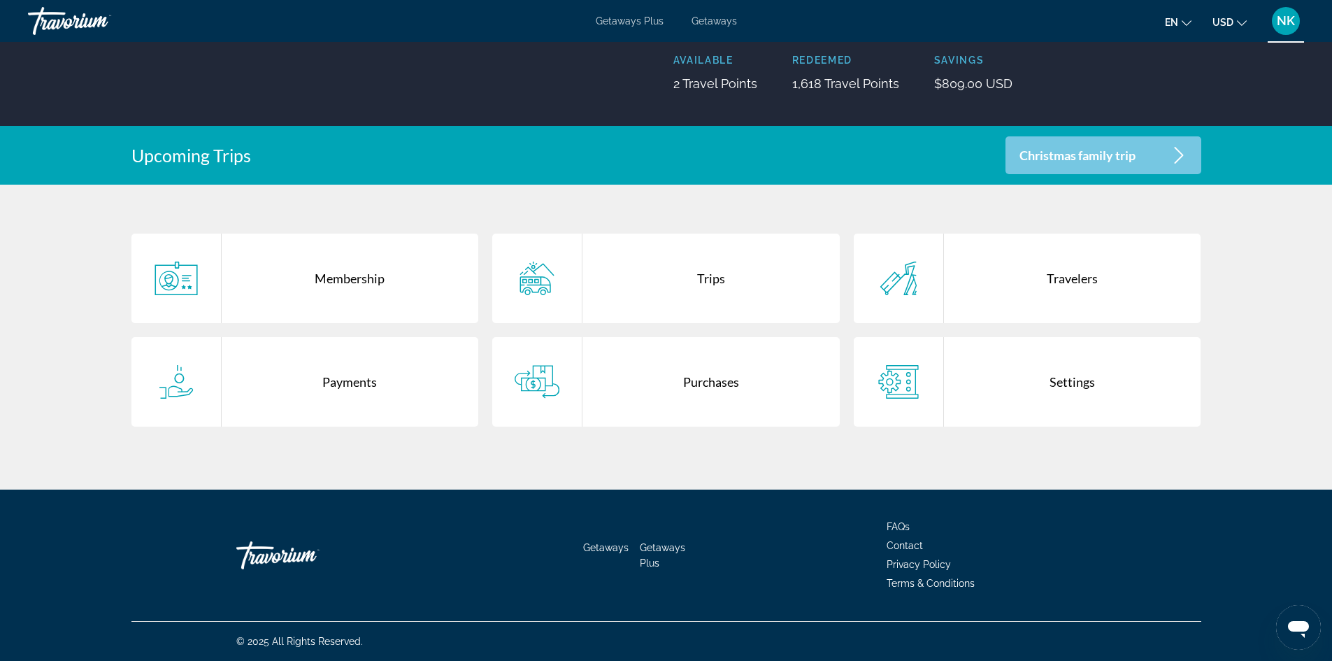
click at [694, 385] on div "Purchases" at bounding box center [711, 382] width 257 height 90
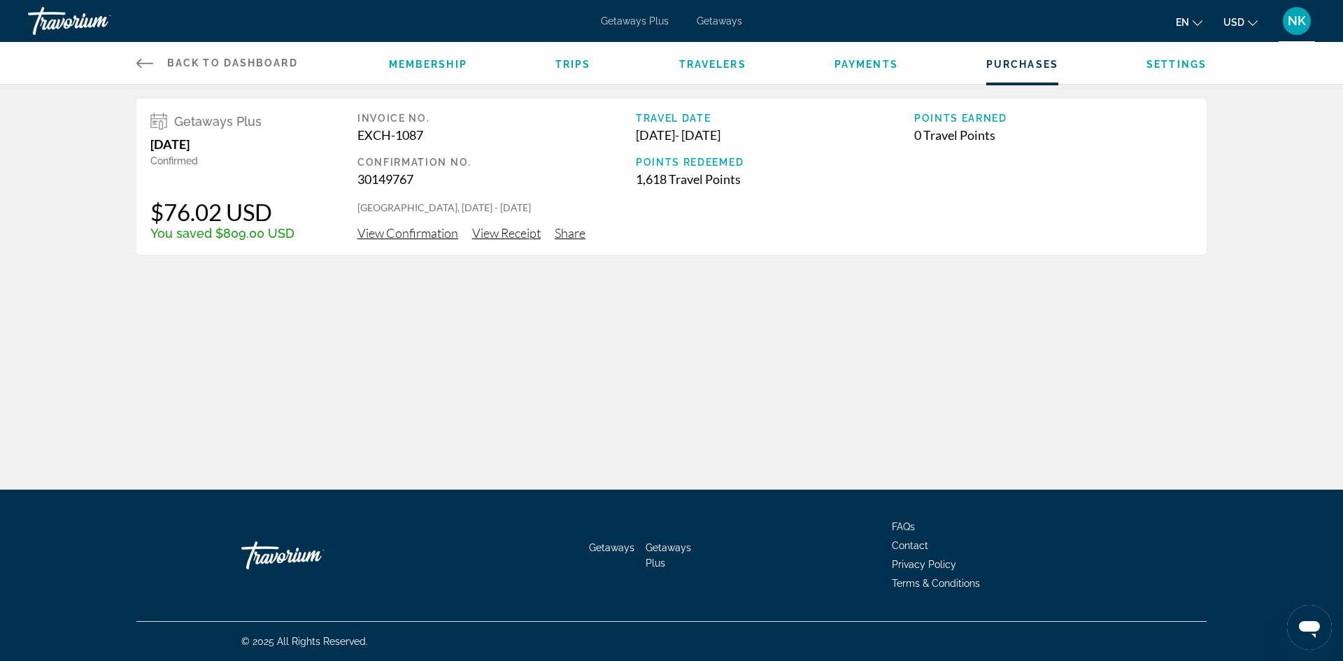
click at [1169, 61] on span "Settings" at bounding box center [1176, 64] width 60 height 11
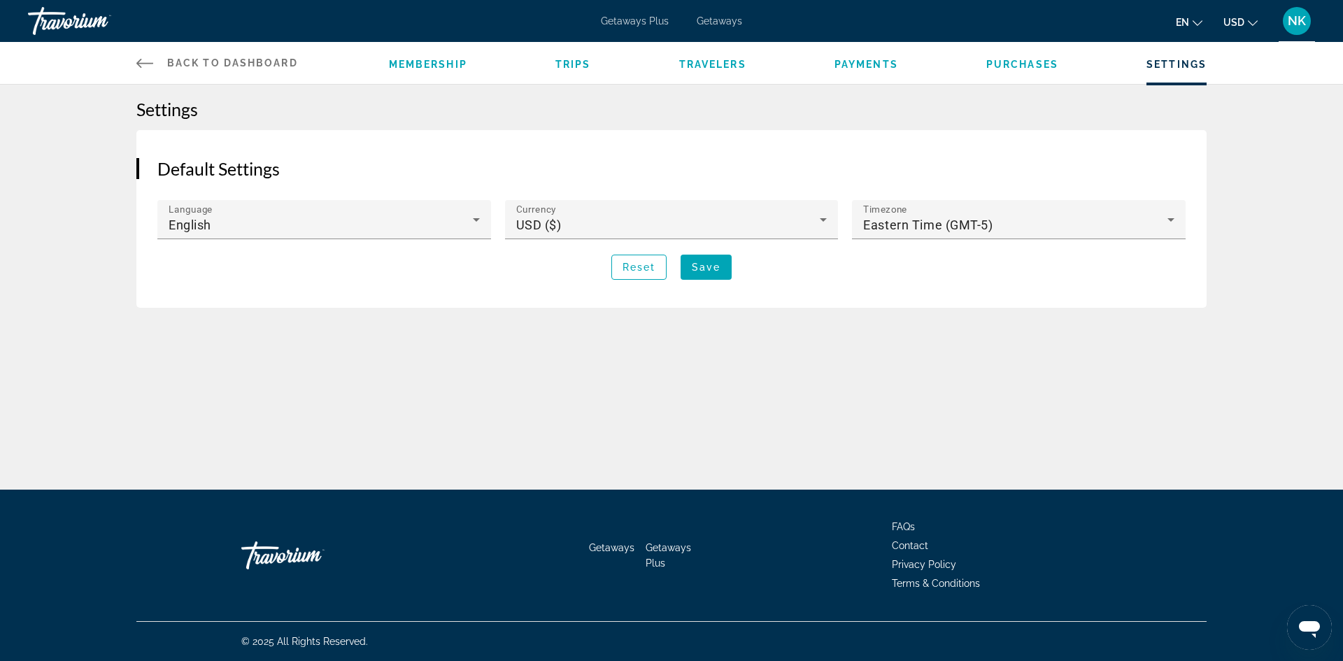
click at [868, 64] on span "Payments" at bounding box center [866, 64] width 64 height 11
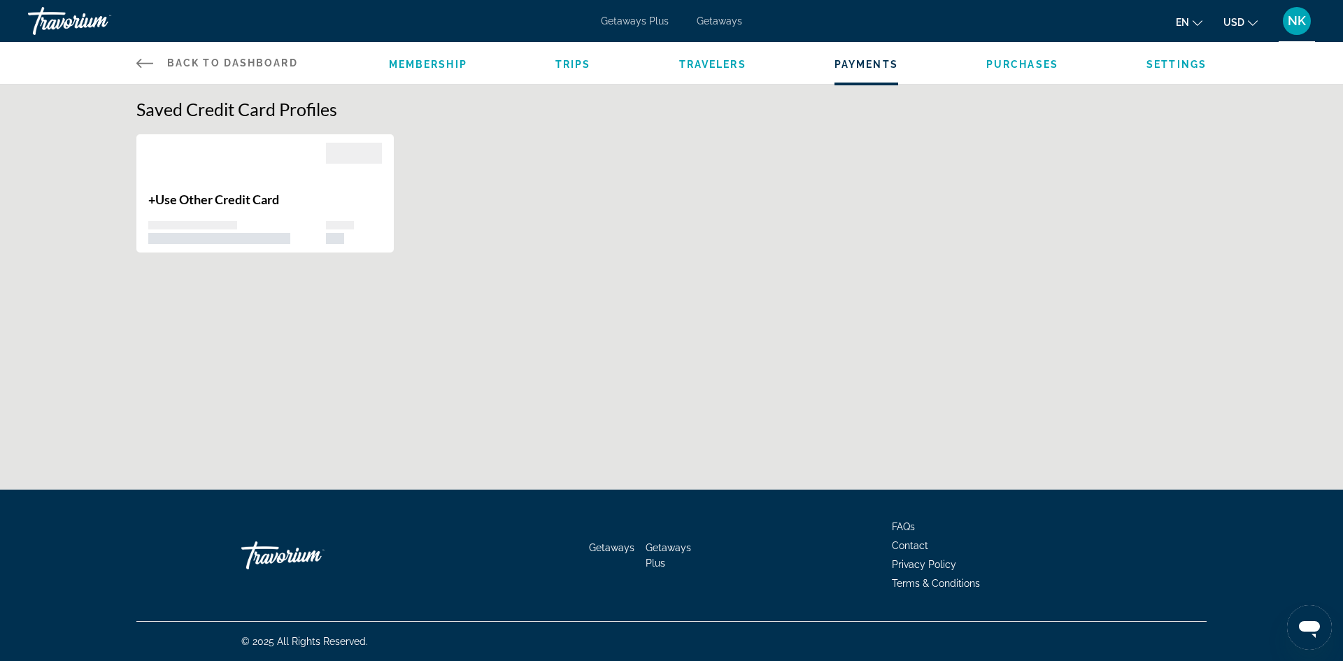
click at [705, 59] on span "Travelers" at bounding box center [712, 64] width 67 height 11
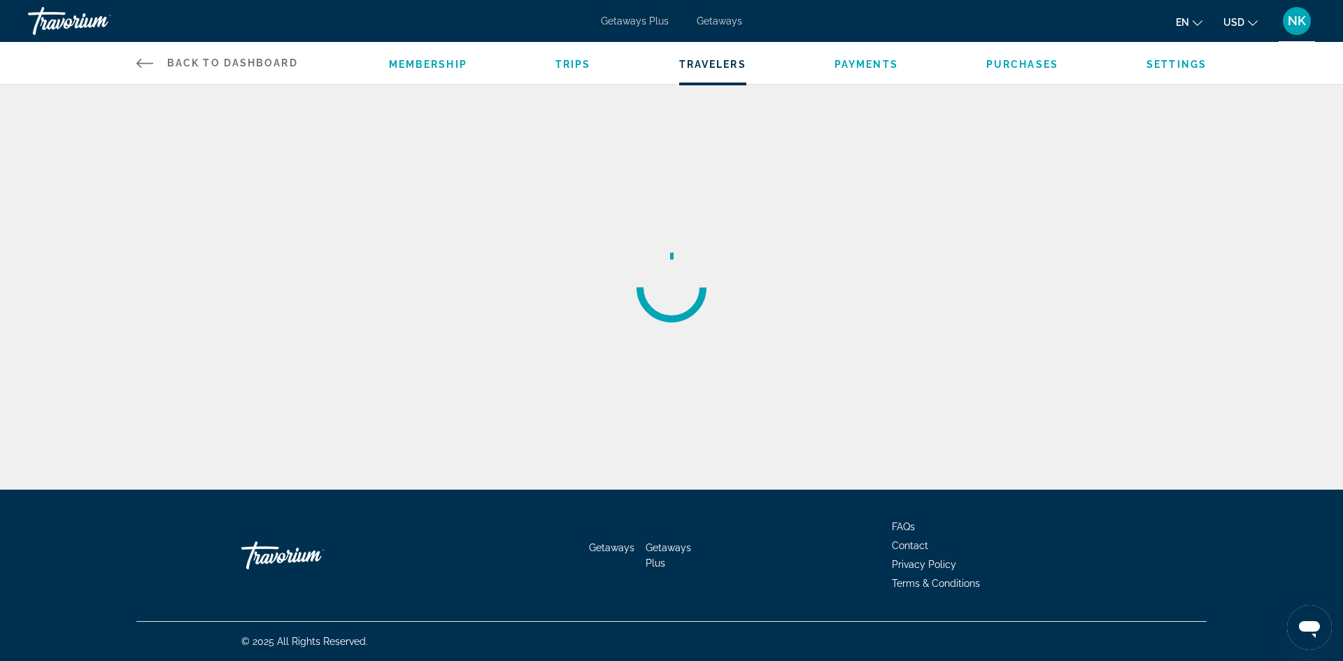
click at [582, 69] on span "Trips" at bounding box center [573, 64] width 36 height 11
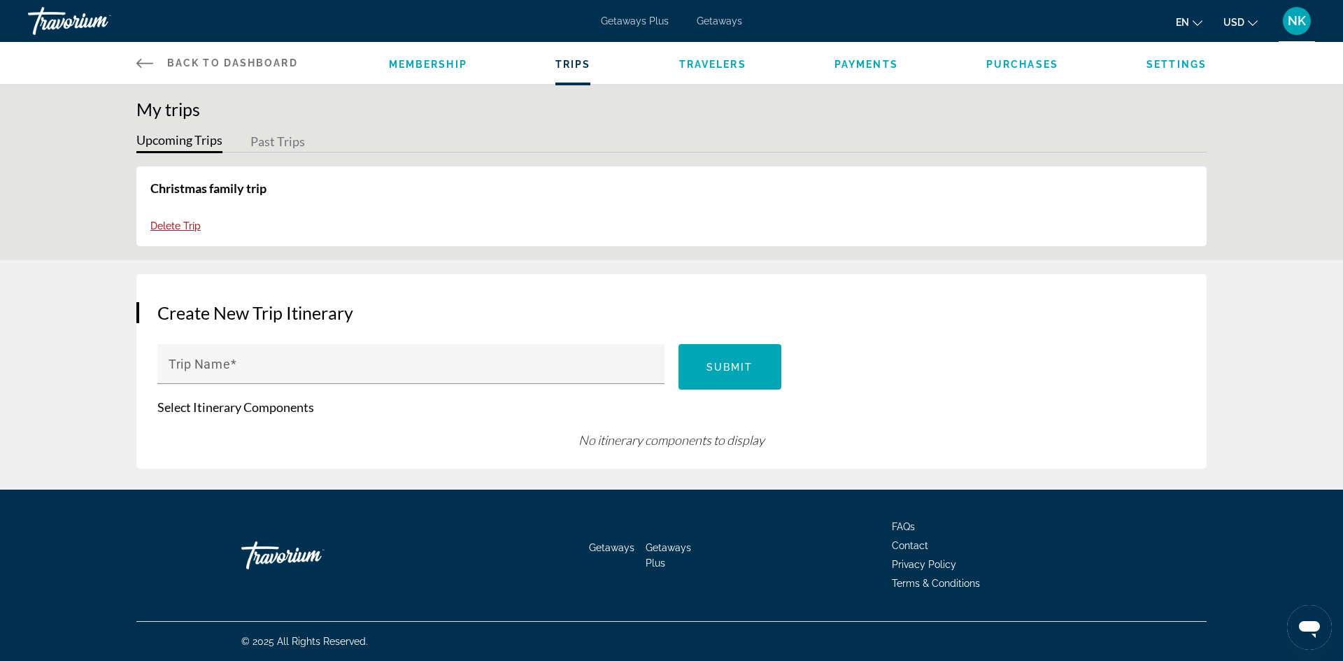
click at [422, 65] on span "Membership" at bounding box center [428, 64] width 78 height 11
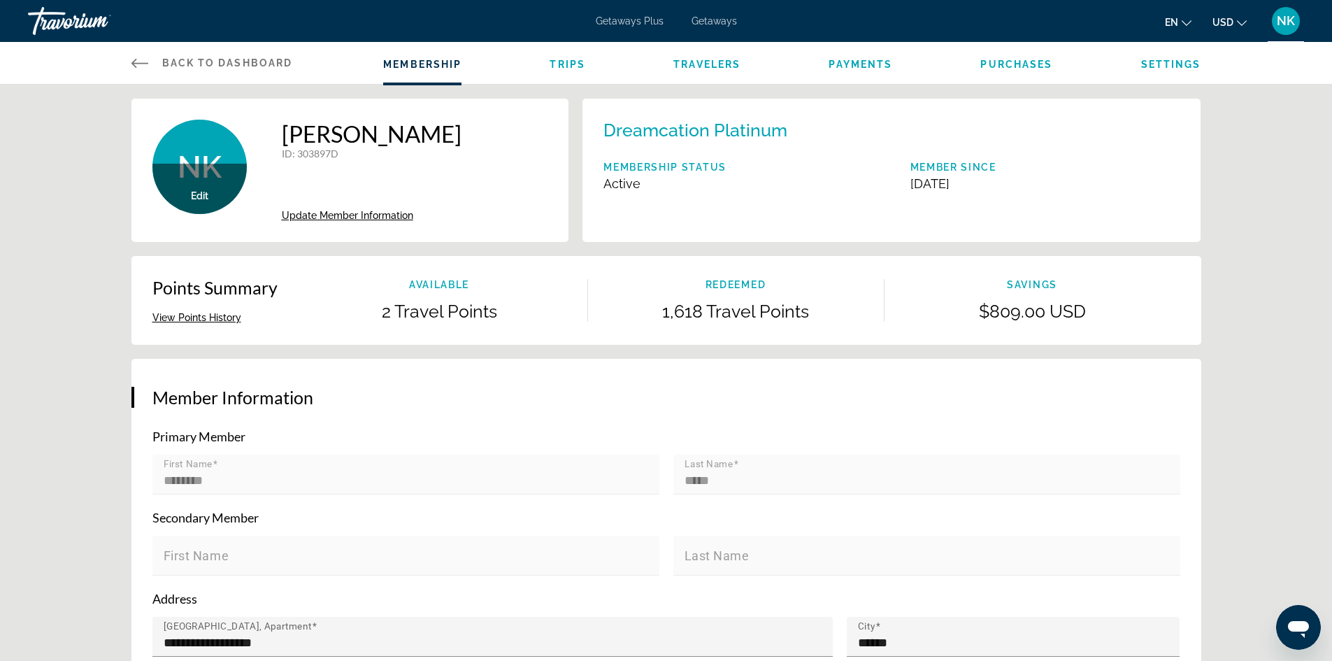
click at [262, 62] on span "Back to Dashboard" at bounding box center [227, 62] width 131 height 11
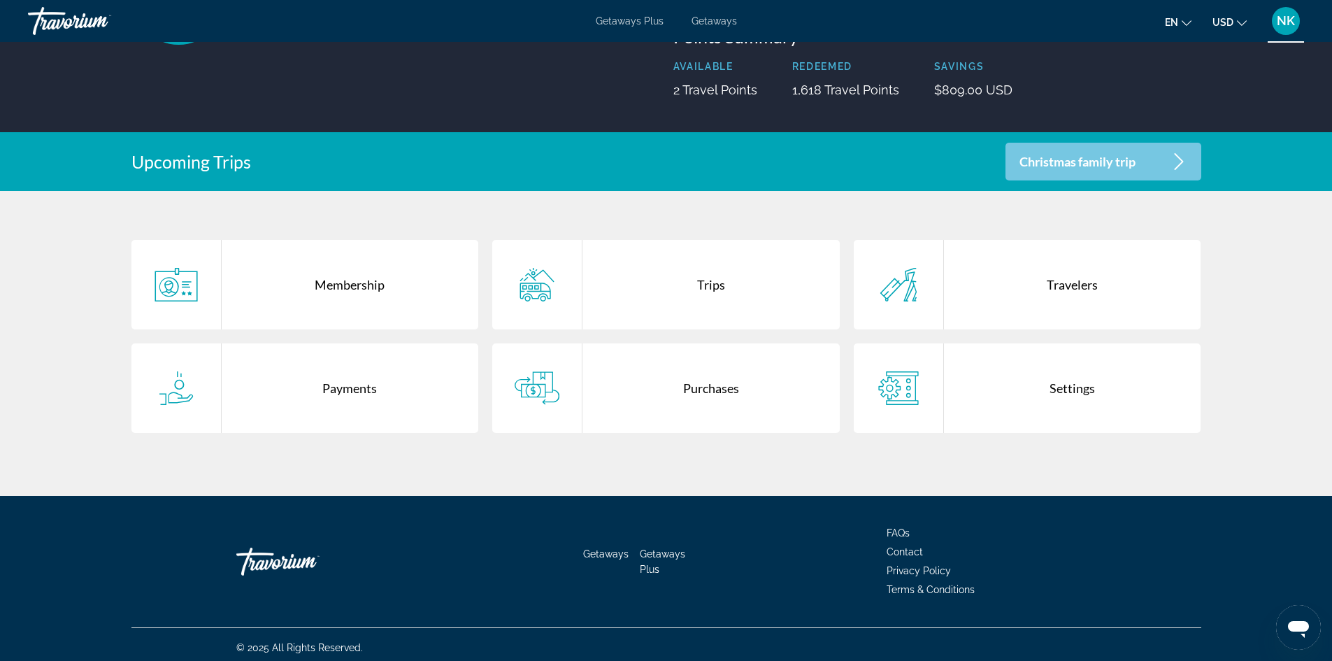
scroll to position [186, 0]
